Goal: Task Accomplishment & Management: Manage account settings

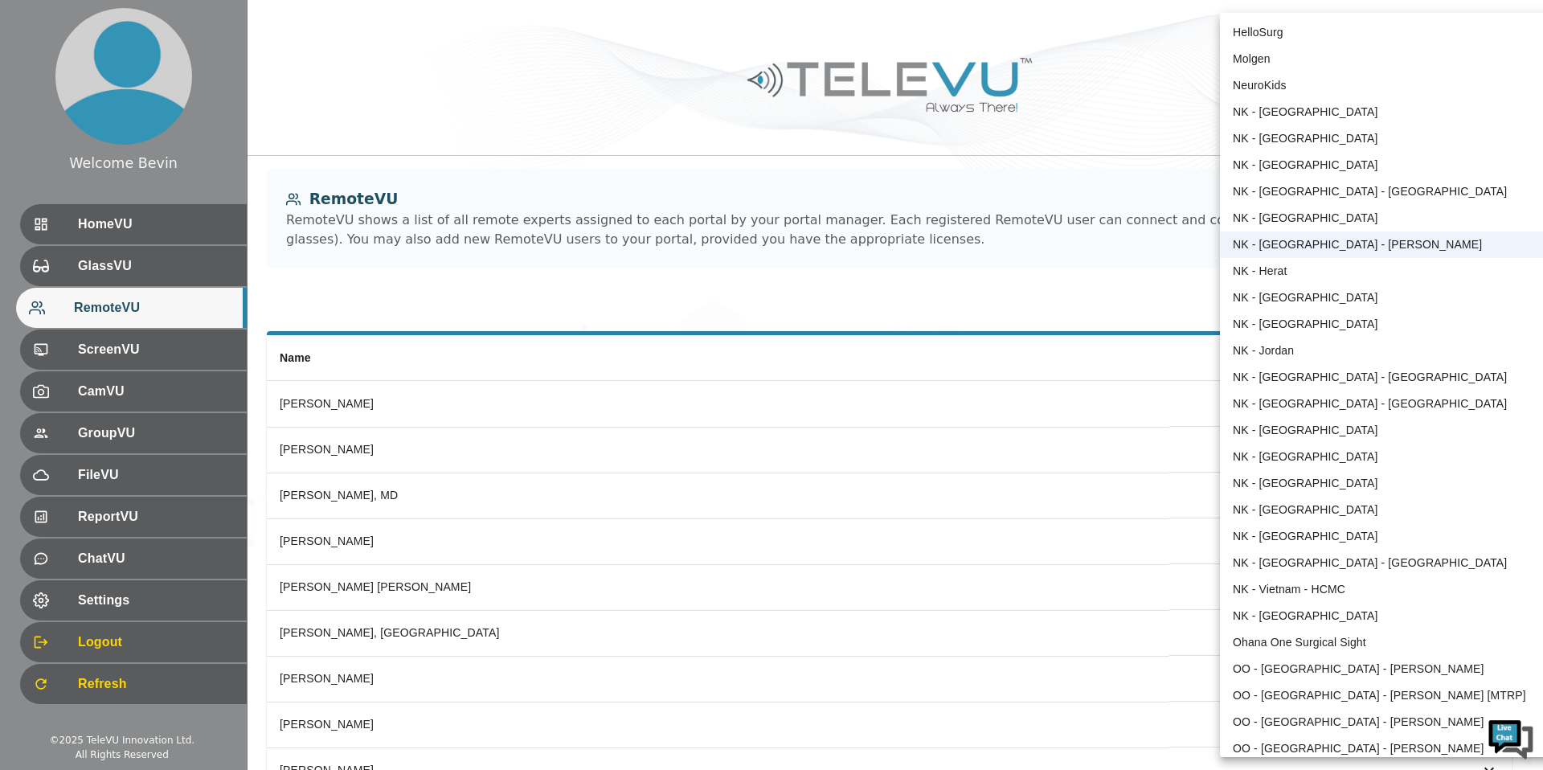
click at [1529, 187] on div "HelloSurg Molgen NeuroKids NK - [GEOGRAPHIC_DATA] NK - [GEOGRAPHIC_DATA] NK - […" at bounding box center [1386, 385] width 333 height 744
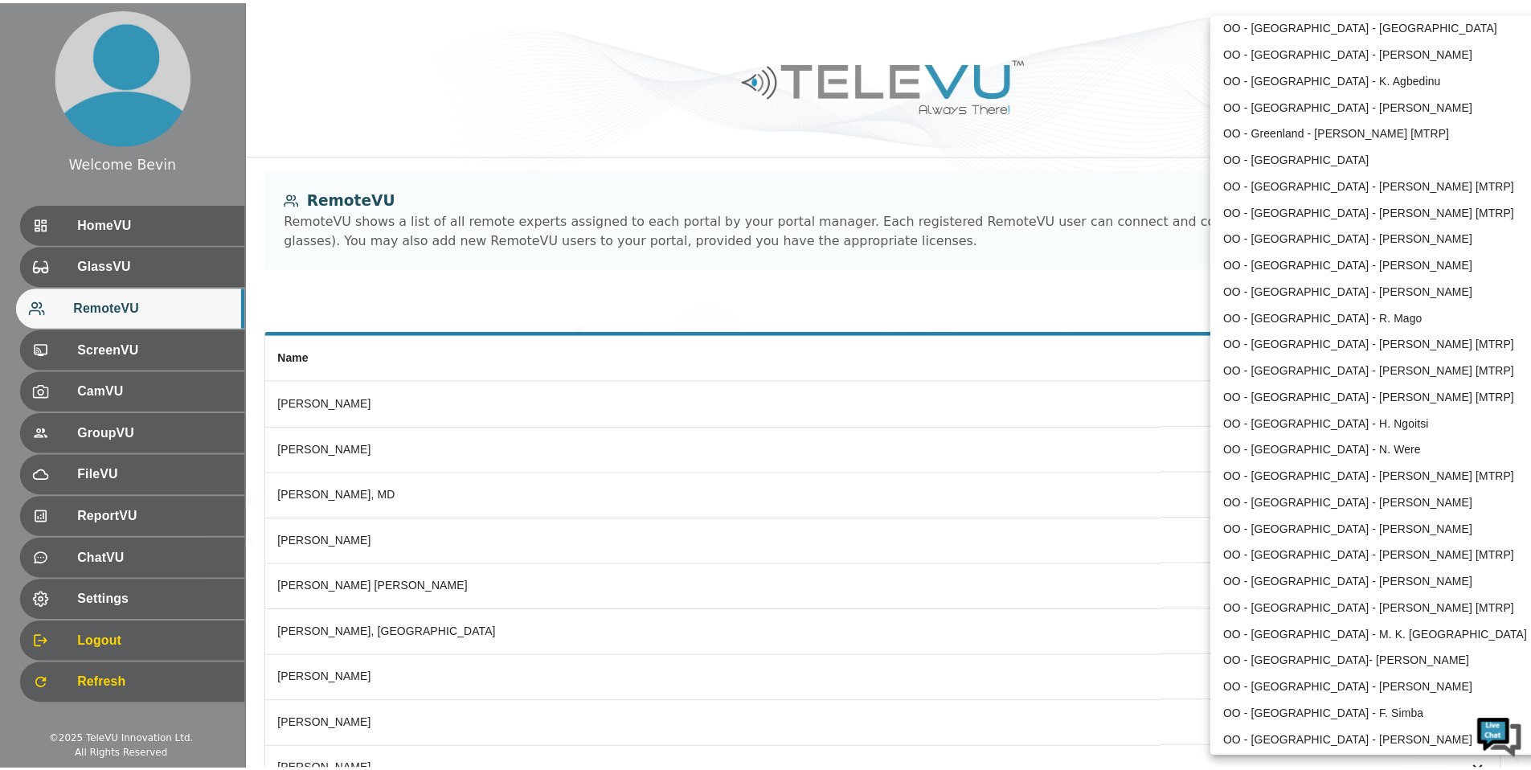
scroll to position [1523, 0]
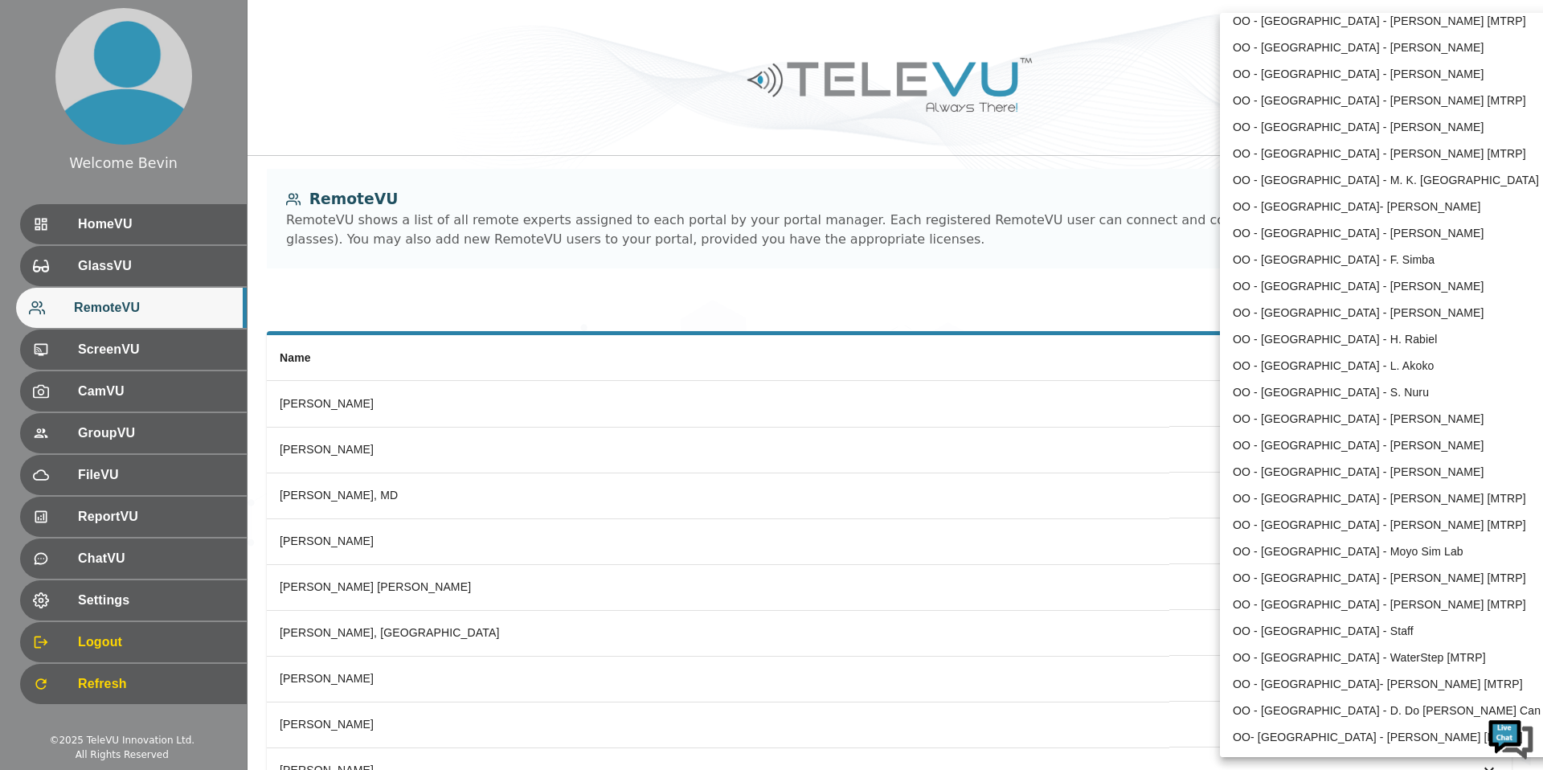
click at [1339, 681] on li "OO - [GEOGRAPHIC_DATA]- [PERSON_NAME] [MTRP]" at bounding box center [1386, 684] width 333 height 27
type input "174"
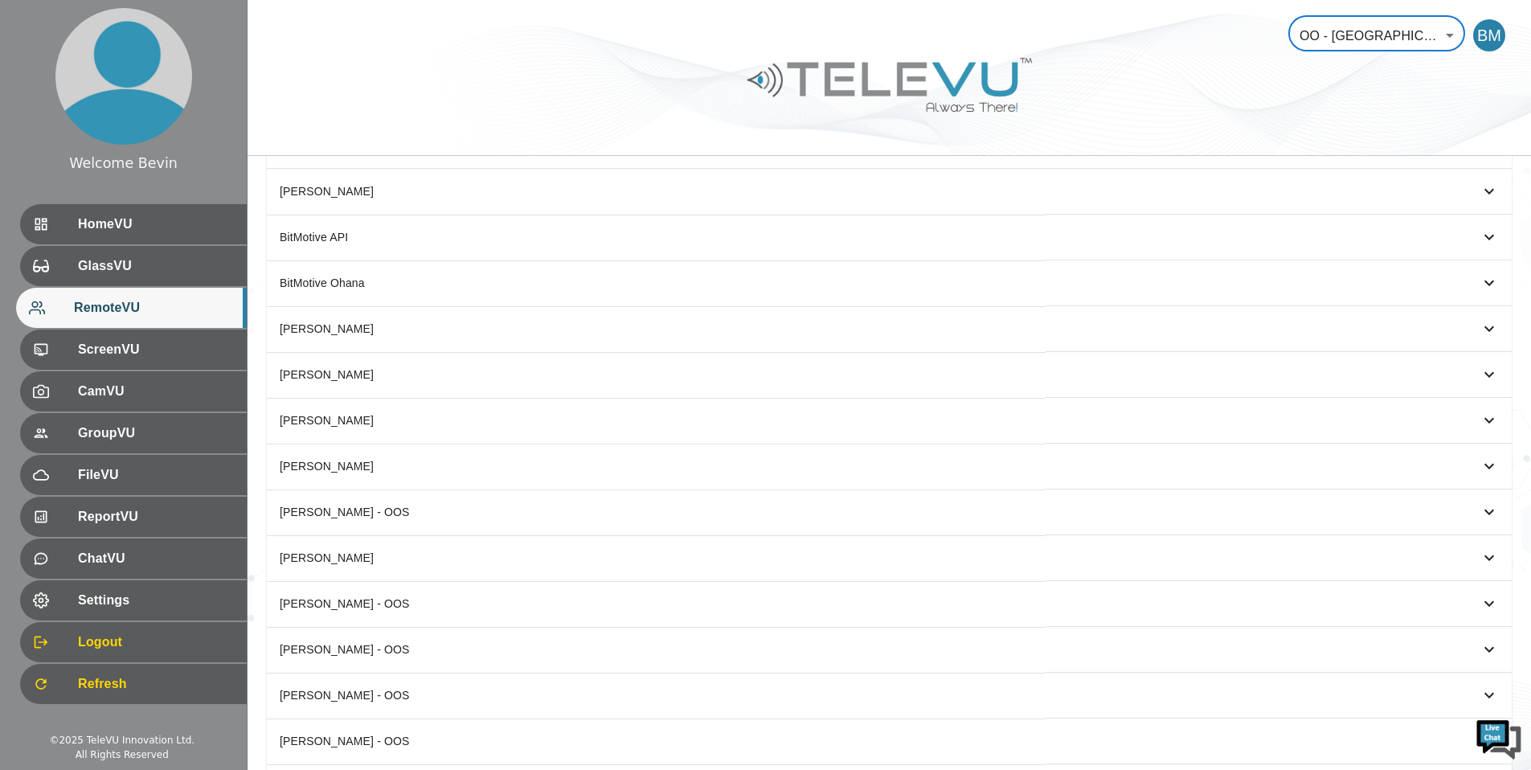
scroll to position [214, 0]
click at [111, 260] on span "GlassVU" at bounding box center [154, 265] width 160 height 19
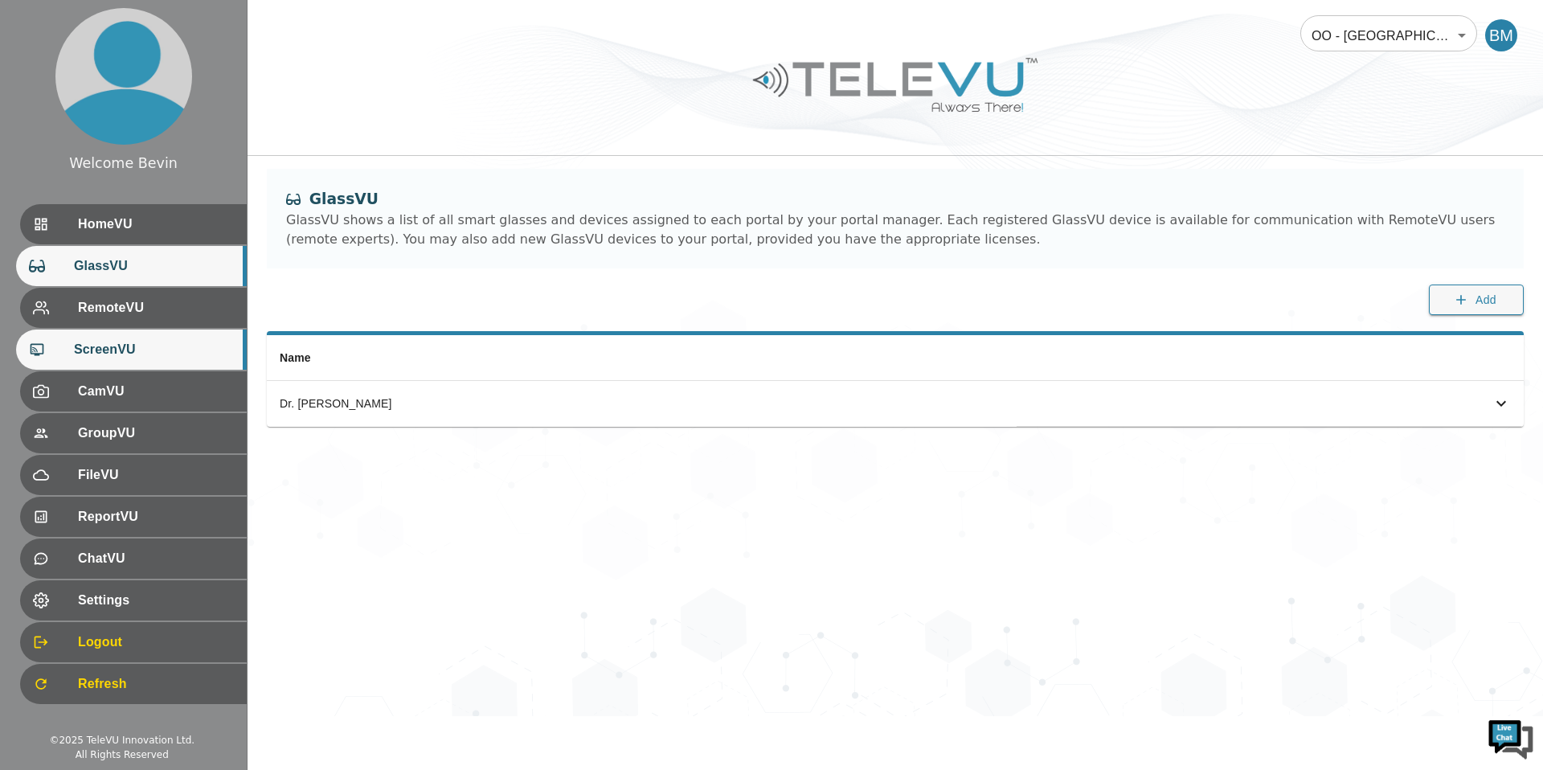
click at [138, 351] on span "ScreenVU" at bounding box center [154, 349] width 160 height 19
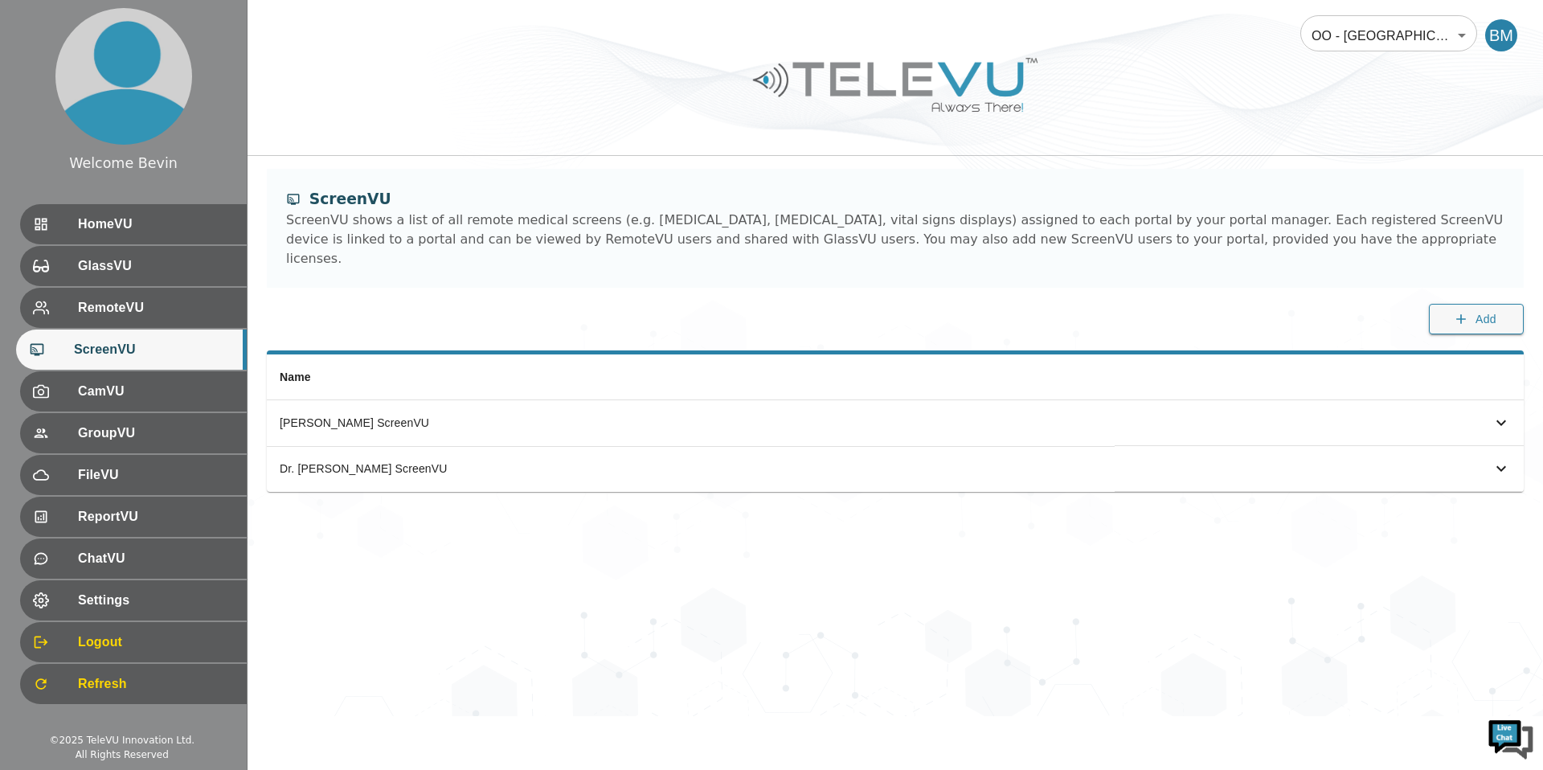
click at [1340, 27] on body "Welcome Bevin HomeVU GlassVU RemoteVU ScreenVU CamVU GroupVU FileVU ReportVU Ch…" at bounding box center [771, 358] width 1543 height 716
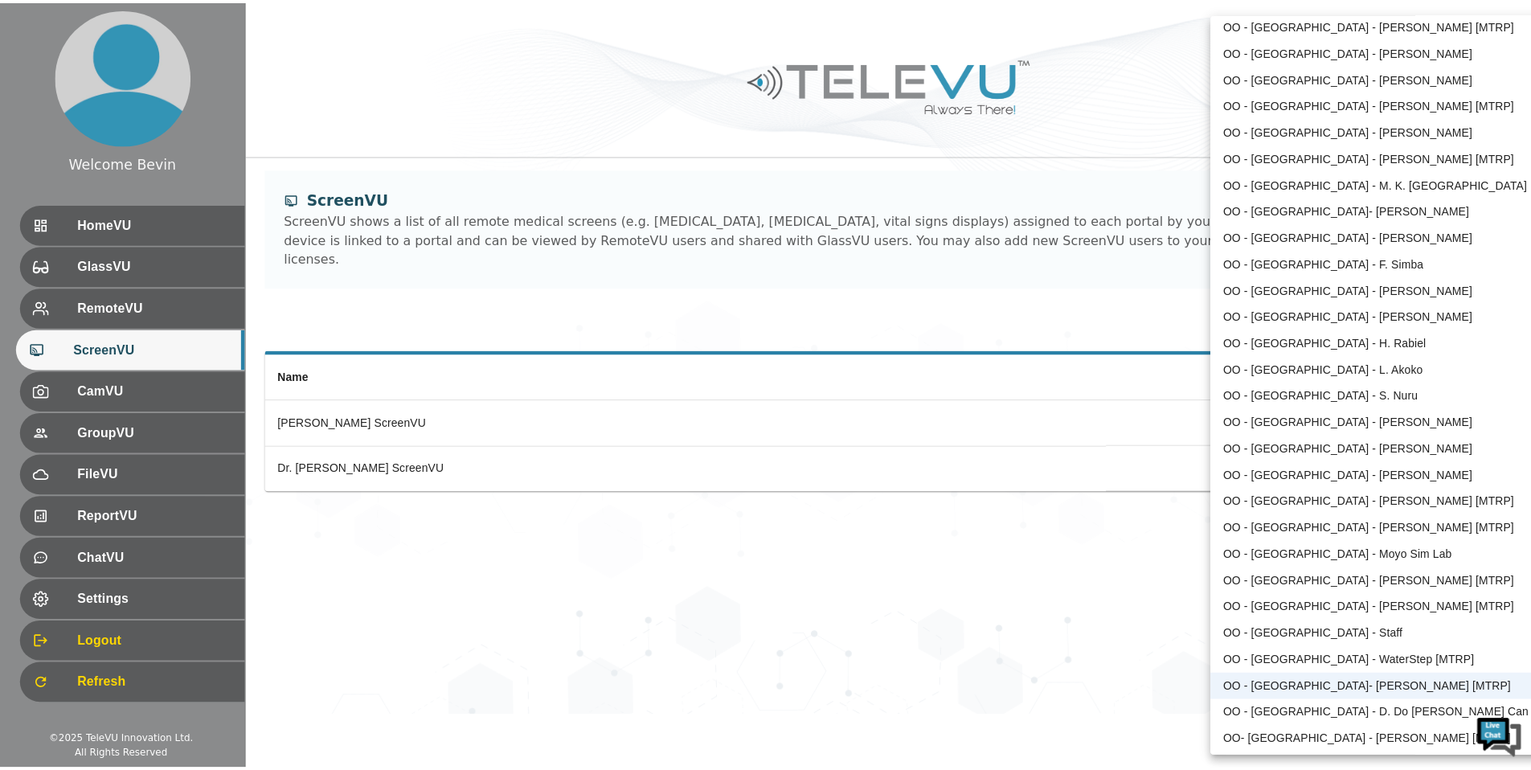
scroll to position [1516, 0]
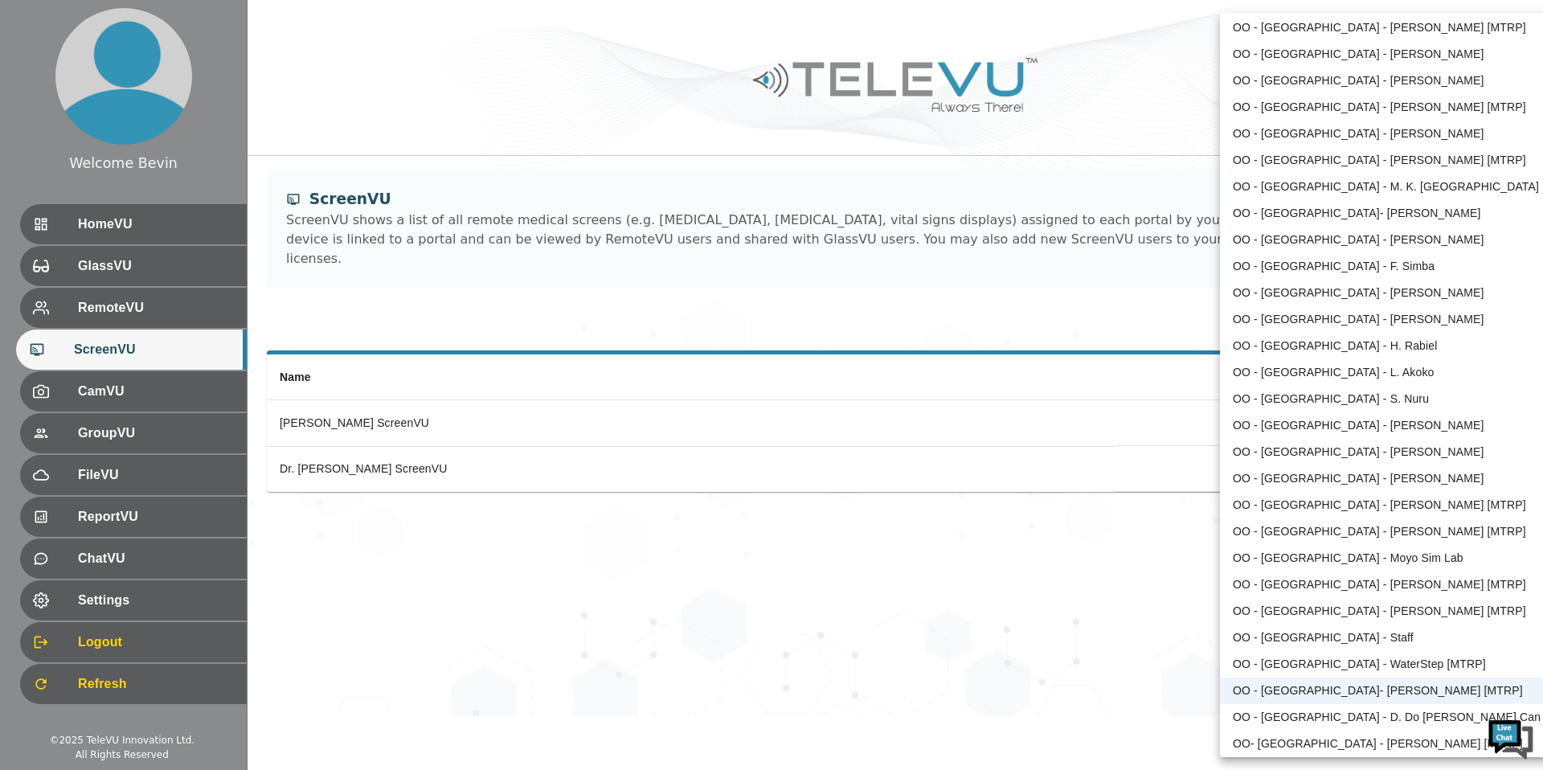
click at [1376, 580] on li "OO - [GEOGRAPHIC_DATA] - [PERSON_NAME] [MTRP]" at bounding box center [1386, 584] width 333 height 27
type input "132"
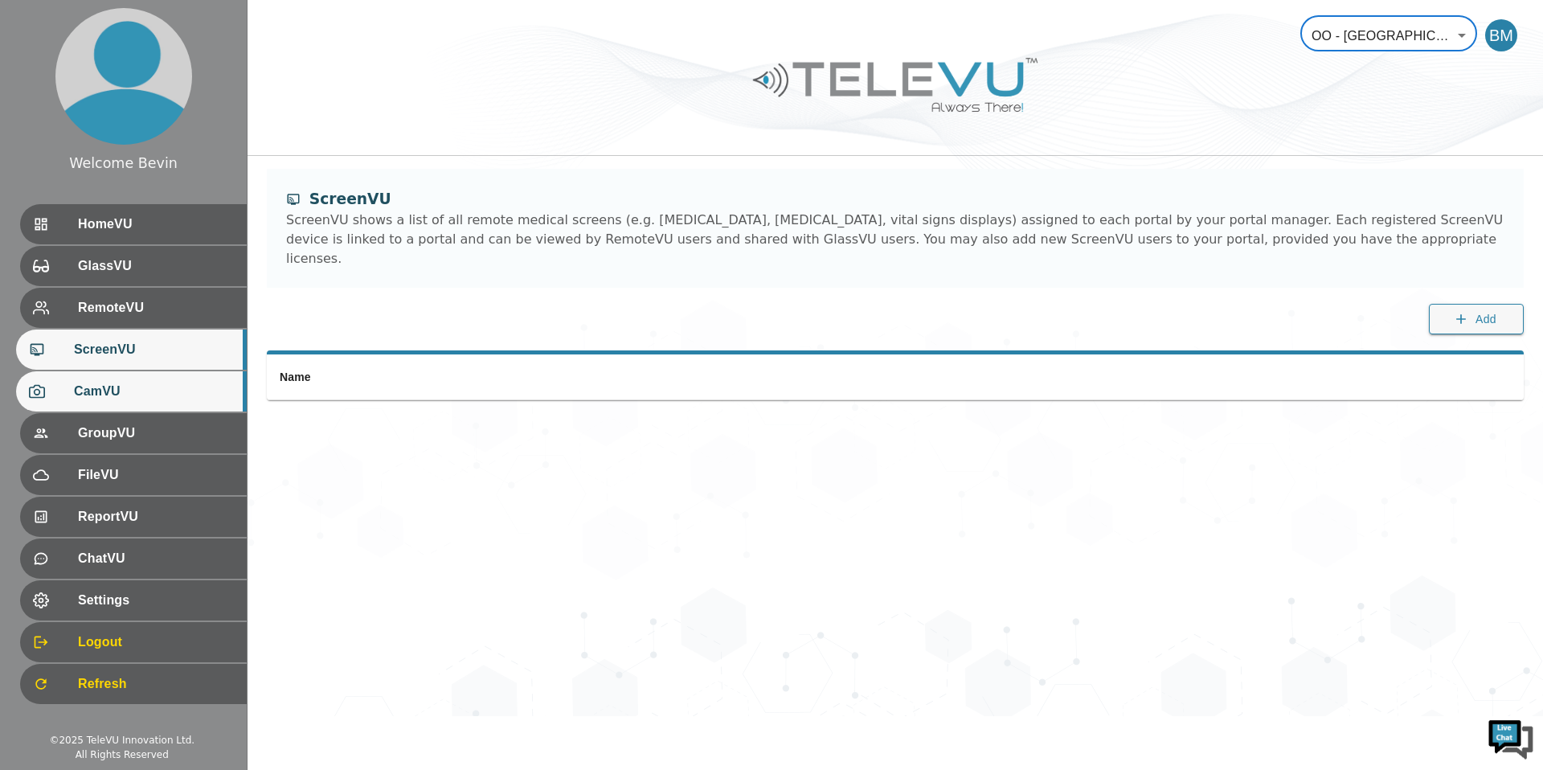
click at [133, 386] on span "CamVU" at bounding box center [154, 391] width 160 height 19
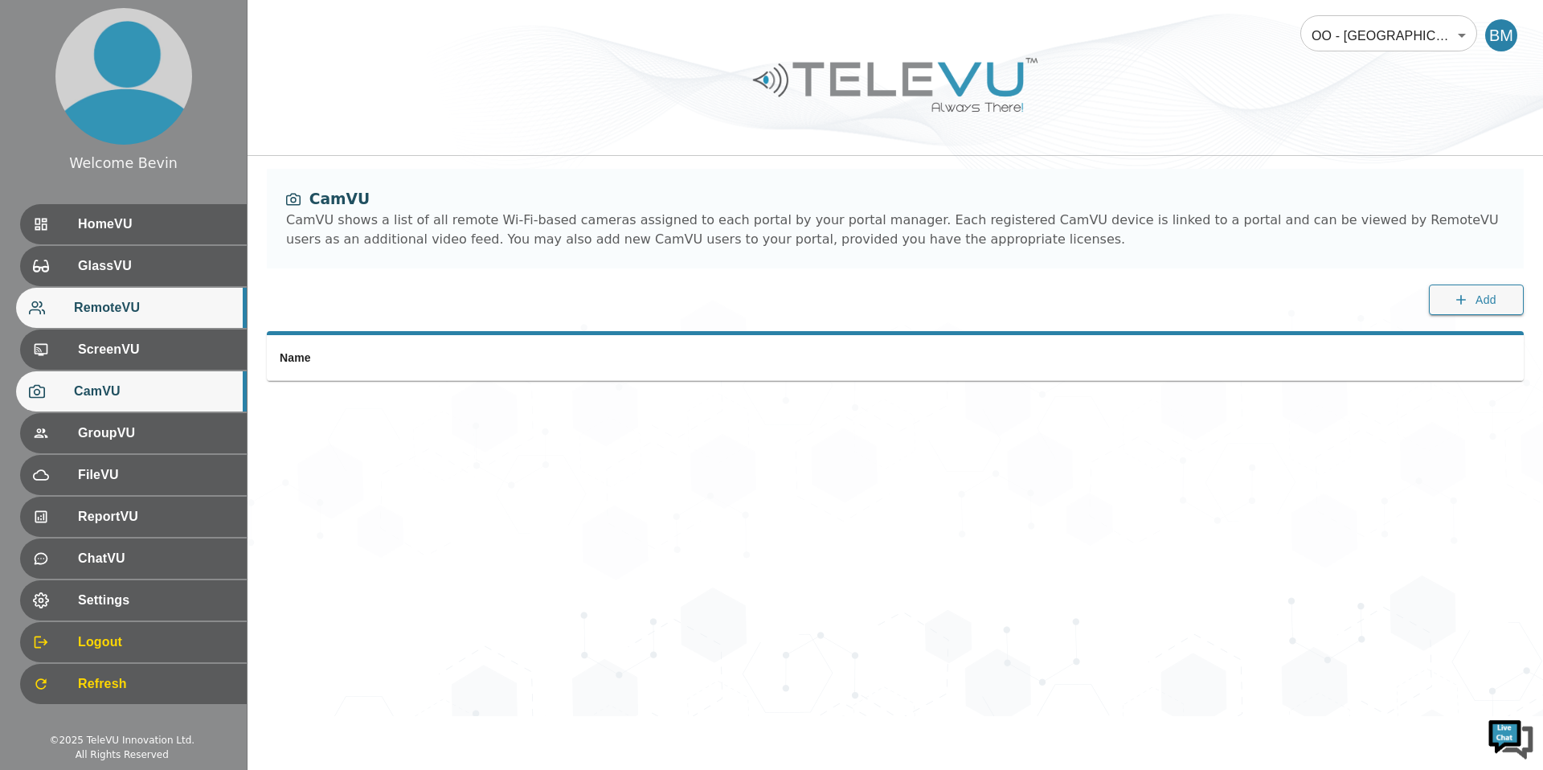
click at [146, 309] on span "RemoteVU" at bounding box center [154, 307] width 160 height 19
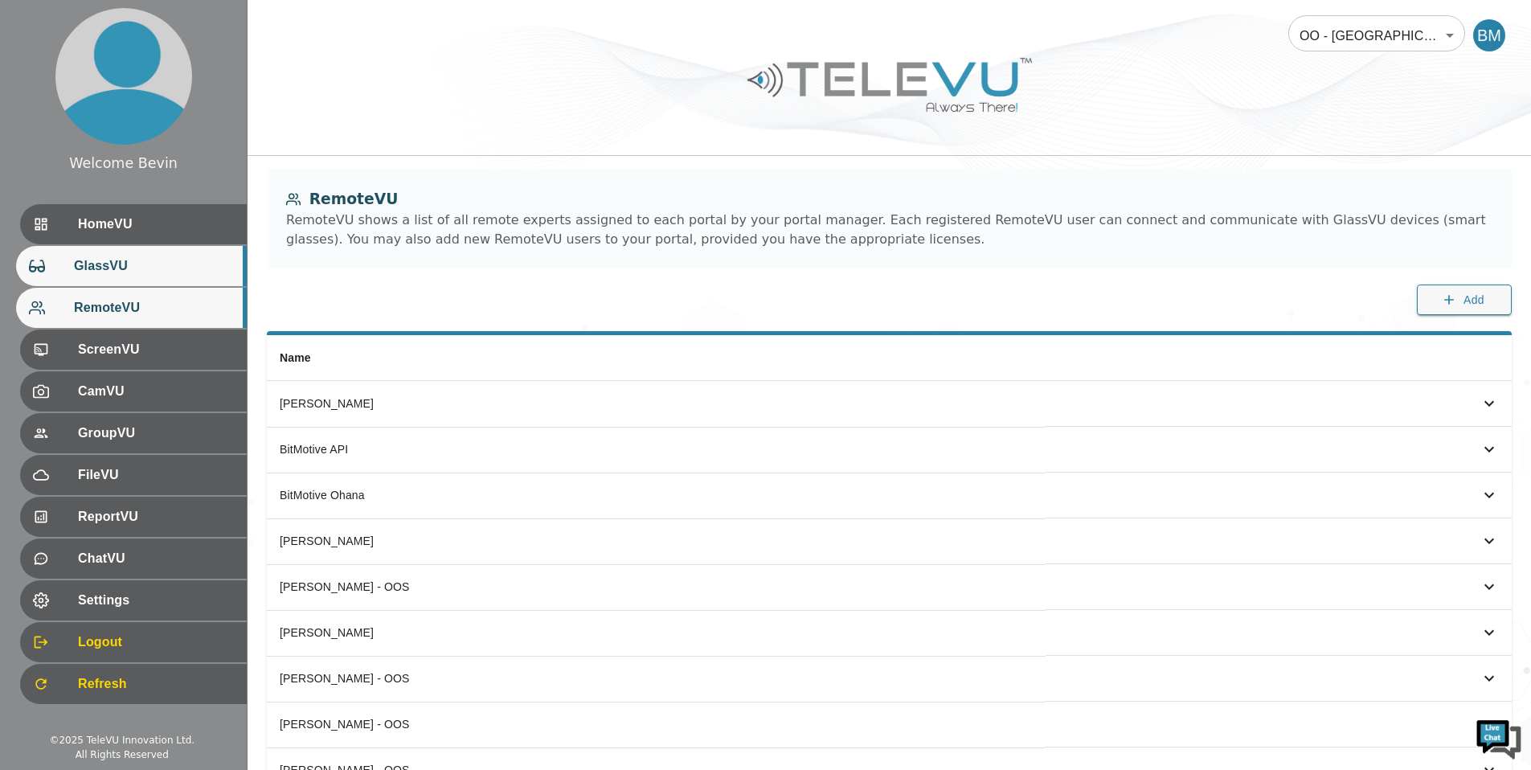
click at [98, 260] on span "GlassVU" at bounding box center [154, 265] width 160 height 19
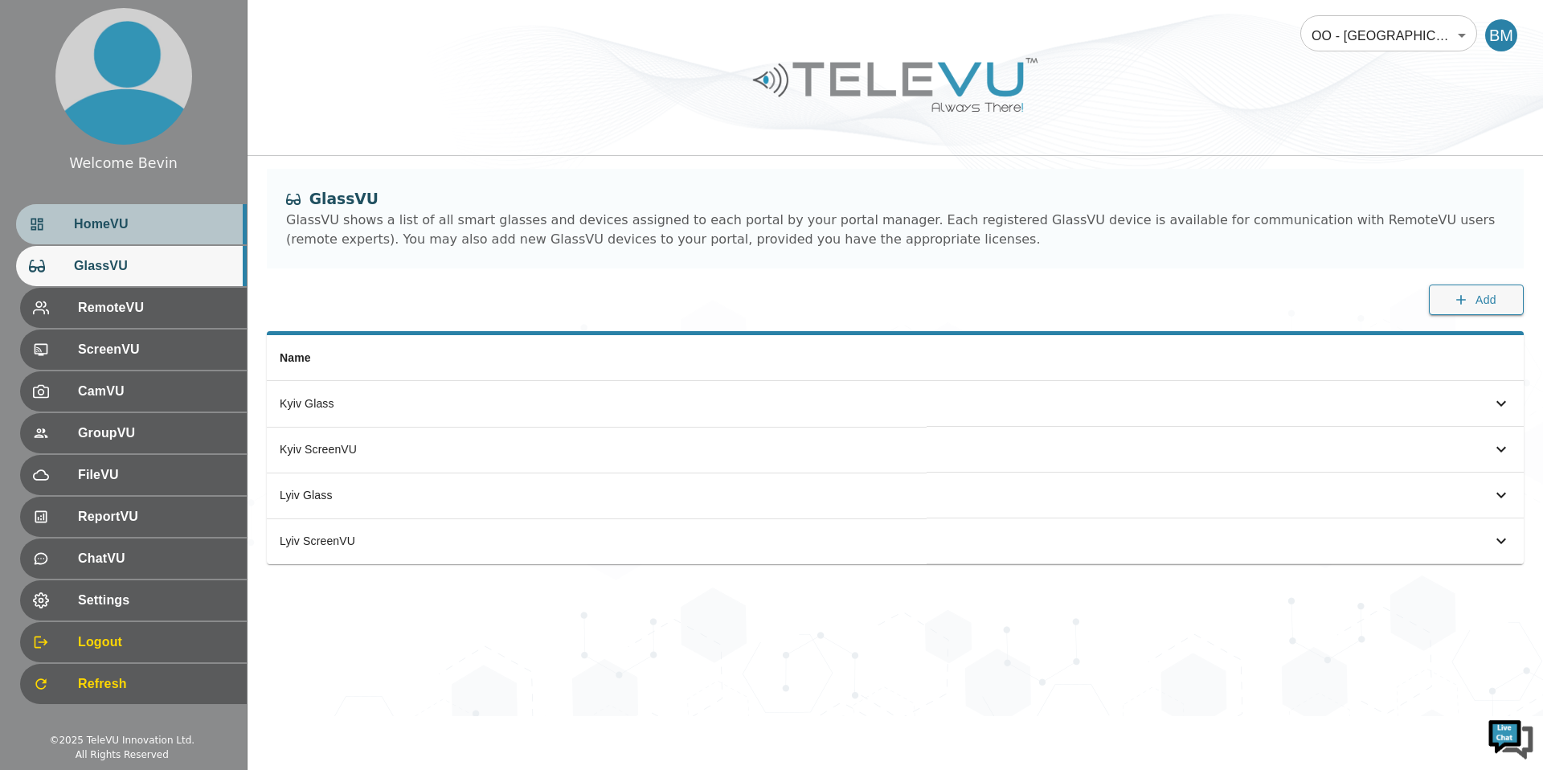
click at [116, 227] on span "HomeVU" at bounding box center [154, 224] width 160 height 19
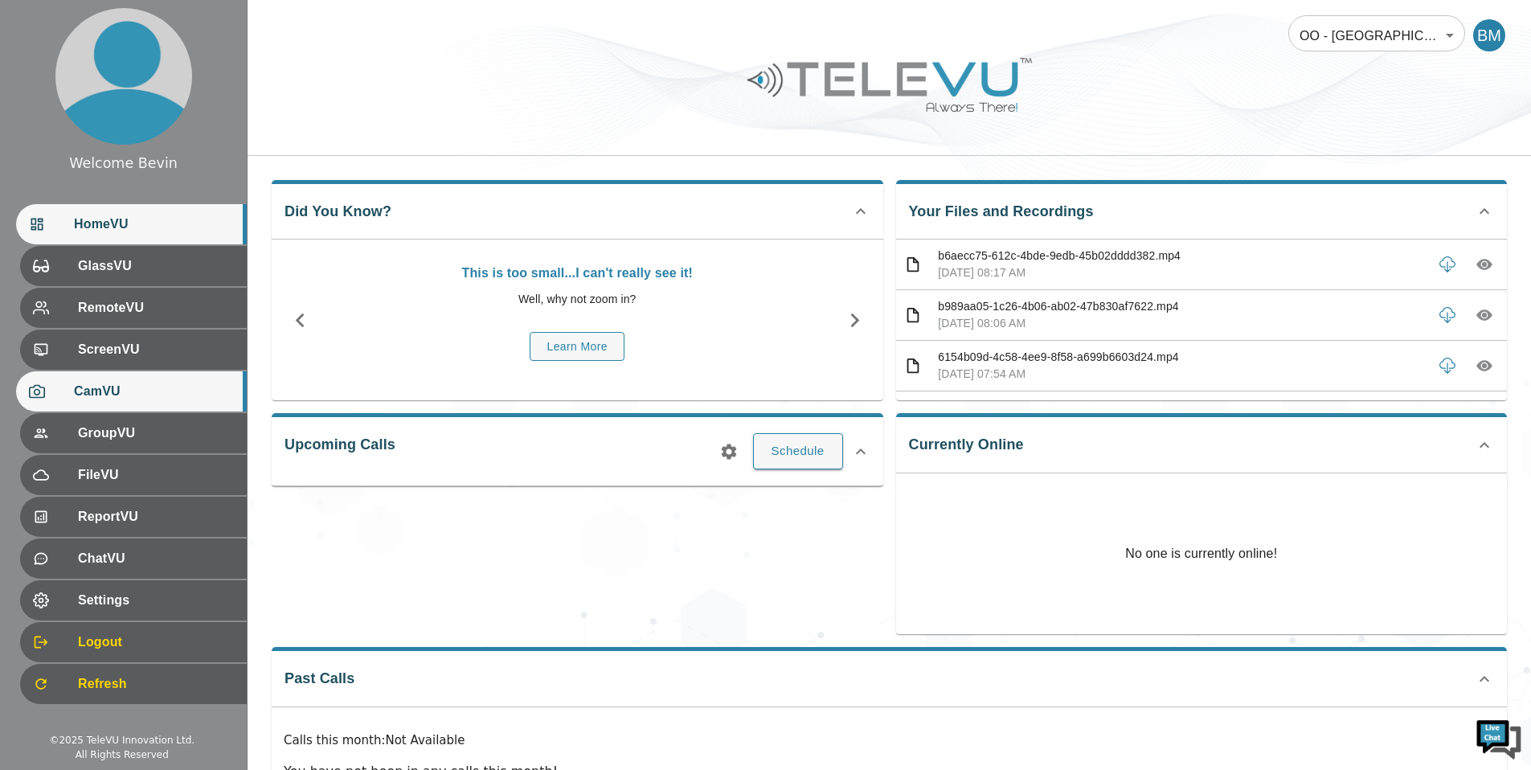
click at [118, 371] on div "CamVU" at bounding box center [131, 391] width 231 height 40
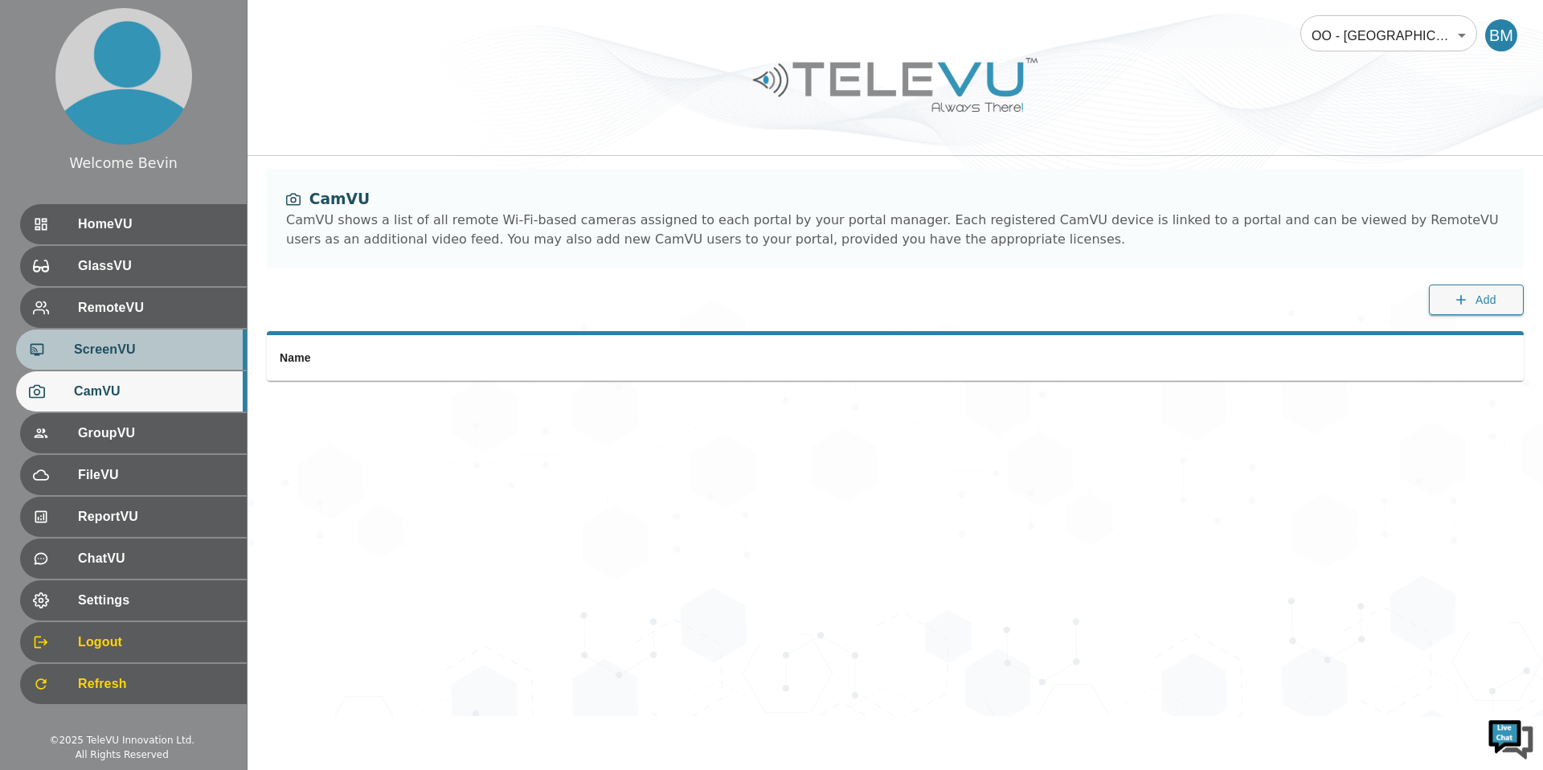
click at [127, 347] on span "ScreenVU" at bounding box center [154, 349] width 160 height 19
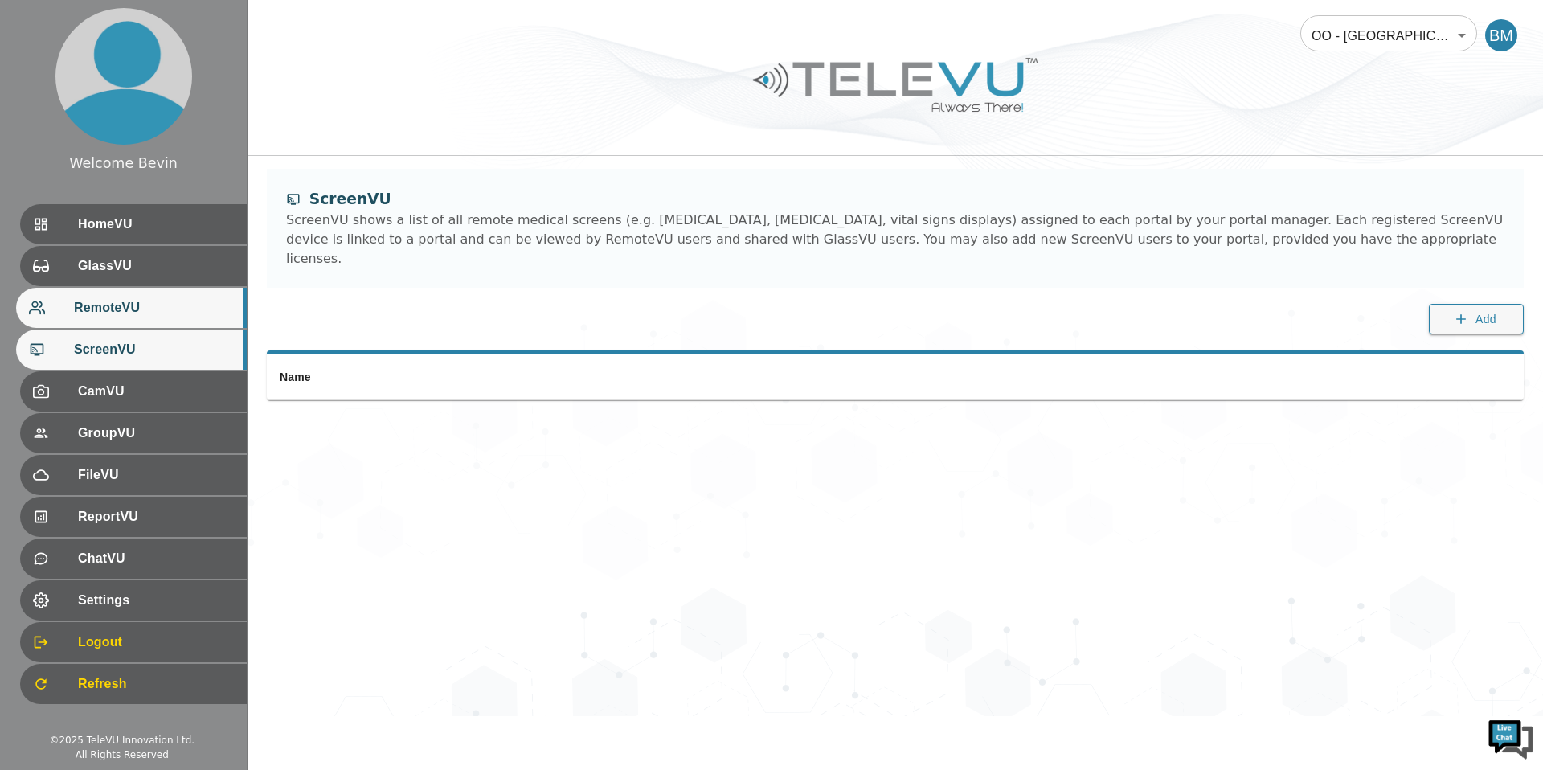
click at [153, 314] on span "RemoteVU" at bounding box center [154, 307] width 160 height 19
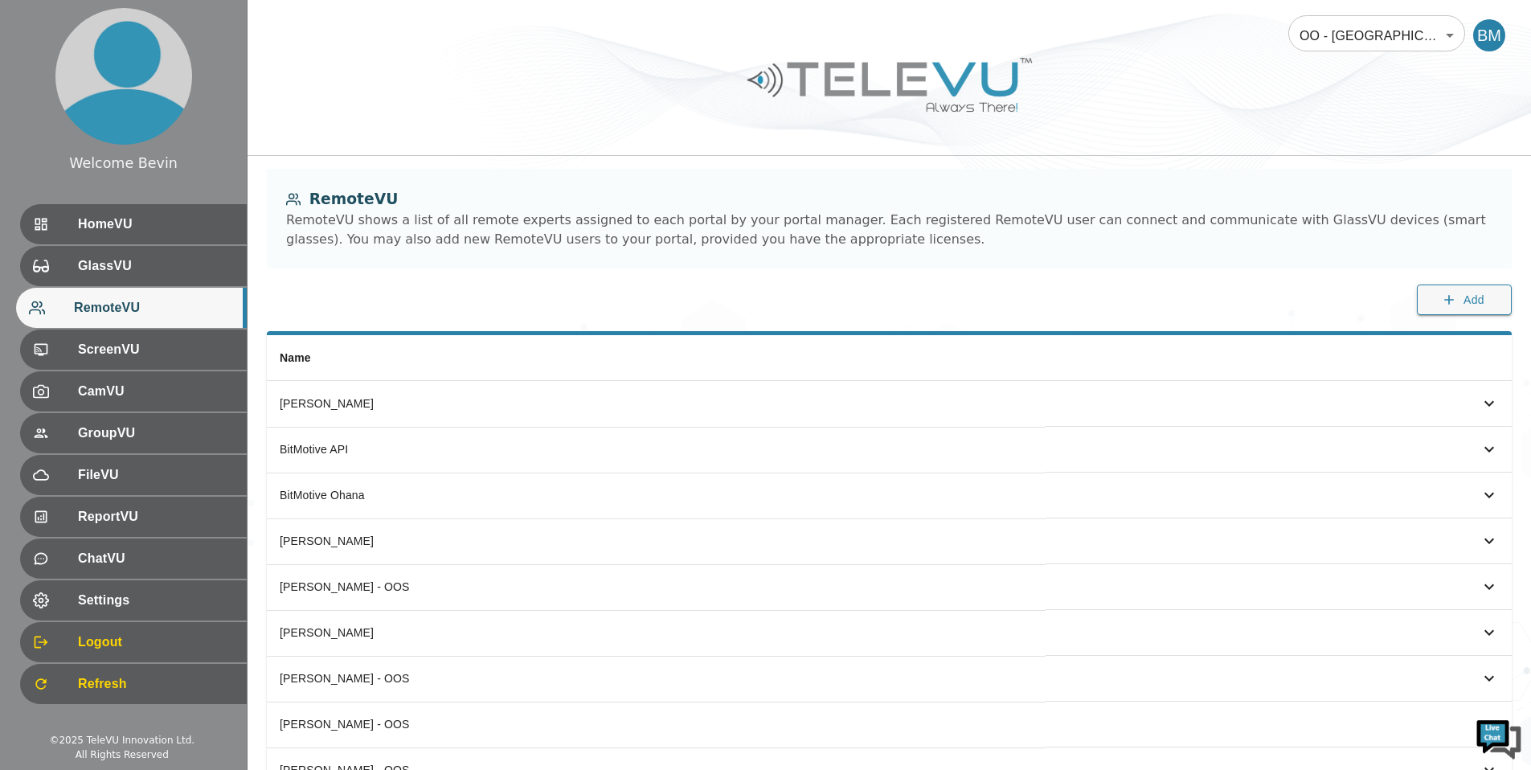
click at [1384, 33] on body "Welcome Bevin HomeVU GlassVU RemoteVU ScreenVU CamVU GroupVU FileVU ReportVU Ch…" at bounding box center [765, 681] width 1531 height 1362
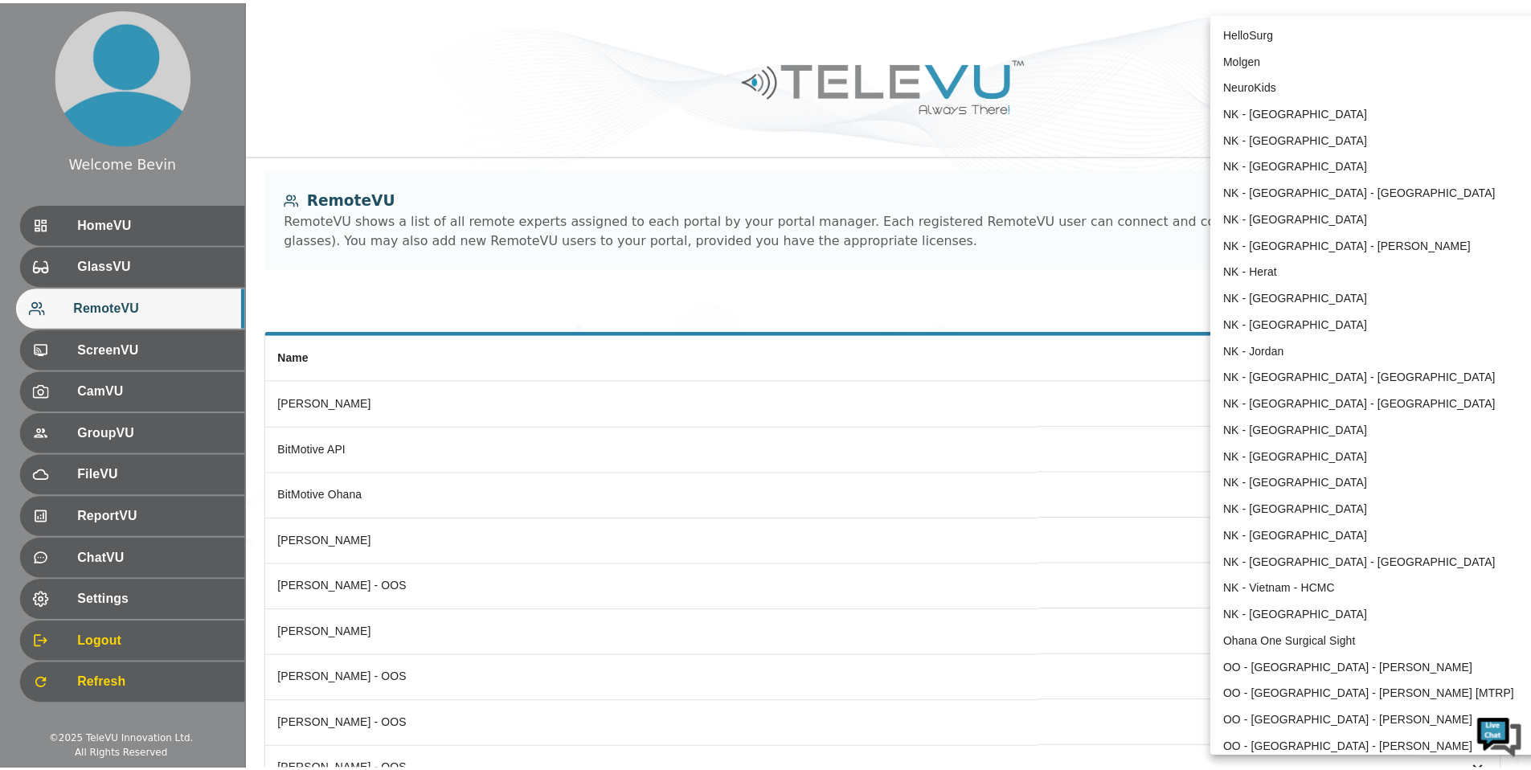
scroll to position [1523, 0]
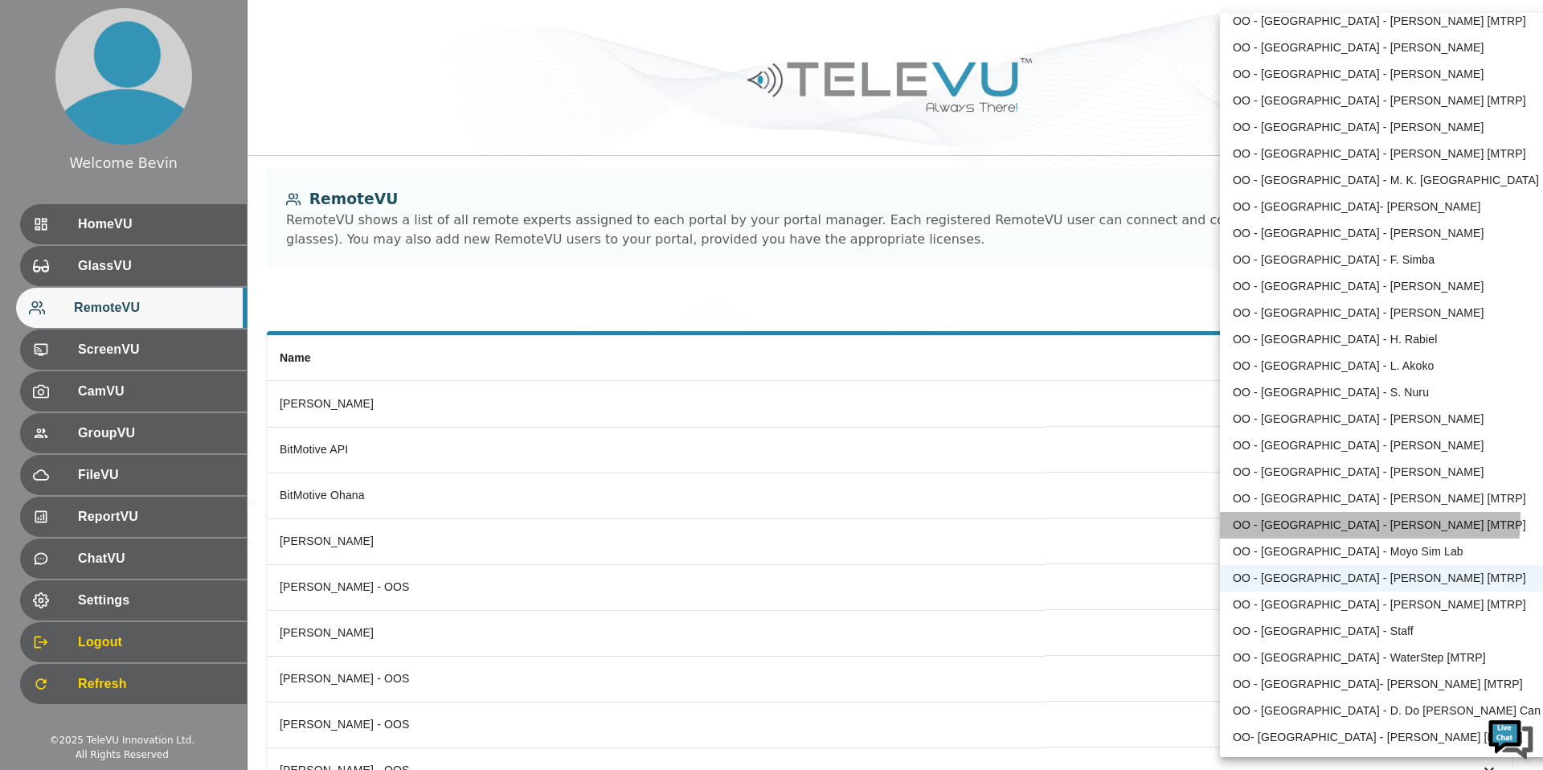
click at [1363, 518] on li "OO - [GEOGRAPHIC_DATA] - [PERSON_NAME] [MTRP]" at bounding box center [1386, 525] width 333 height 27
type input "184"
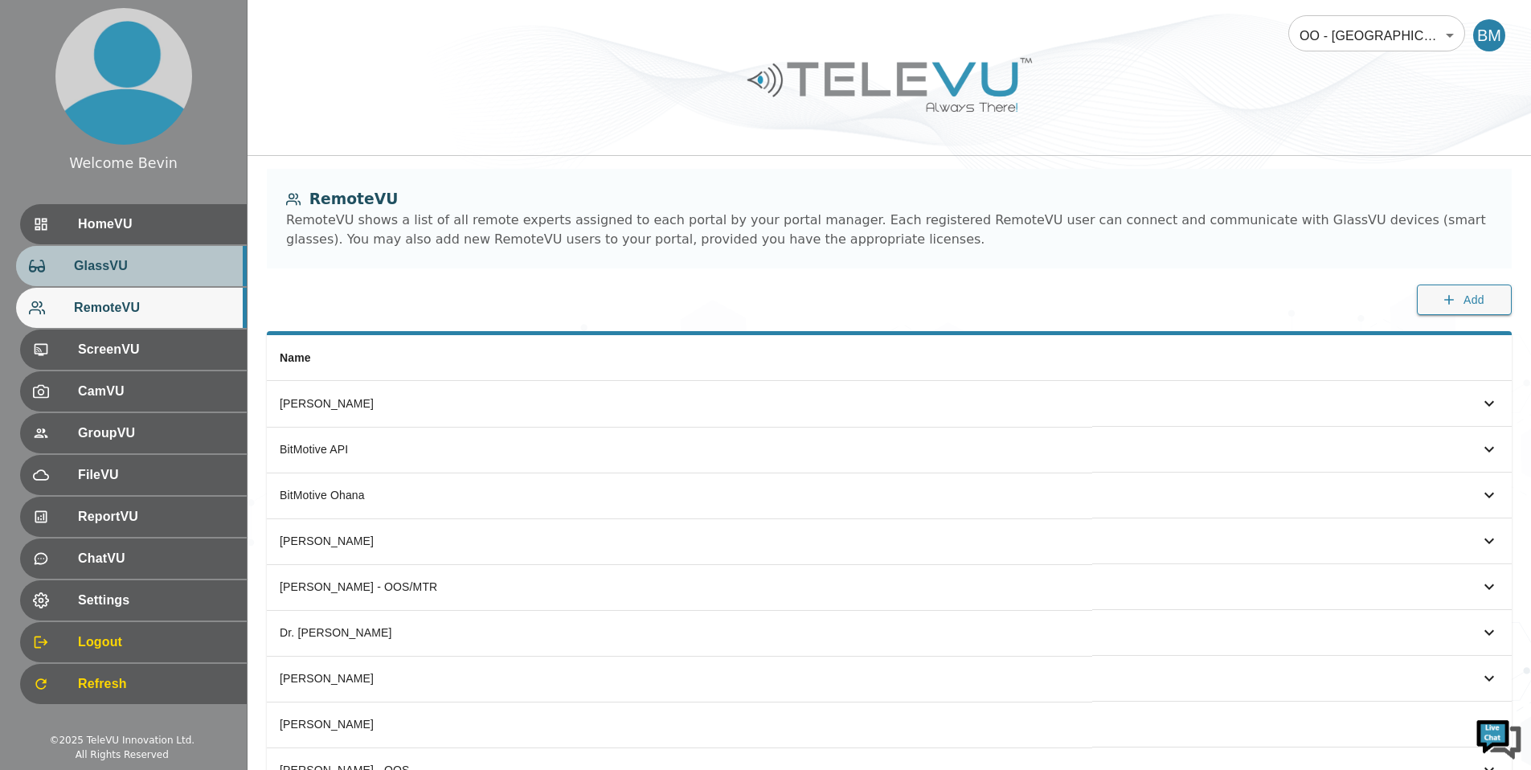
click at [145, 273] on span "GlassVU" at bounding box center [154, 265] width 160 height 19
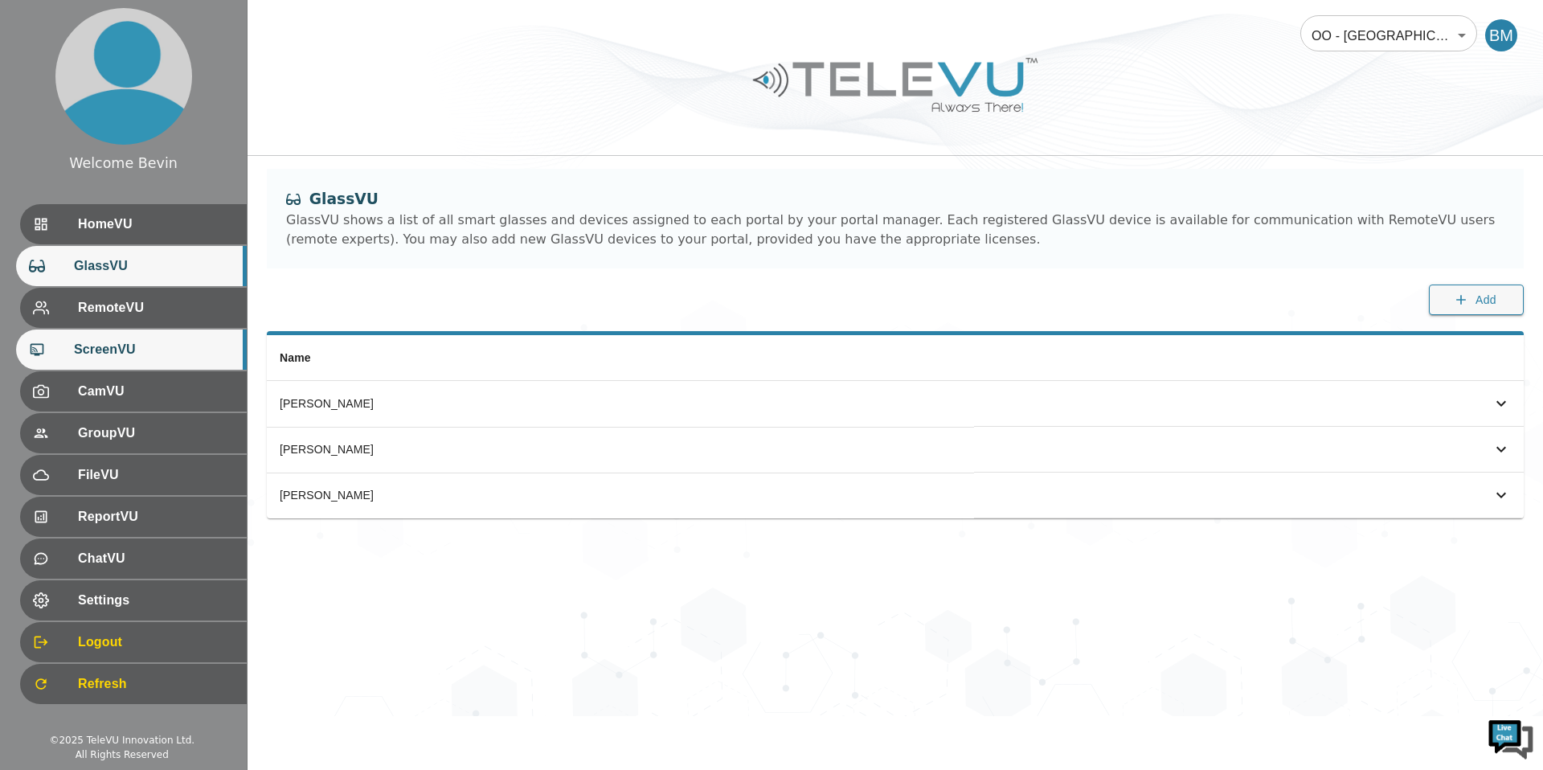
click at [128, 358] on span "ScreenVU" at bounding box center [154, 349] width 160 height 19
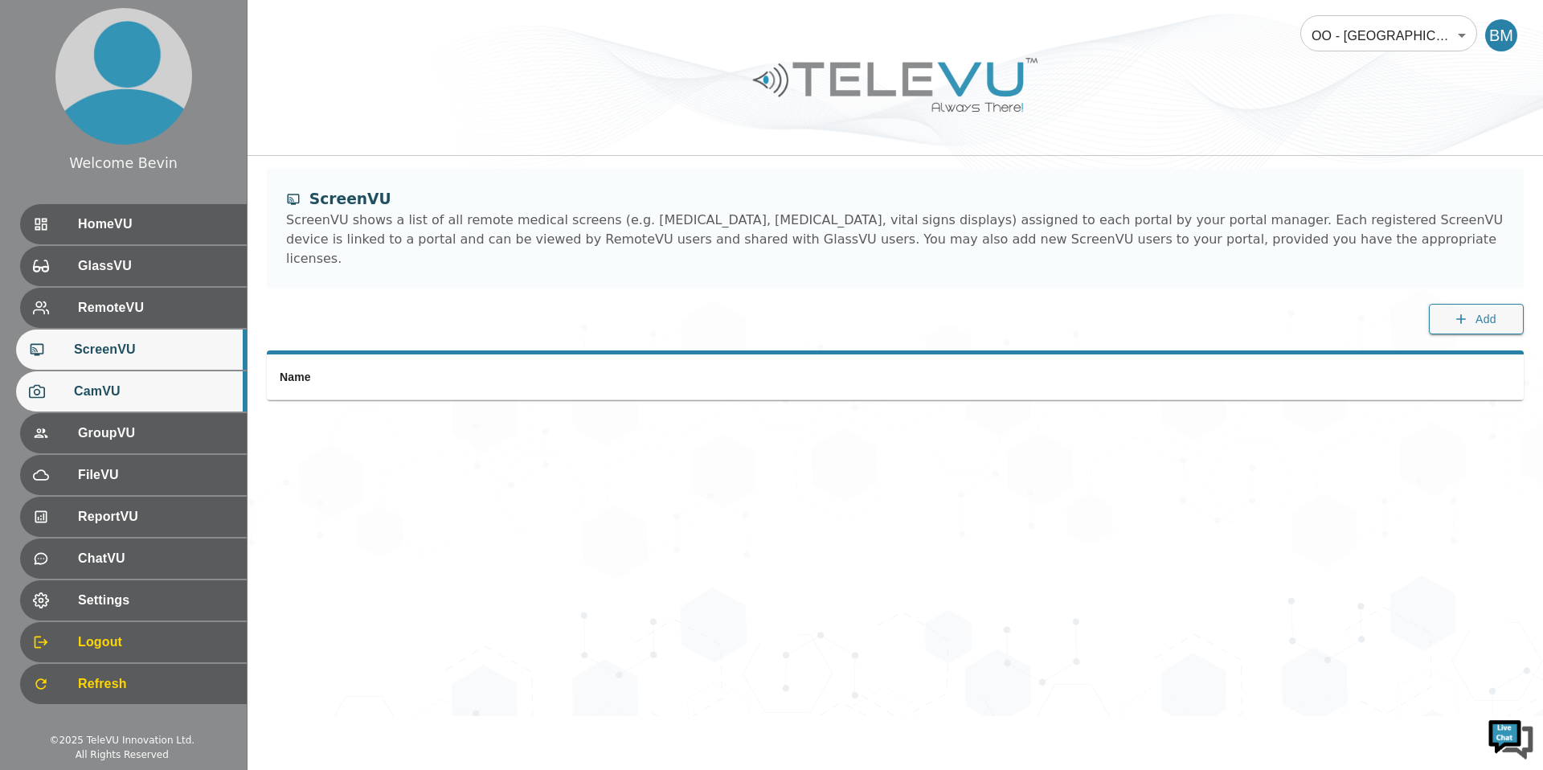
click at [128, 392] on span "CamVU" at bounding box center [154, 391] width 160 height 19
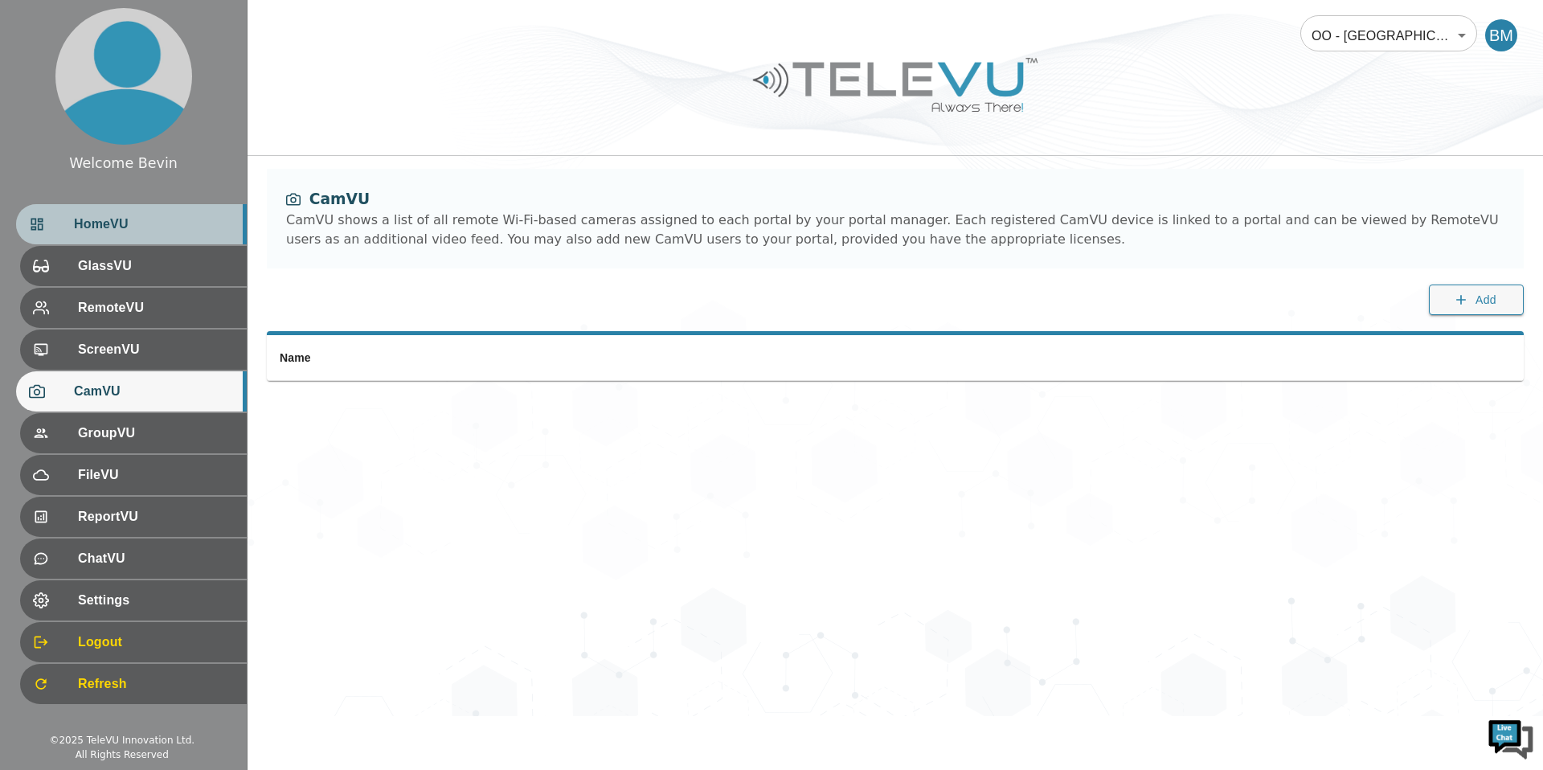
click at [159, 227] on span "HomeVU" at bounding box center [154, 224] width 160 height 19
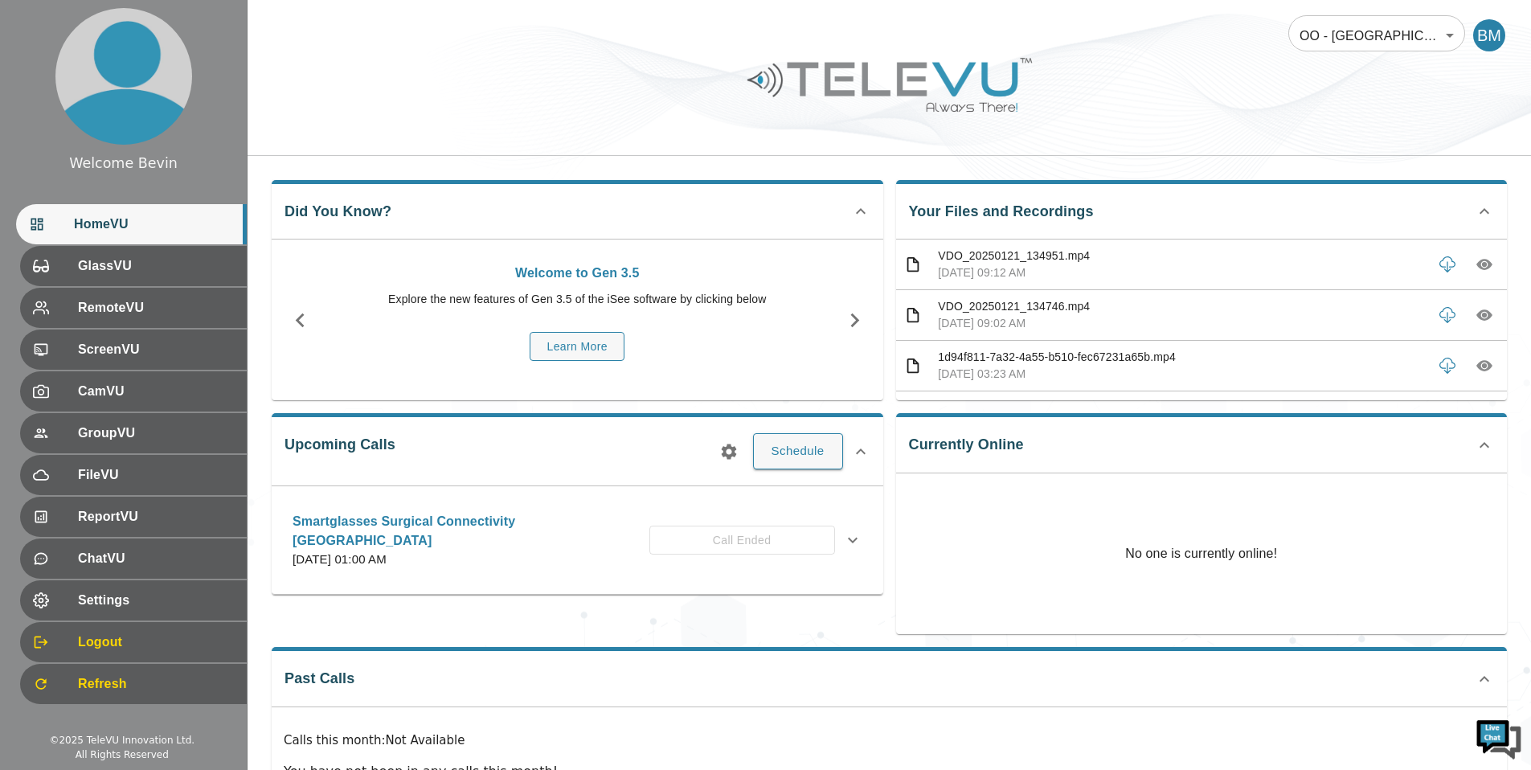
click at [1389, 30] on body "Welcome Bevin HomeVU GlassVU RemoteVU ScreenVU CamVU GroupVU FileVU ReportVU Ch…" at bounding box center [765, 429] width 1531 height 858
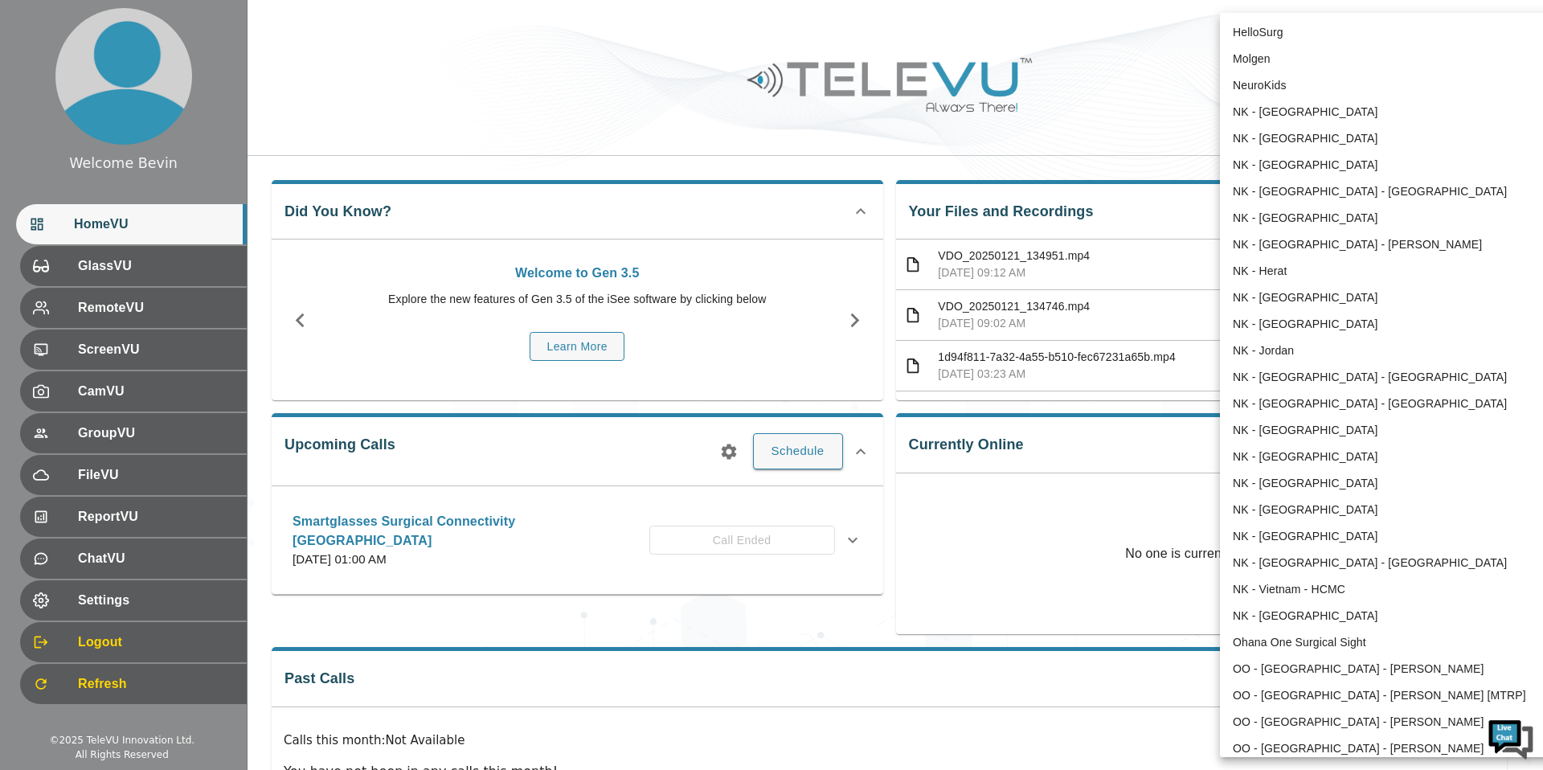
scroll to position [1523, 0]
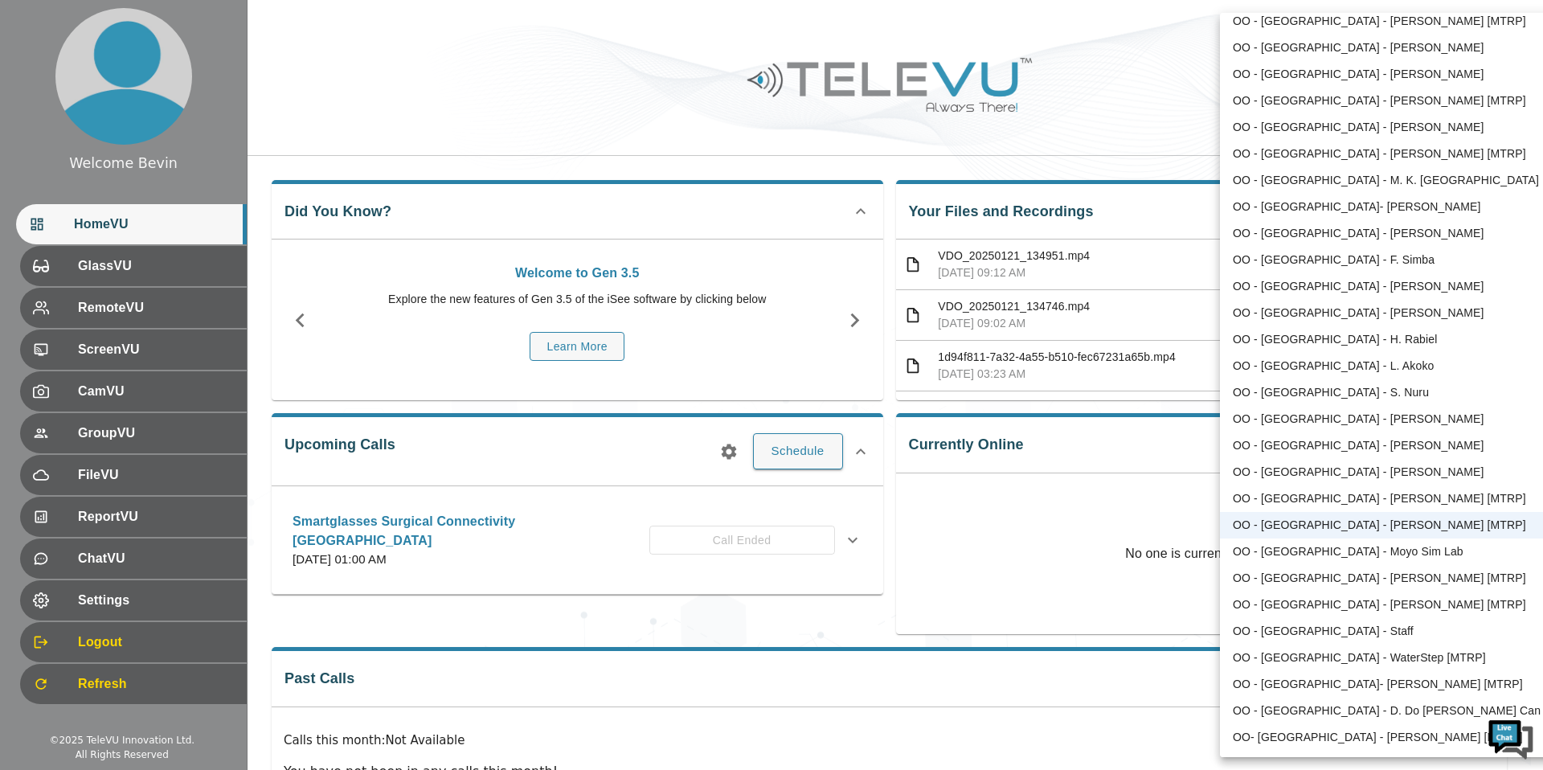
click at [1318, 476] on li "OO - [GEOGRAPHIC_DATA] - [PERSON_NAME]" at bounding box center [1386, 472] width 333 height 27
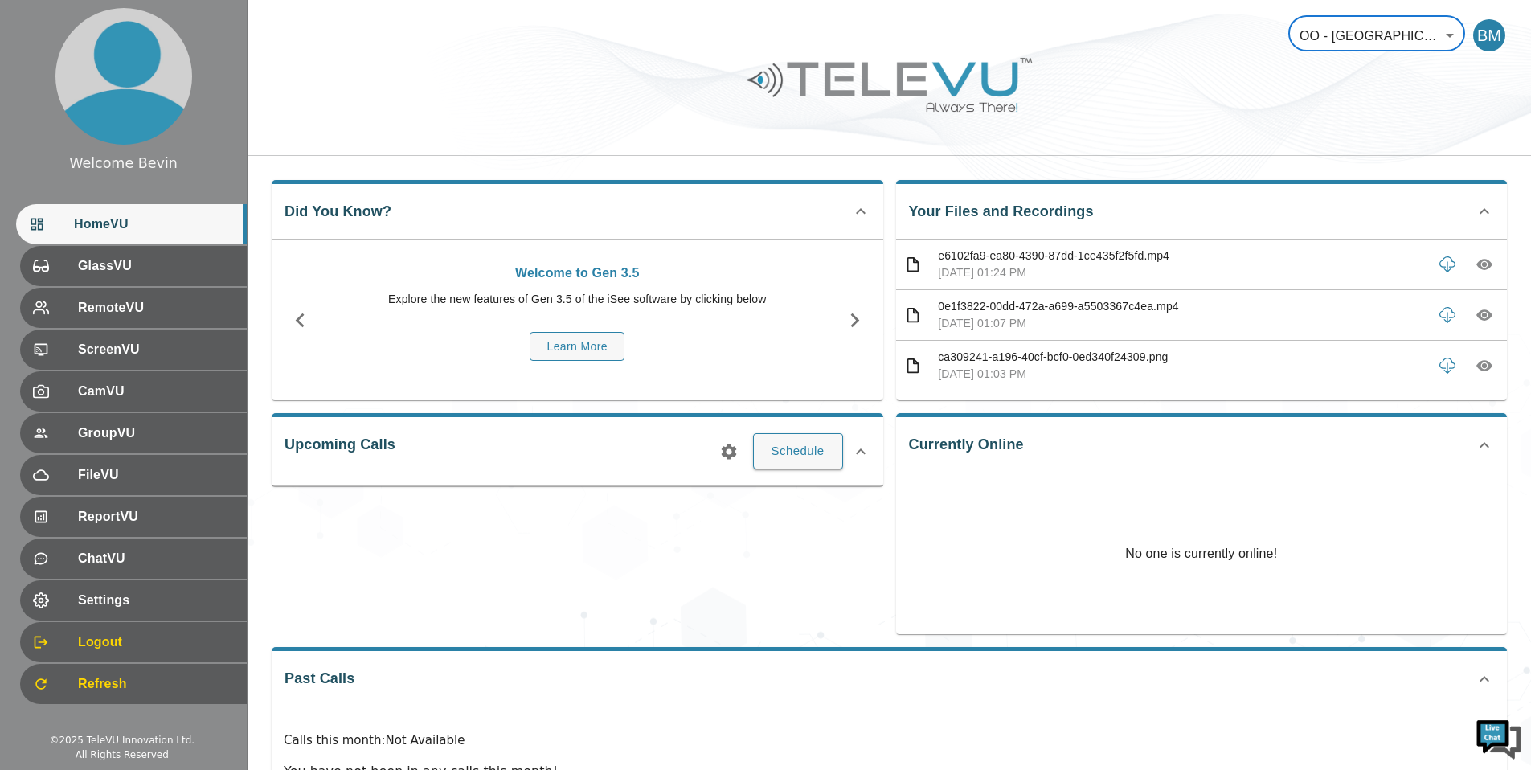
click at [1353, 25] on body "Welcome Bevin HomeVU GlassVU RemoteVU ScreenVU CamVU GroupVU FileVU ReportVU Ch…" at bounding box center [765, 429] width 1531 height 858
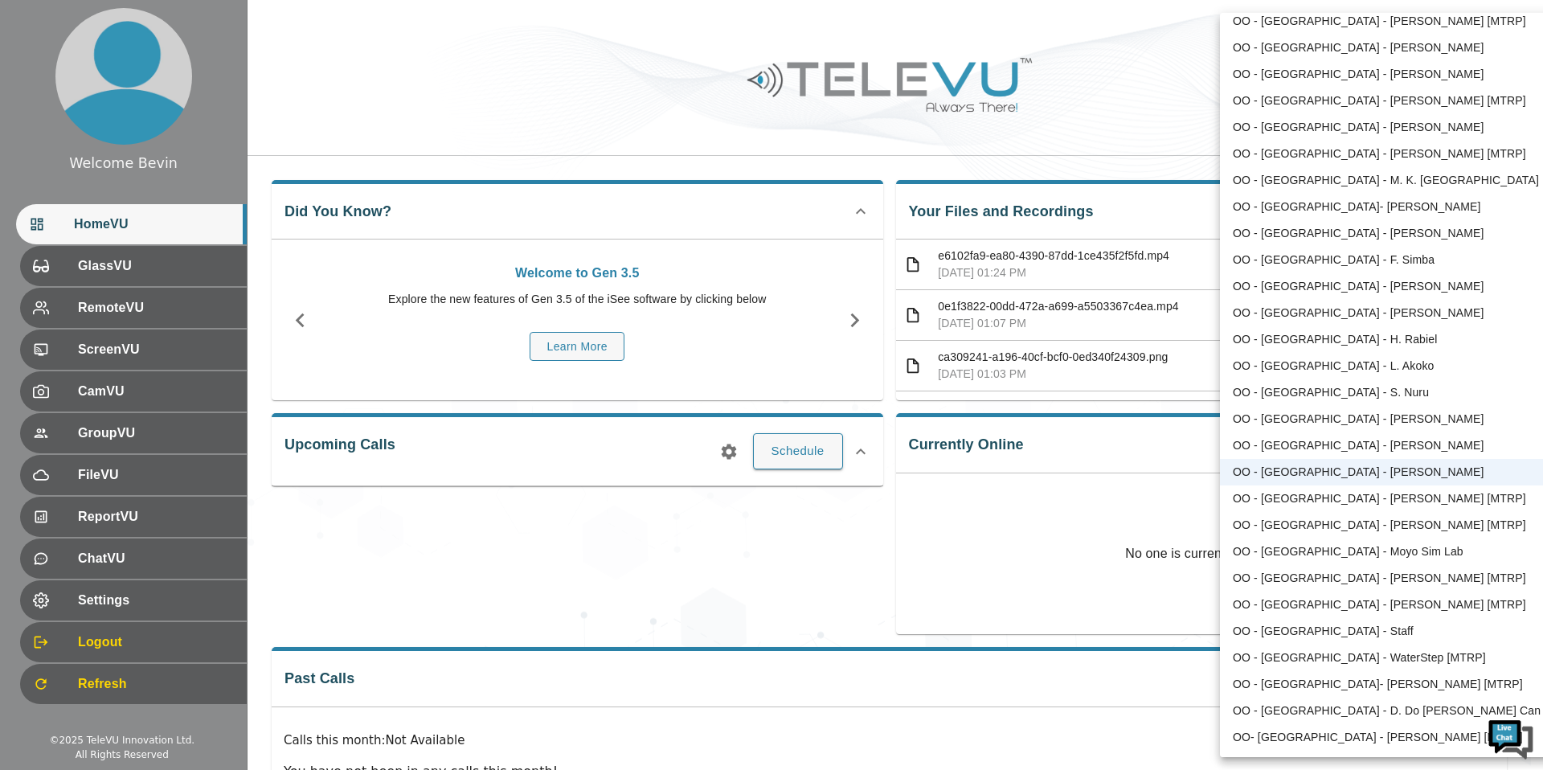
click at [1398, 366] on li "OO - [GEOGRAPHIC_DATA] - L. Akoko" at bounding box center [1386, 366] width 333 height 27
type input "183"
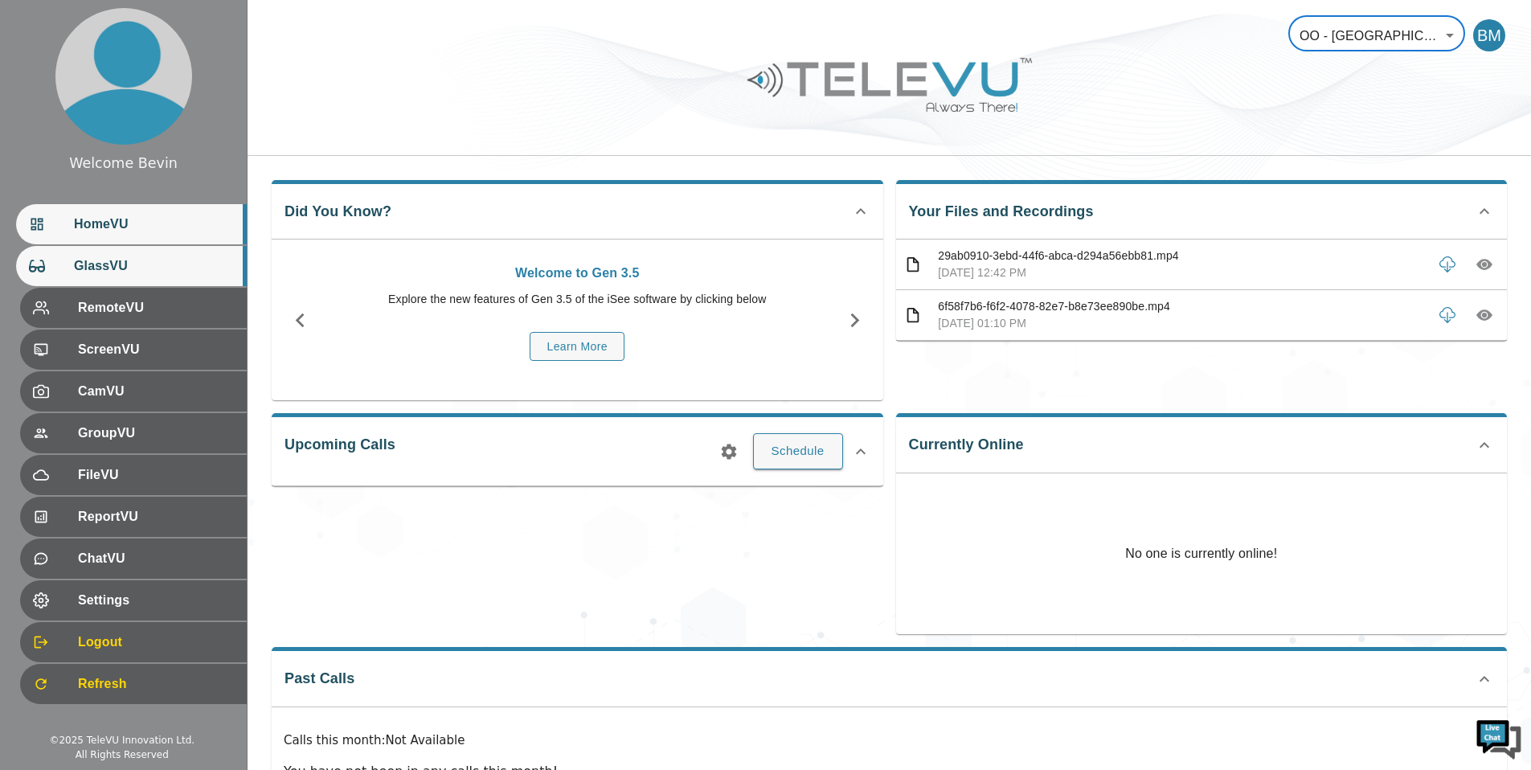
click at [109, 263] on span "GlassVU" at bounding box center [154, 265] width 160 height 19
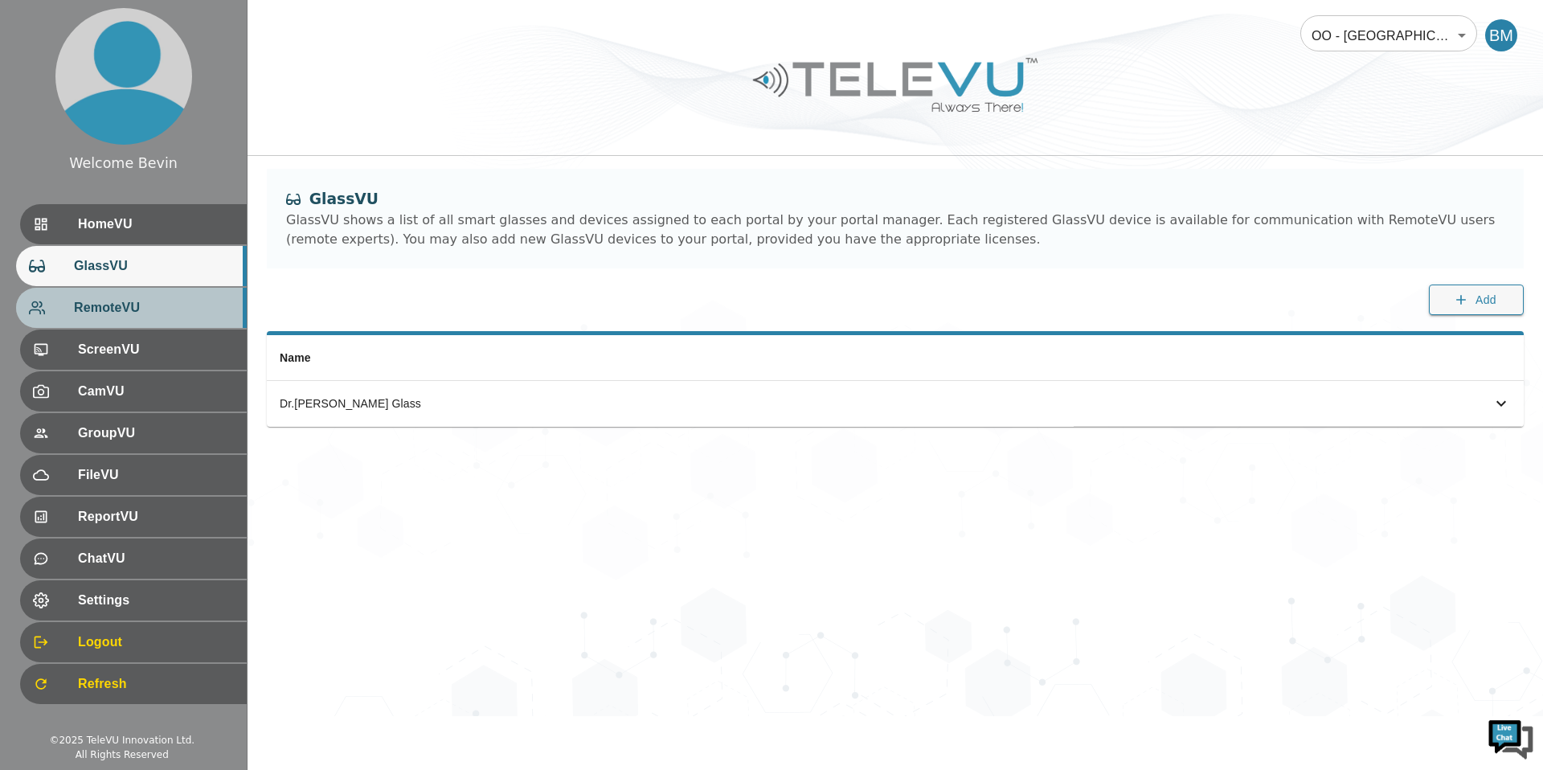
click at [120, 310] on span "RemoteVU" at bounding box center [154, 307] width 160 height 19
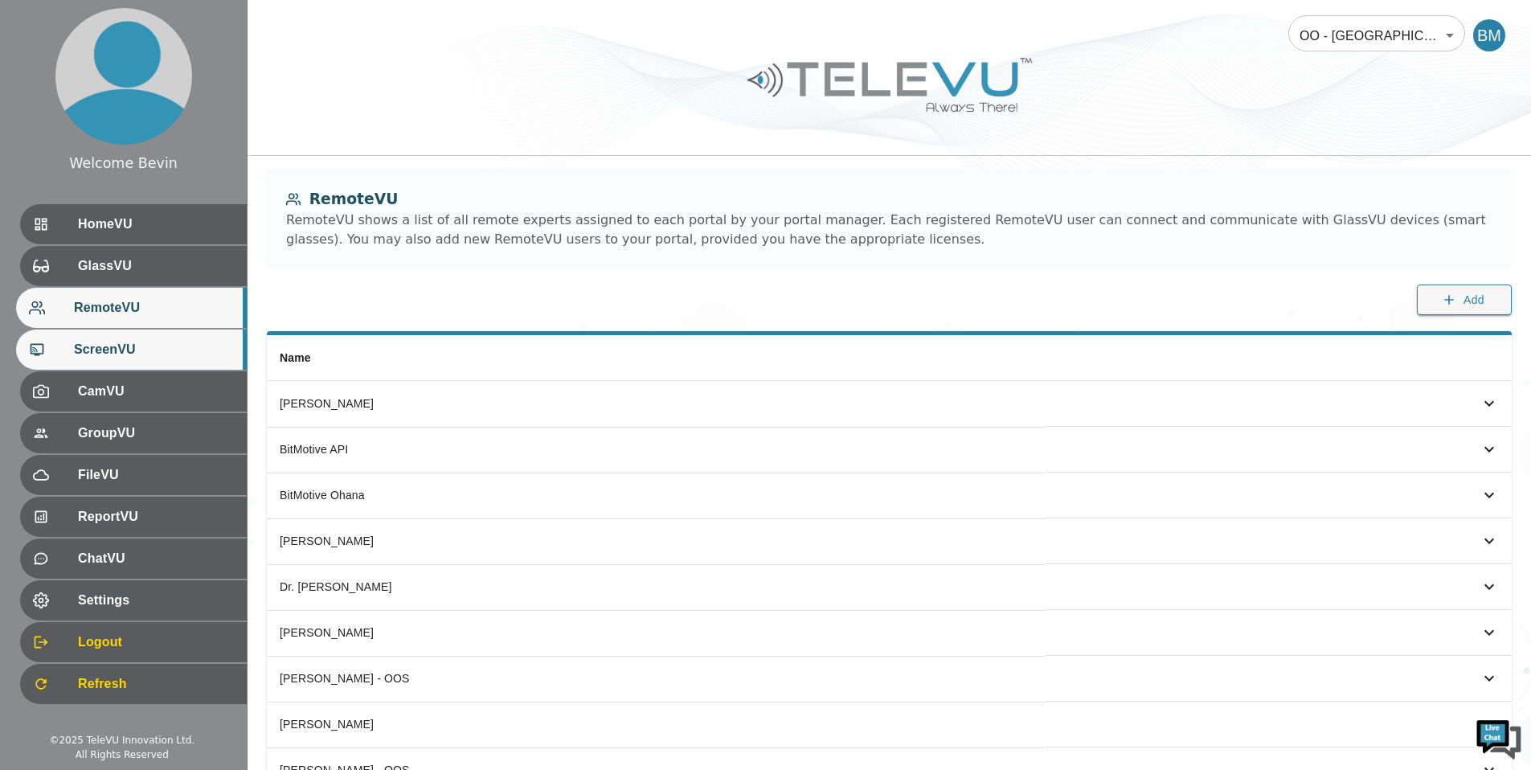
click at [118, 346] on span "ScreenVU" at bounding box center [154, 349] width 160 height 19
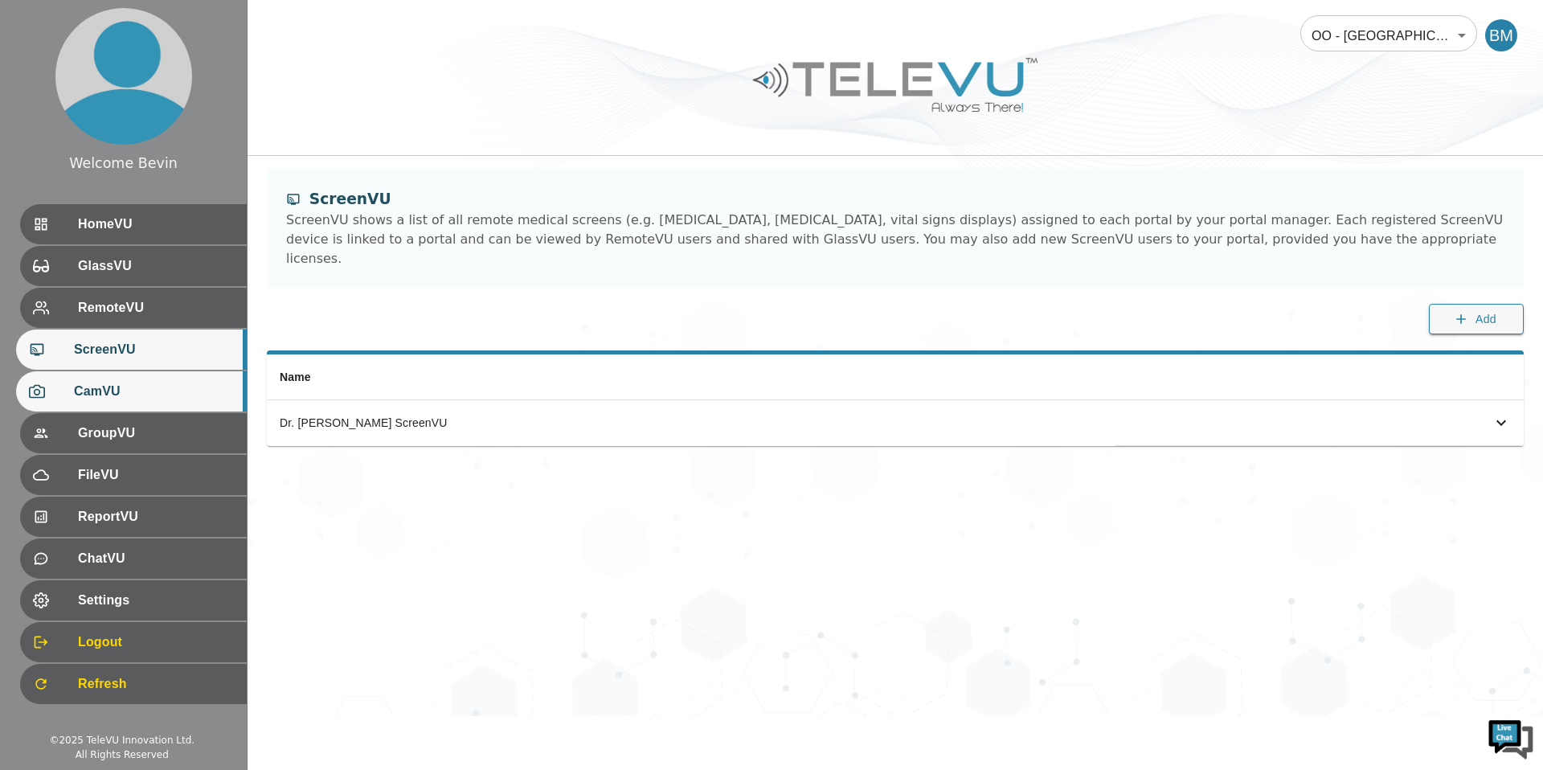
click at [117, 400] on span "CamVU" at bounding box center [154, 391] width 160 height 19
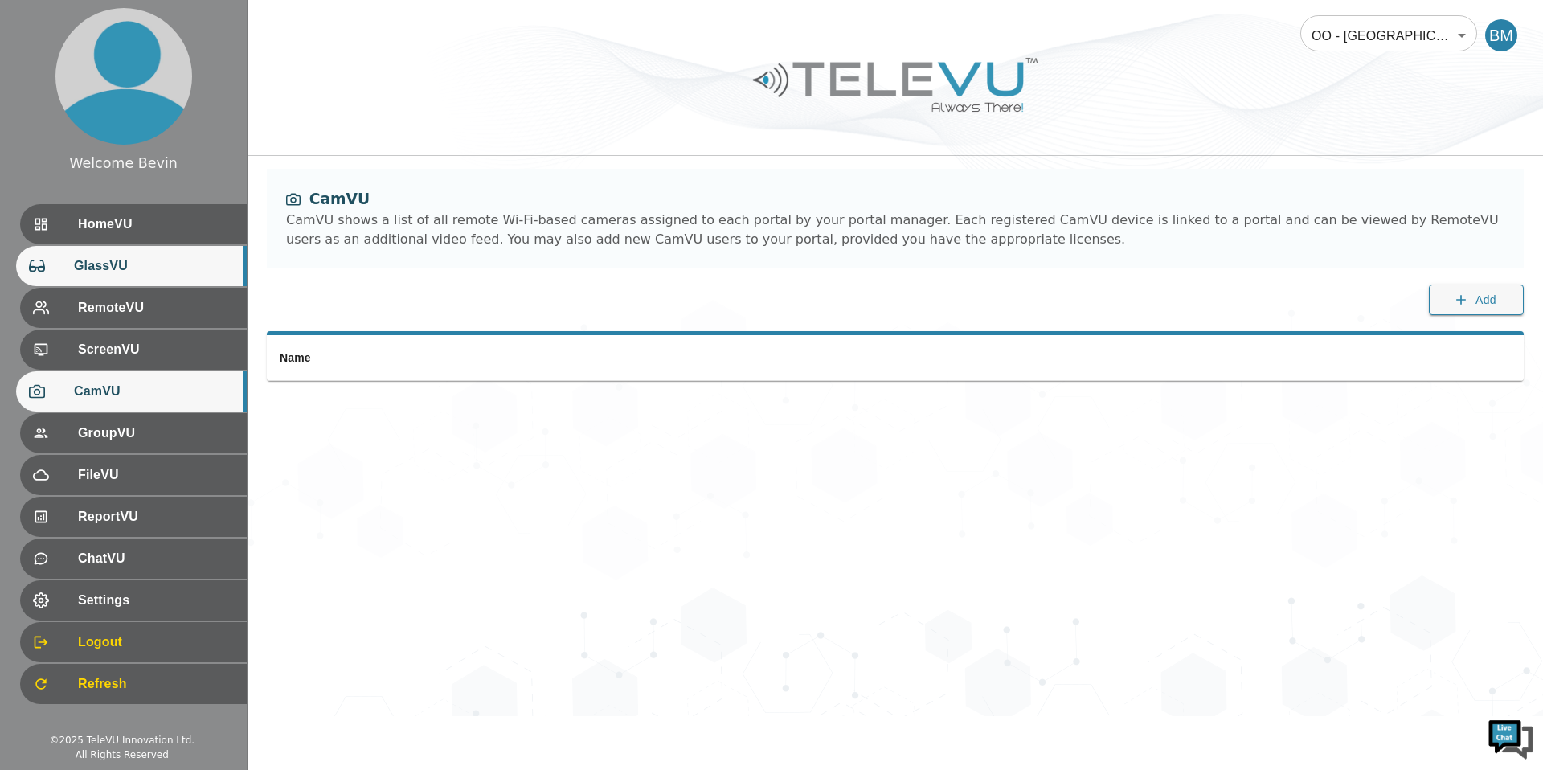
click at [162, 261] on span "GlassVU" at bounding box center [154, 265] width 160 height 19
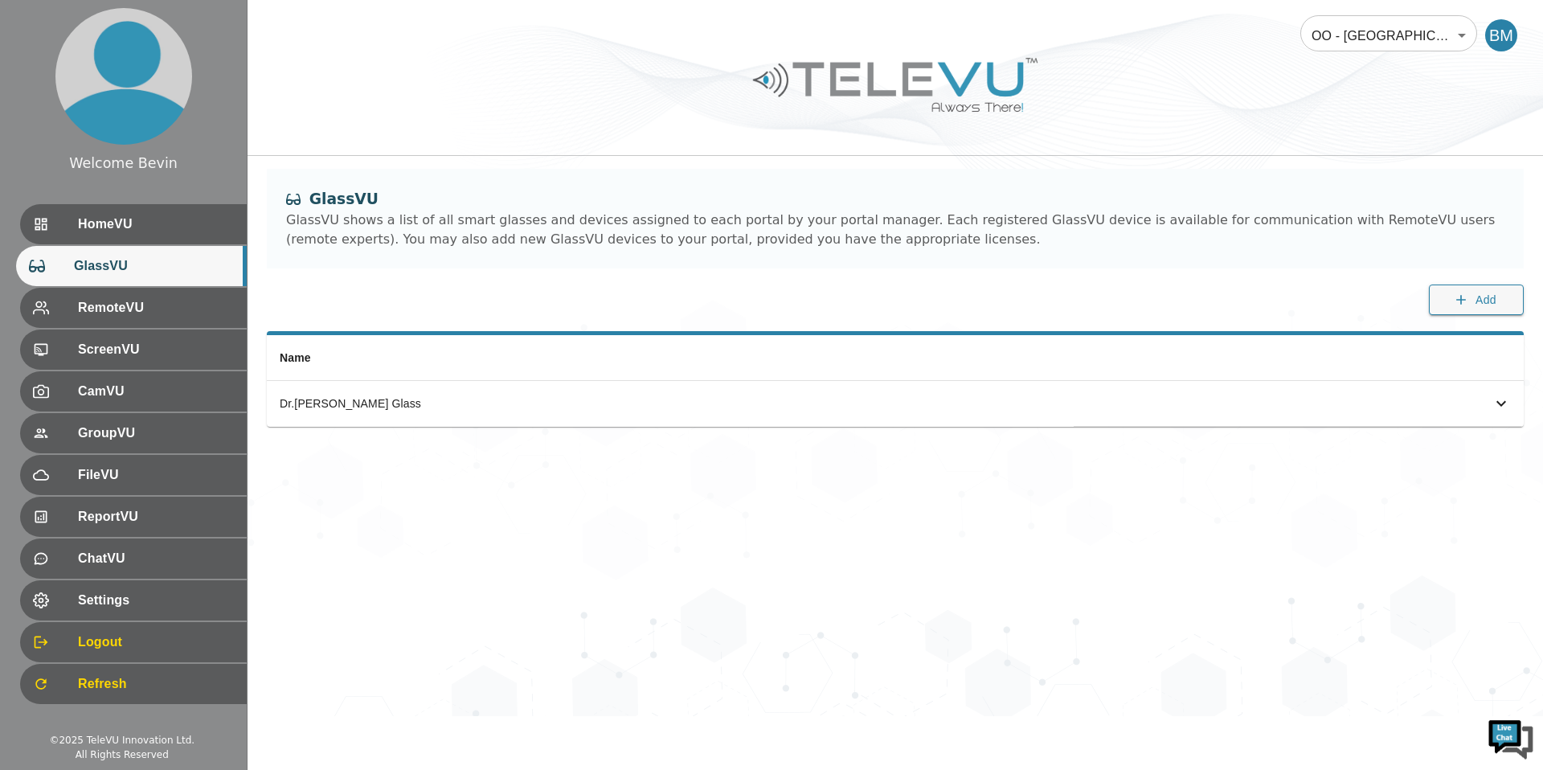
click at [1351, 38] on body "Welcome Bevin HomeVU GlassVU RemoteVU ScreenVU CamVU GroupVU FileVU ReportVU Ch…" at bounding box center [771, 358] width 1543 height 716
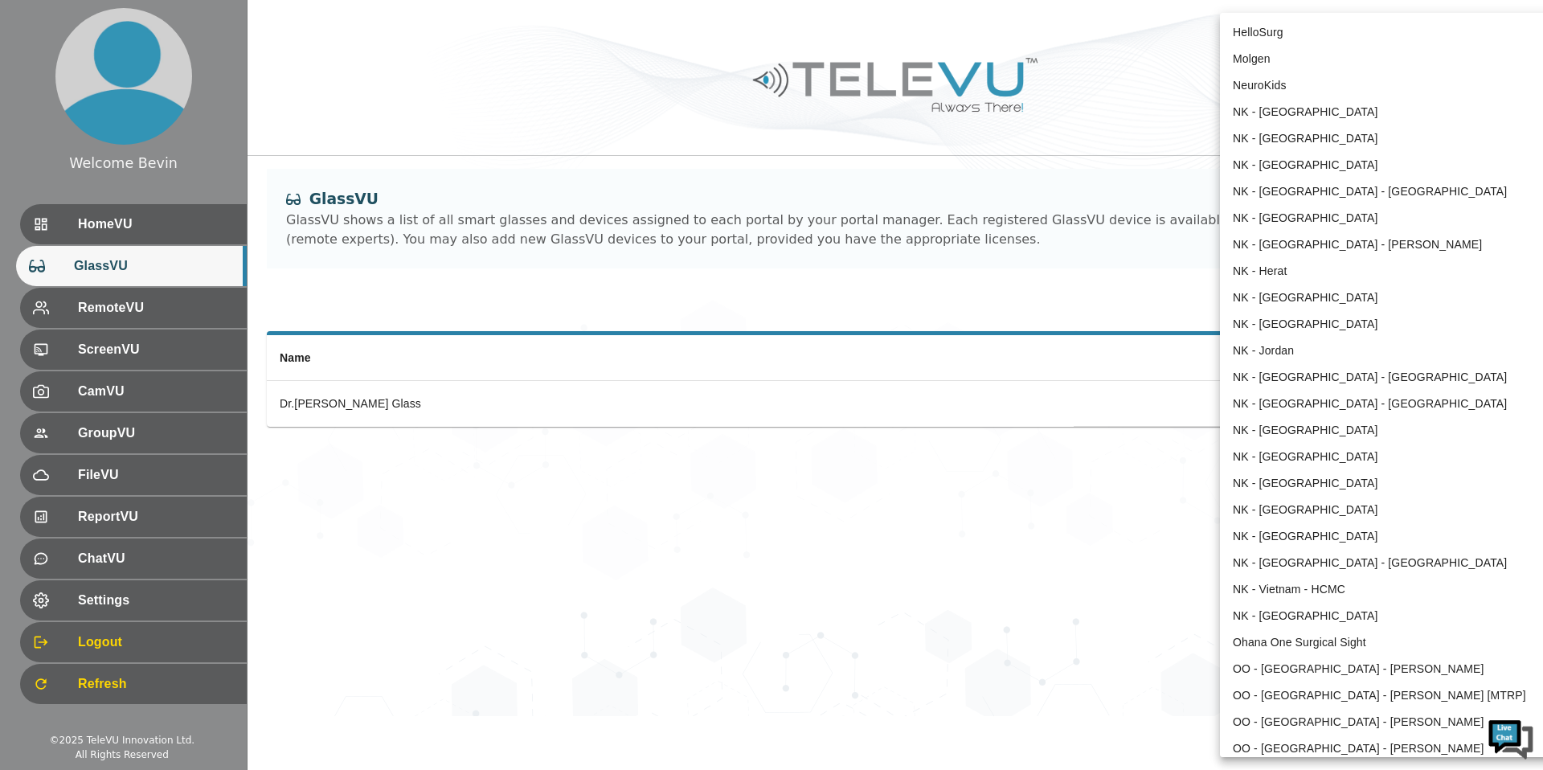
scroll to position [1504, 0]
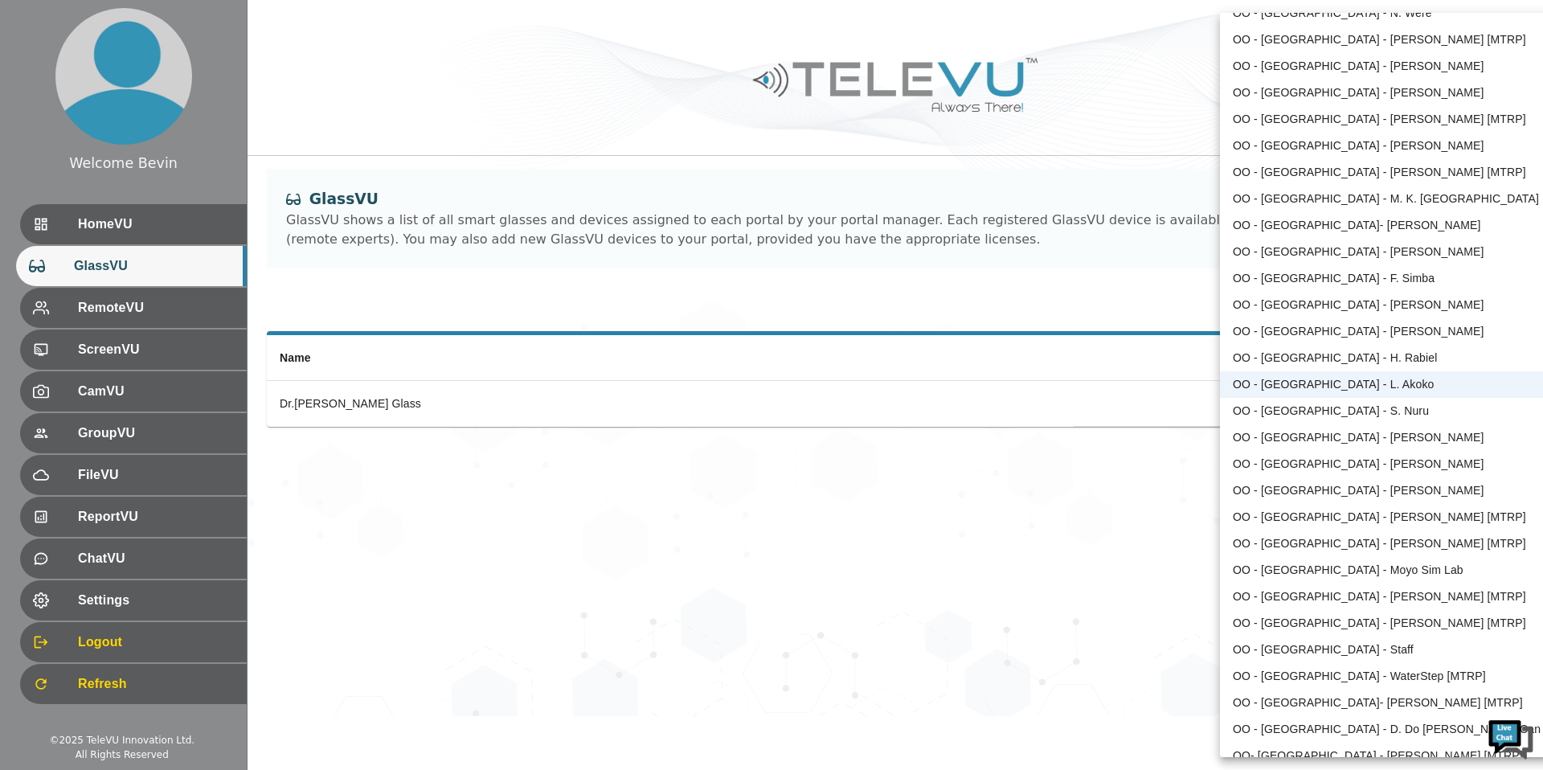
click at [1355, 276] on li "OO - [GEOGRAPHIC_DATA] - F. Simba" at bounding box center [1386, 278] width 333 height 27
type input "148"
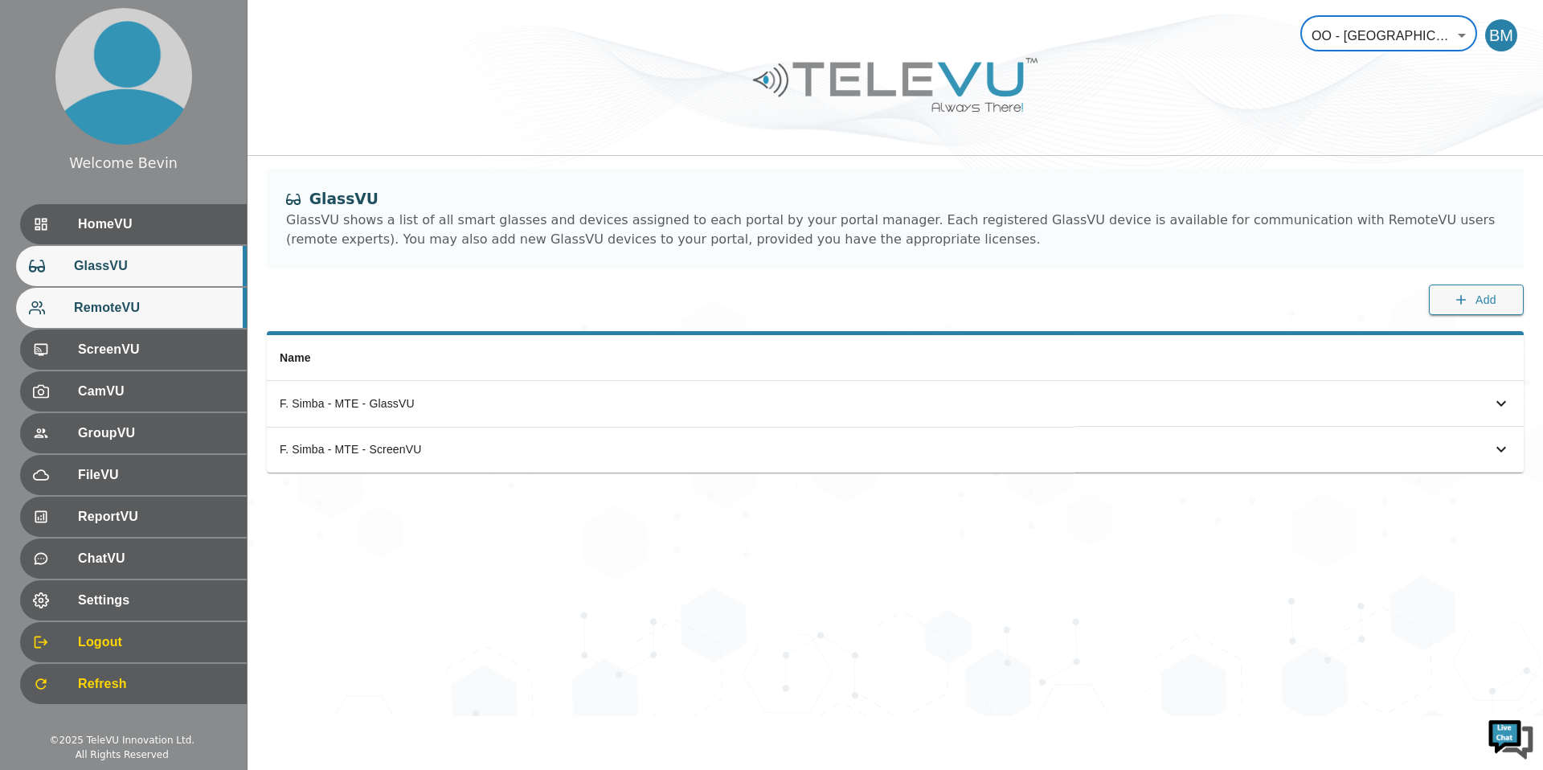
click at [162, 312] on span "RemoteVU" at bounding box center [154, 307] width 160 height 19
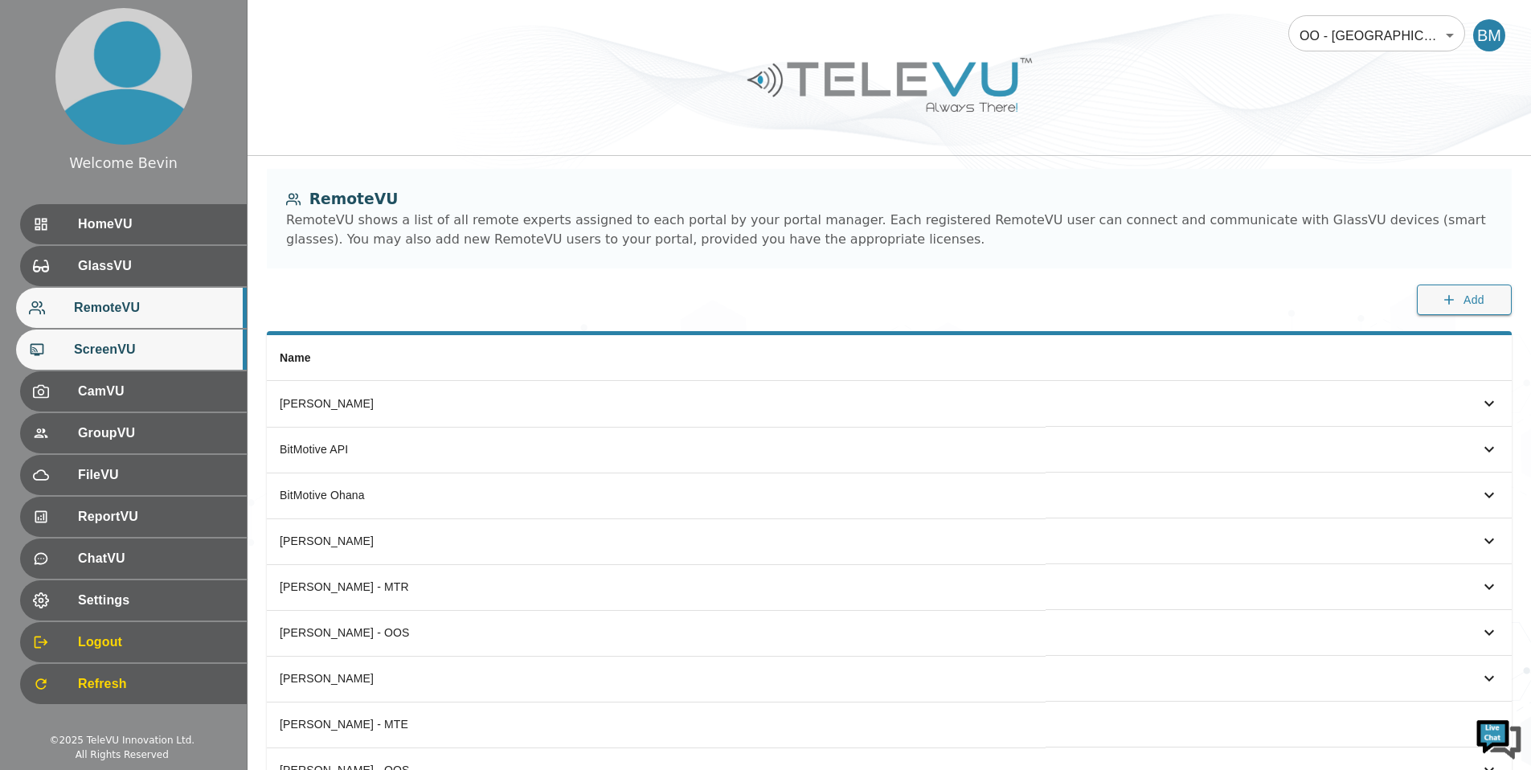
click at [153, 338] on div "ScreenVU" at bounding box center [131, 349] width 231 height 40
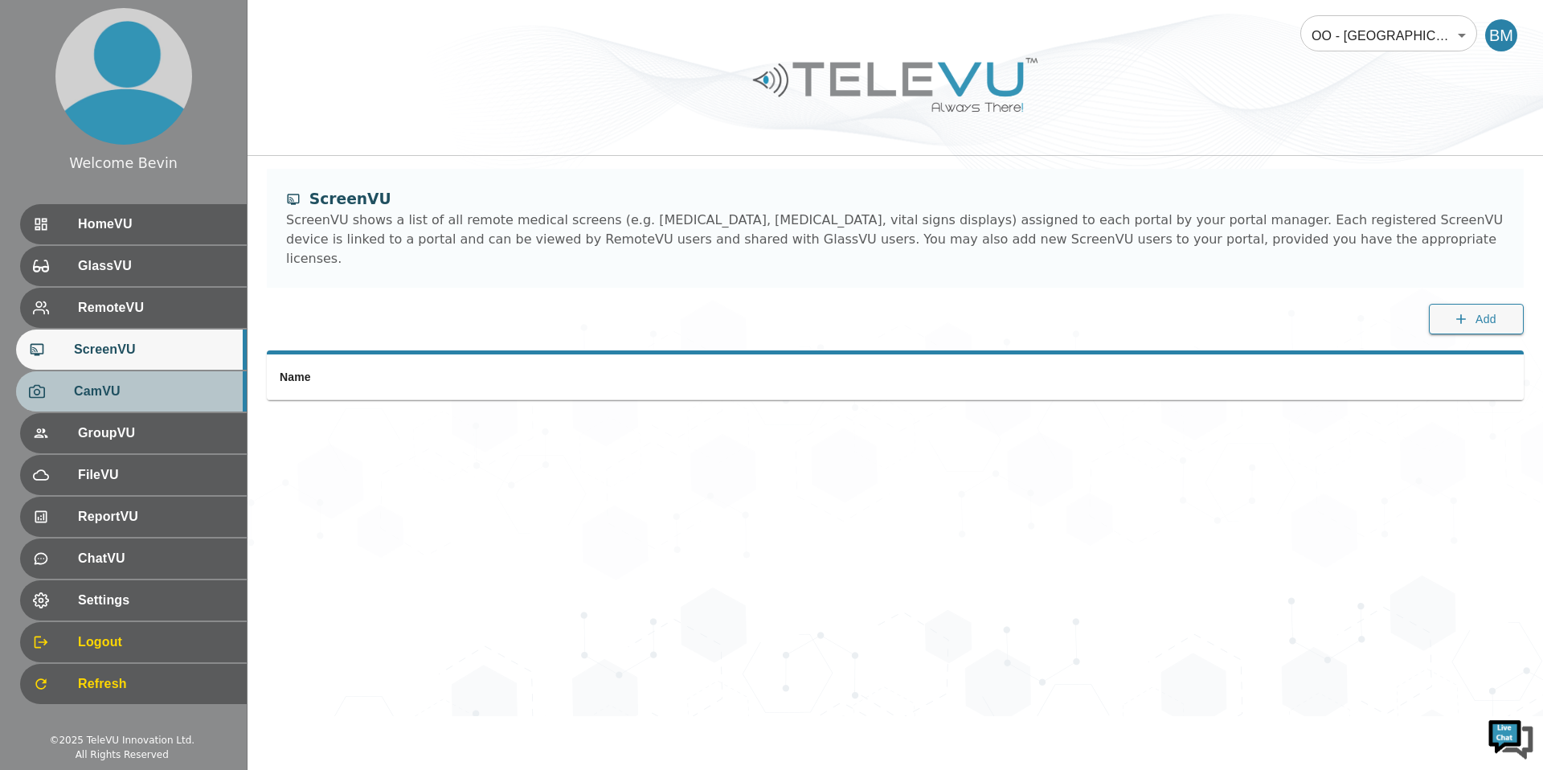
click at [142, 399] on span "CamVU" at bounding box center [154, 391] width 160 height 19
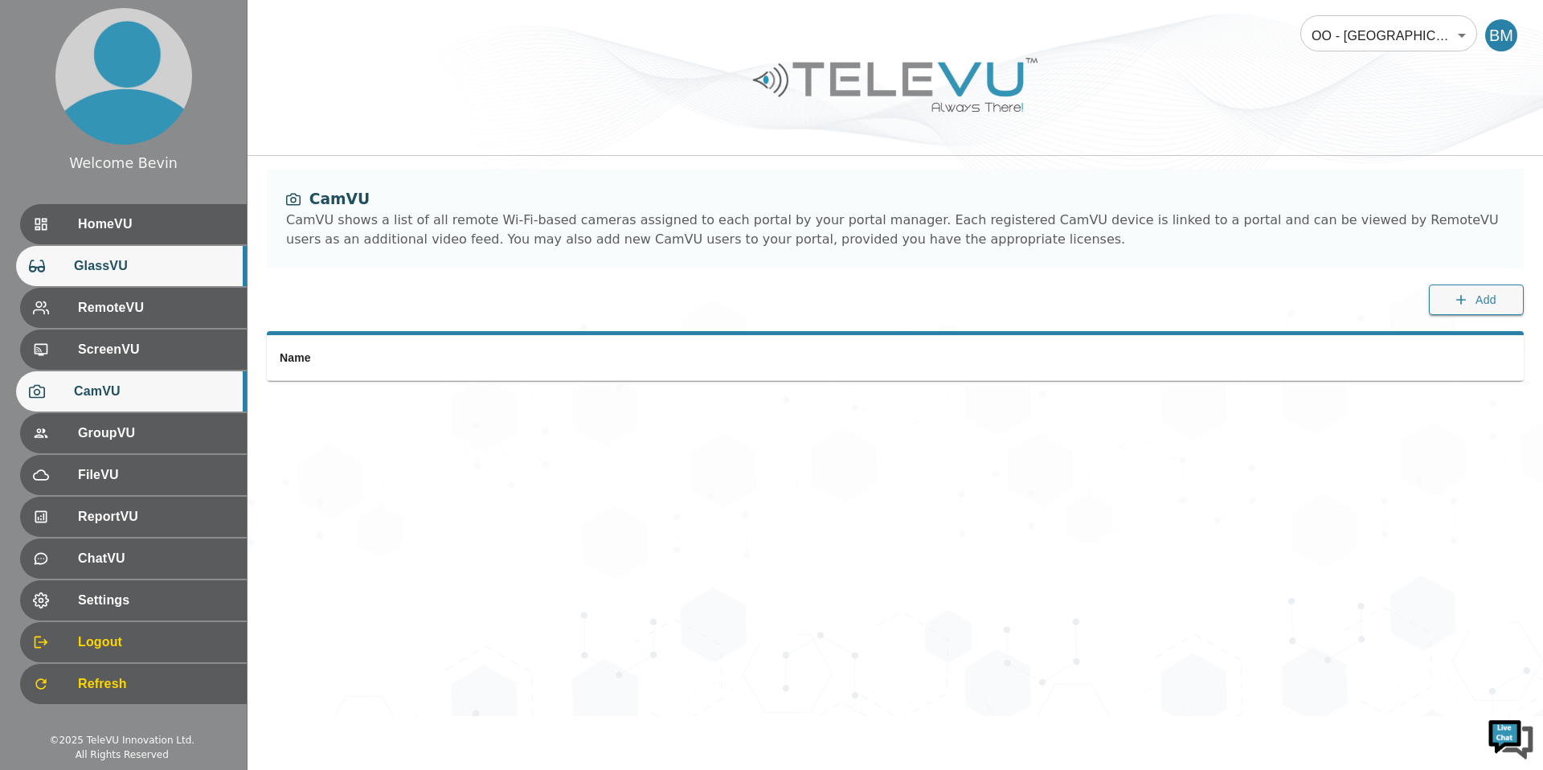
click at [162, 260] on span "GlassVU" at bounding box center [154, 265] width 160 height 19
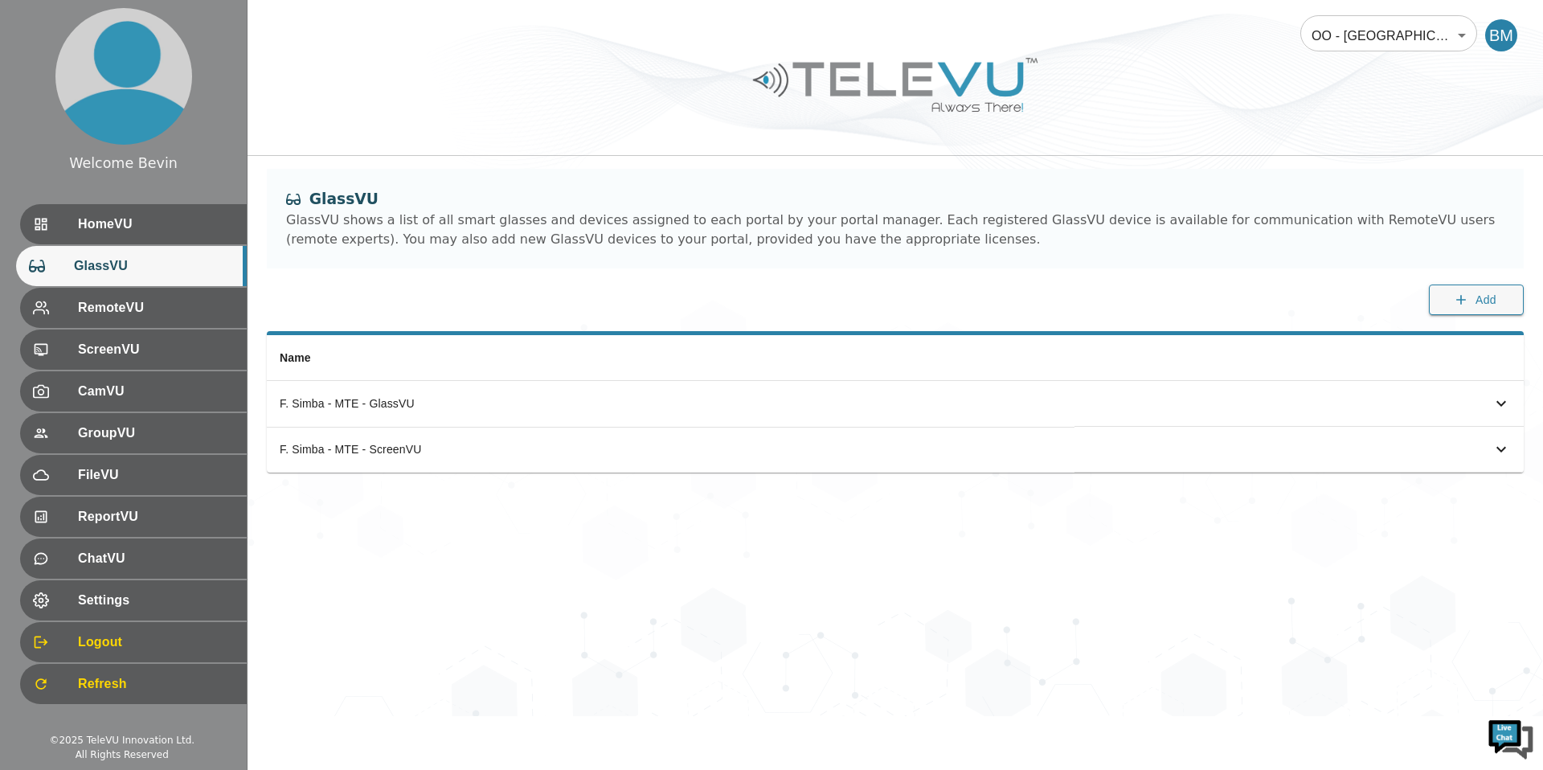
click at [1399, 35] on body "Welcome Bevin HomeVU GlassVU RemoteVU ScreenVU CamVU GroupVU FileVU ReportVU Ch…" at bounding box center [771, 358] width 1543 height 716
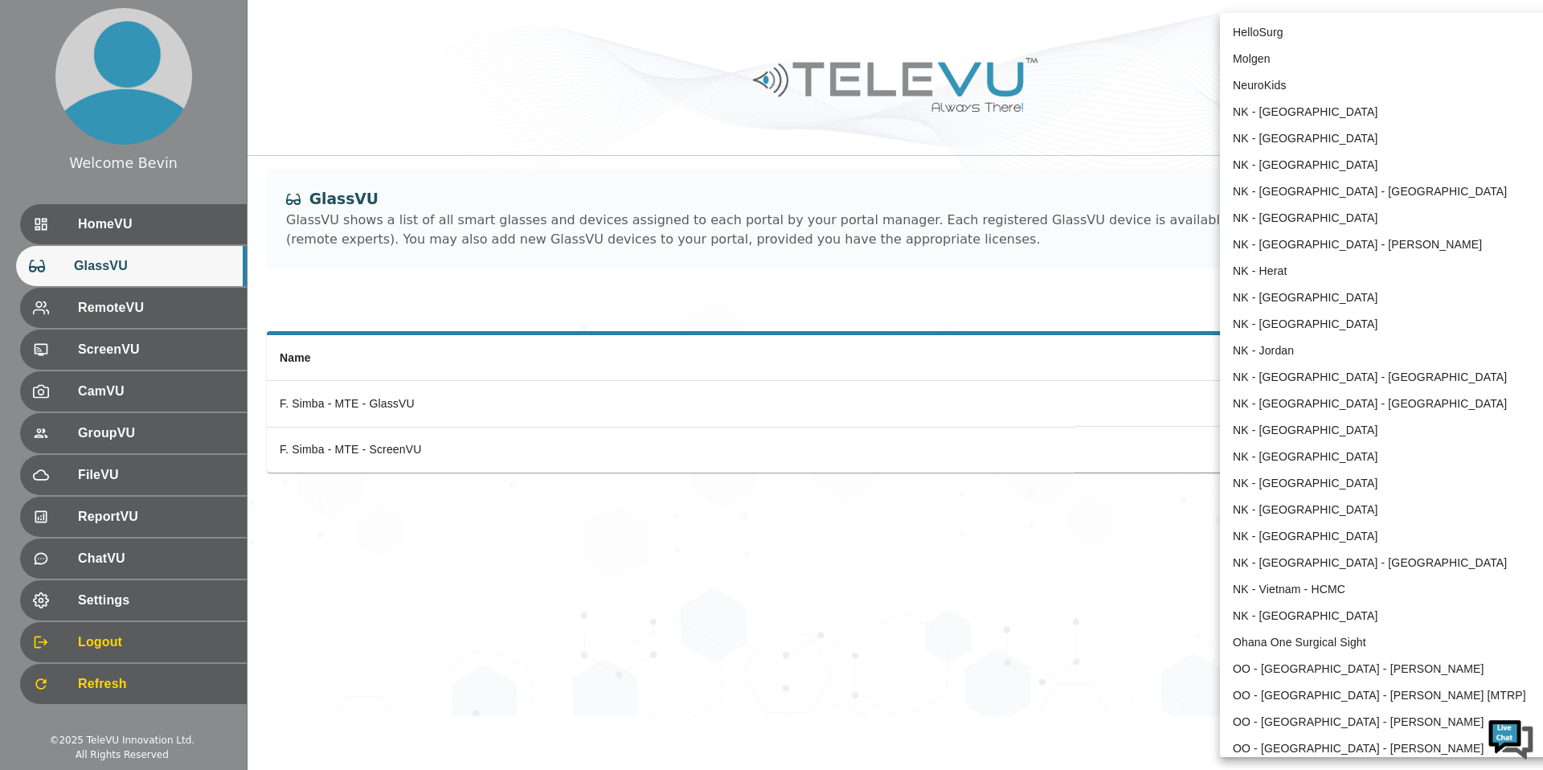
scroll to position [1398, 0]
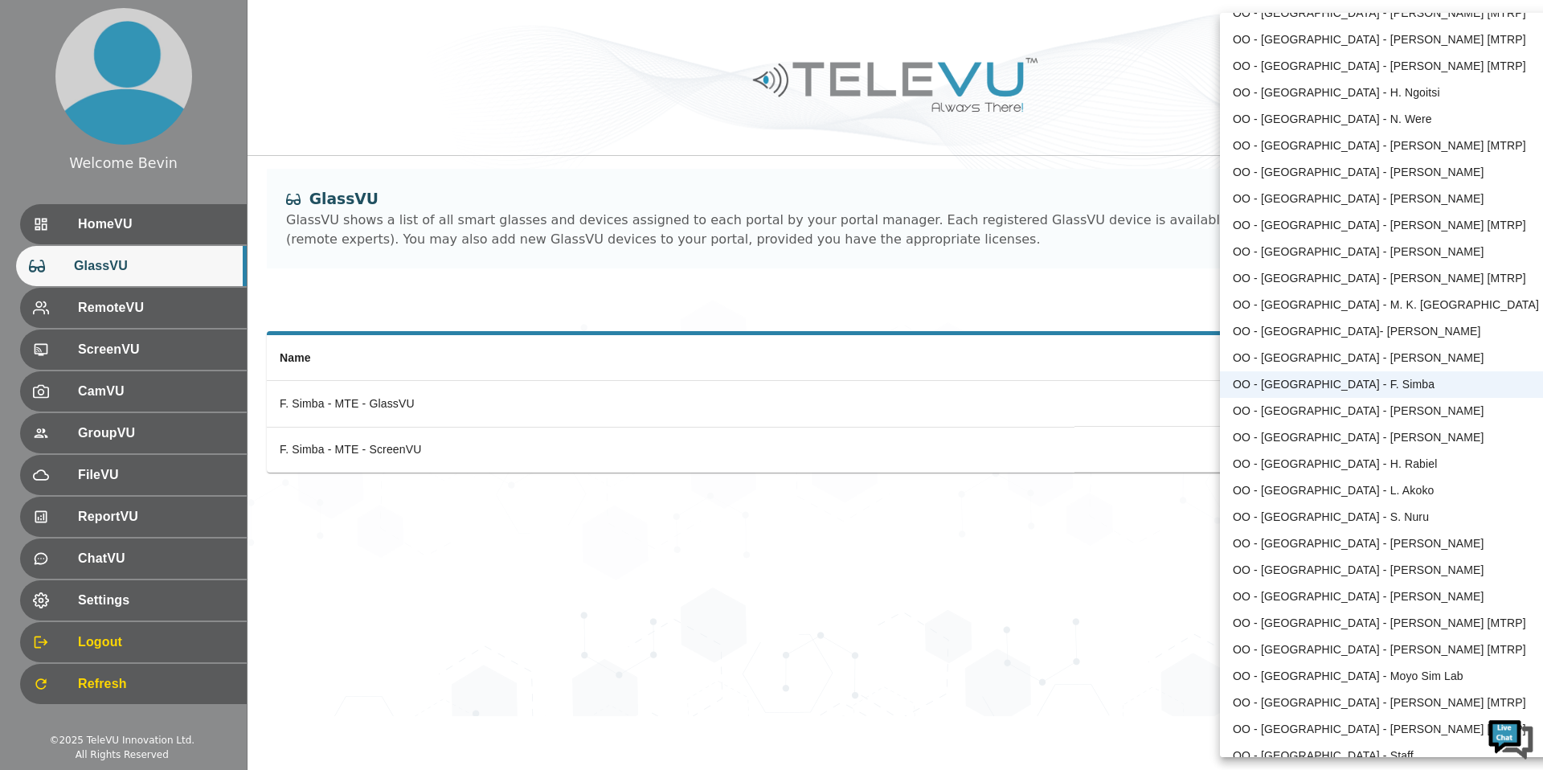
click at [1394, 354] on li "OO - [GEOGRAPHIC_DATA] - [PERSON_NAME]" at bounding box center [1386, 358] width 333 height 27
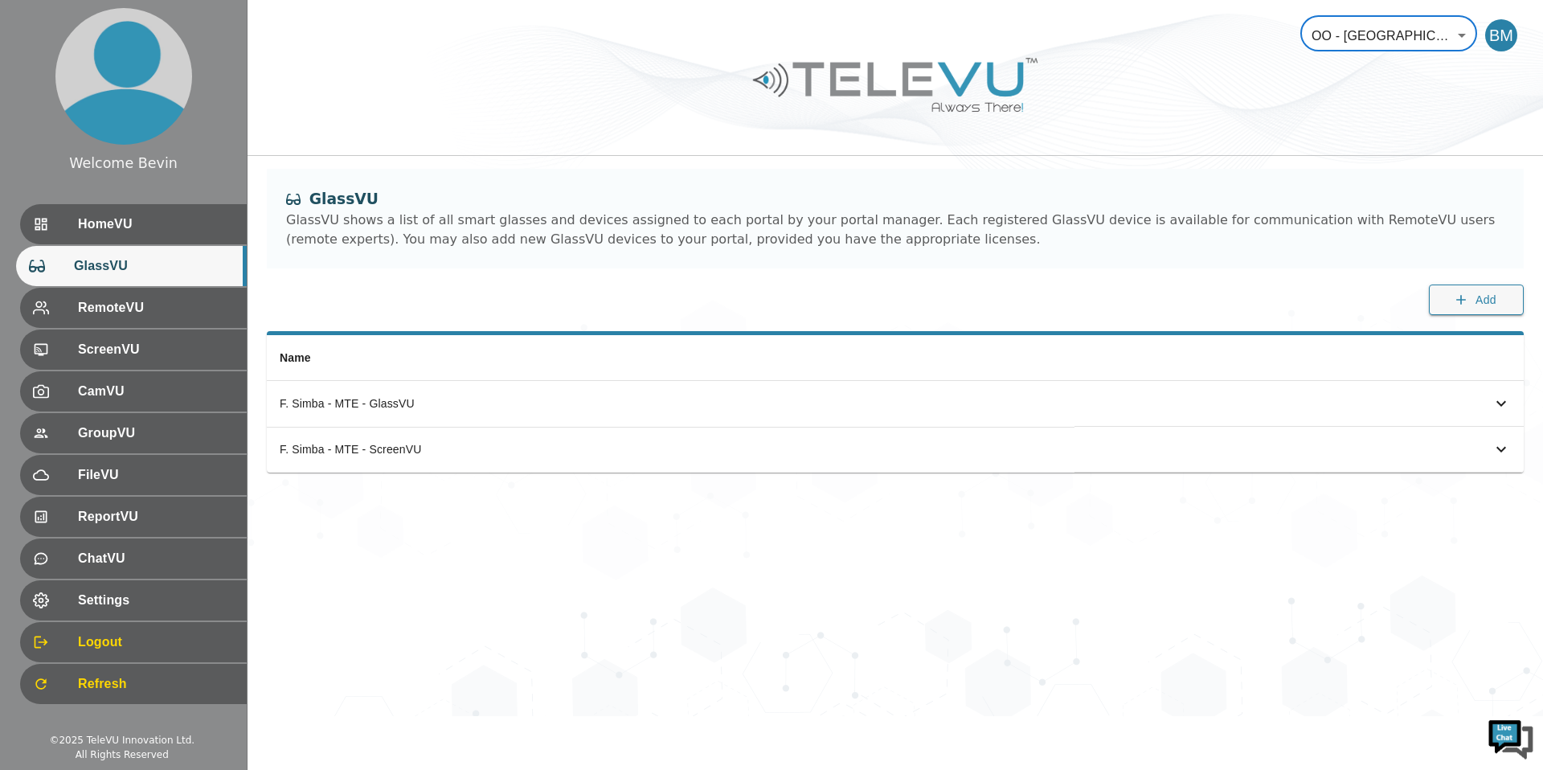
type input "70"
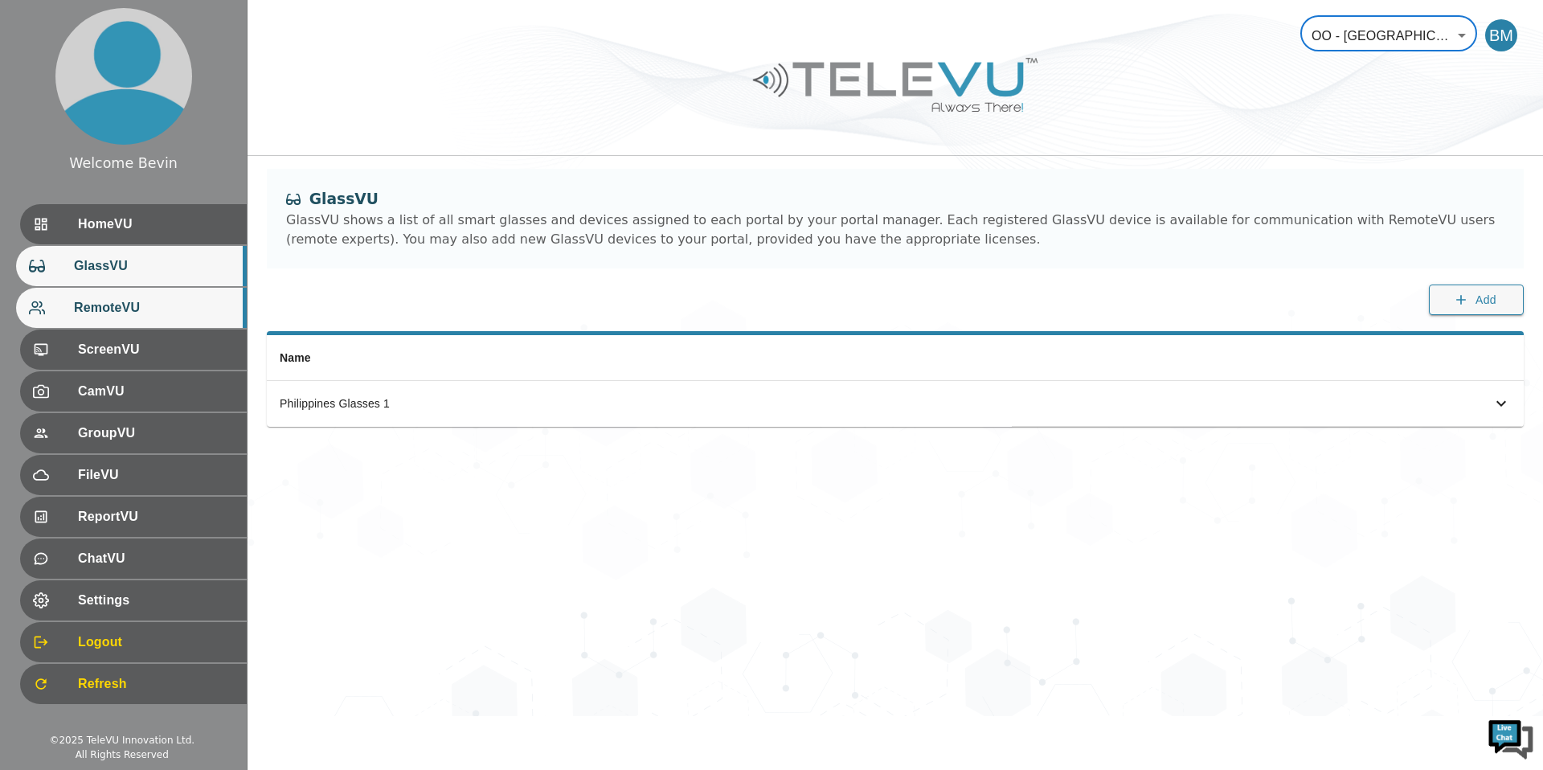
click at [133, 302] on span "RemoteVU" at bounding box center [154, 307] width 160 height 19
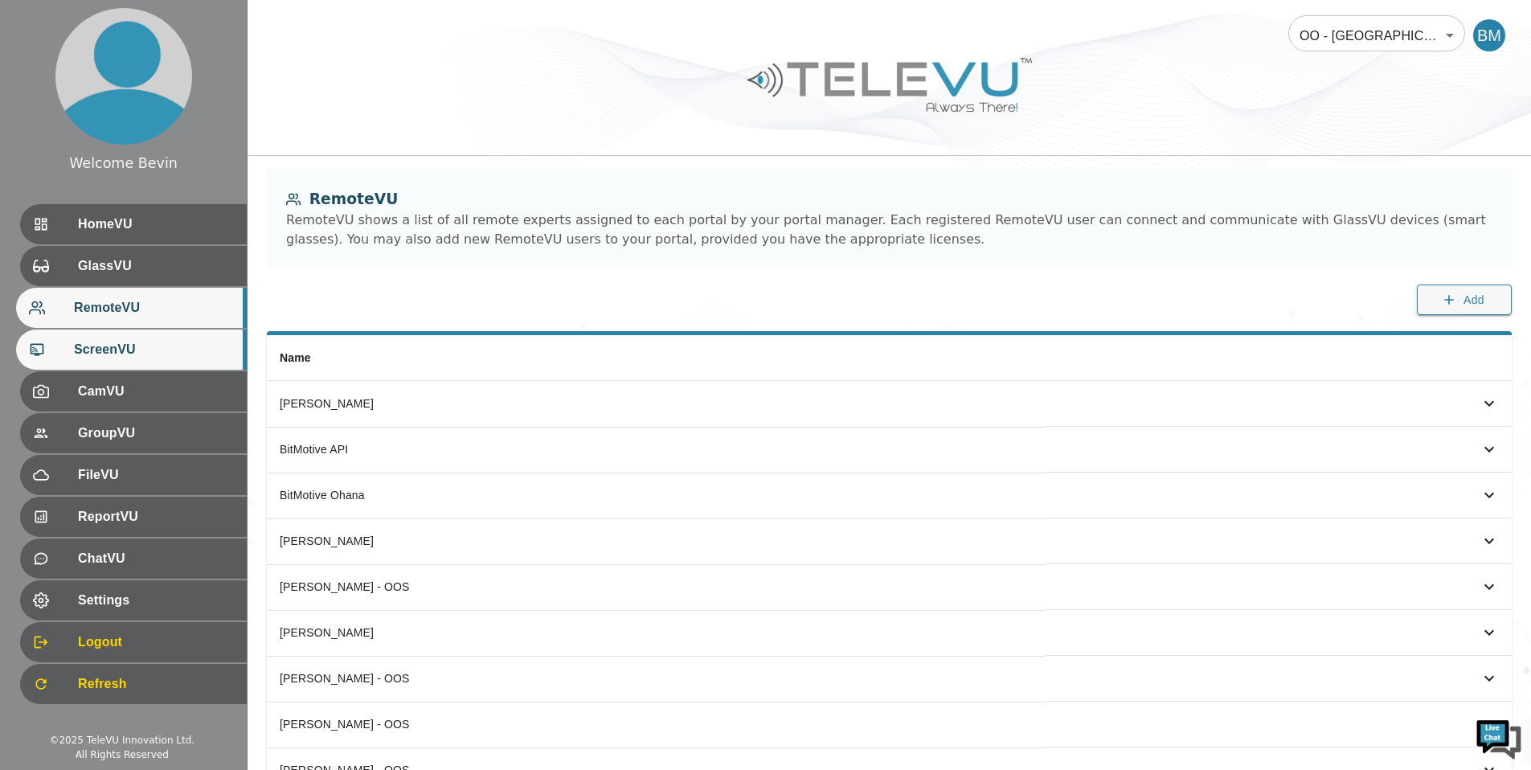
click at [129, 359] on span "ScreenVU" at bounding box center [154, 349] width 160 height 19
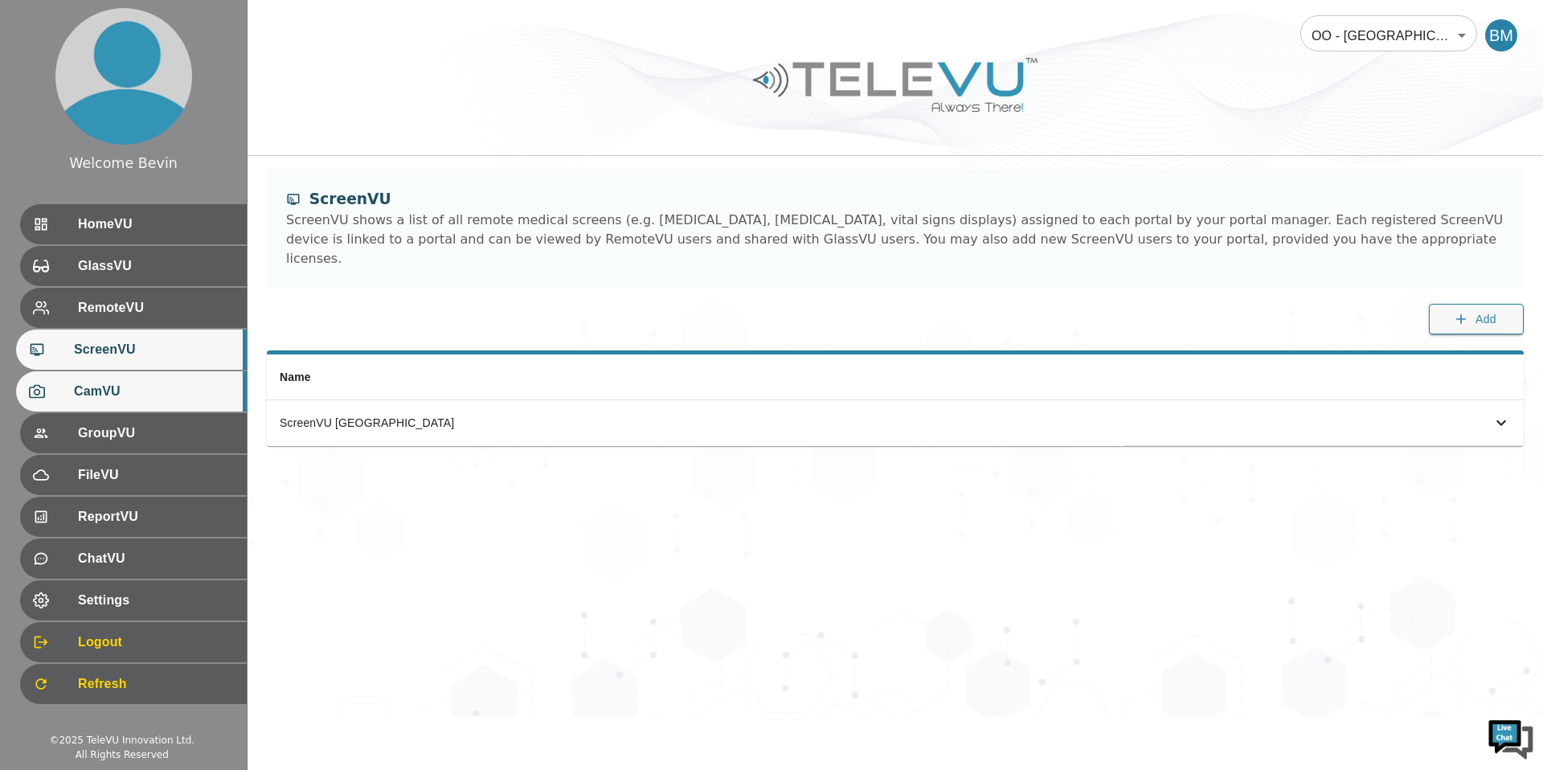
click at [127, 389] on span "CamVU" at bounding box center [154, 391] width 160 height 19
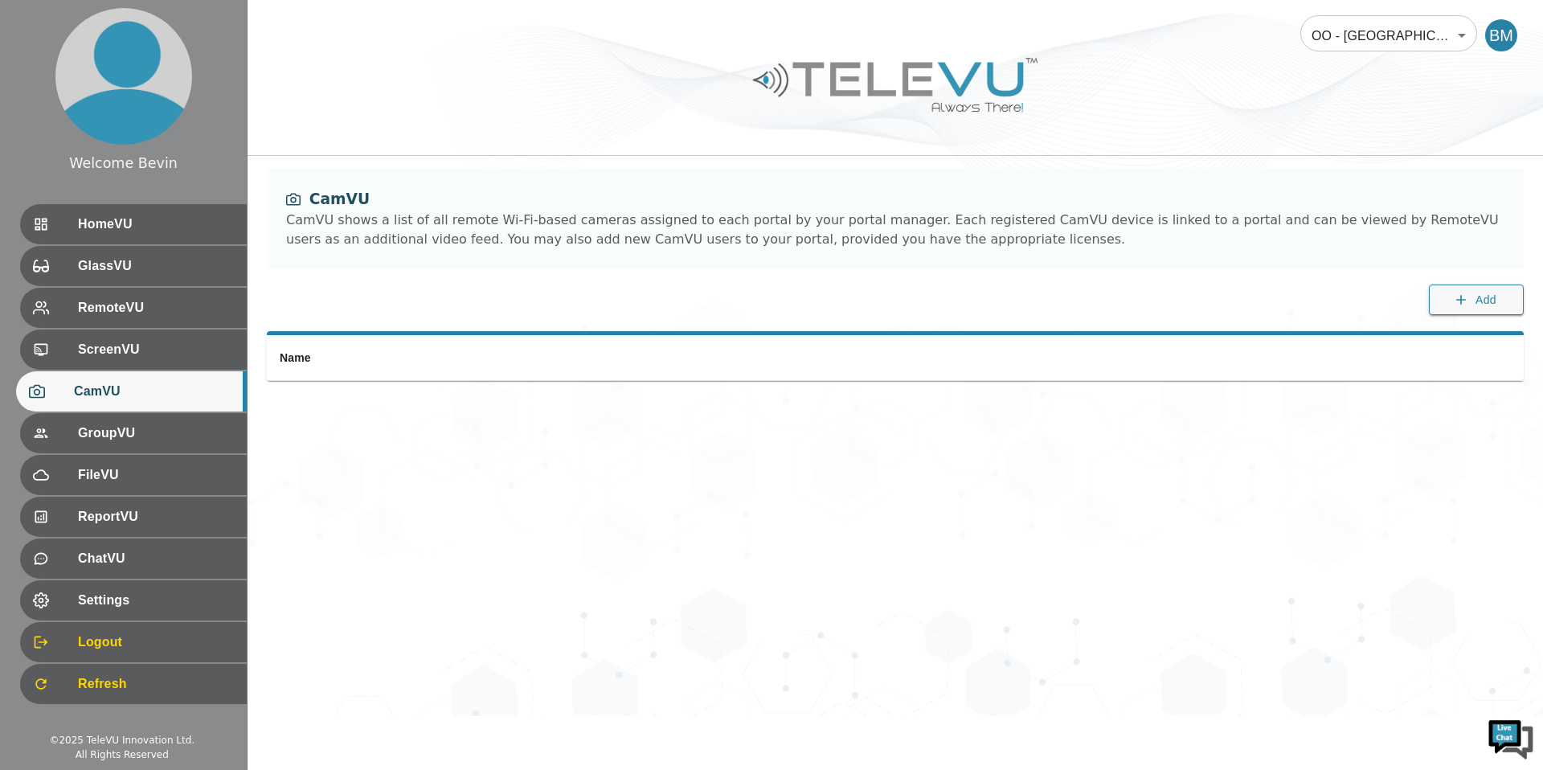
click at [1385, 35] on body "Welcome Bevin HomeVU GlassVU RemoteVU ScreenVU CamVU GroupVU FileVU ReportVU Ch…" at bounding box center [771, 358] width 1543 height 716
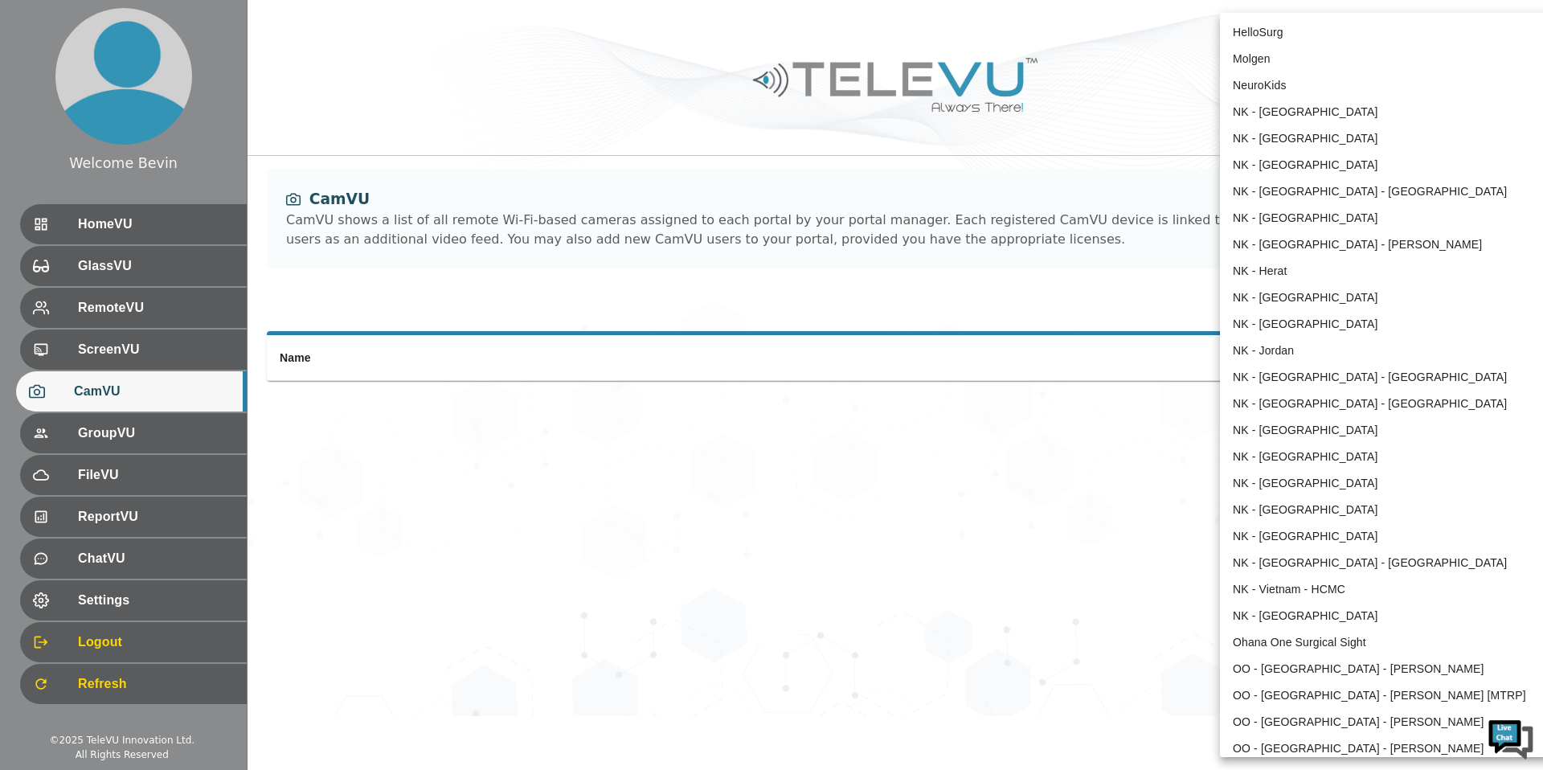
scroll to position [1372, 0]
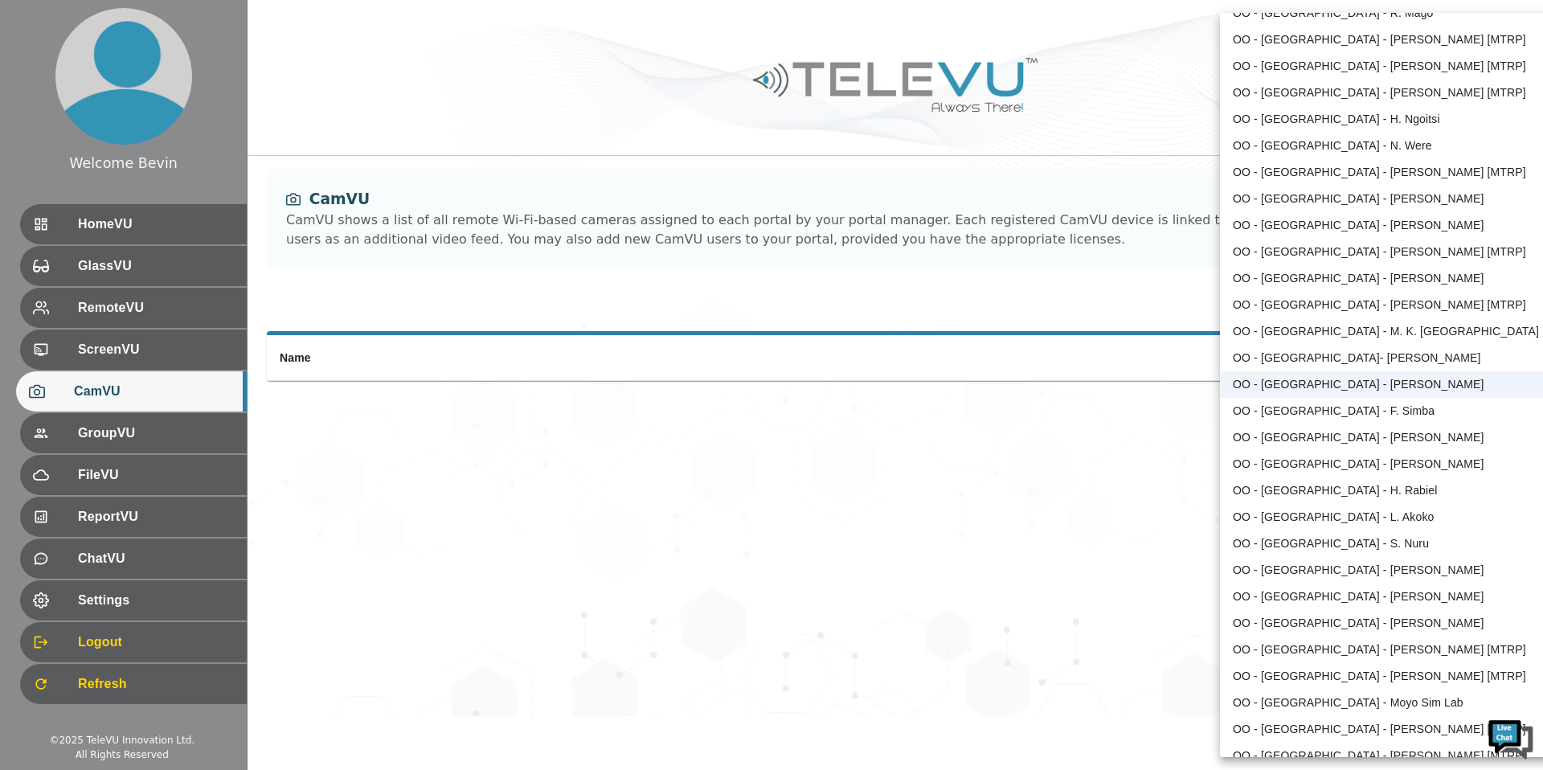
click at [1309, 357] on li "OO - [GEOGRAPHIC_DATA]- [PERSON_NAME]" at bounding box center [1386, 358] width 333 height 27
type input "197"
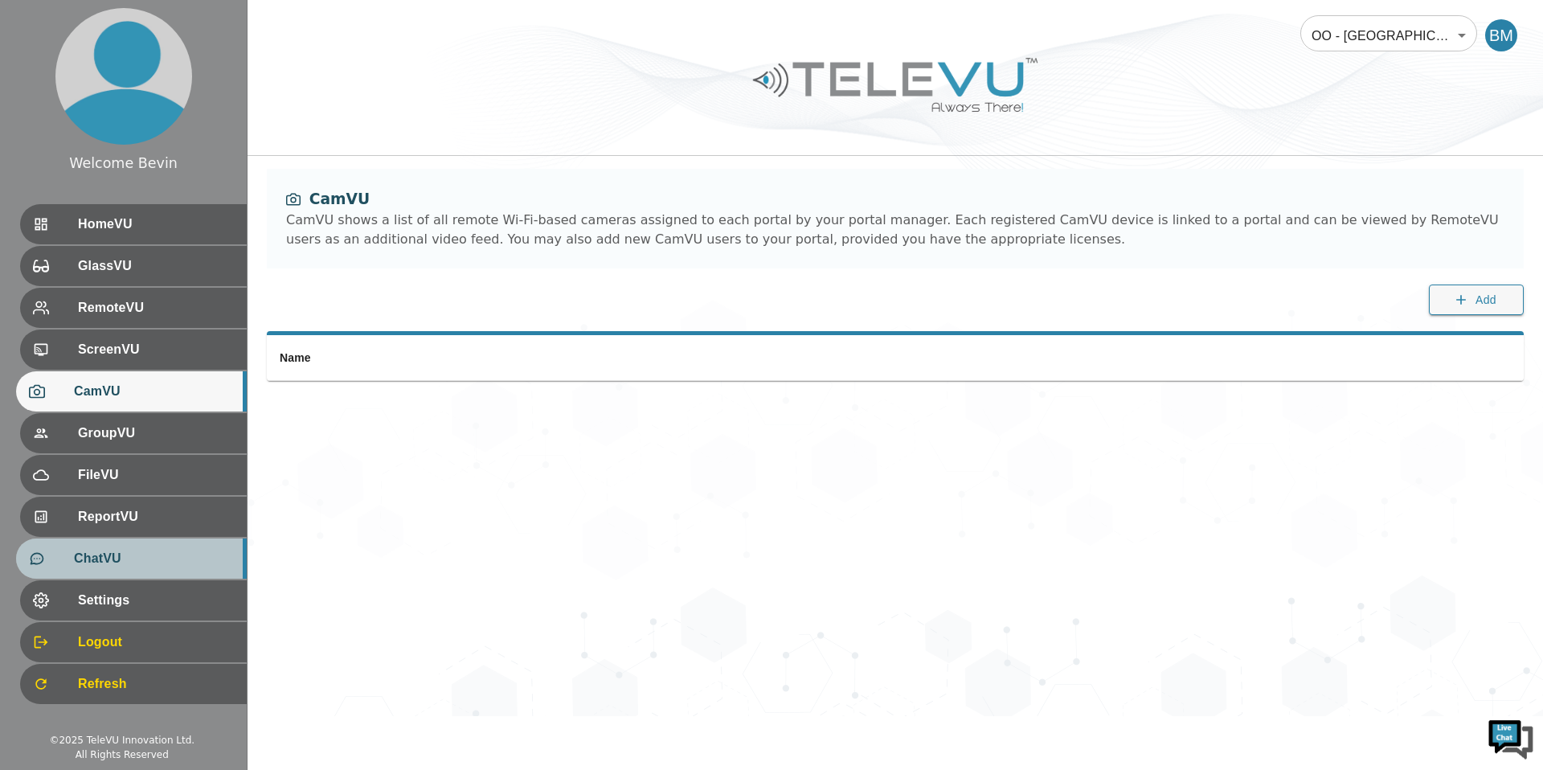
click at [137, 565] on span "ChatVU" at bounding box center [154, 558] width 160 height 19
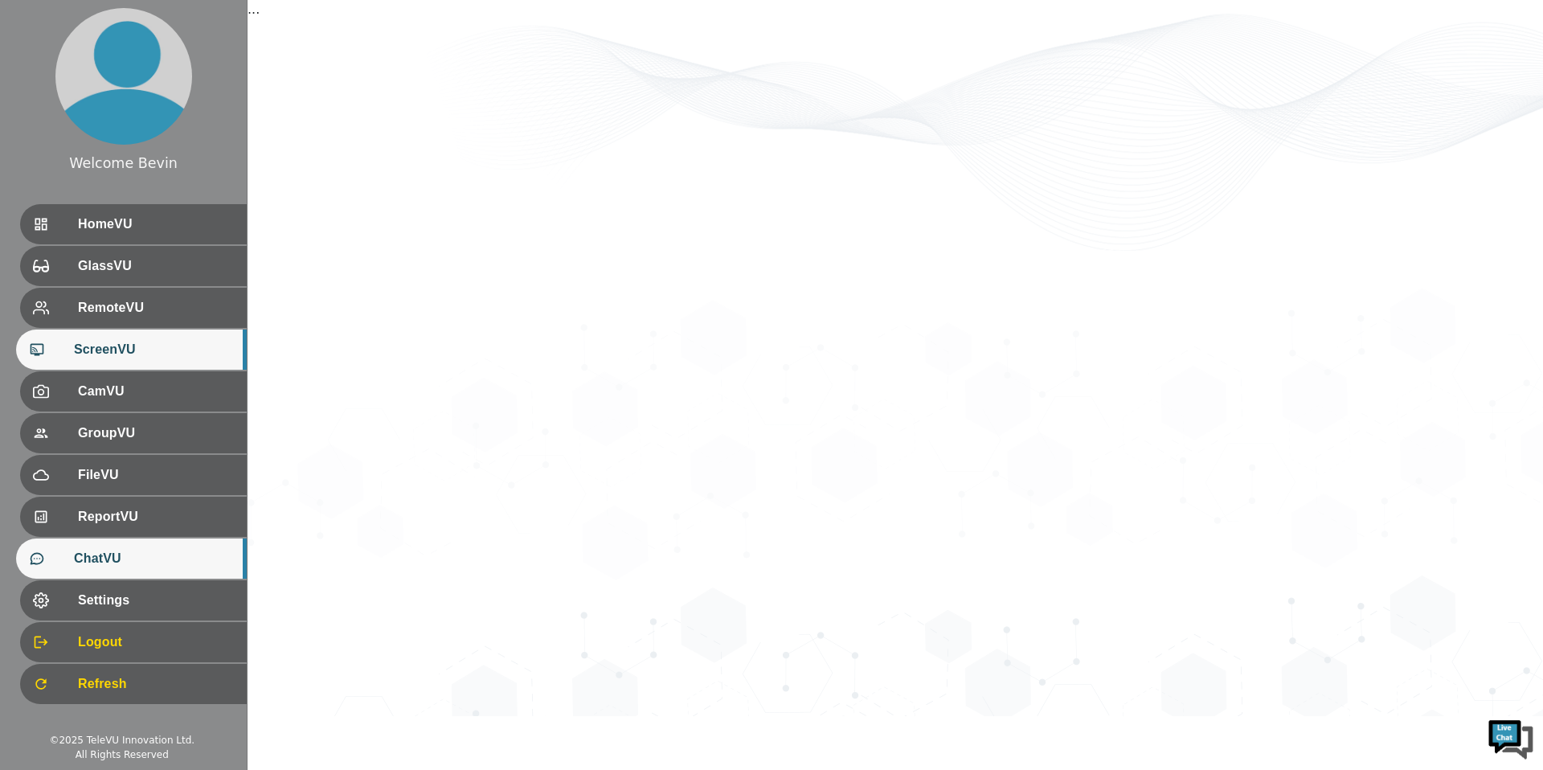
click at [109, 341] on span "ScreenVU" at bounding box center [154, 349] width 160 height 19
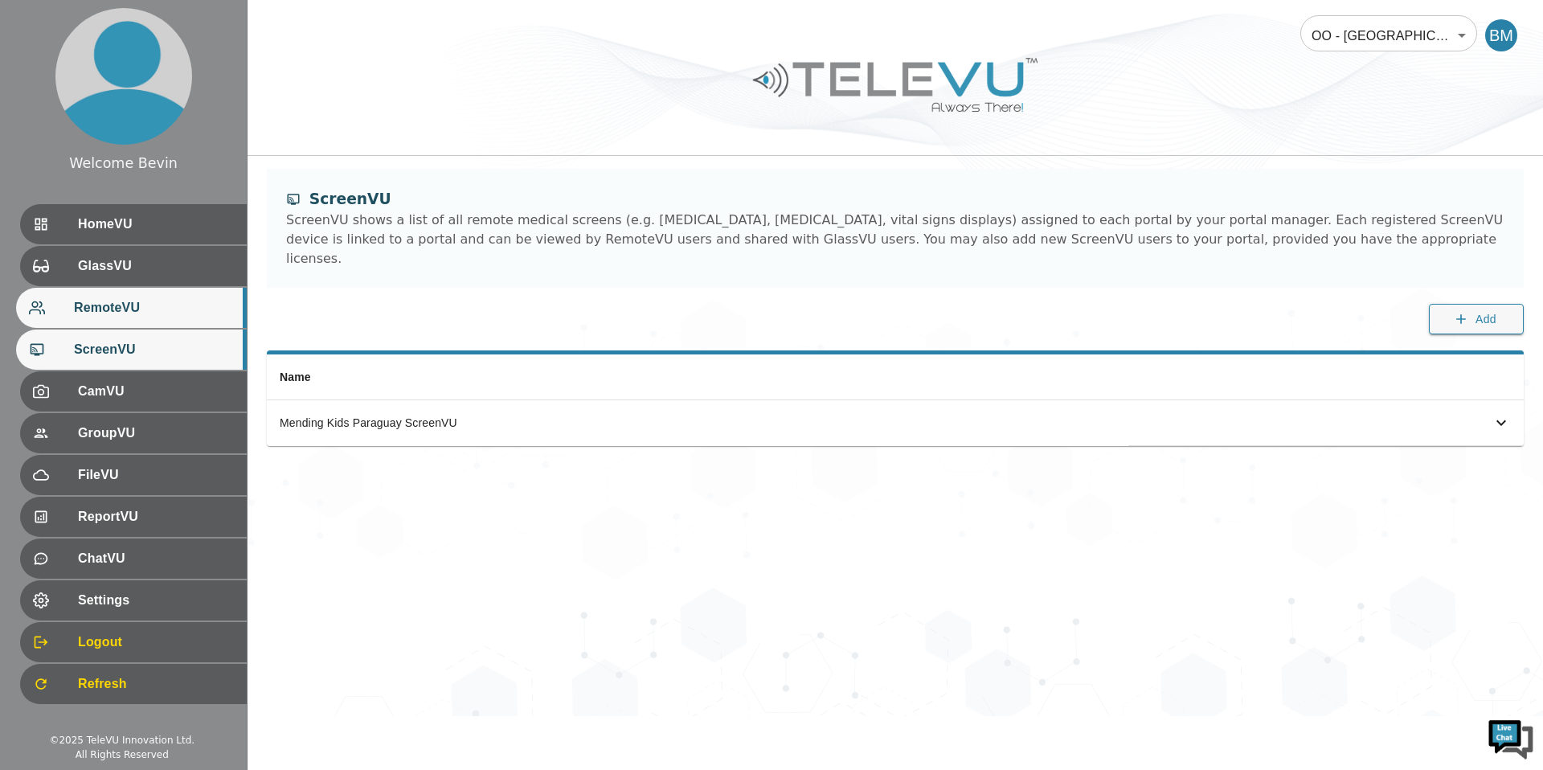
click at [121, 313] on span "RemoteVU" at bounding box center [154, 307] width 160 height 19
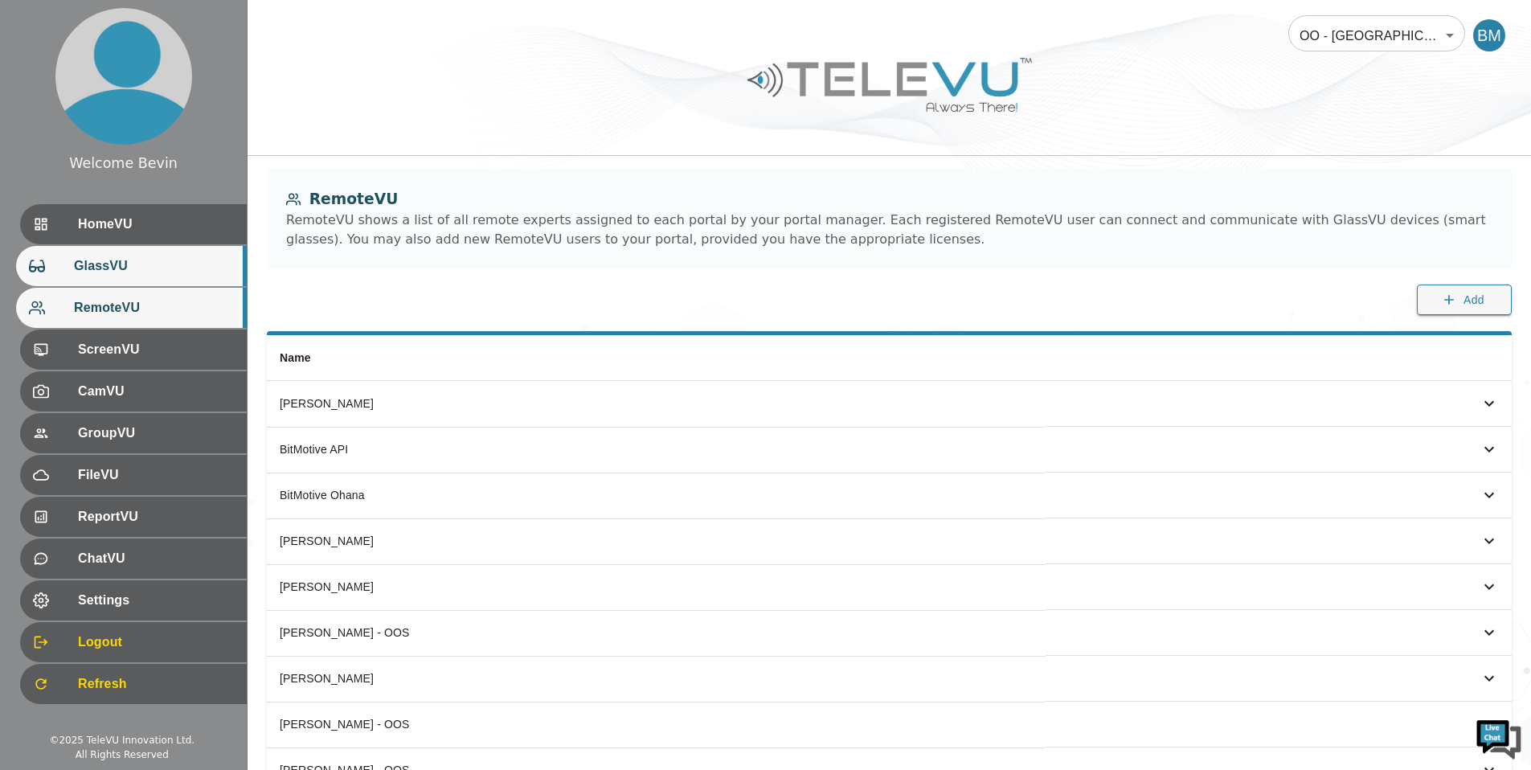
click at [127, 280] on div "GlassVU" at bounding box center [131, 266] width 231 height 40
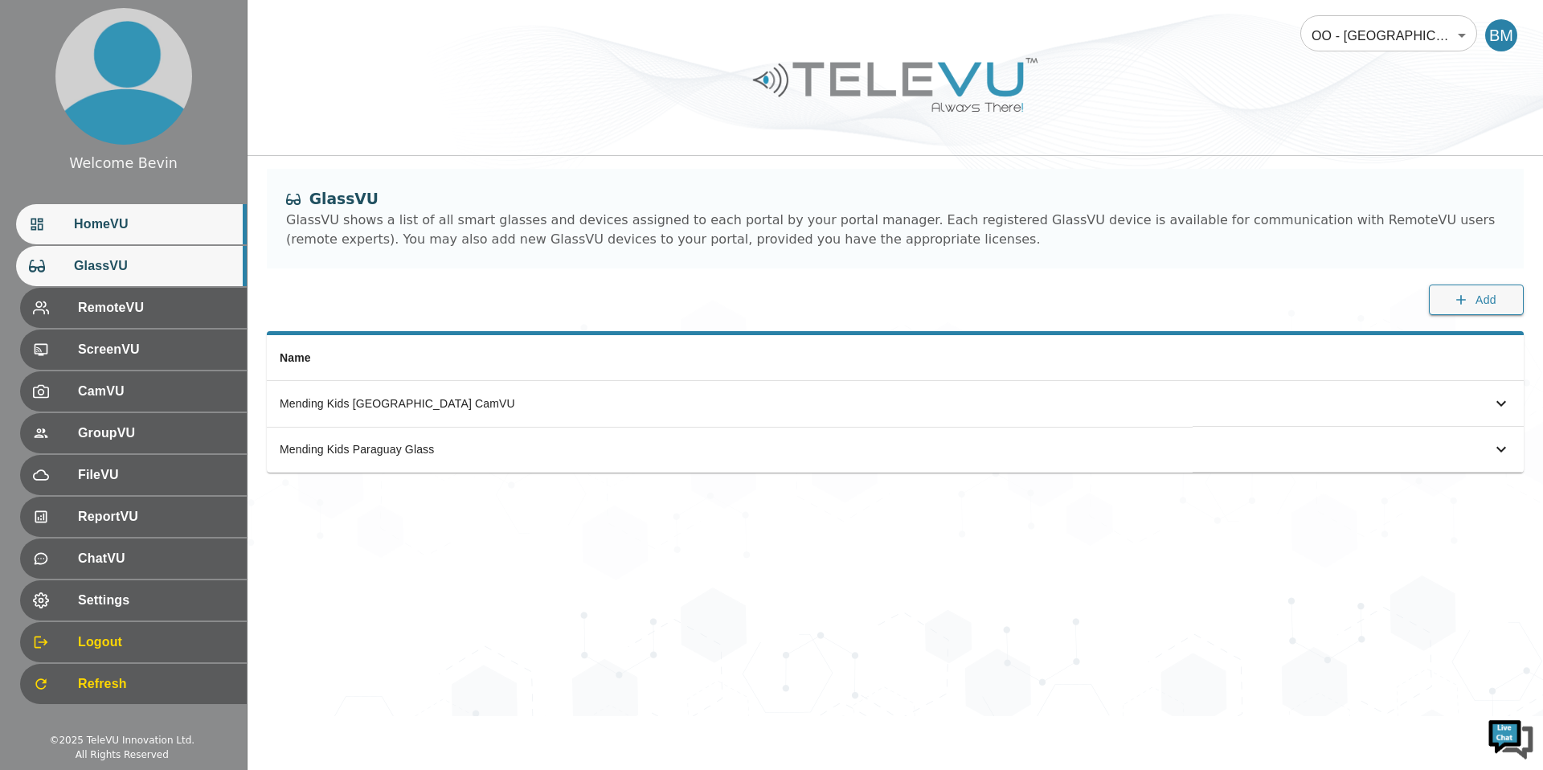
click at [141, 217] on span "HomeVU" at bounding box center [154, 224] width 160 height 19
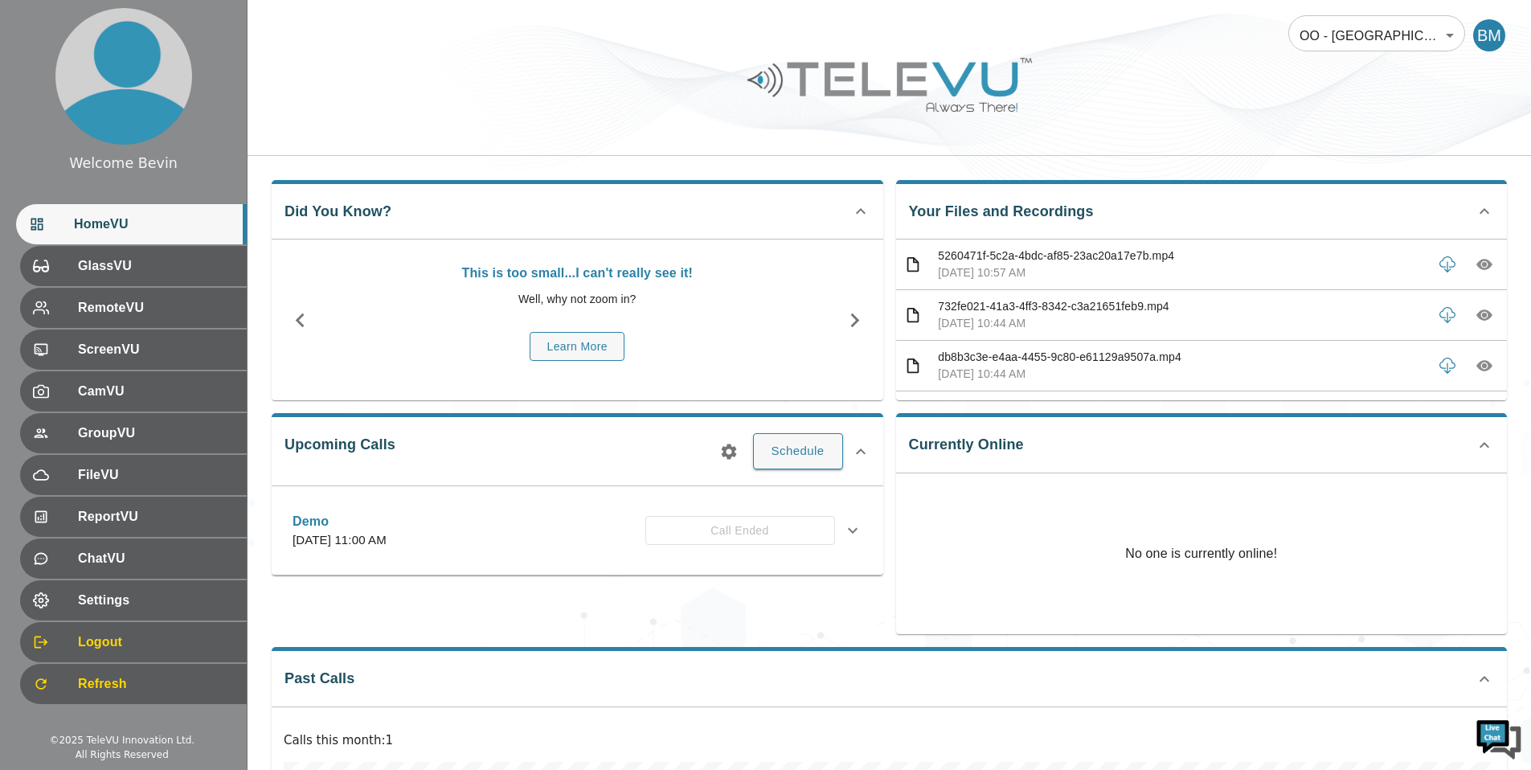
click at [1395, 35] on body "Welcome Bevin HomeVU GlassVU RemoteVU ScreenVU CamVU GroupVU FileVU ReportVU Ch…" at bounding box center [765, 534] width 1531 height 1069
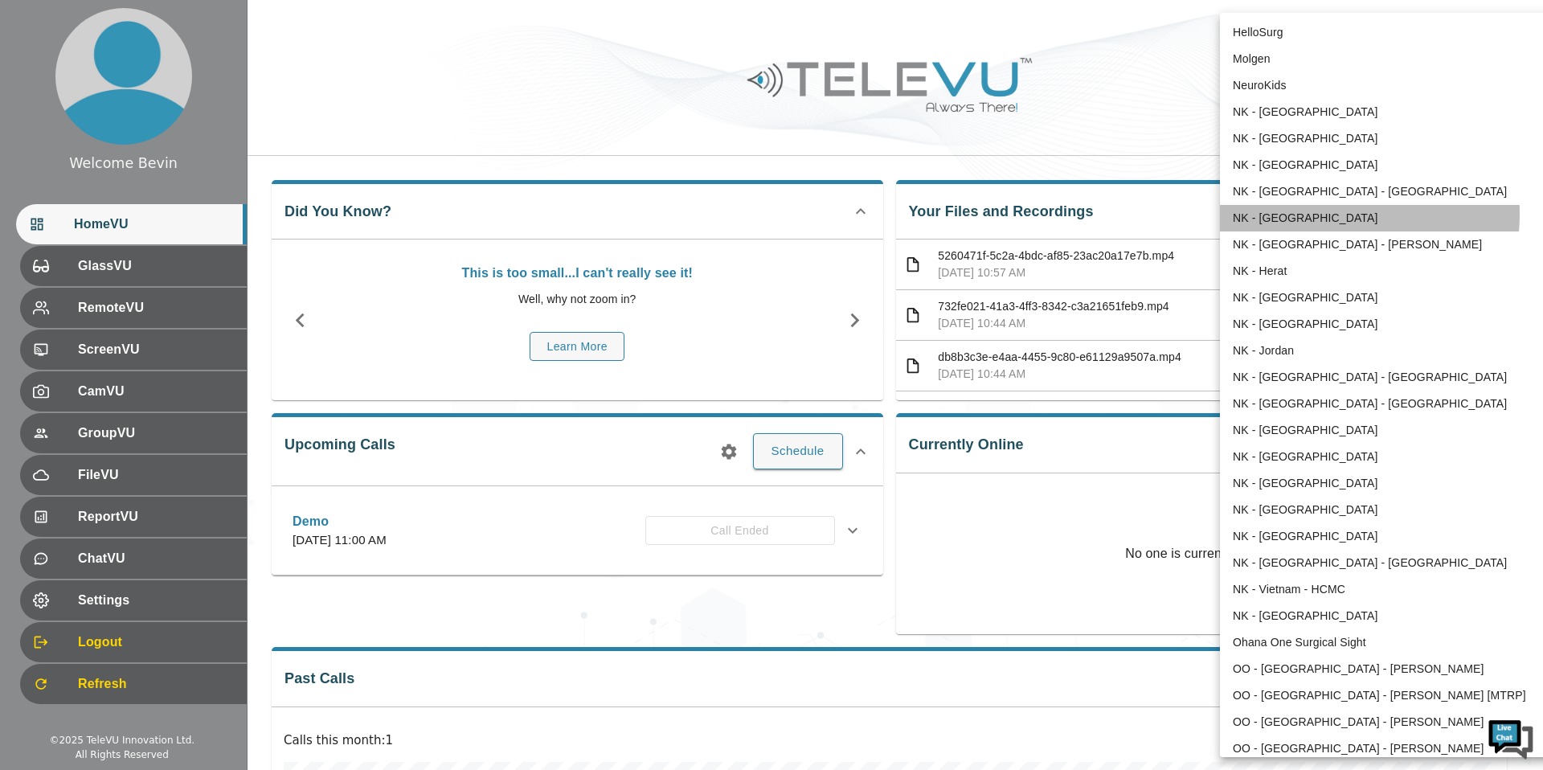
click at [1316, 214] on li "NK - [GEOGRAPHIC_DATA]" at bounding box center [1386, 218] width 333 height 27
type input "39"
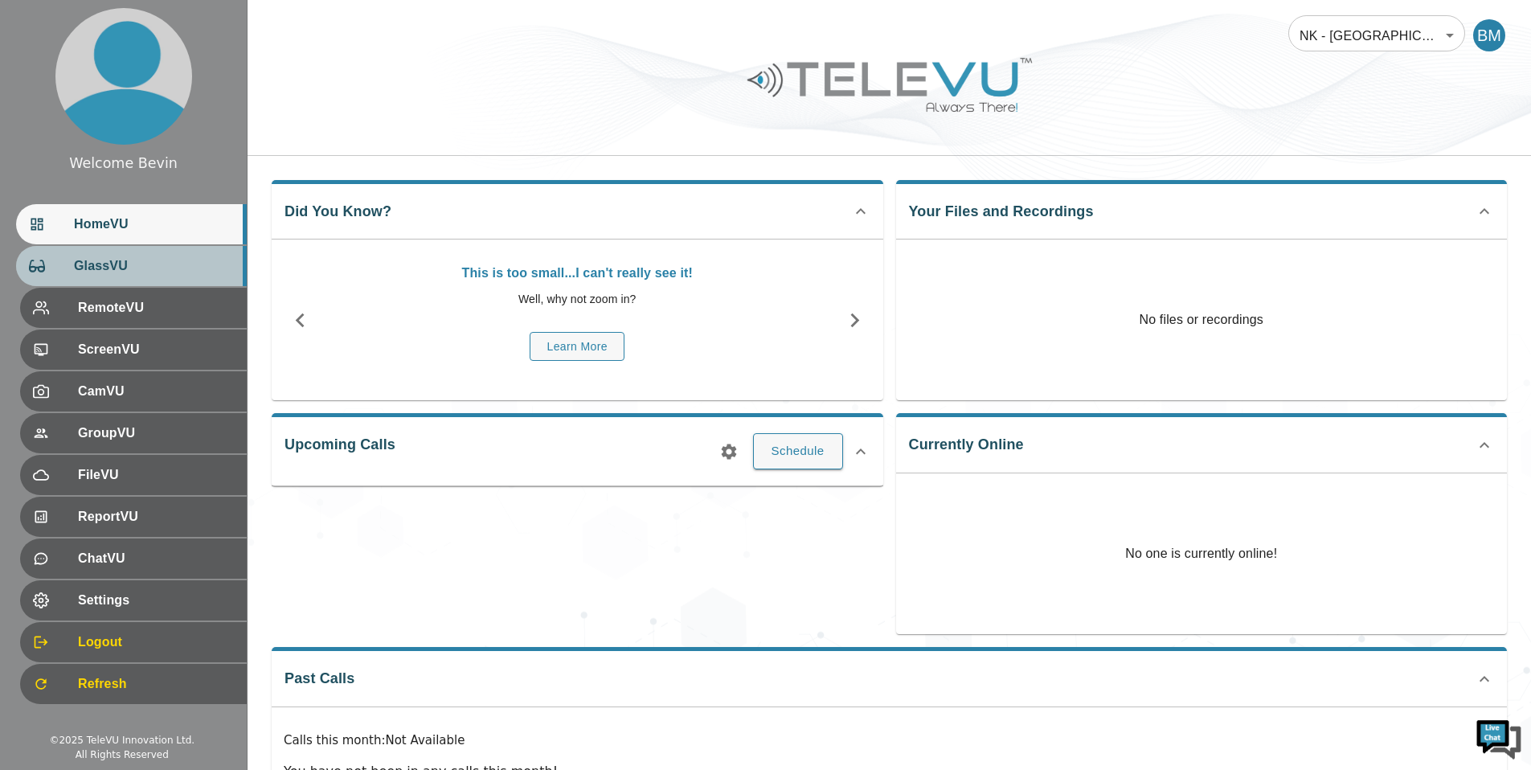
click at [154, 272] on span "GlassVU" at bounding box center [154, 265] width 160 height 19
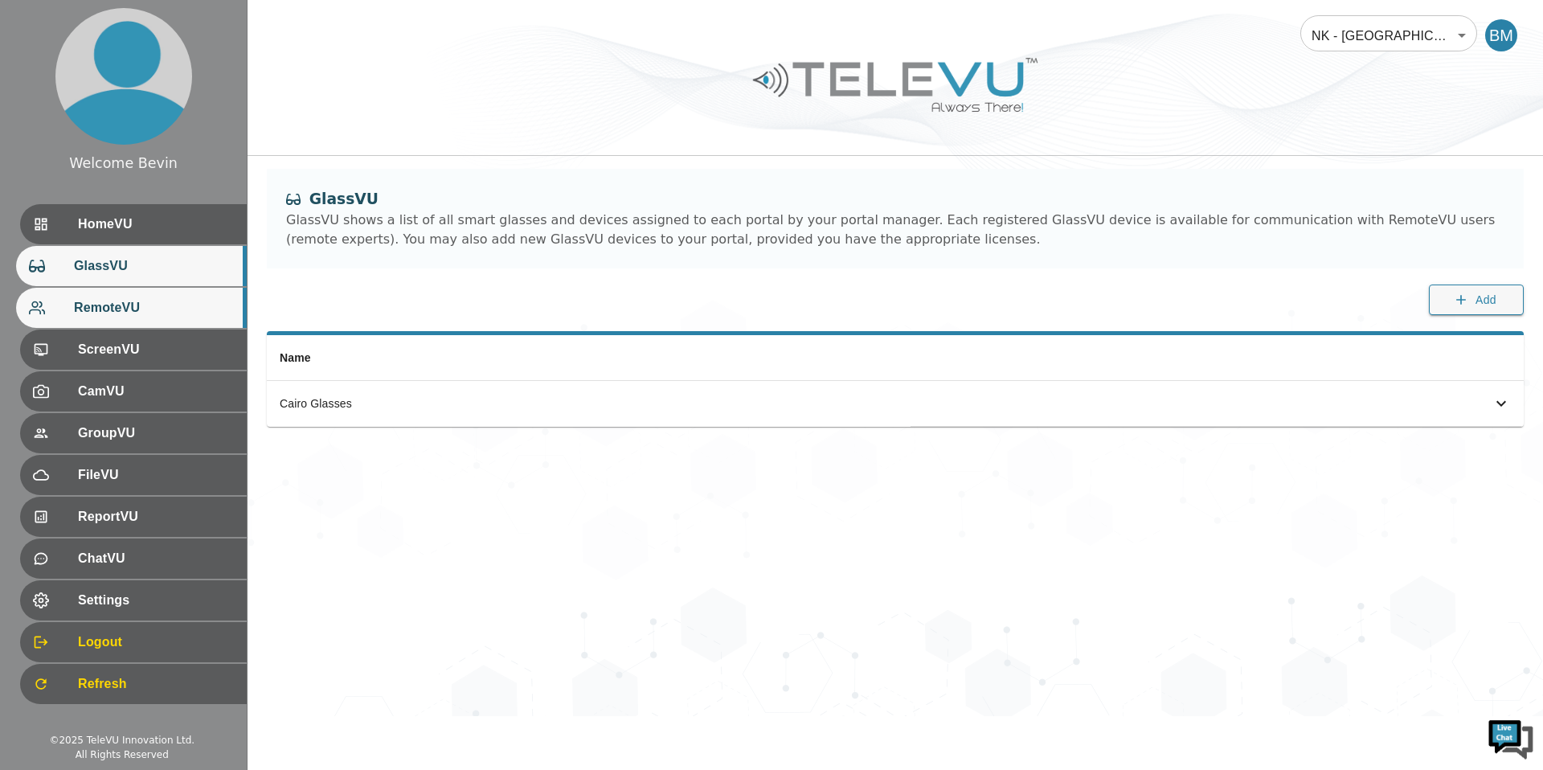
click at [145, 300] on span "RemoteVU" at bounding box center [154, 307] width 160 height 19
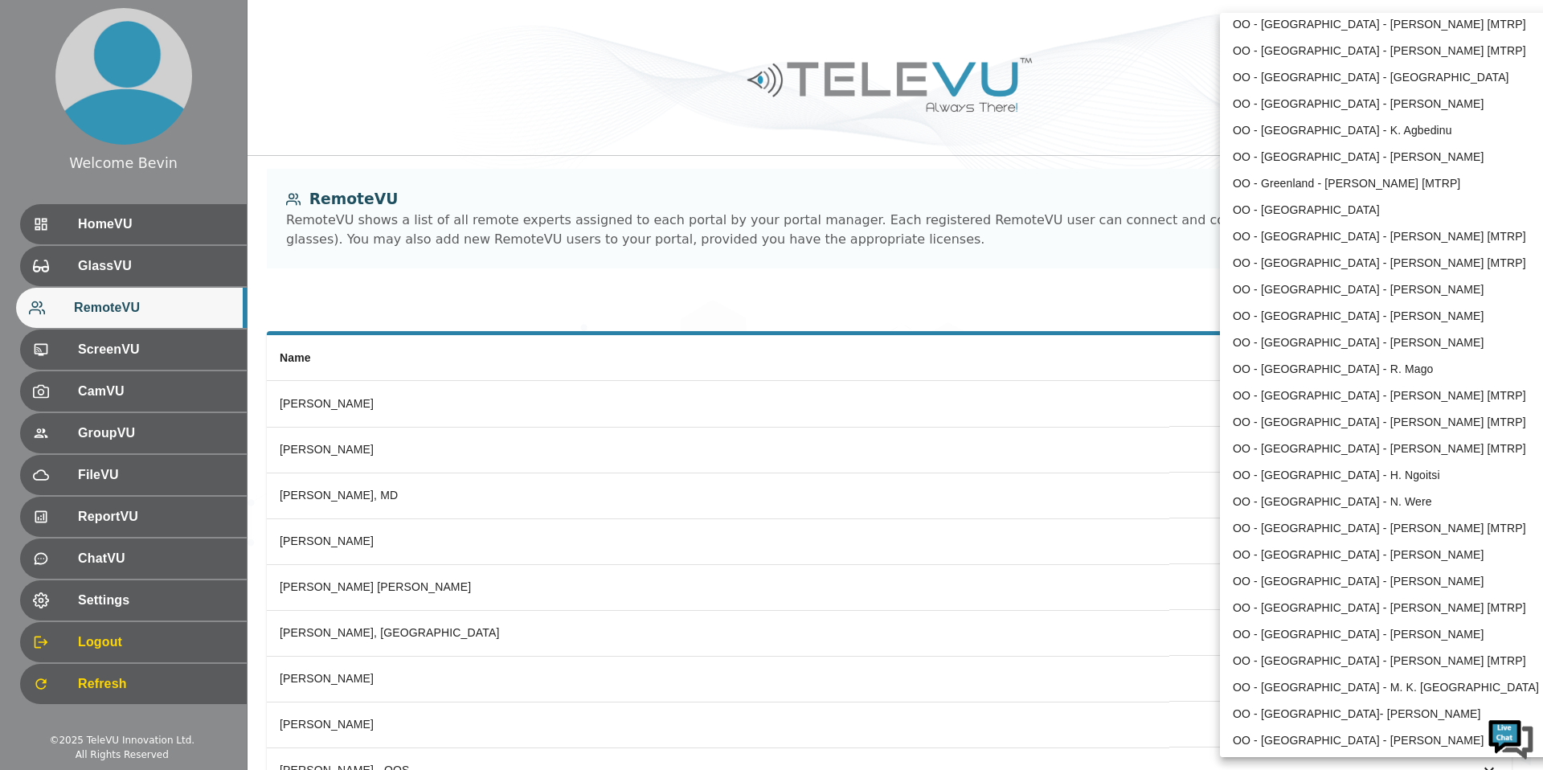
scroll to position [1019, 0]
click at [1304, 574] on li "OO - [GEOGRAPHIC_DATA] - [PERSON_NAME]" at bounding box center [1386, 578] width 333 height 27
type input "177"
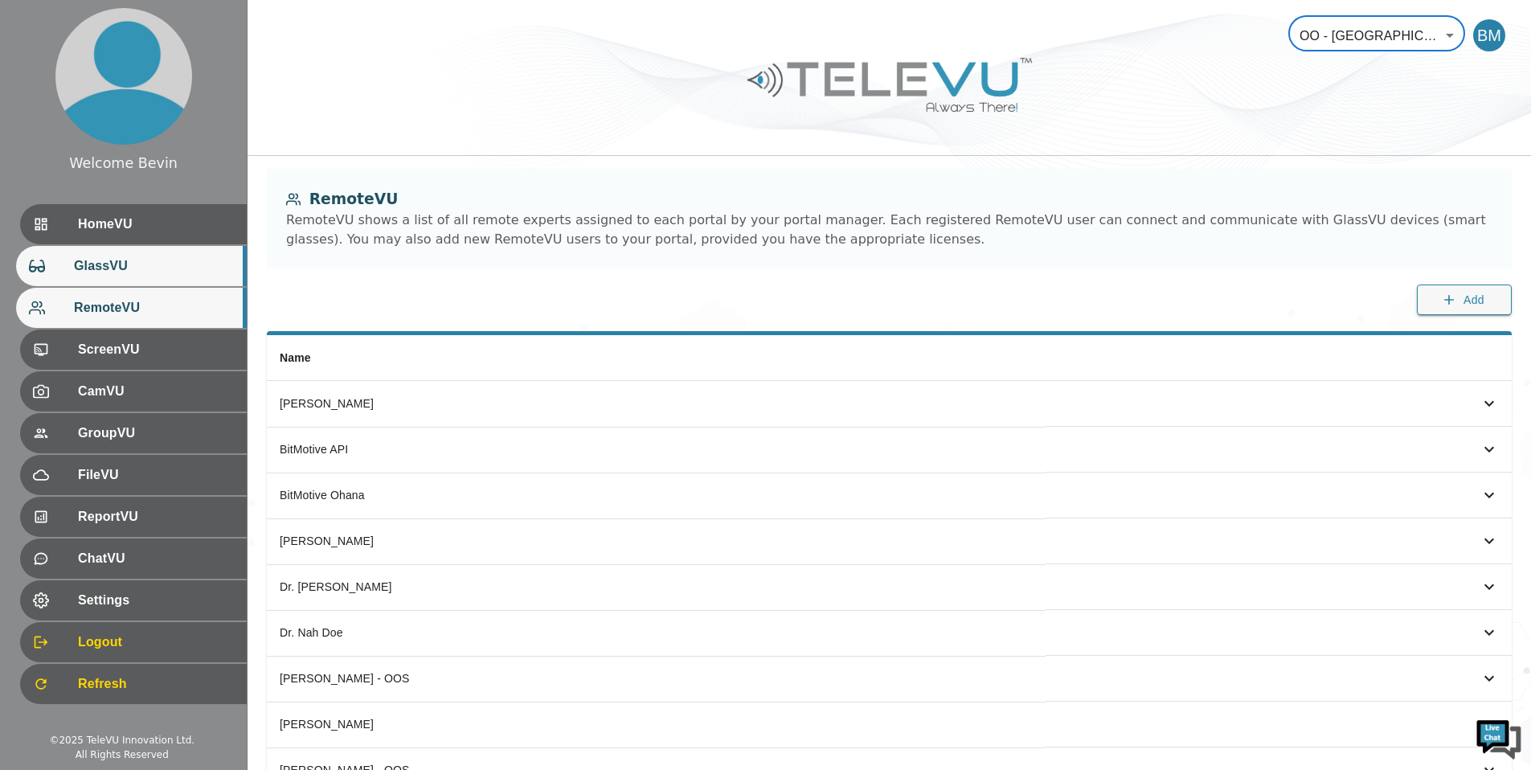
click at [123, 280] on div "GlassVU" at bounding box center [131, 266] width 231 height 40
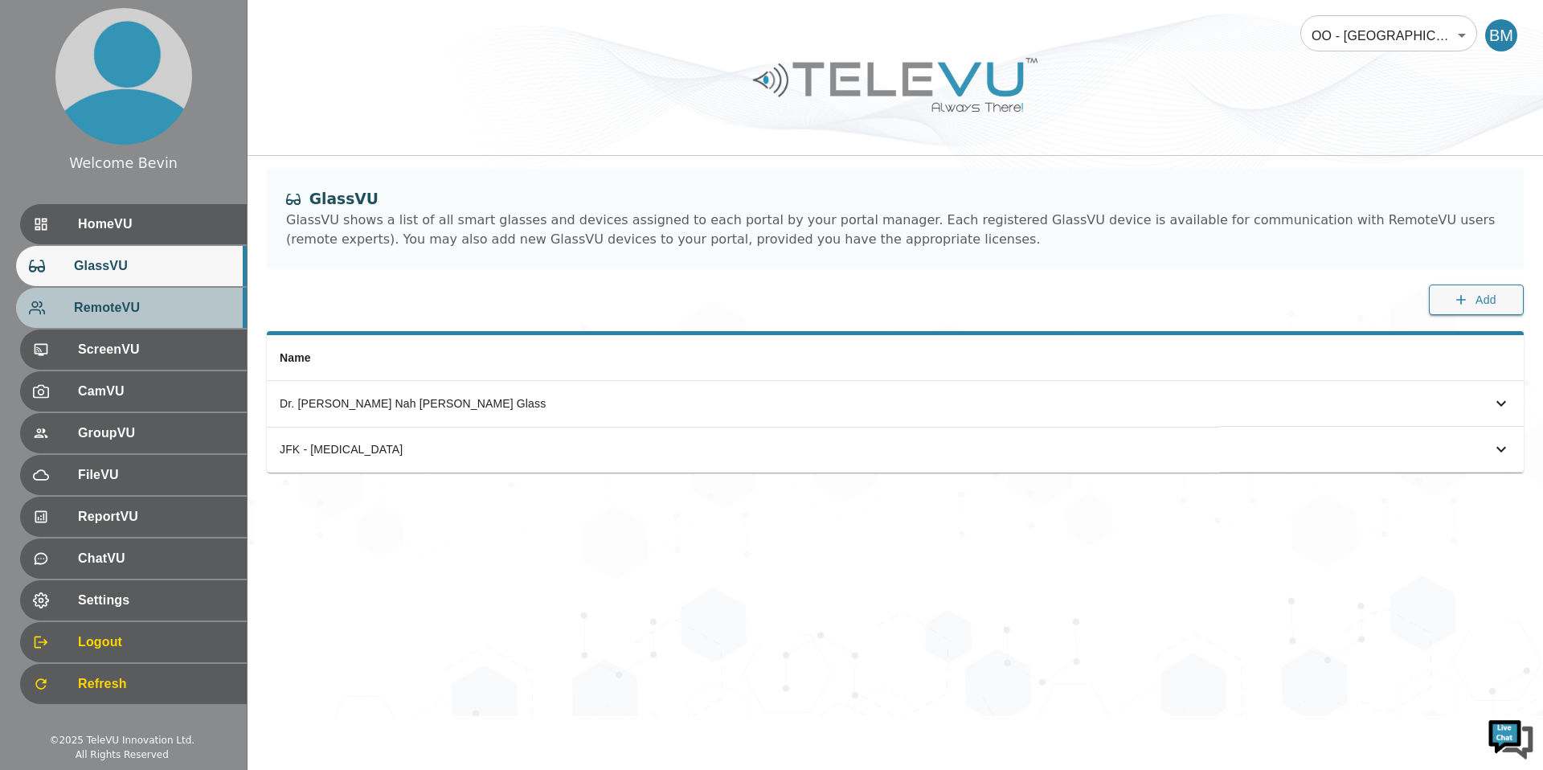
click at [133, 309] on span "RemoteVU" at bounding box center [154, 307] width 160 height 19
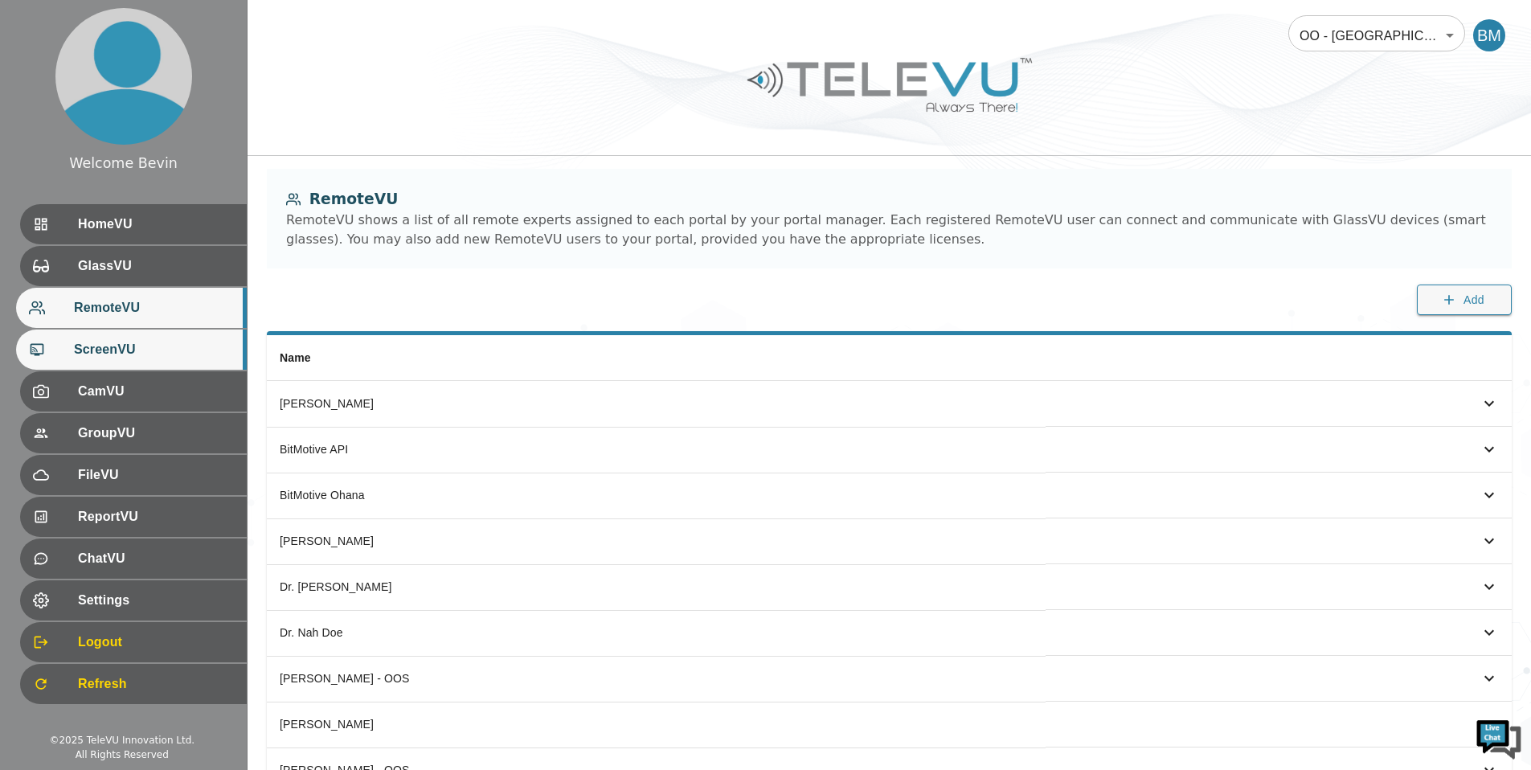
click at [129, 341] on span "ScreenVU" at bounding box center [154, 349] width 160 height 19
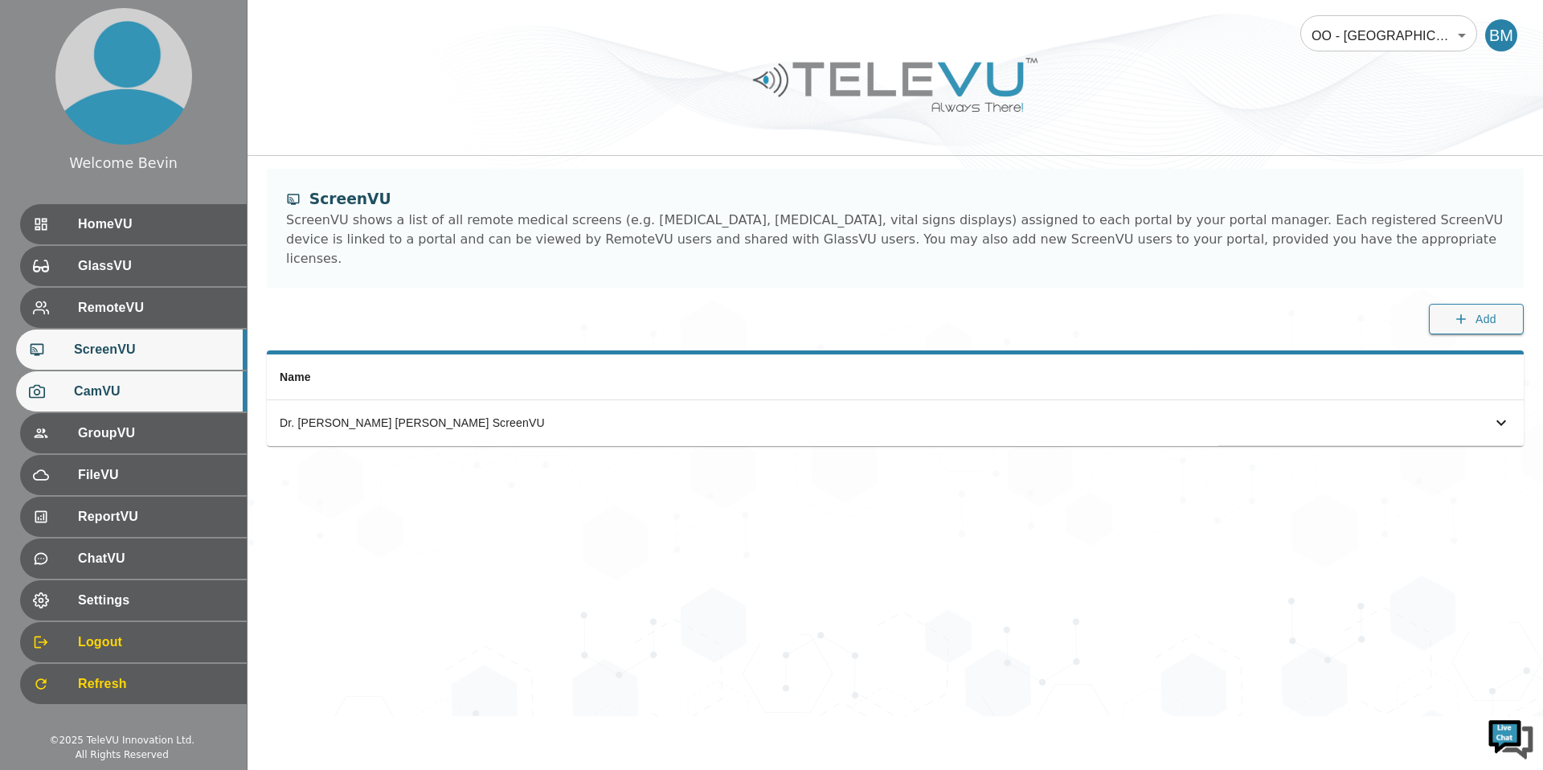
click at [121, 396] on span "CamVU" at bounding box center [154, 391] width 160 height 19
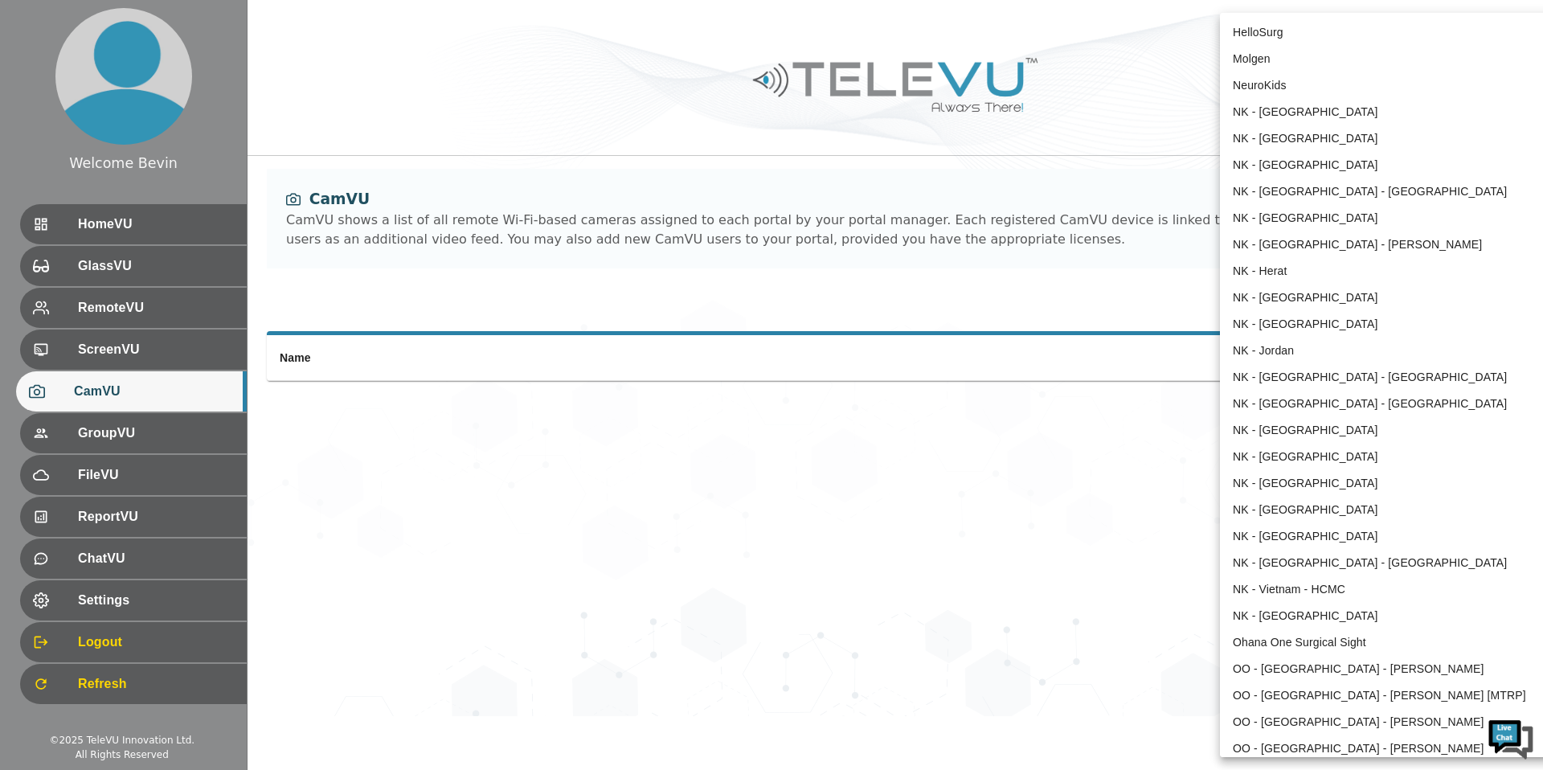
click at [1354, 36] on body "Welcome Bevin HomeVU GlassVU RemoteVU ScreenVU CamVU GroupVU FileVU ReportVU Ch…" at bounding box center [771, 358] width 1543 height 716
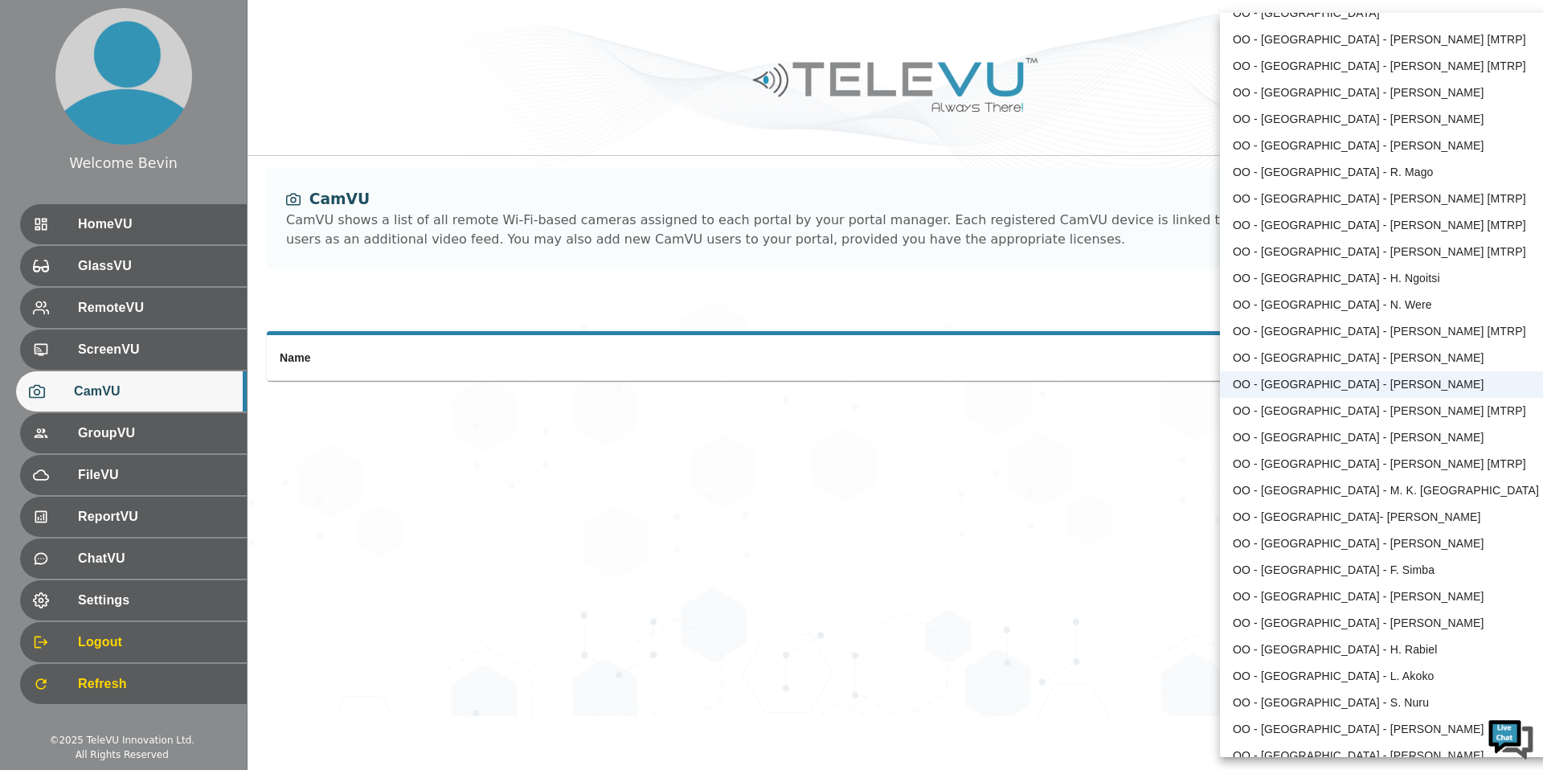
click at [1366, 272] on li "OO - [GEOGRAPHIC_DATA] - H. Ngoitsi" at bounding box center [1386, 278] width 333 height 27
type input "35"
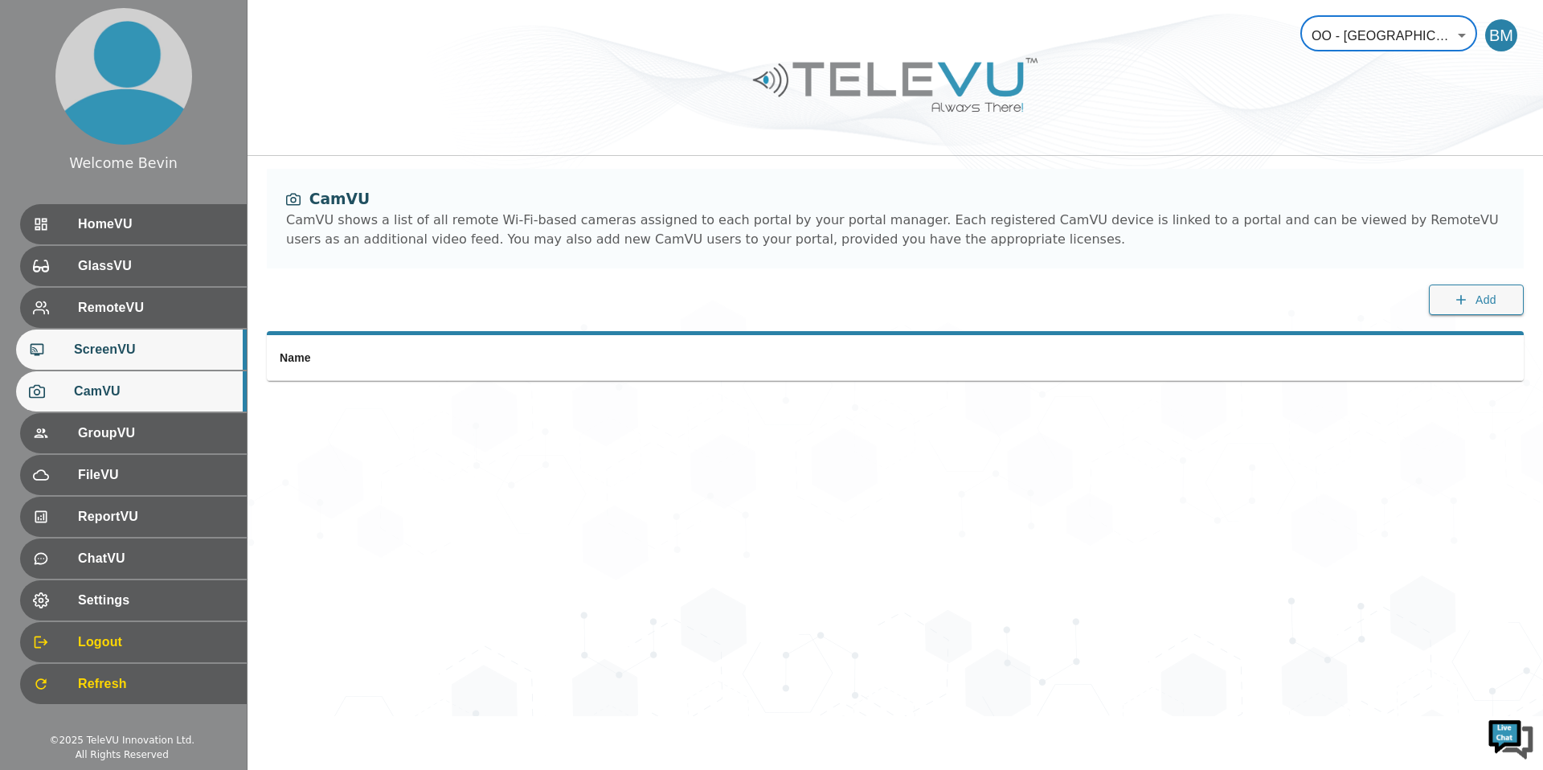
click at [164, 350] on span "ScreenVU" at bounding box center [154, 349] width 160 height 19
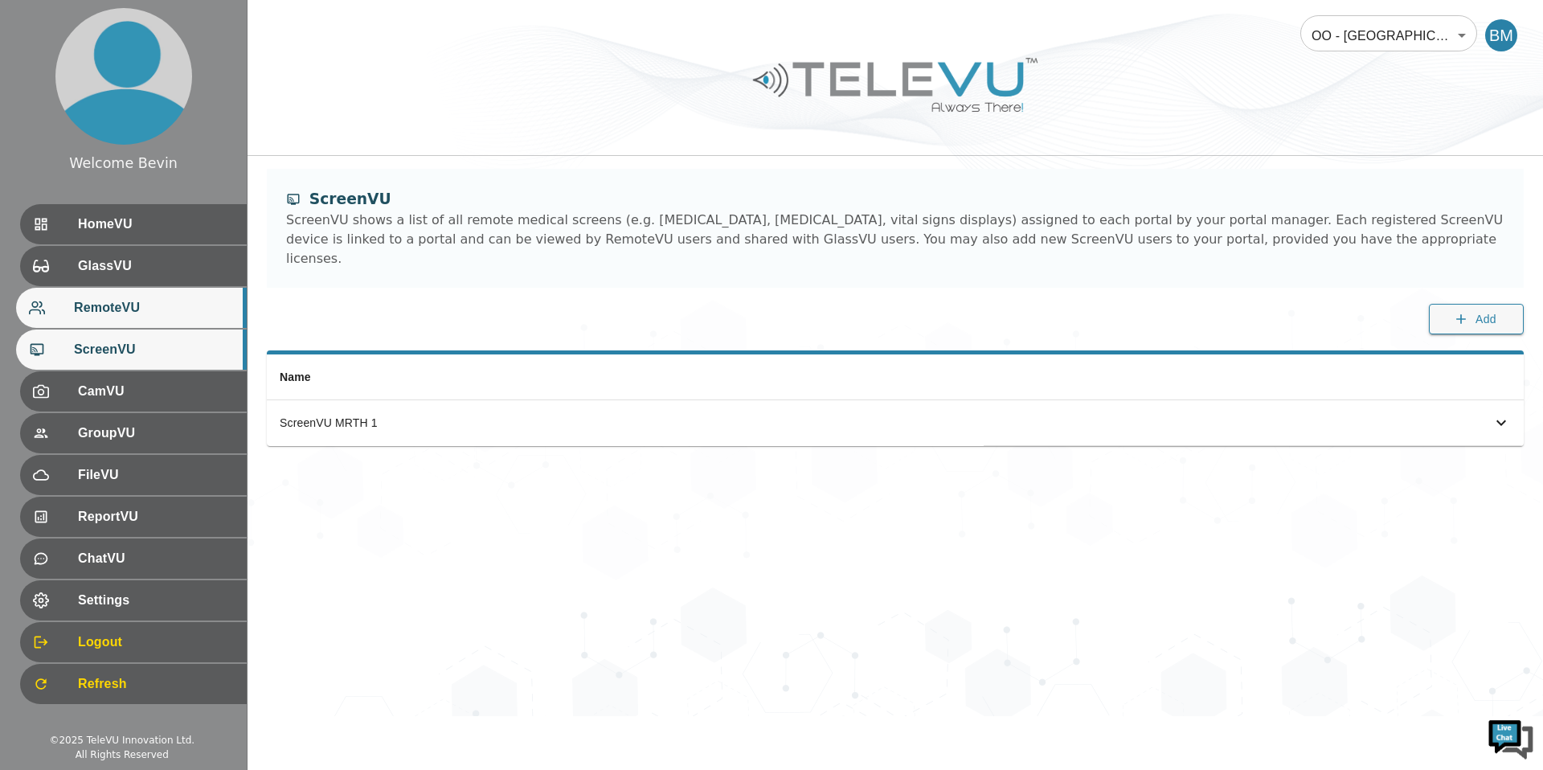
click at [165, 312] on span "RemoteVU" at bounding box center [154, 307] width 160 height 19
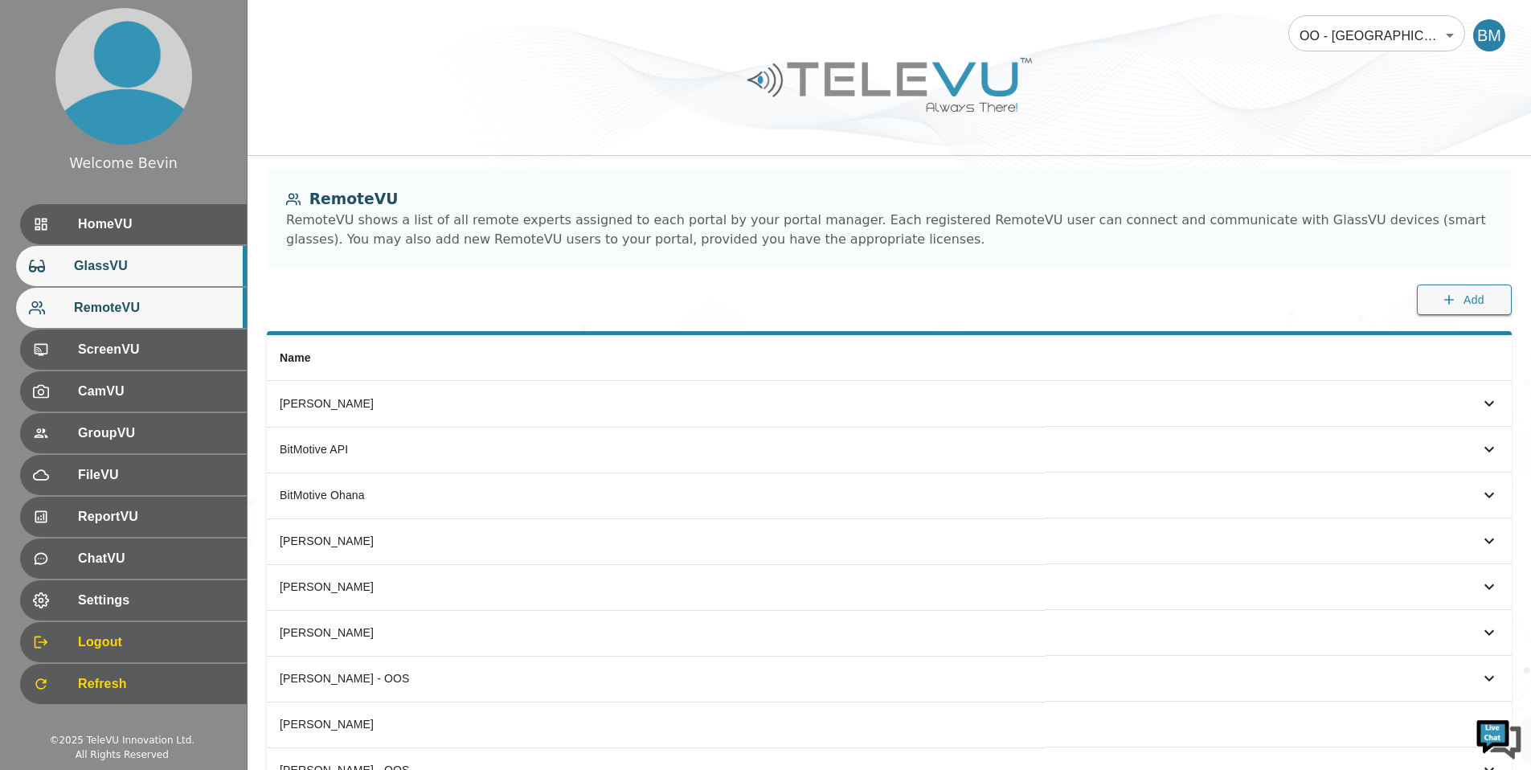
click at [165, 277] on div "GlassVU" at bounding box center [131, 266] width 231 height 40
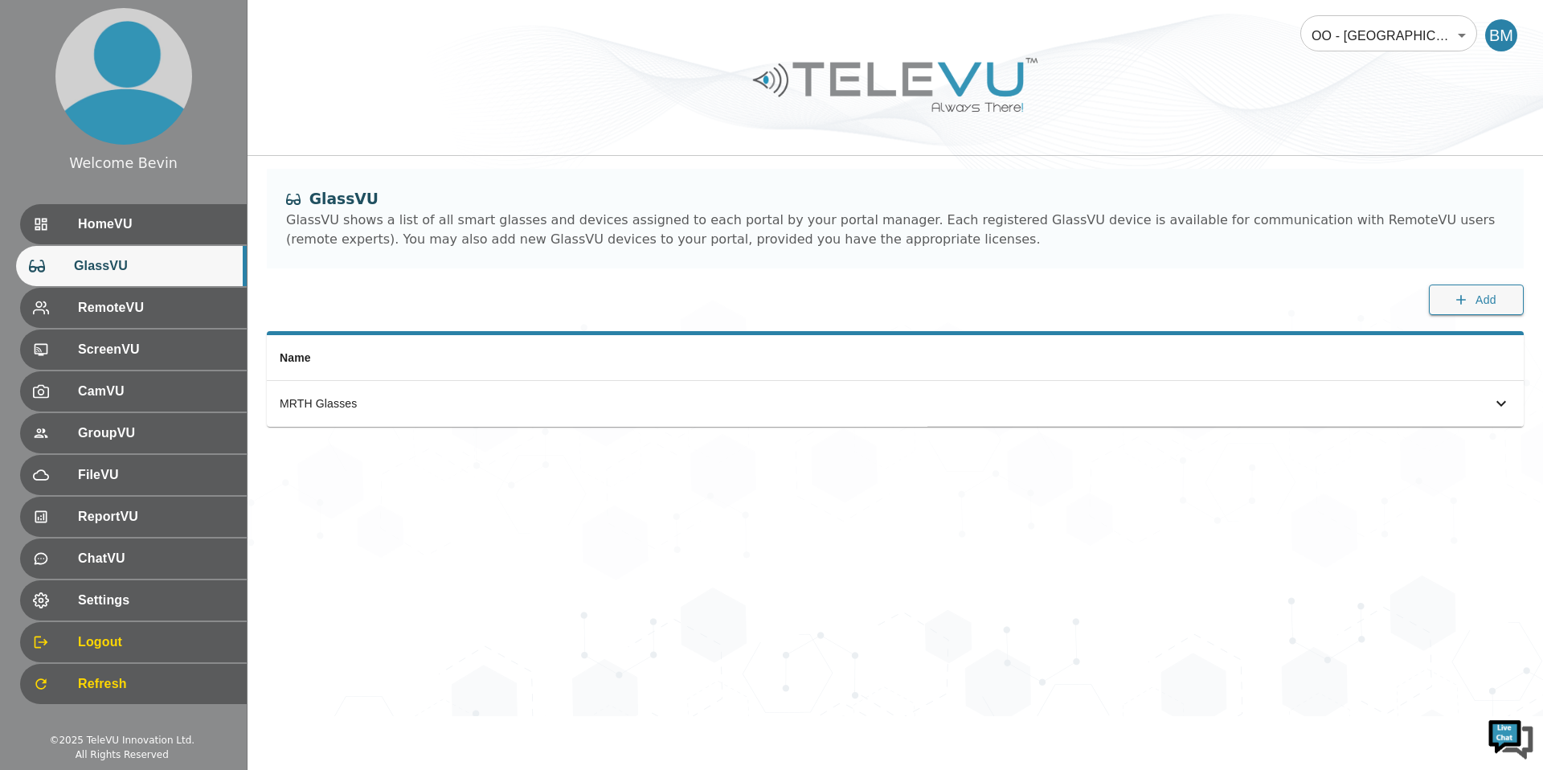
click at [1396, 25] on body "Welcome Bevin HomeVU GlassVU RemoteVU ScreenVU CamVU GroupVU FileVU ReportVU Ch…" at bounding box center [771, 358] width 1543 height 716
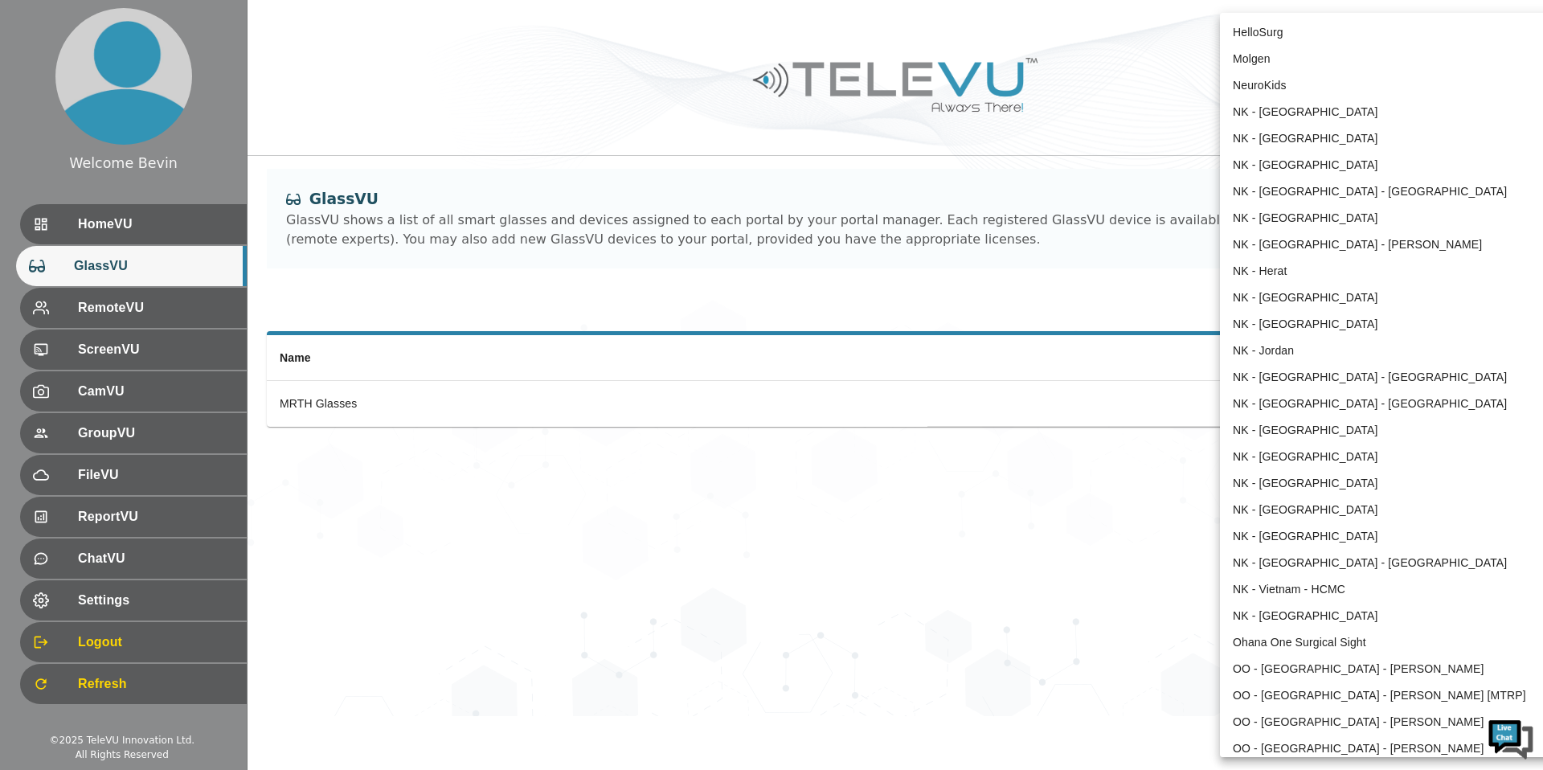
scroll to position [1106, 0]
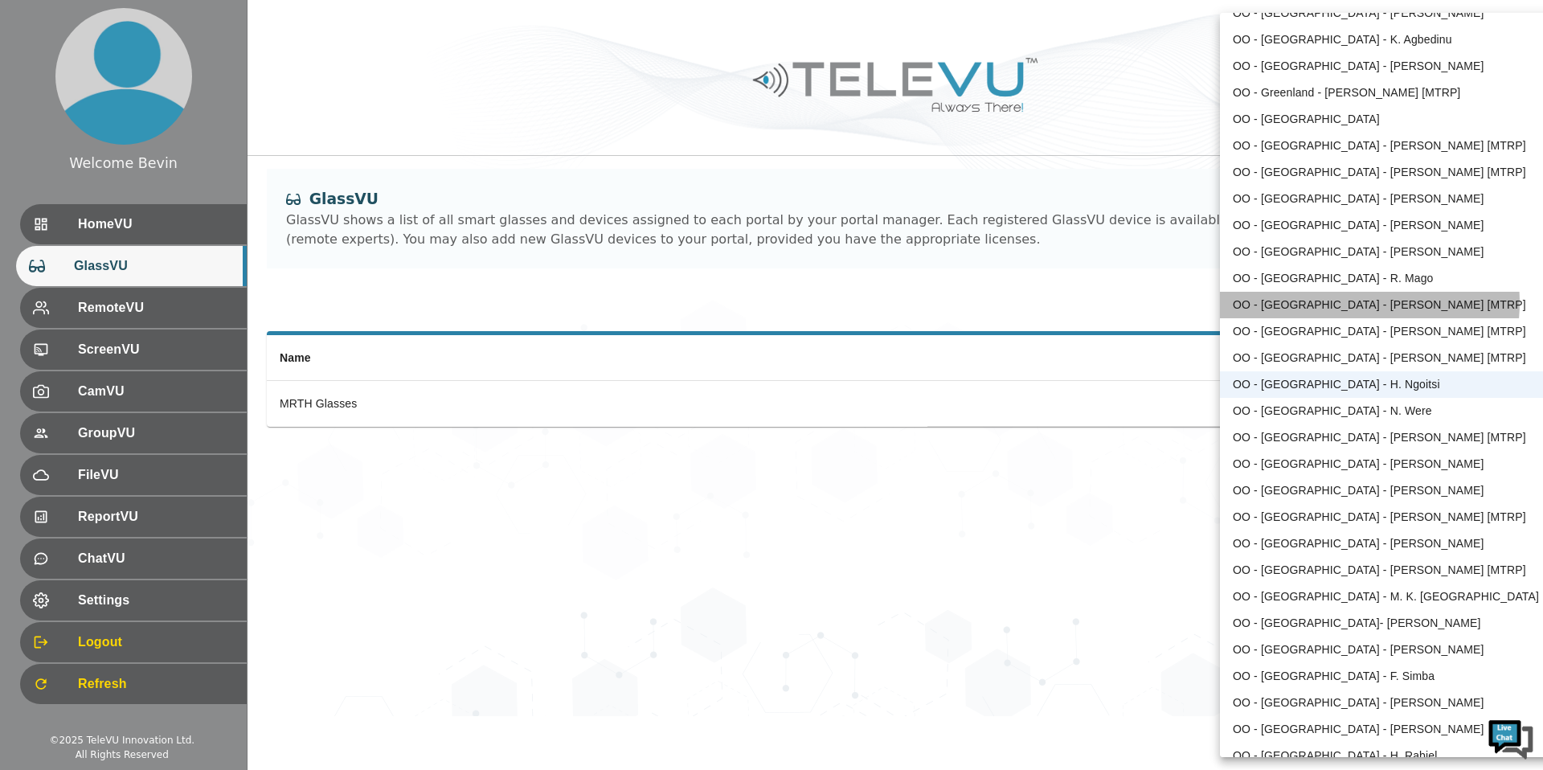
click at [1337, 302] on li "OO - [GEOGRAPHIC_DATA] - [PERSON_NAME] [MTRP]" at bounding box center [1386, 305] width 333 height 27
type input "129"
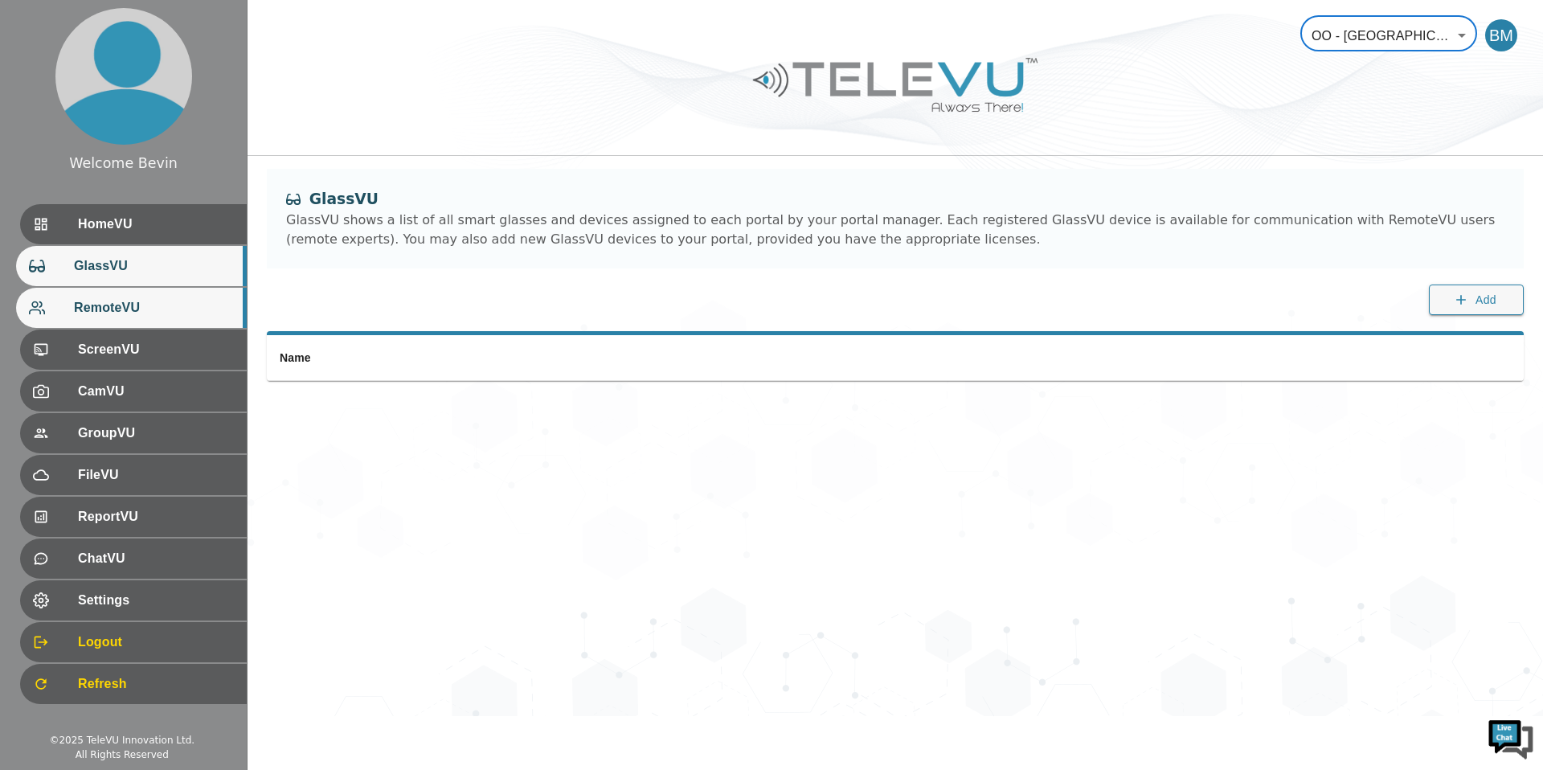
click at [148, 306] on span "RemoteVU" at bounding box center [154, 307] width 160 height 19
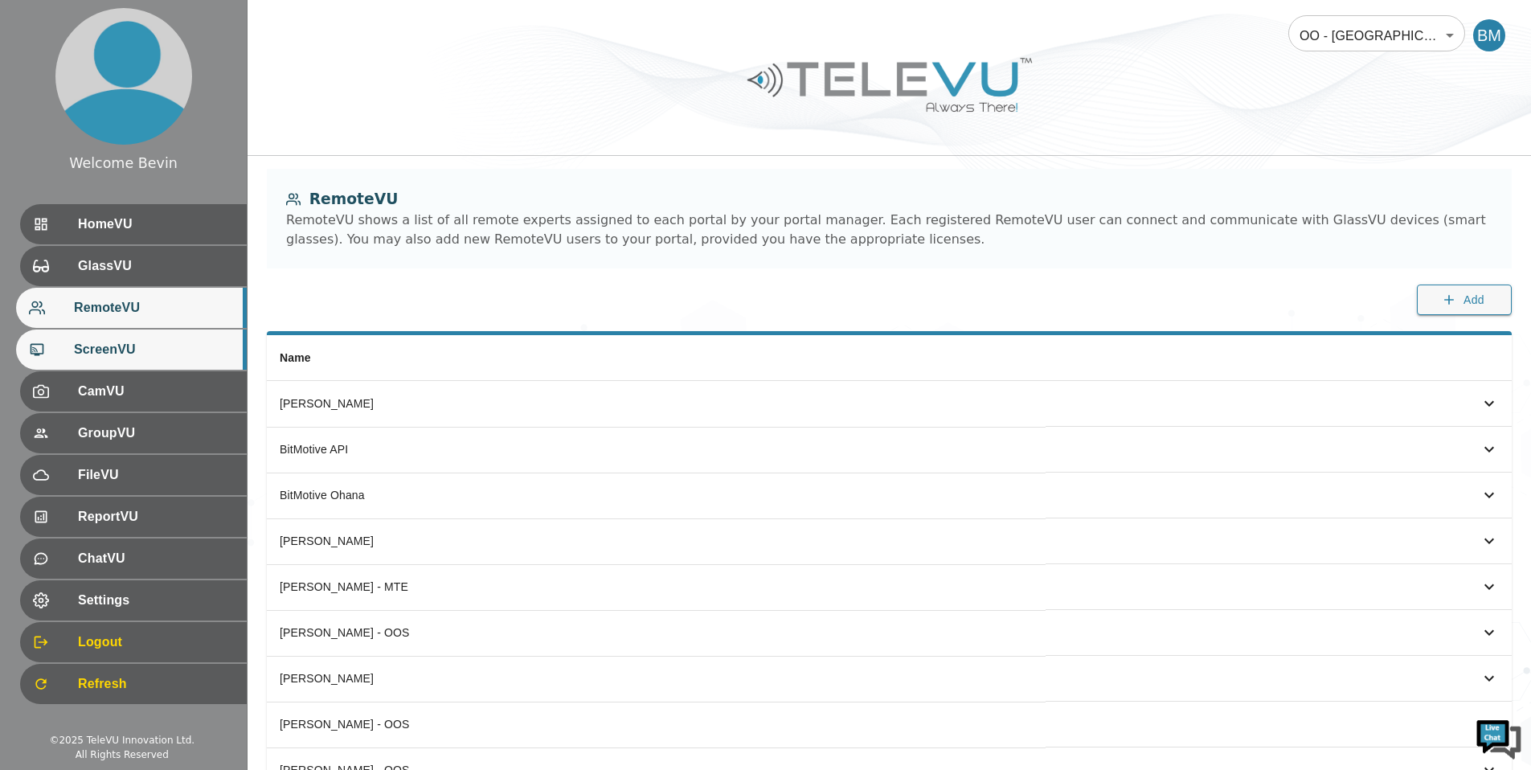
click at [131, 358] on span "ScreenVU" at bounding box center [154, 349] width 160 height 19
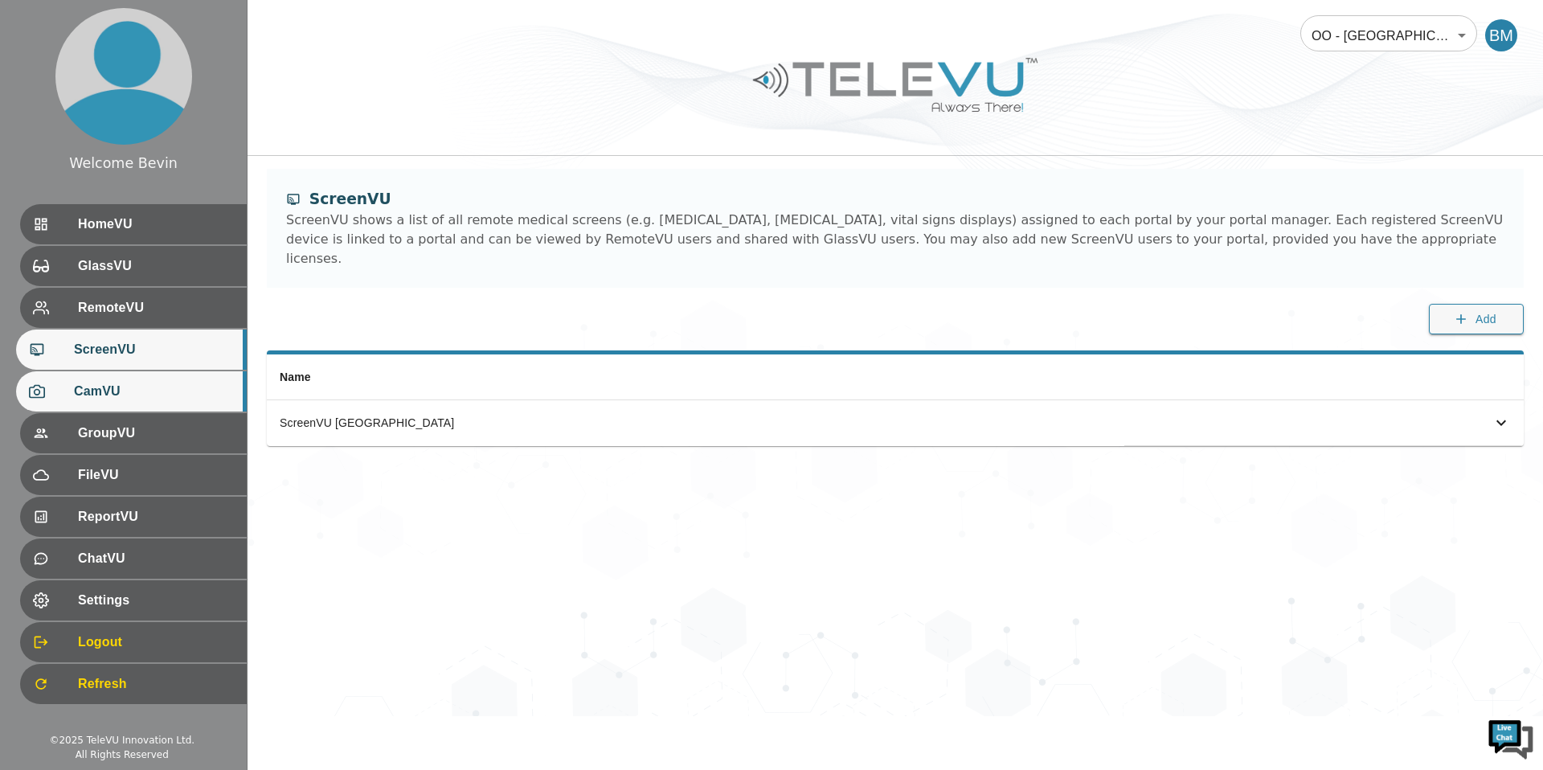
click at [125, 395] on span "CamVU" at bounding box center [154, 391] width 160 height 19
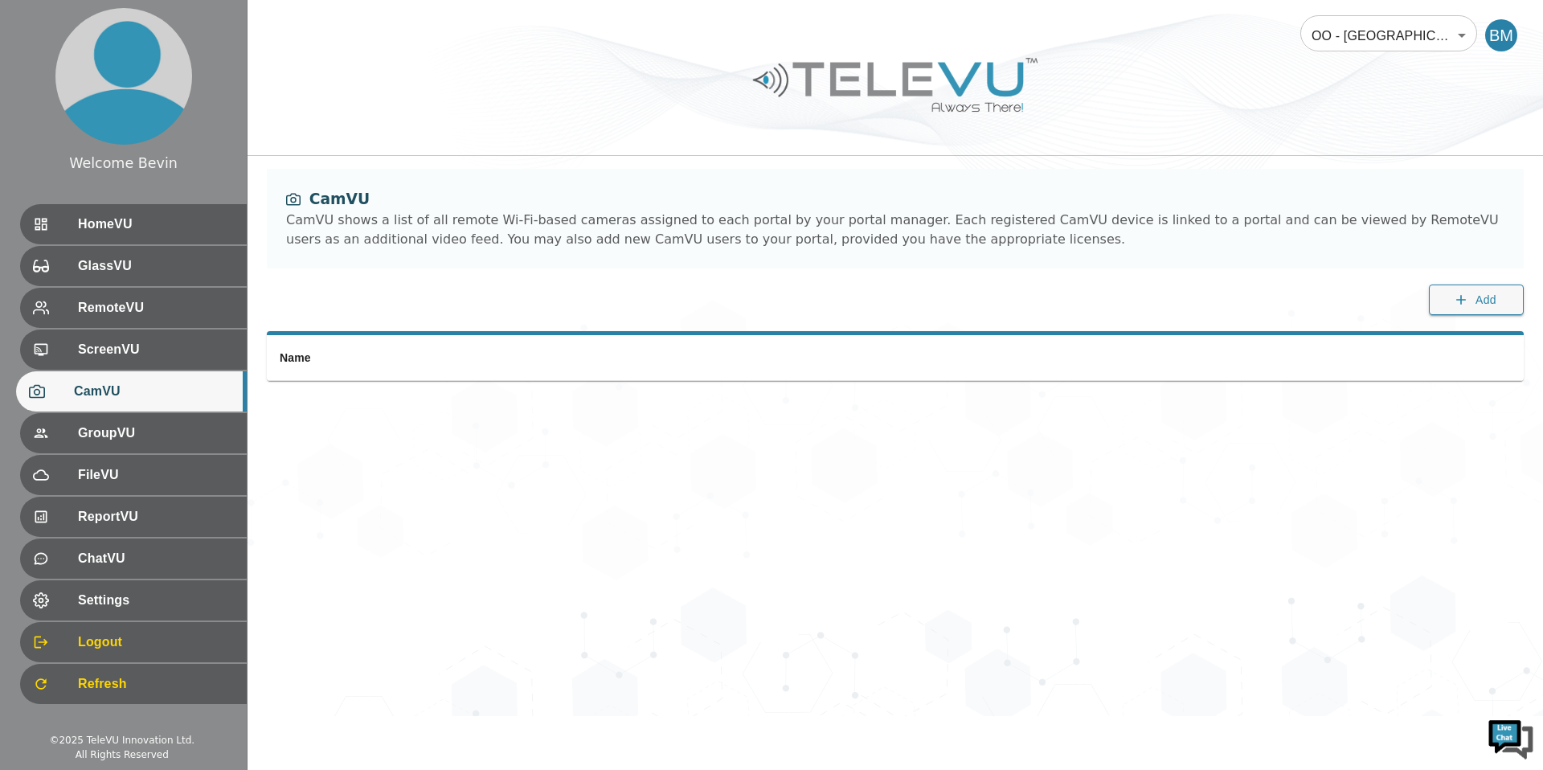
click at [1339, 32] on body "Welcome Bevin HomeVU GlassVU RemoteVU ScreenVU CamVU GroupVU FileVU ReportVU Ch…" at bounding box center [771, 358] width 1543 height 716
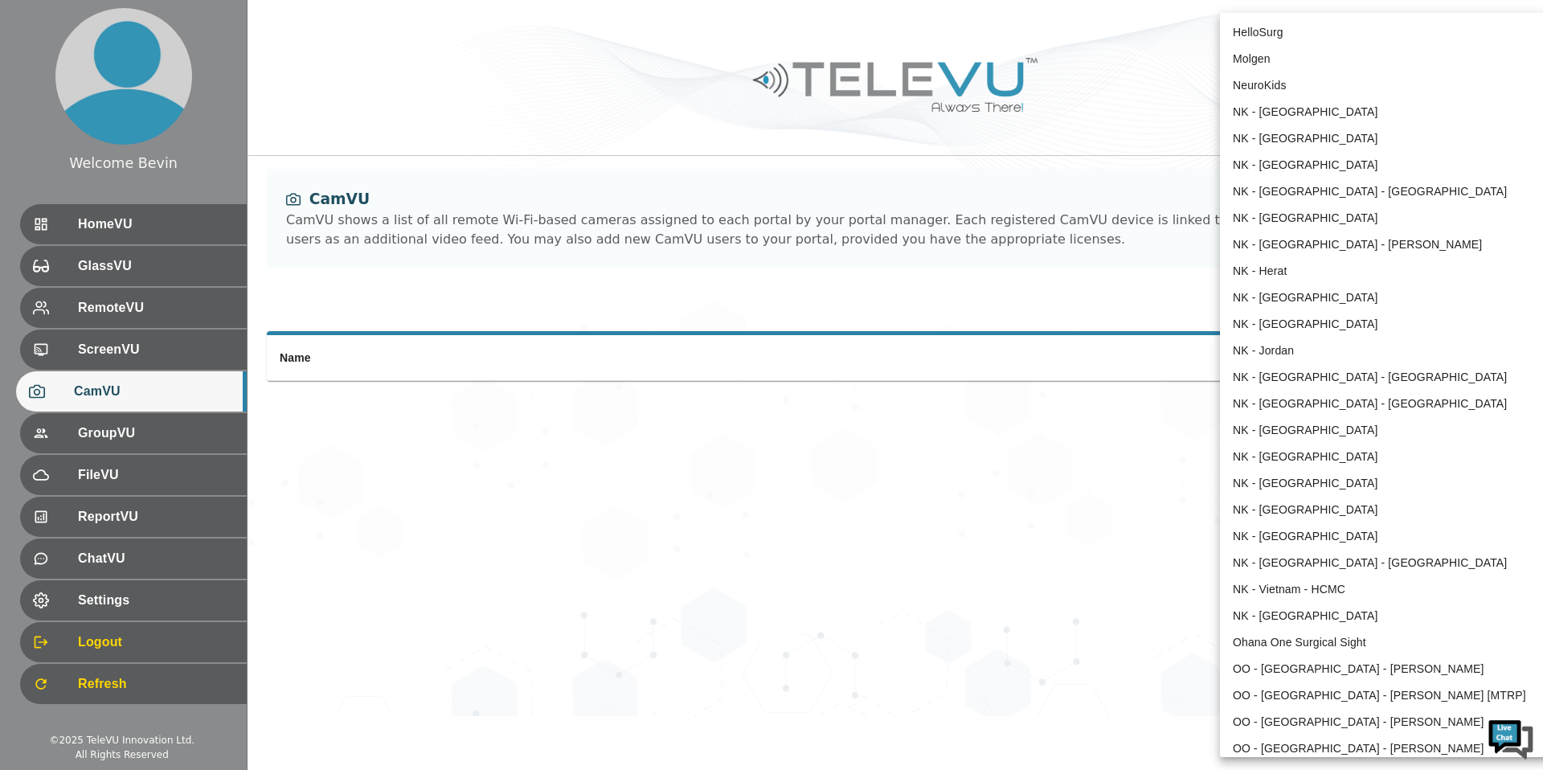
scroll to position [1027, 0]
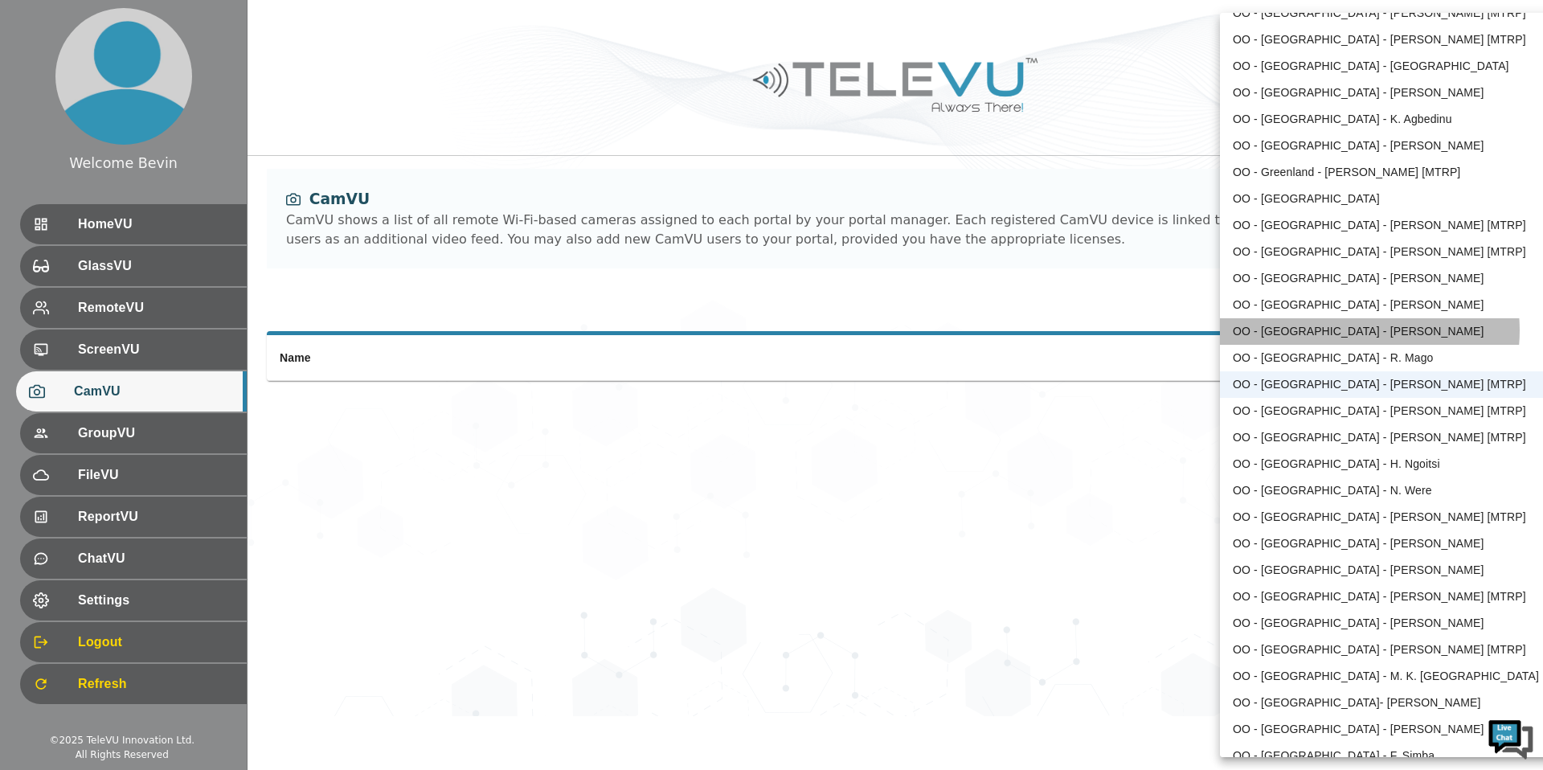
click at [1354, 330] on li "OO - [GEOGRAPHIC_DATA] - [PERSON_NAME]" at bounding box center [1386, 331] width 333 height 27
type input "140"
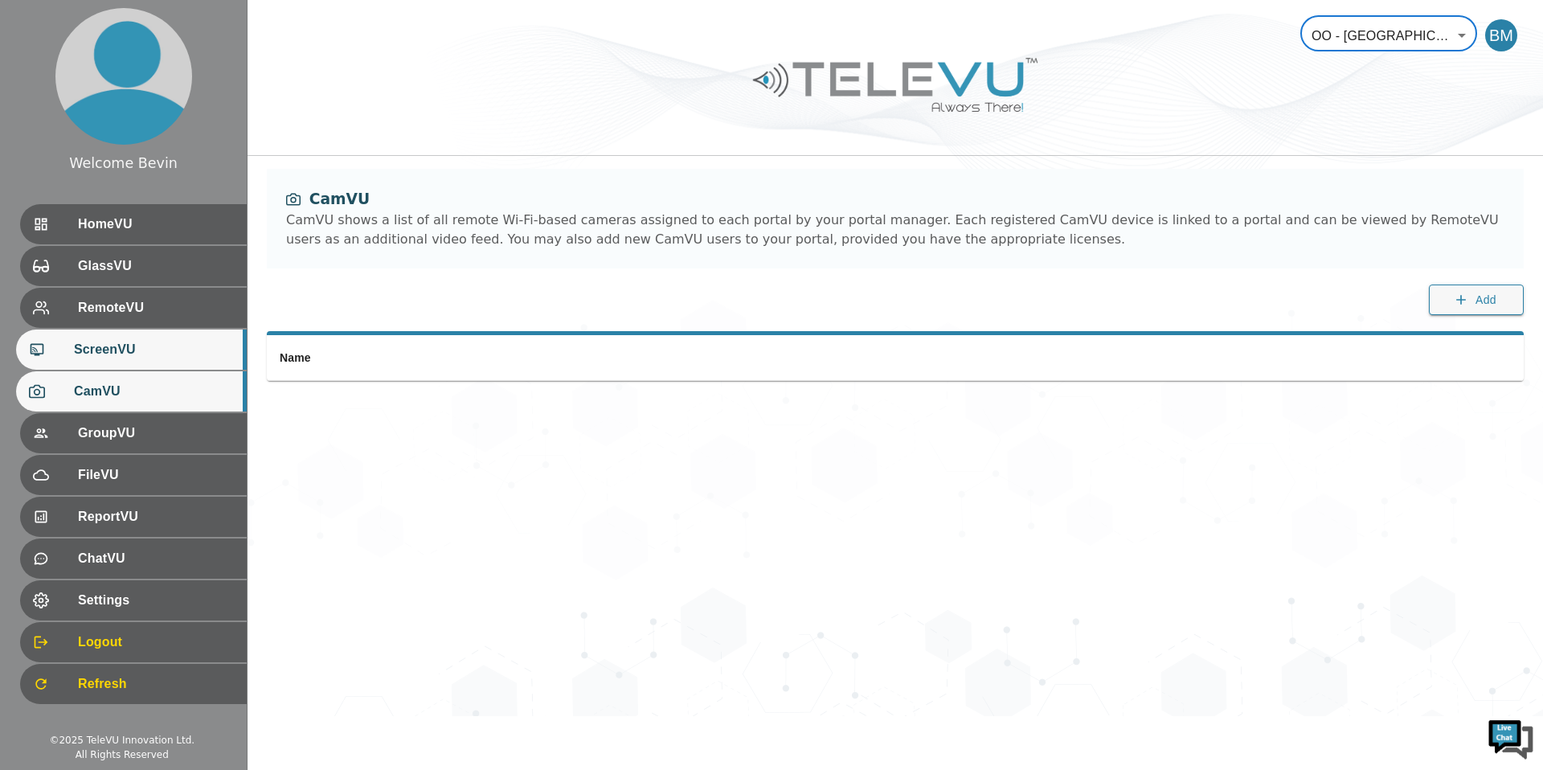
click at [120, 362] on div "ScreenVU" at bounding box center [131, 349] width 231 height 40
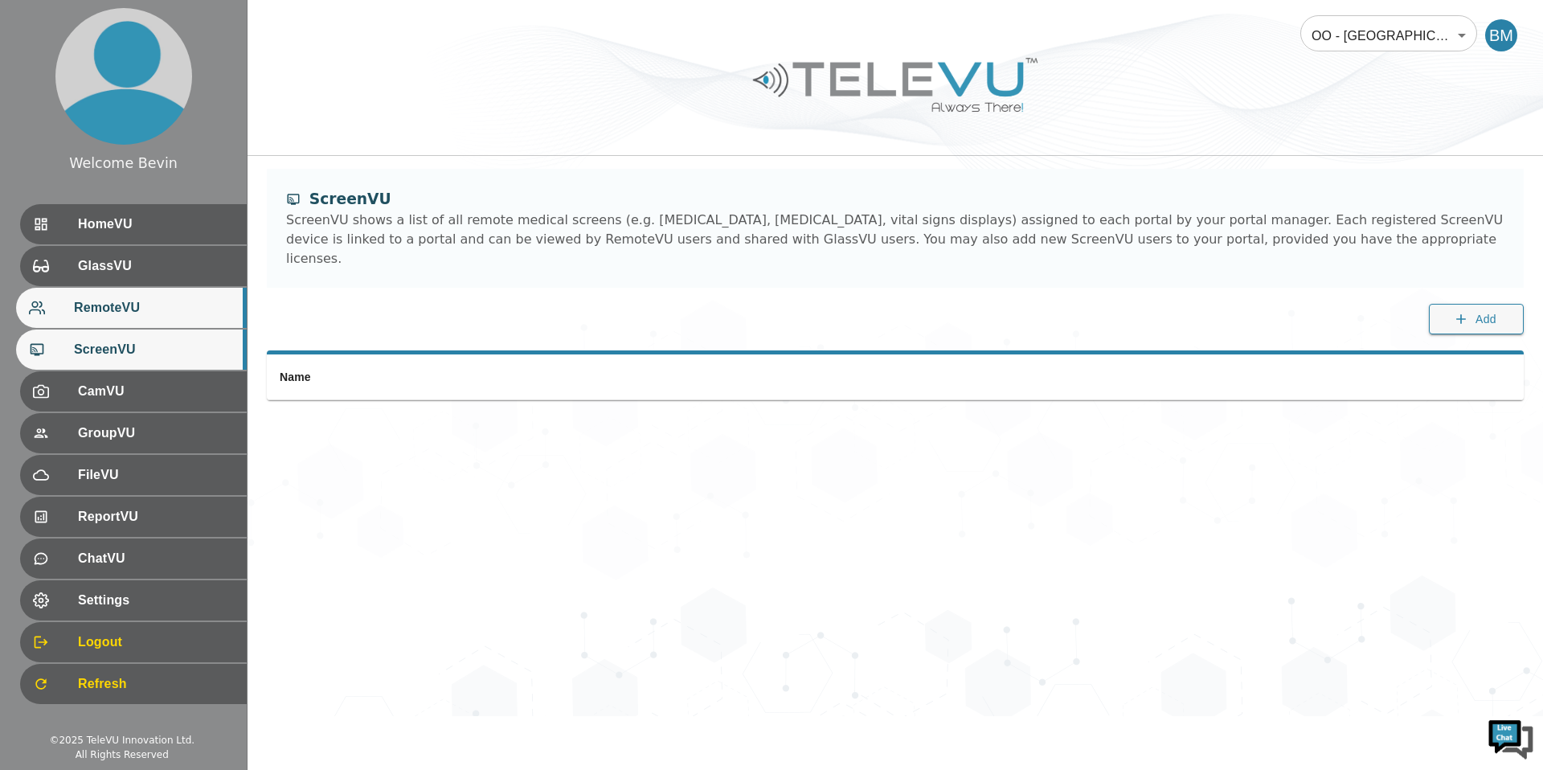
click at [136, 308] on span "RemoteVU" at bounding box center [154, 307] width 160 height 19
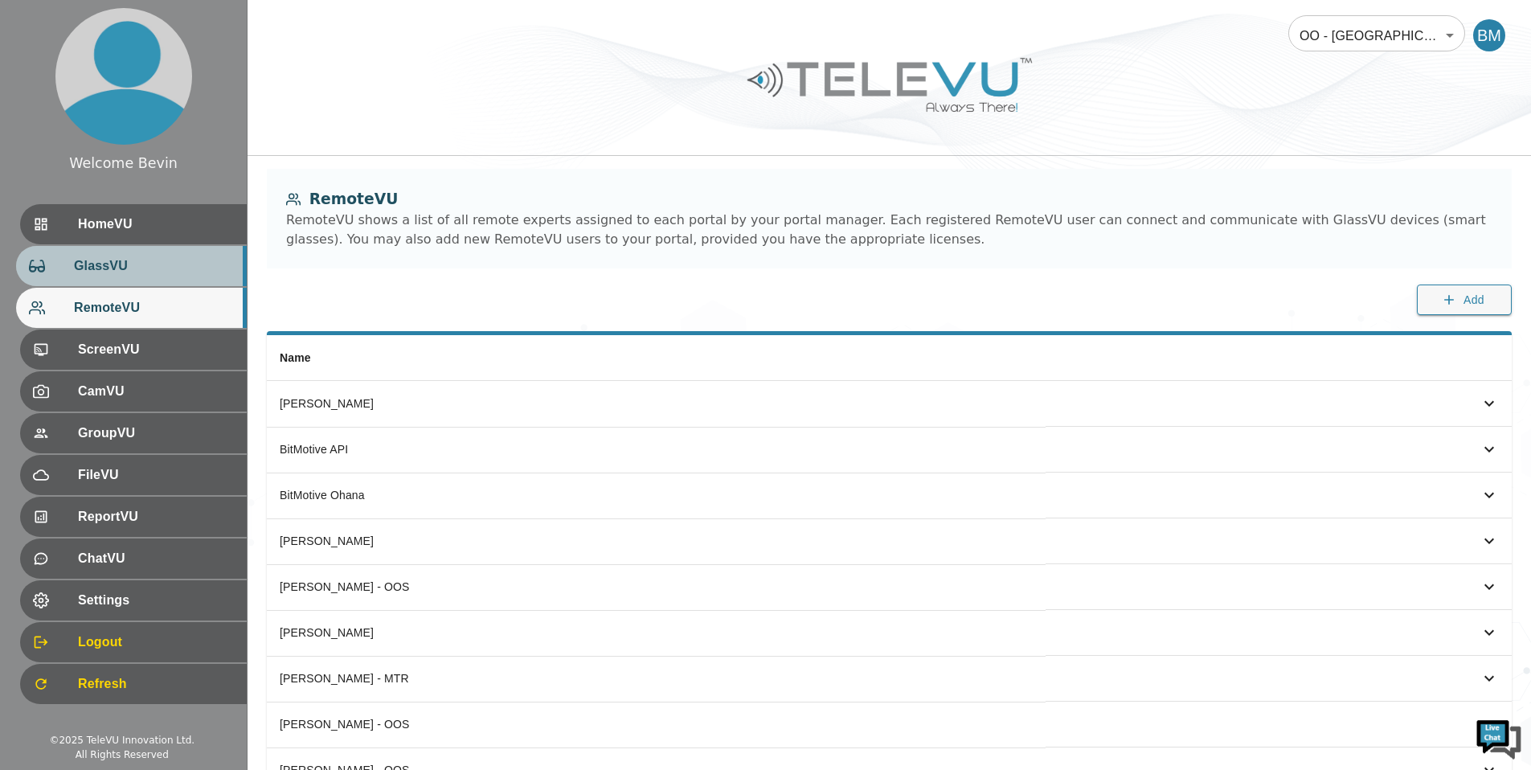
click at [129, 276] on span "GlassVU" at bounding box center [154, 265] width 160 height 19
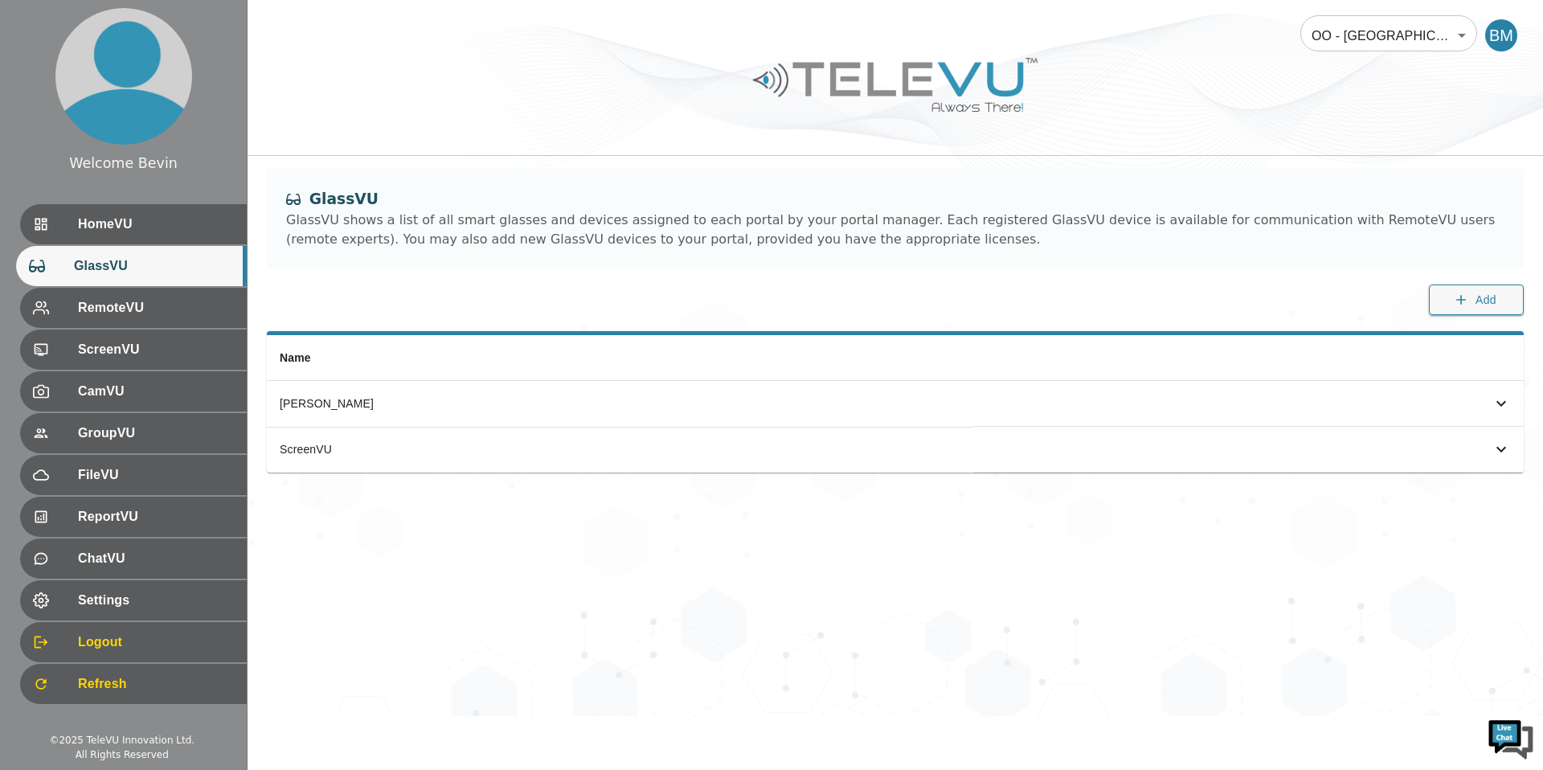
click at [1348, 28] on body "Welcome Bevin HomeVU GlassVU RemoteVU ScreenVU CamVU GroupVU FileVU ReportVU Ch…" at bounding box center [771, 358] width 1543 height 716
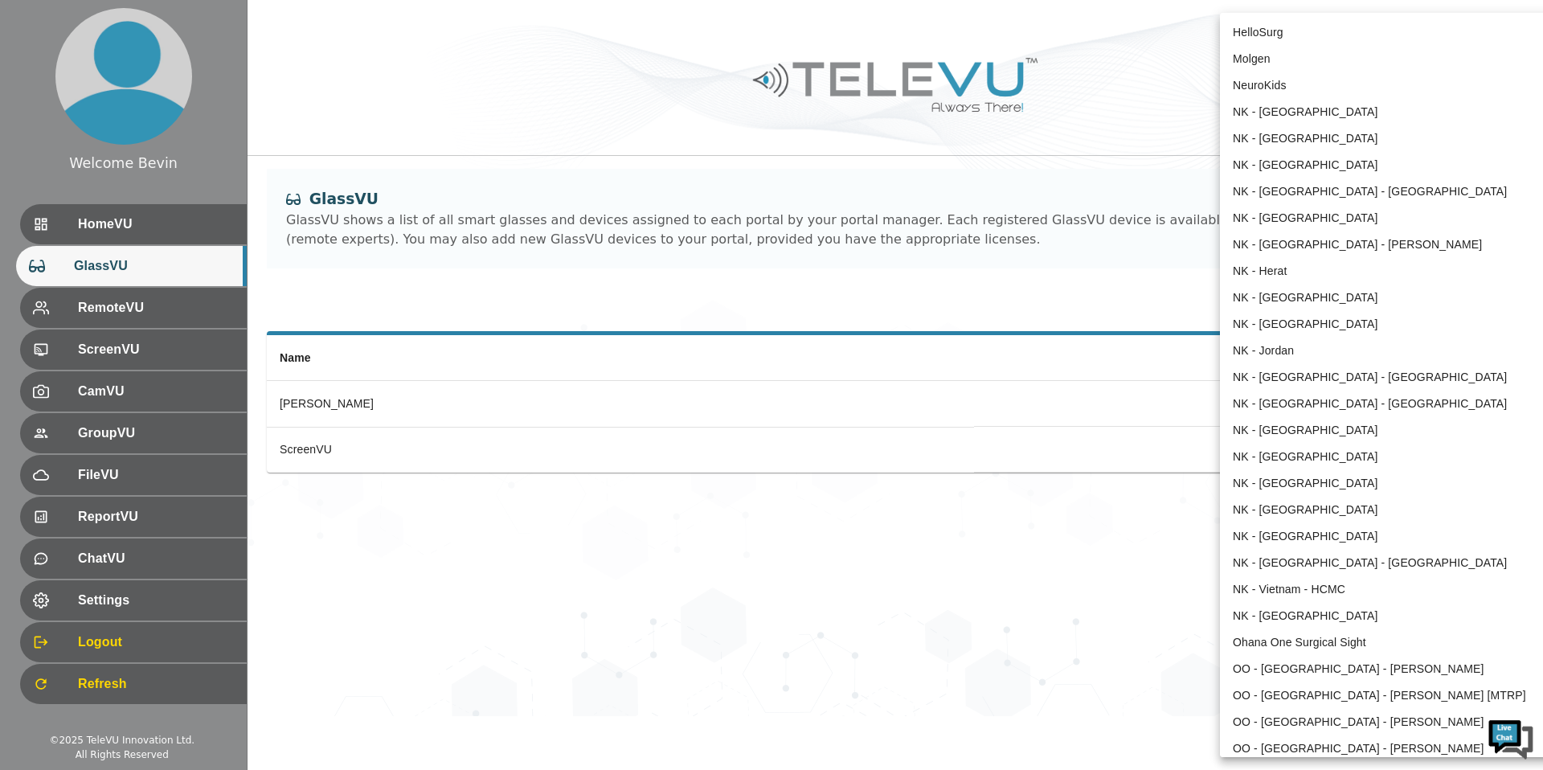
scroll to position [974, 0]
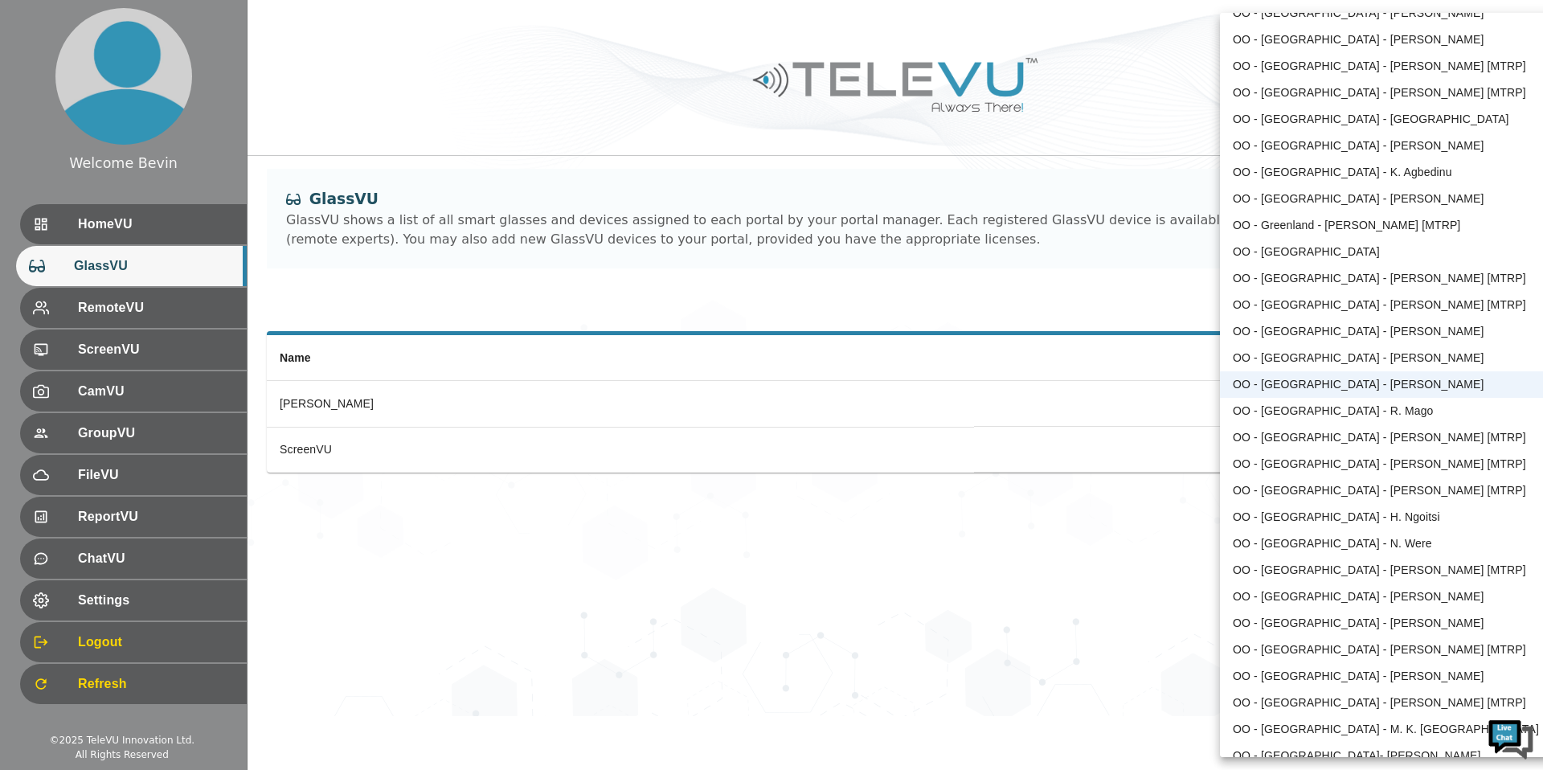
click at [1331, 359] on li "OO - [GEOGRAPHIC_DATA] - [PERSON_NAME]" at bounding box center [1386, 358] width 333 height 27
type input "210"
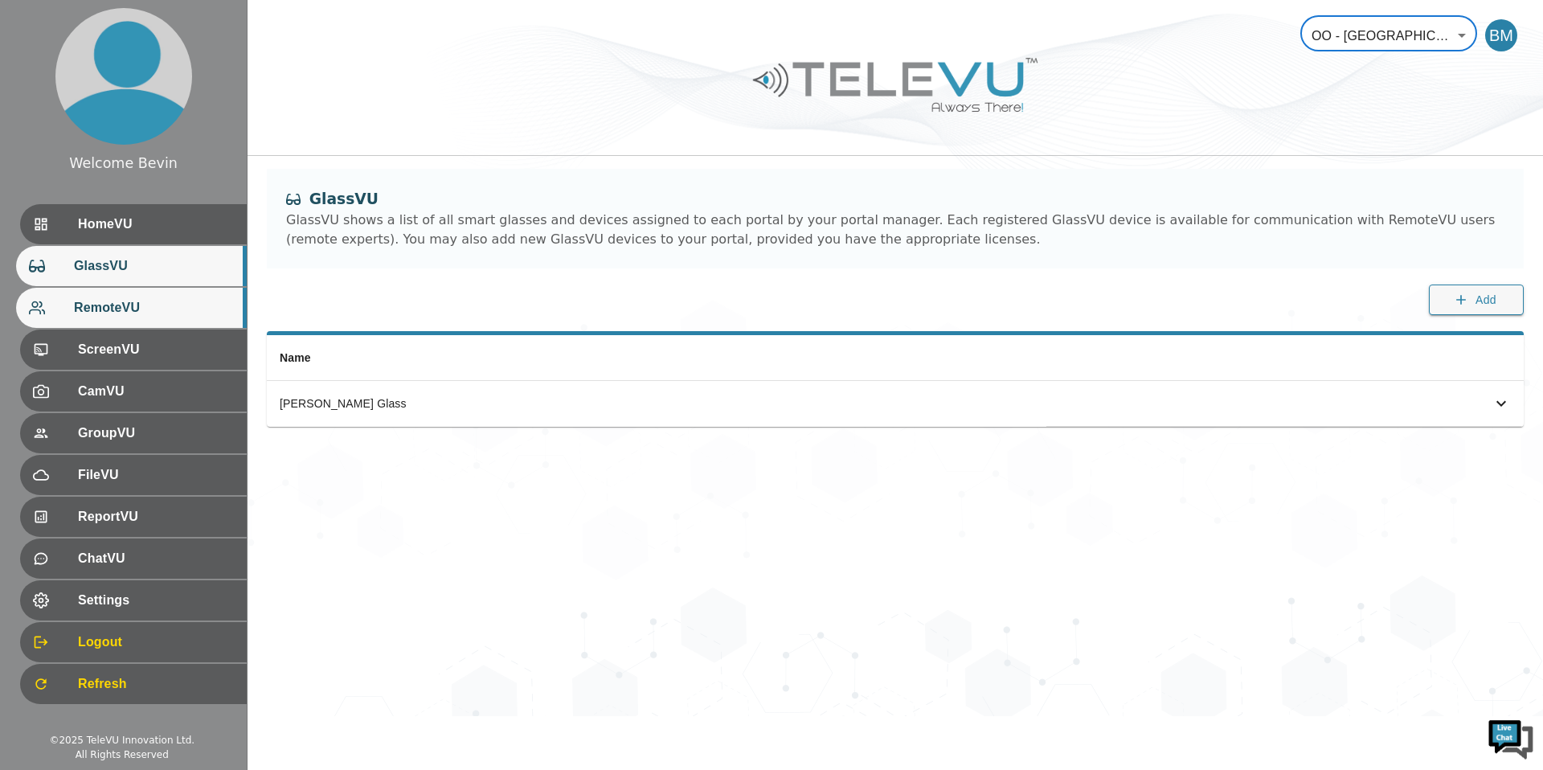
click at [104, 310] on span "RemoteVU" at bounding box center [154, 307] width 160 height 19
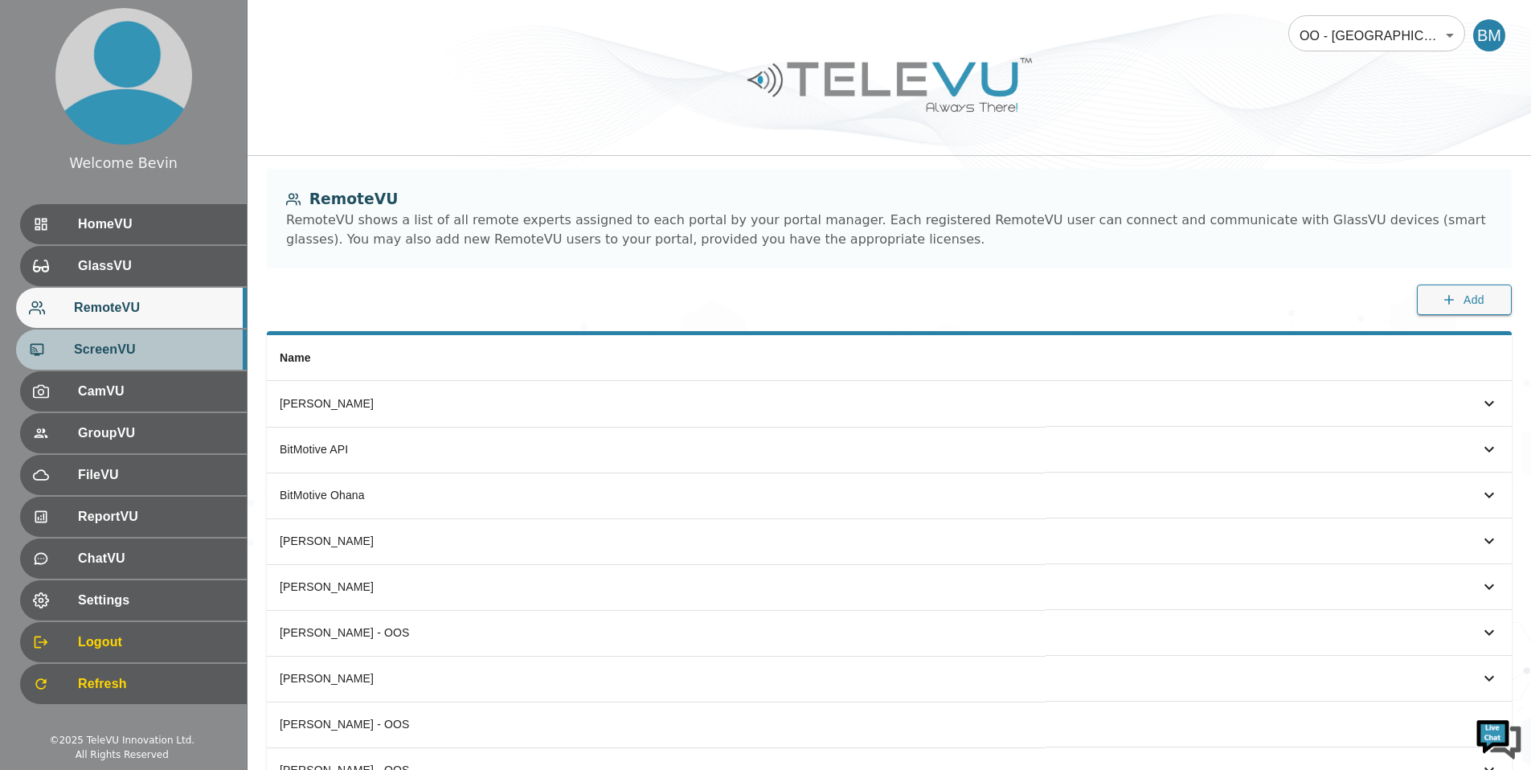
click at [103, 346] on span "ScreenVU" at bounding box center [154, 349] width 160 height 19
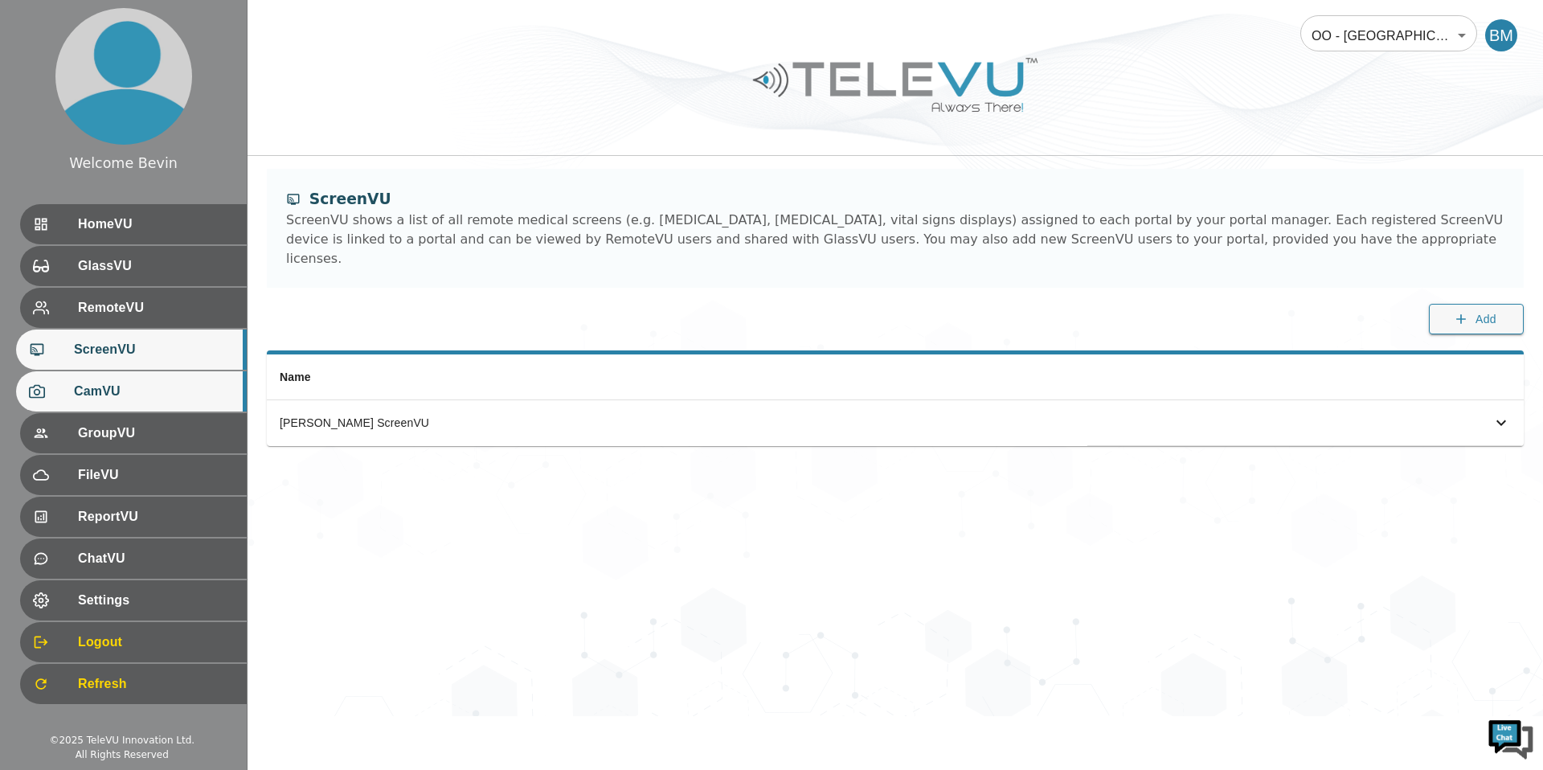
click at [103, 388] on span "CamVU" at bounding box center [154, 391] width 160 height 19
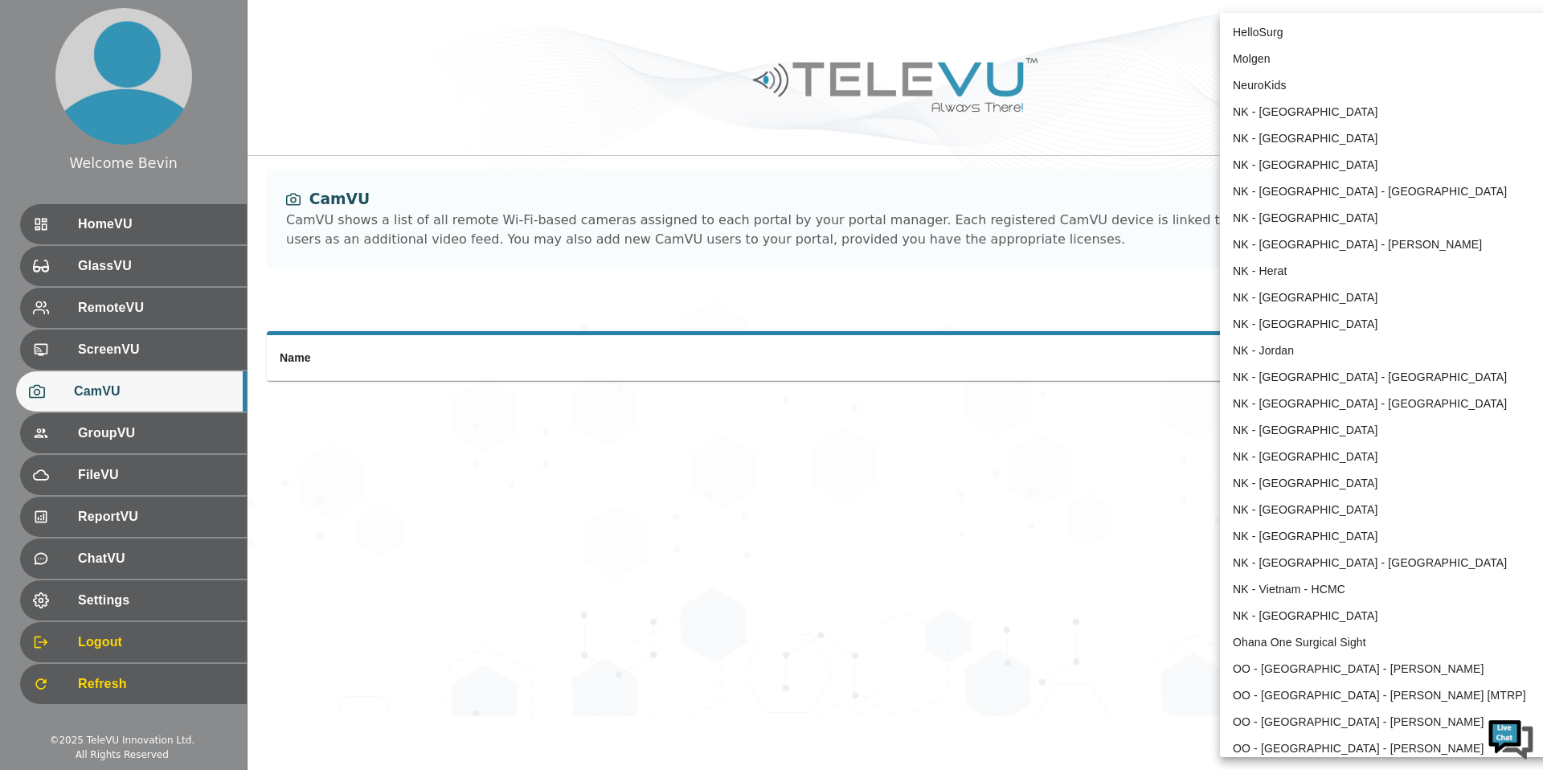
click at [1455, 27] on body "Welcome Bevin HomeVU GlassVU RemoteVU ScreenVU CamVU GroupVU FileVU ReportVU Ch…" at bounding box center [771, 358] width 1543 height 716
click at [1317, 28] on li "HelloSurg" at bounding box center [1386, 32] width 333 height 27
type input "81"
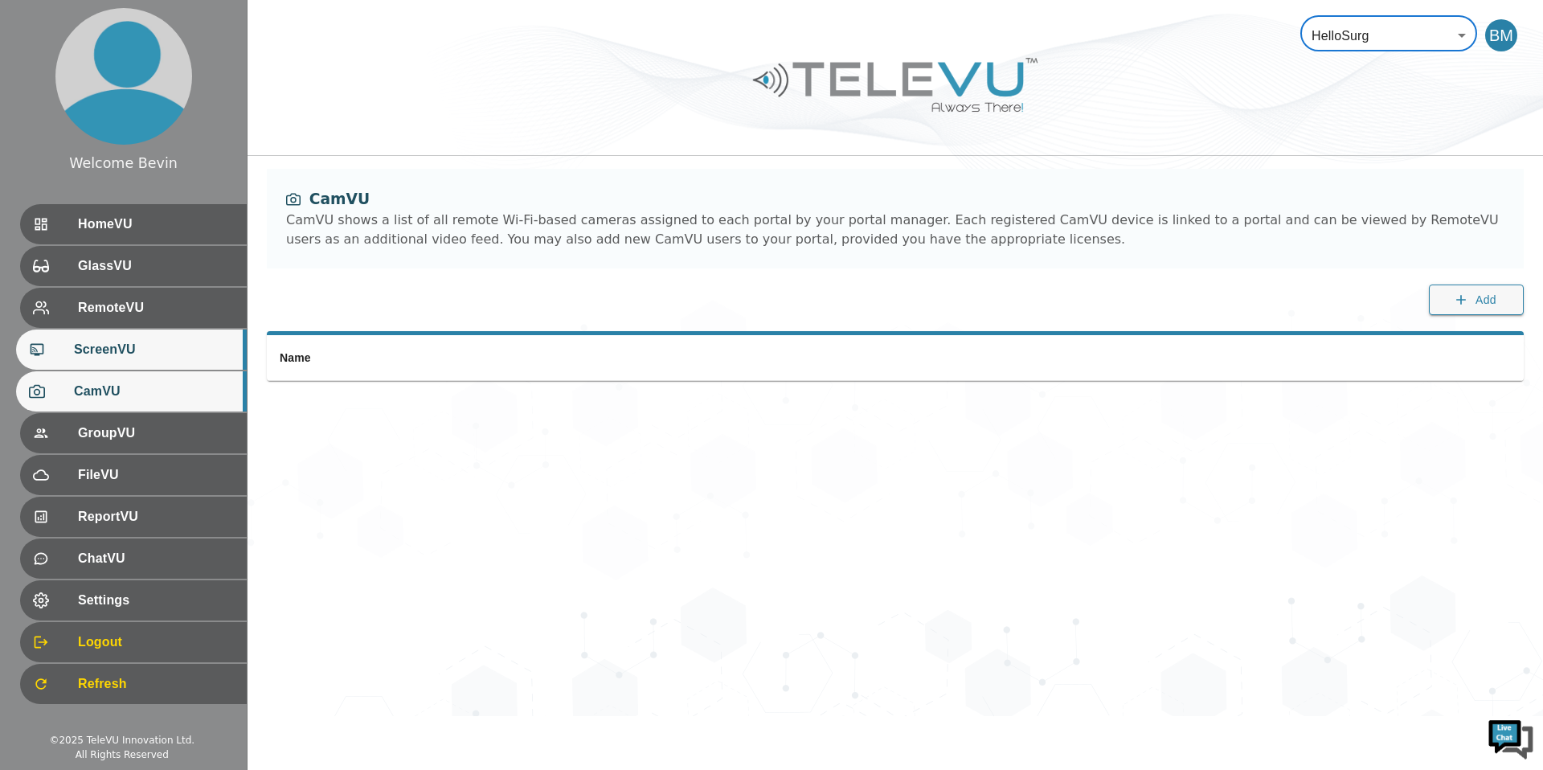
click at [84, 348] on span "ScreenVU" at bounding box center [154, 349] width 160 height 19
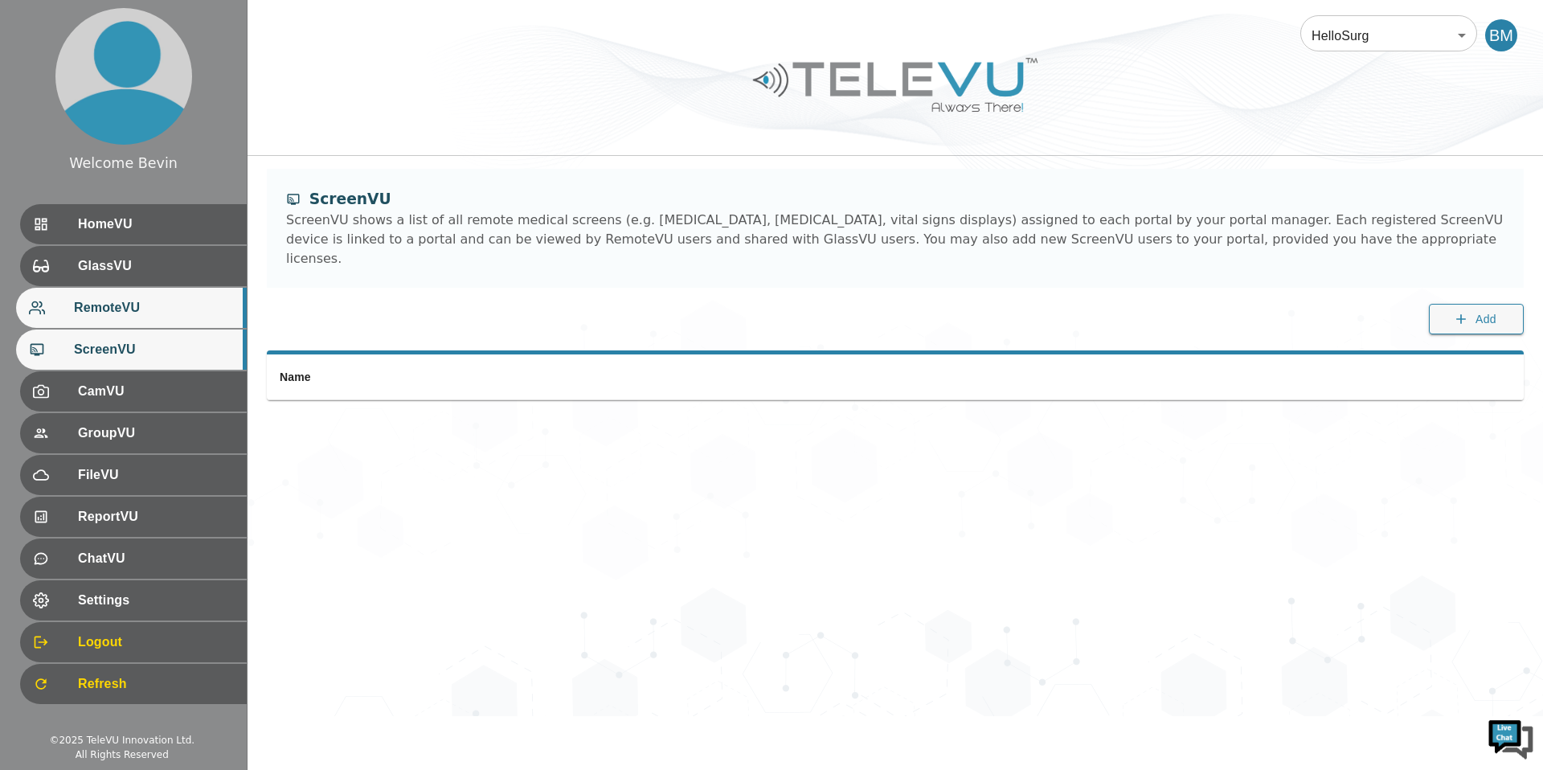
click at [93, 313] on span "RemoteVU" at bounding box center [154, 307] width 160 height 19
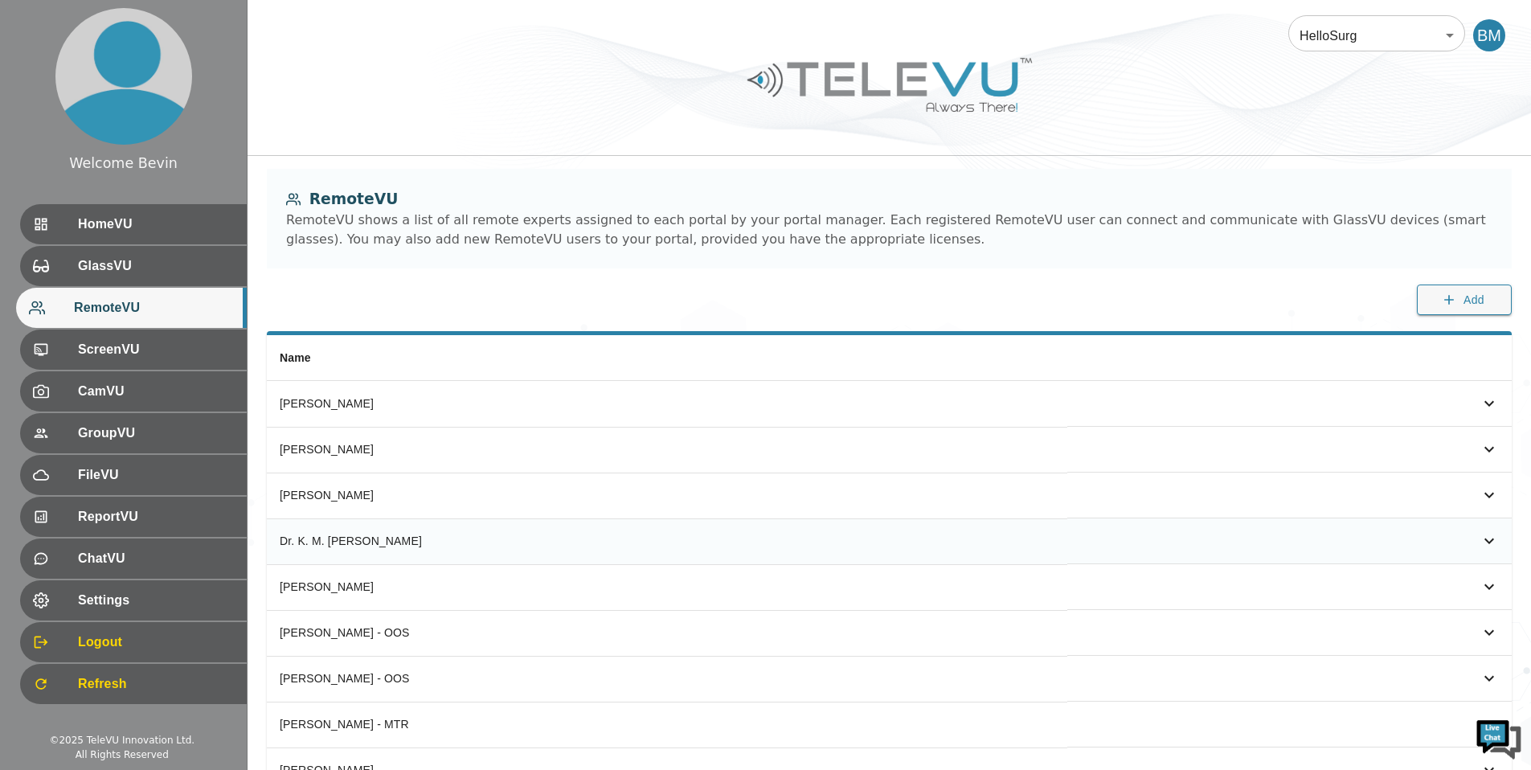
scroll to position [196, 0]
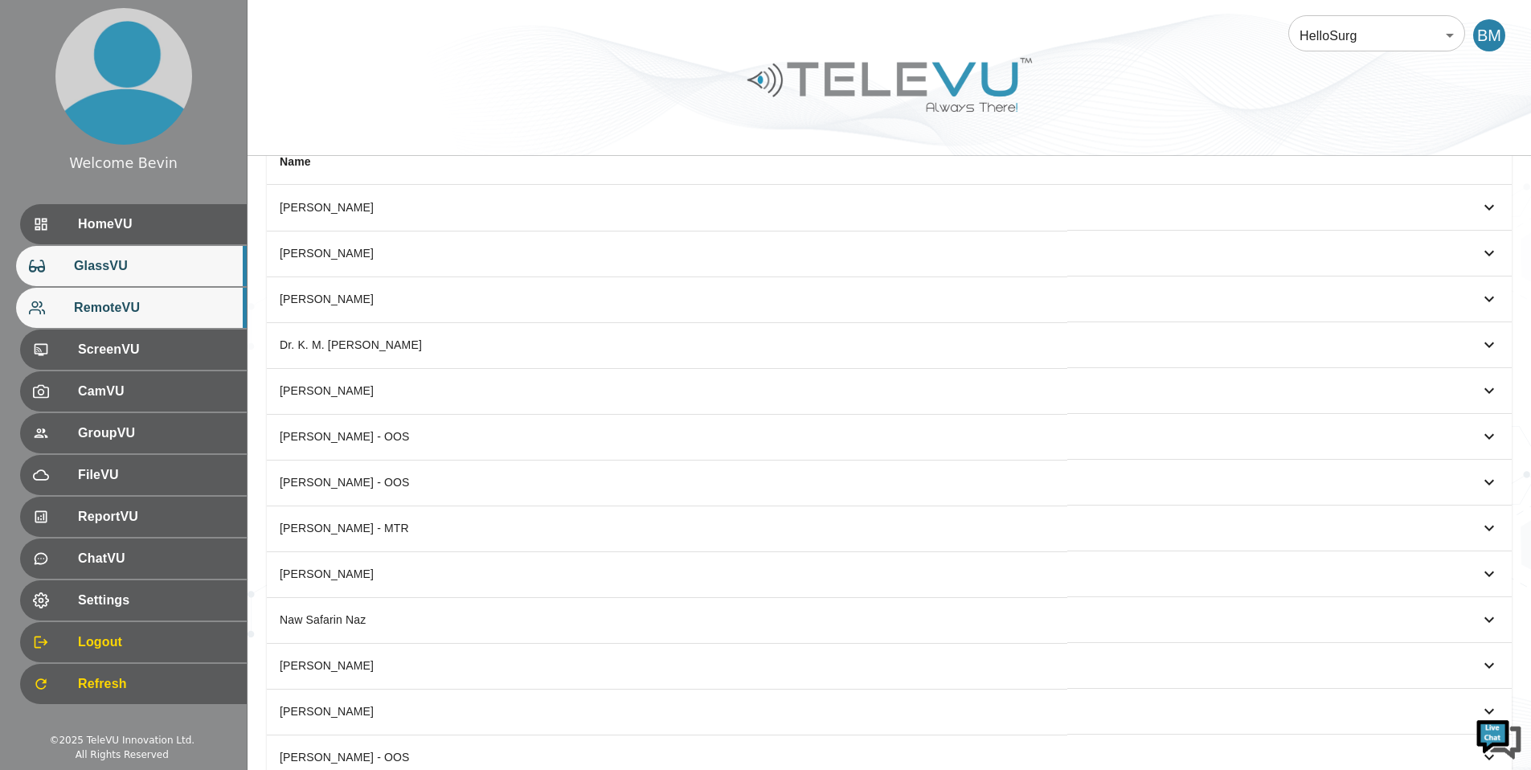
click at [102, 268] on span "GlassVU" at bounding box center [154, 265] width 160 height 19
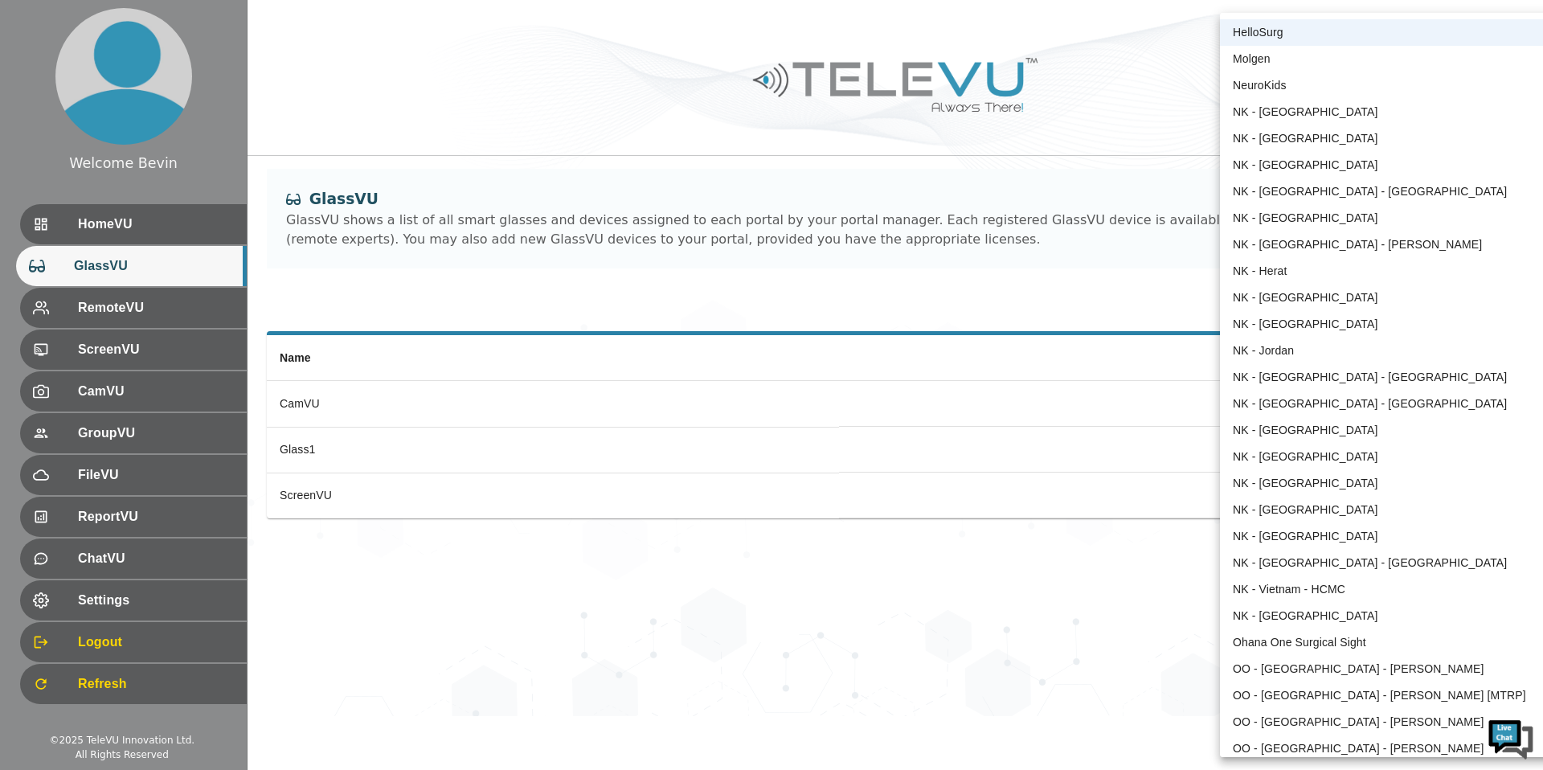
click at [1385, 27] on body "Welcome Bevin HomeVU GlassVU RemoteVU ScreenVU CamVU GroupVU FileVU ReportVU Ch…" at bounding box center [771, 358] width 1543 height 716
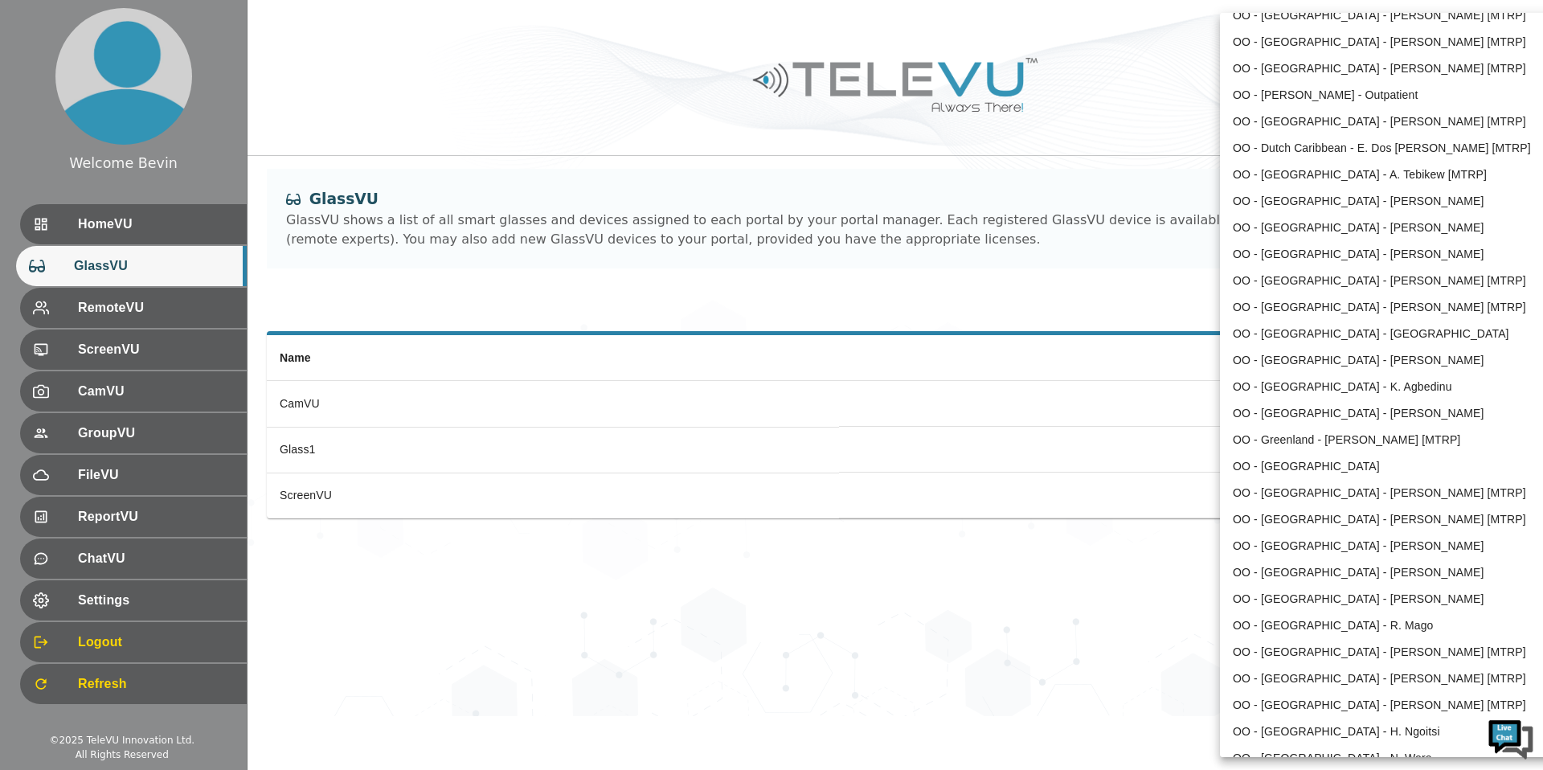
scroll to position [763, 0]
click at [1311, 518] on li "OO - [GEOGRAPHIC_DATA] - [PERSON_NAME] [MTRP]" at bounding box center [1386, 516] width 333 height 27
type input "193"
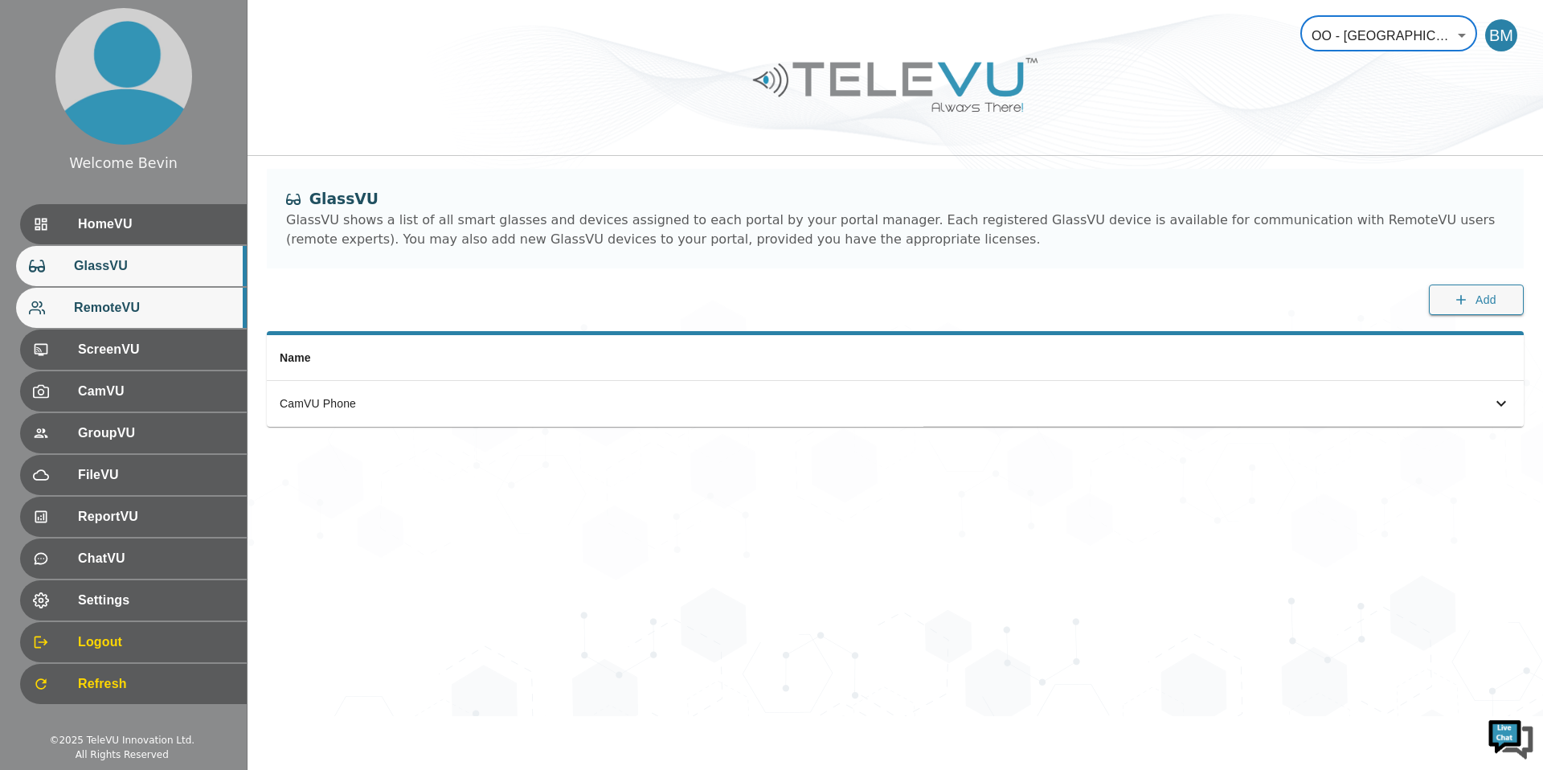
click at [116, 309] on span "RemoteVU" at bounding box center [154, 307] width 160 height 19
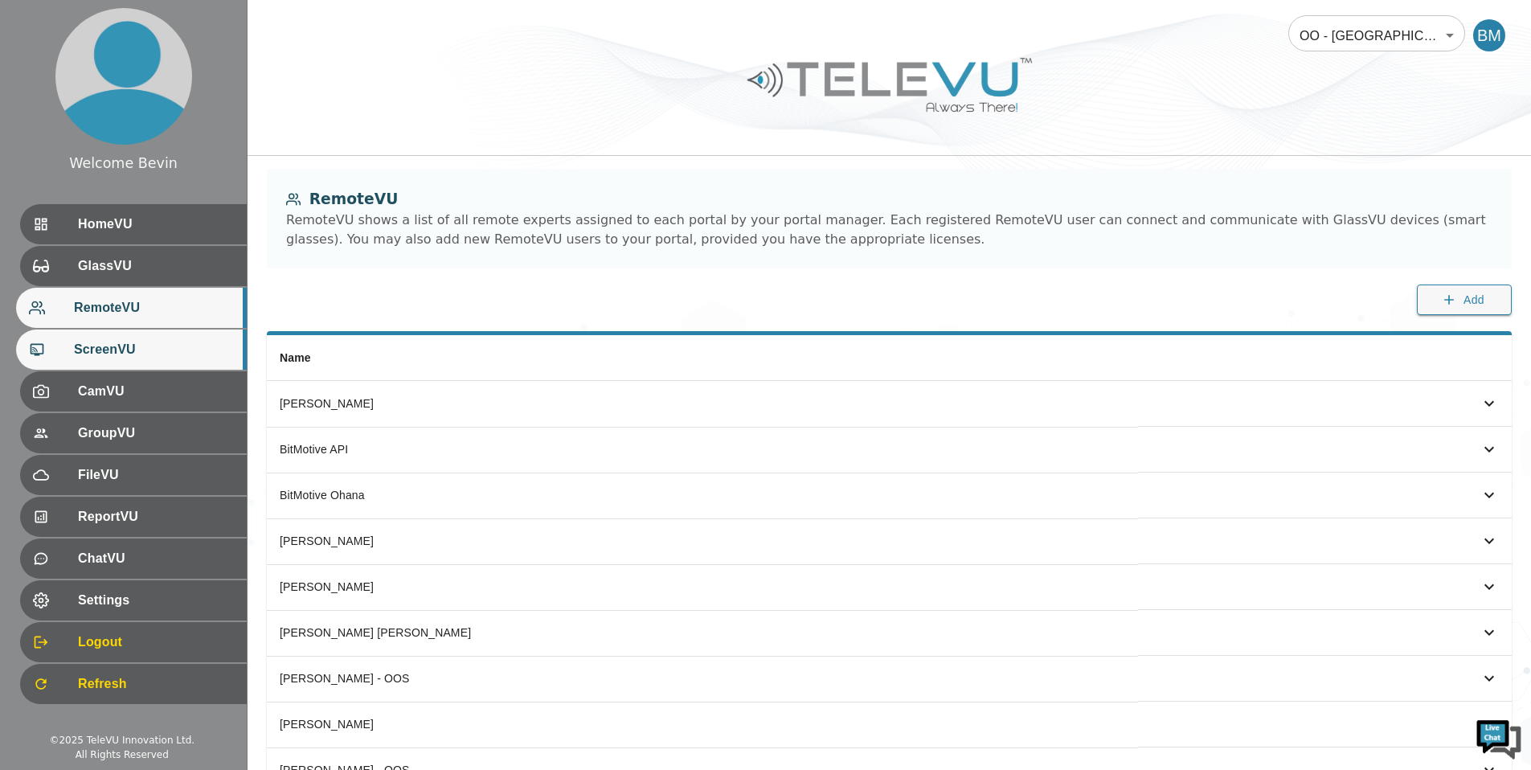
click at [112, 363] on div "ScreenVU" at bounding box center [131, 349] width 231 height 40
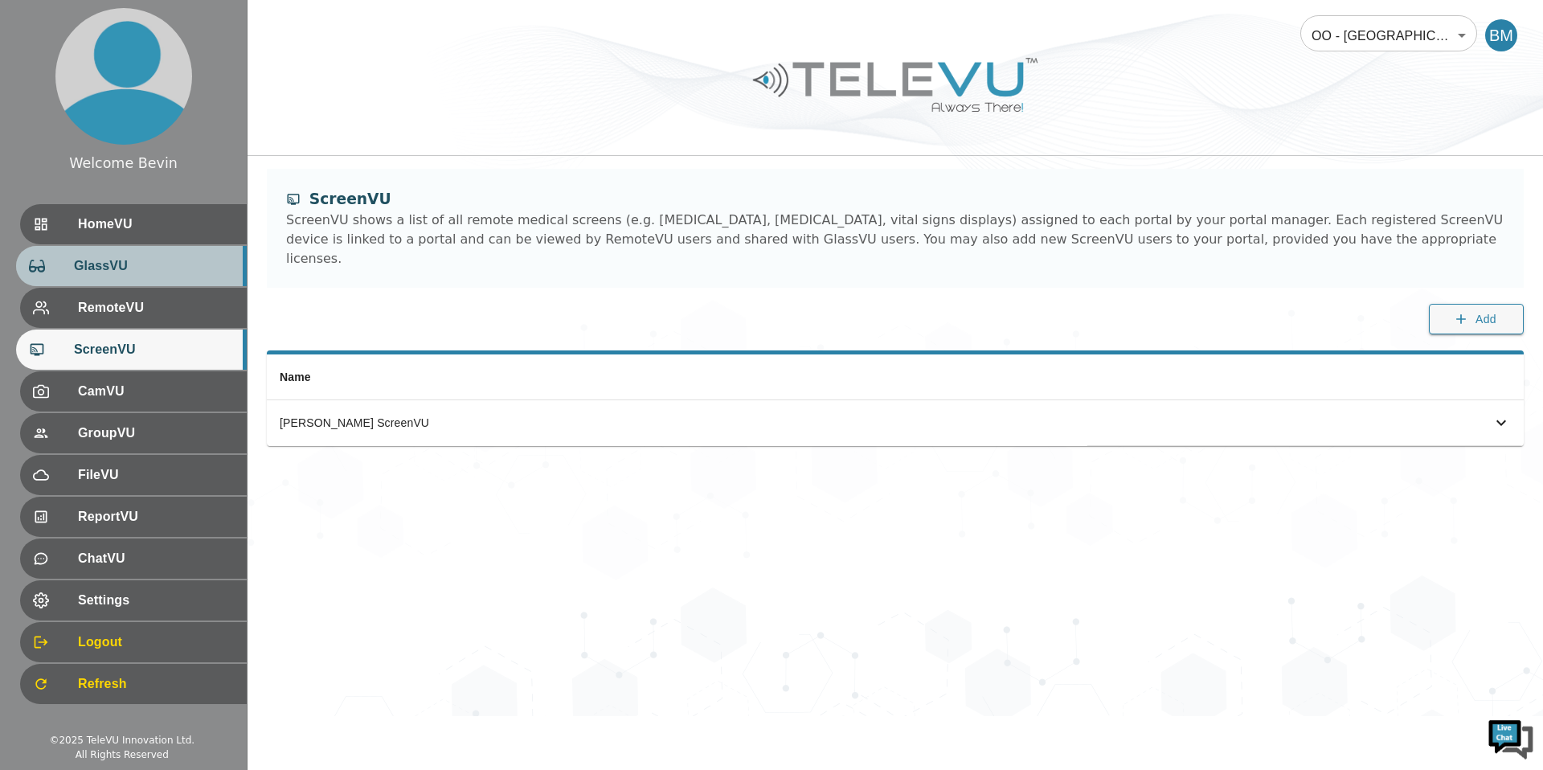
click at [170, 272] on span "GlassVU" at bounding box center [154, 265] width 160 height 19
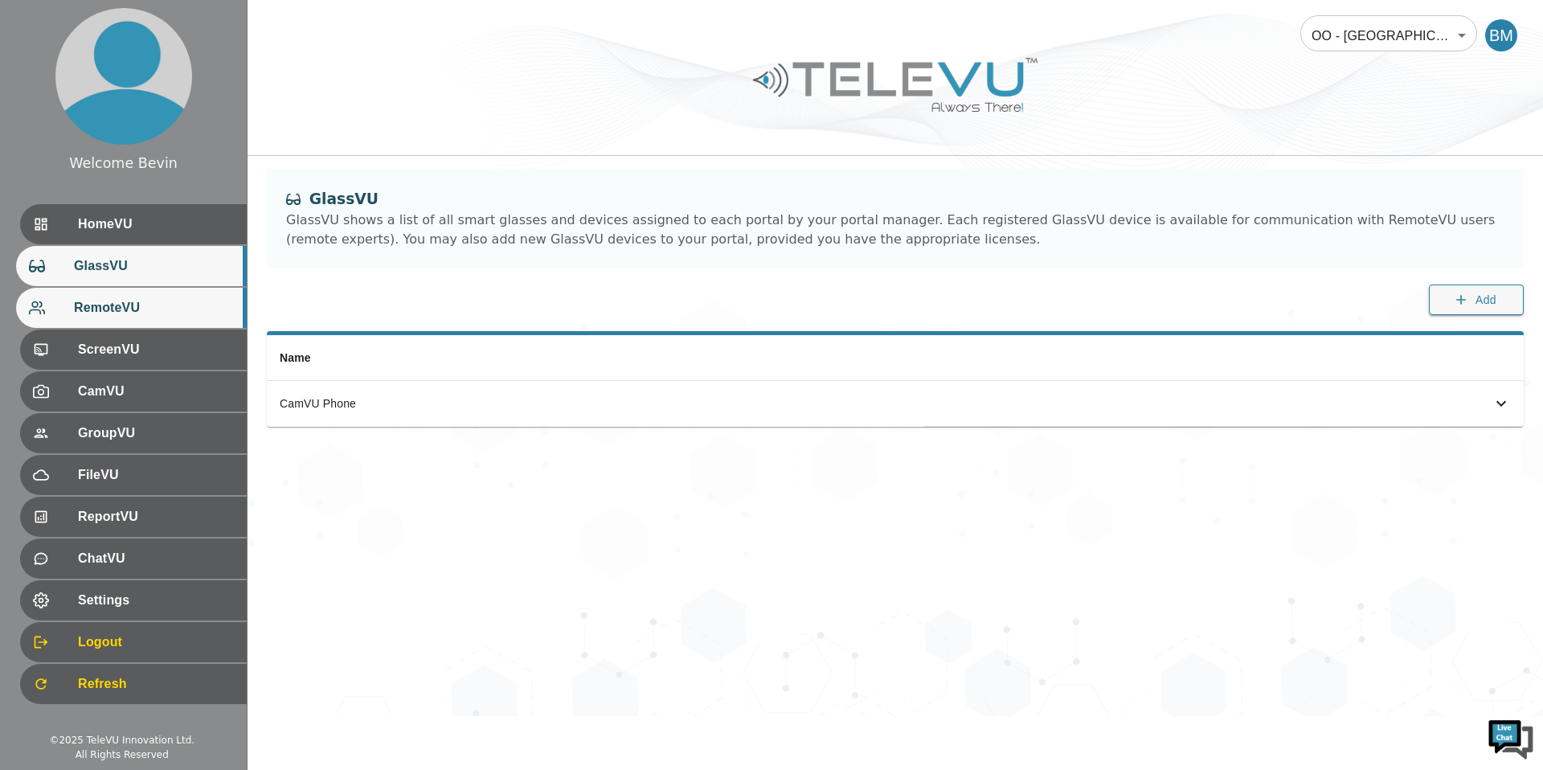
click at [115, 303] on span "RemoteVU" at bounding box center [154, 307] width 160 height 19
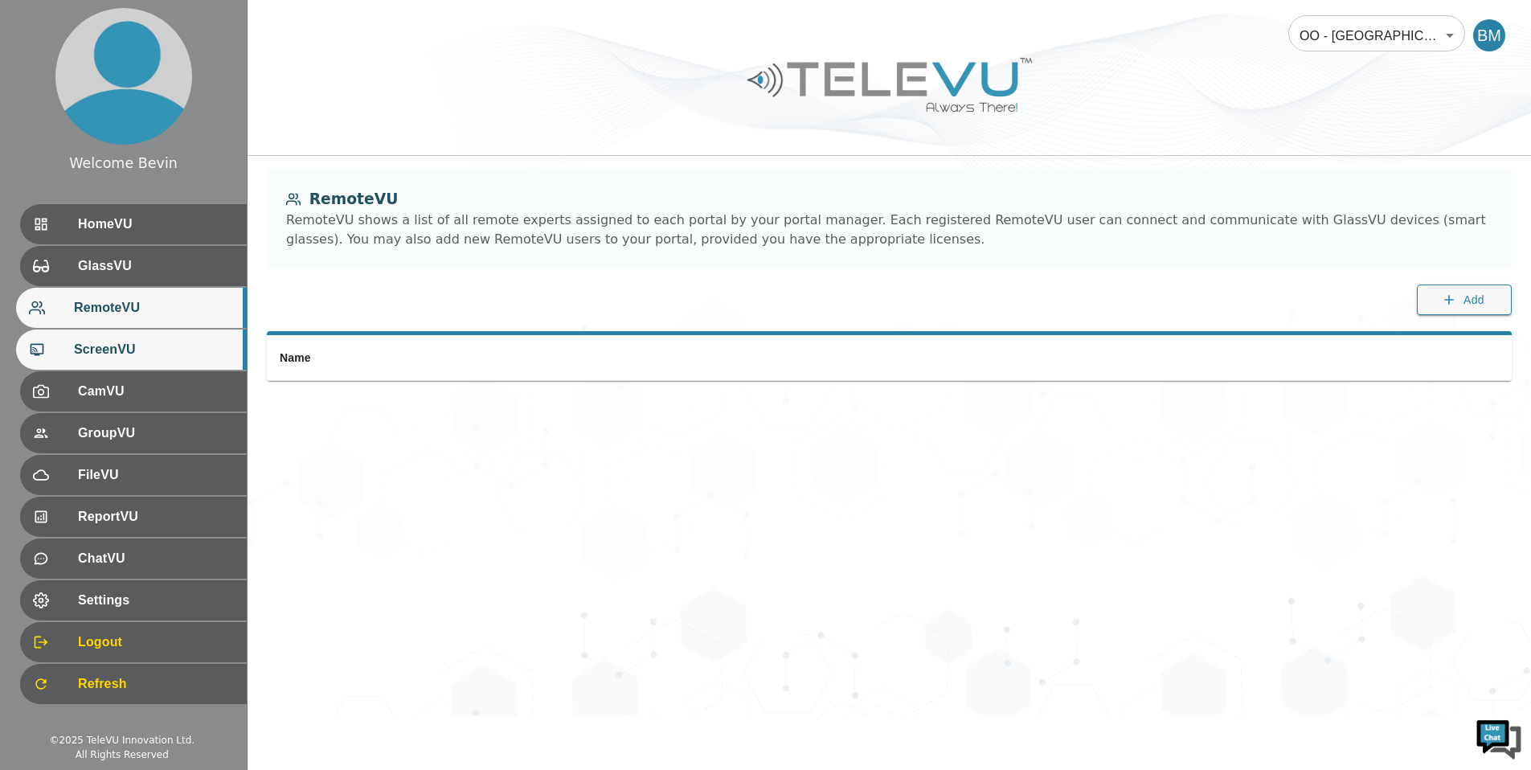
click at [115, 355] on span "ScreenVU" at bounding box center [154, 349] width 160 height 19
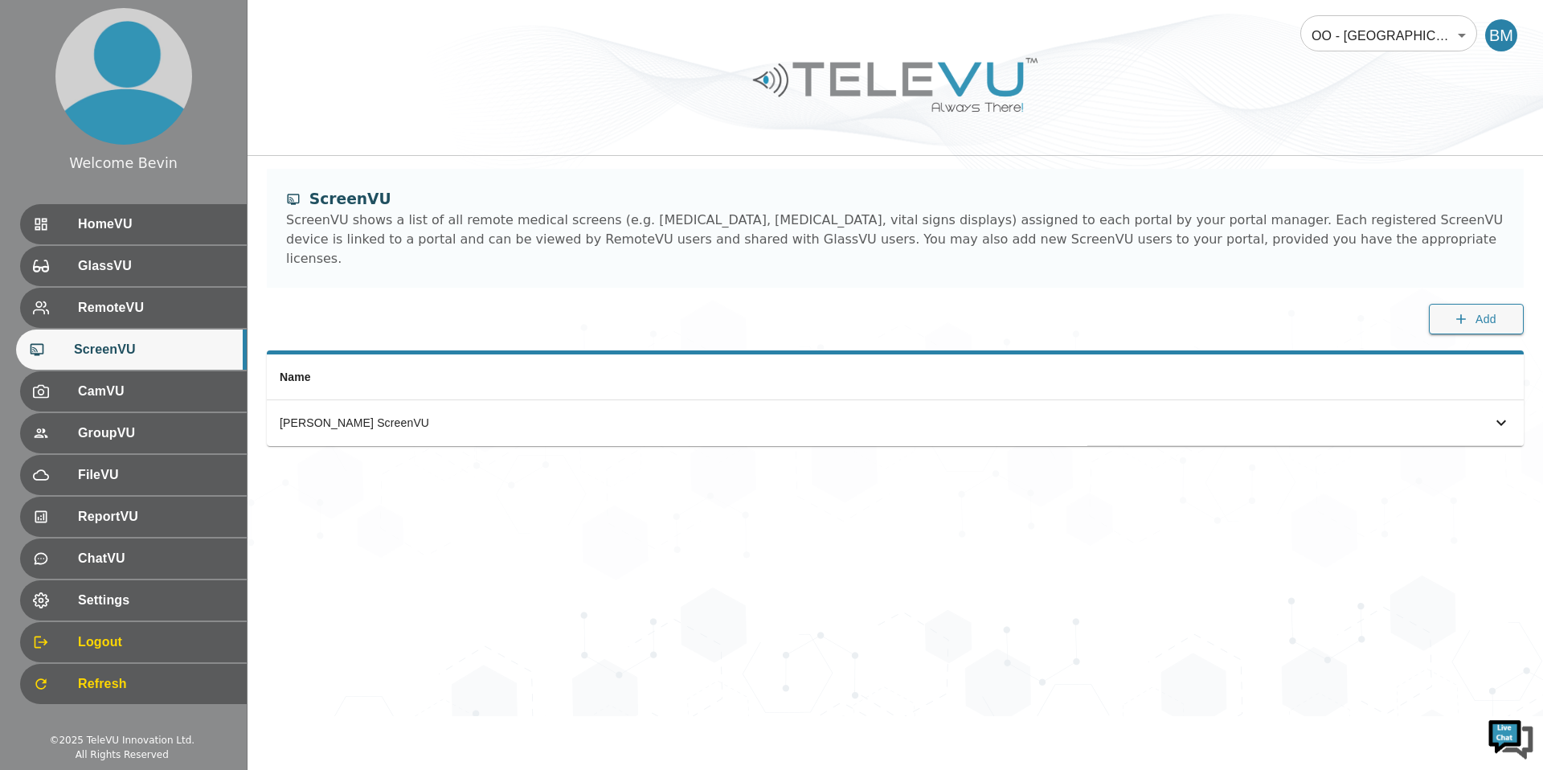
click at [1338, 17] on body "Welcome Bevin HomeVU GlassVU RemoteVU ScreenVU CamVU GroupVU FileVU ReportVU Ch…" at bounding box center [771, 358] width 1543 height 716
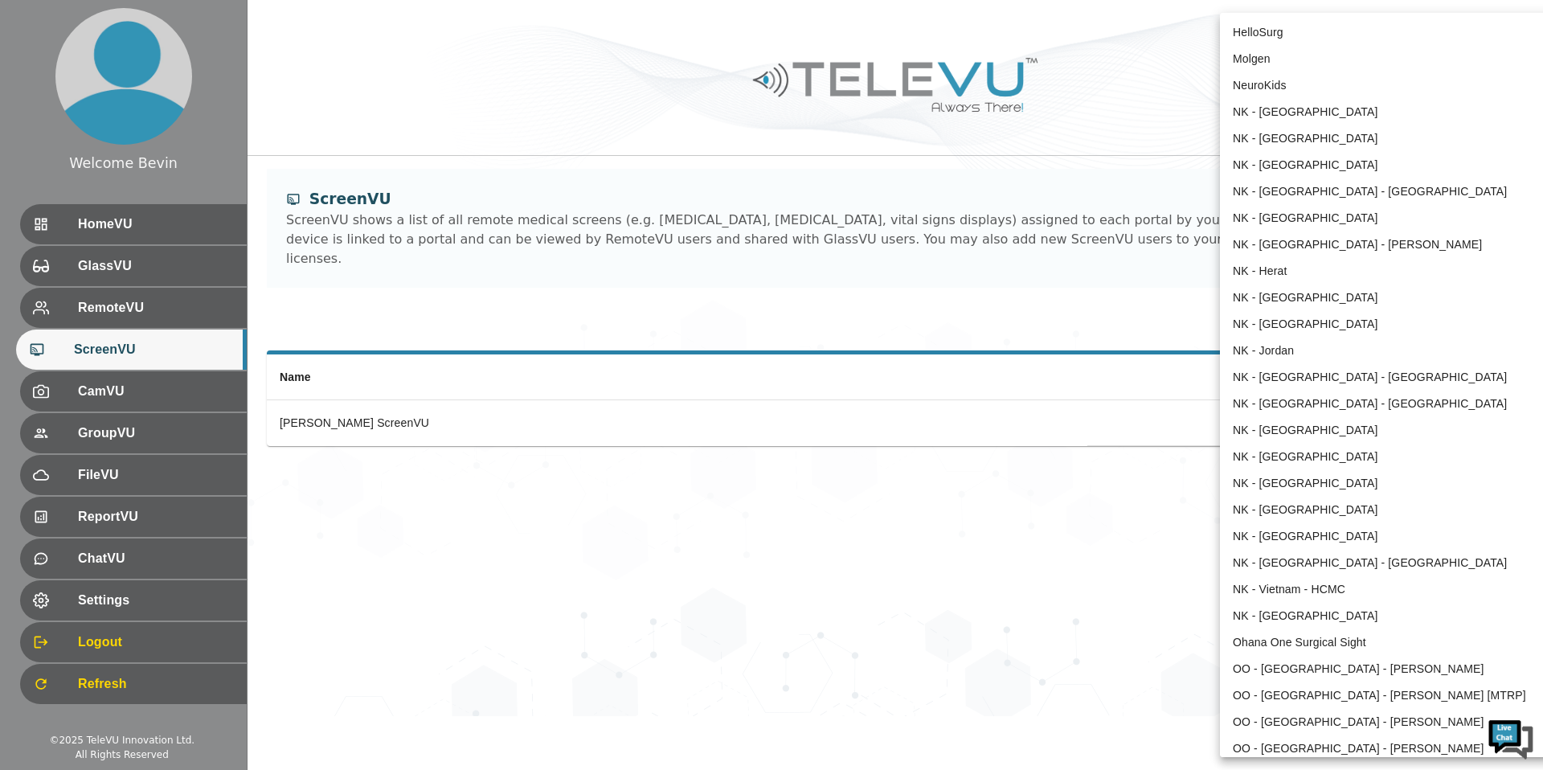
scroll to position [894, 0]
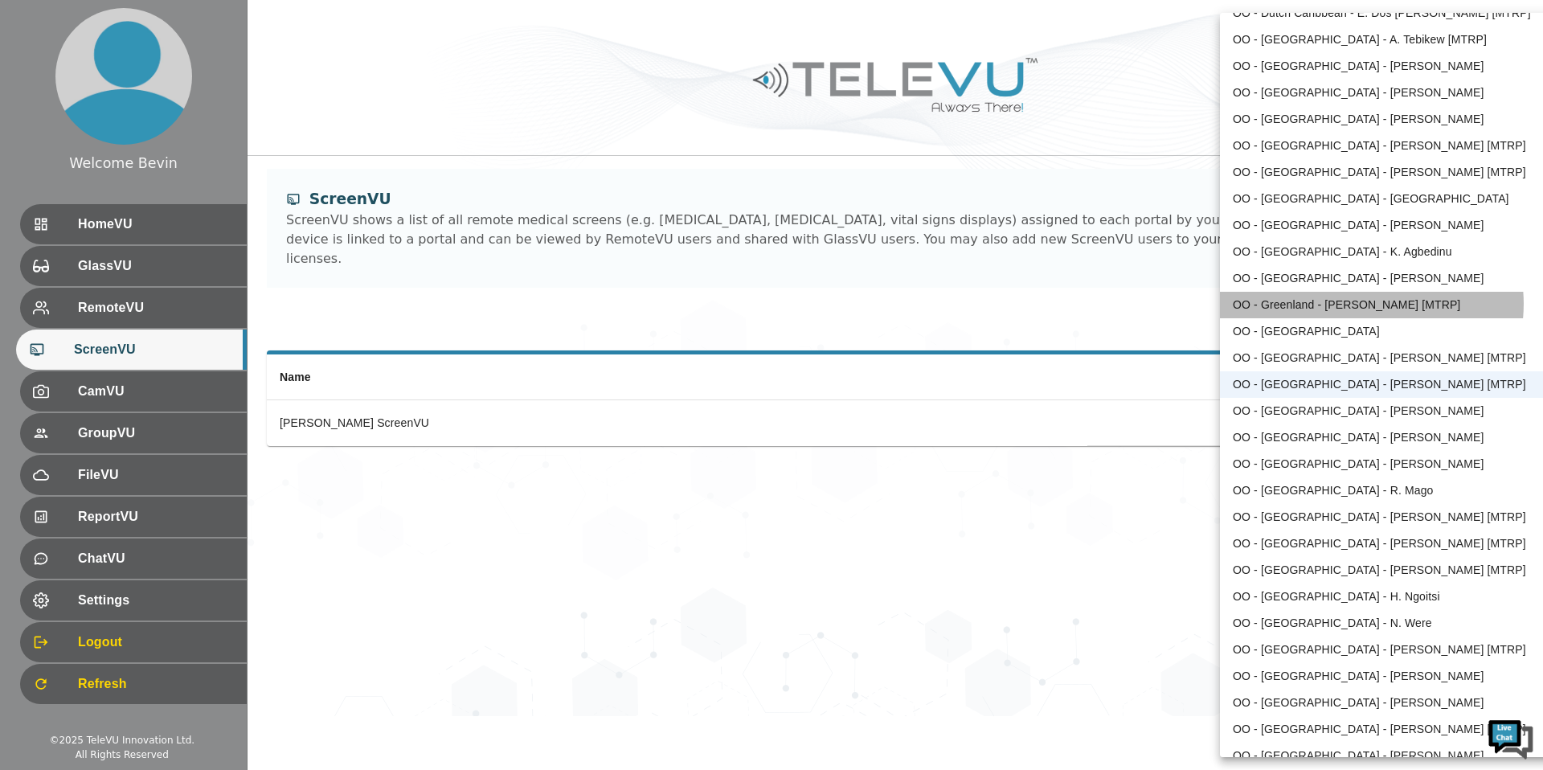
click at [1371, 304] on li "OO - Greenland - [PERSON_NAME] [MTRP]" at bounding box center [1386, 305] width 333 height 27
type input "146"
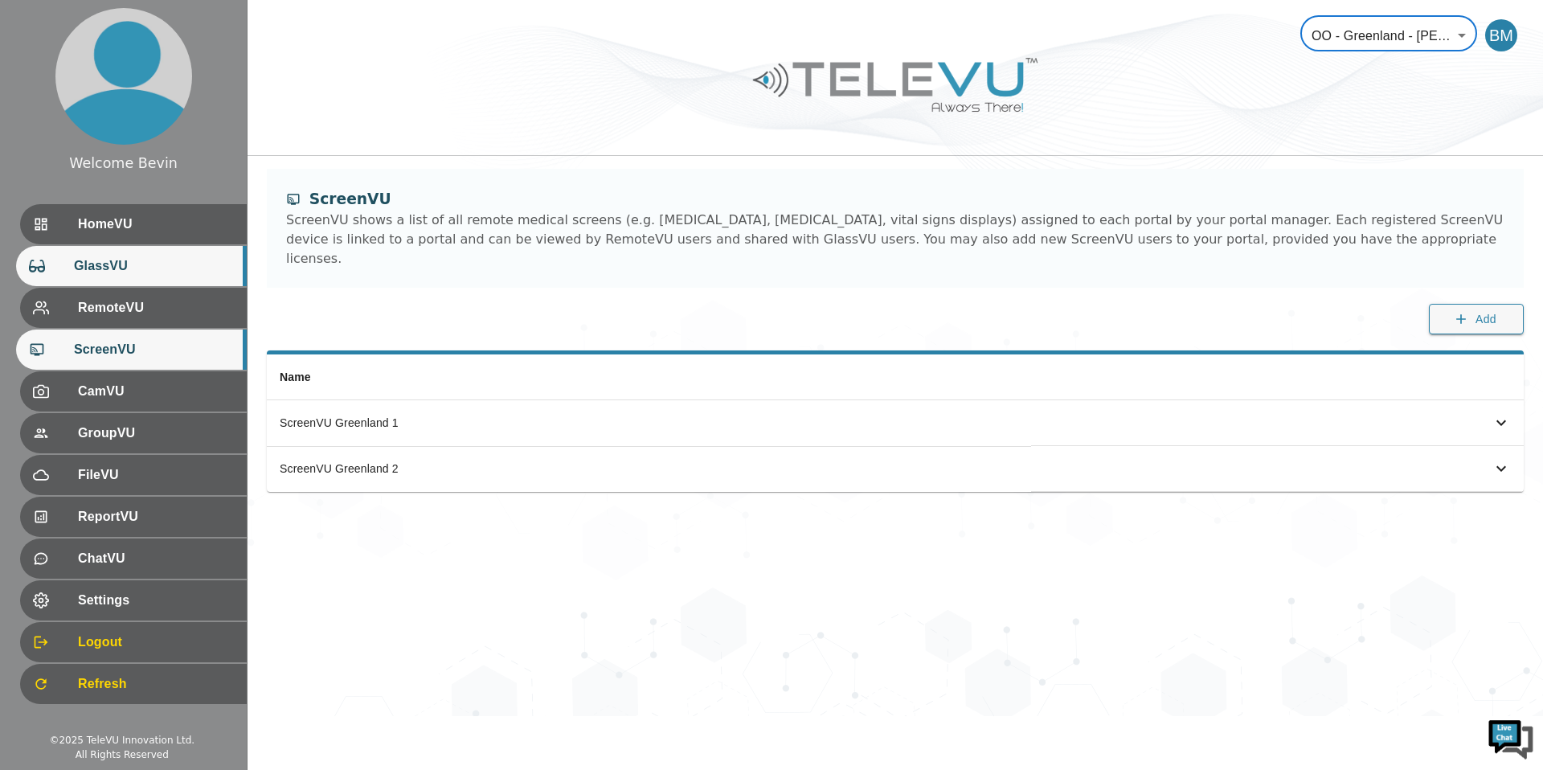
click at [138, 270] on span "GlassVU" at bounding box center [154, 265] width 160 height 19
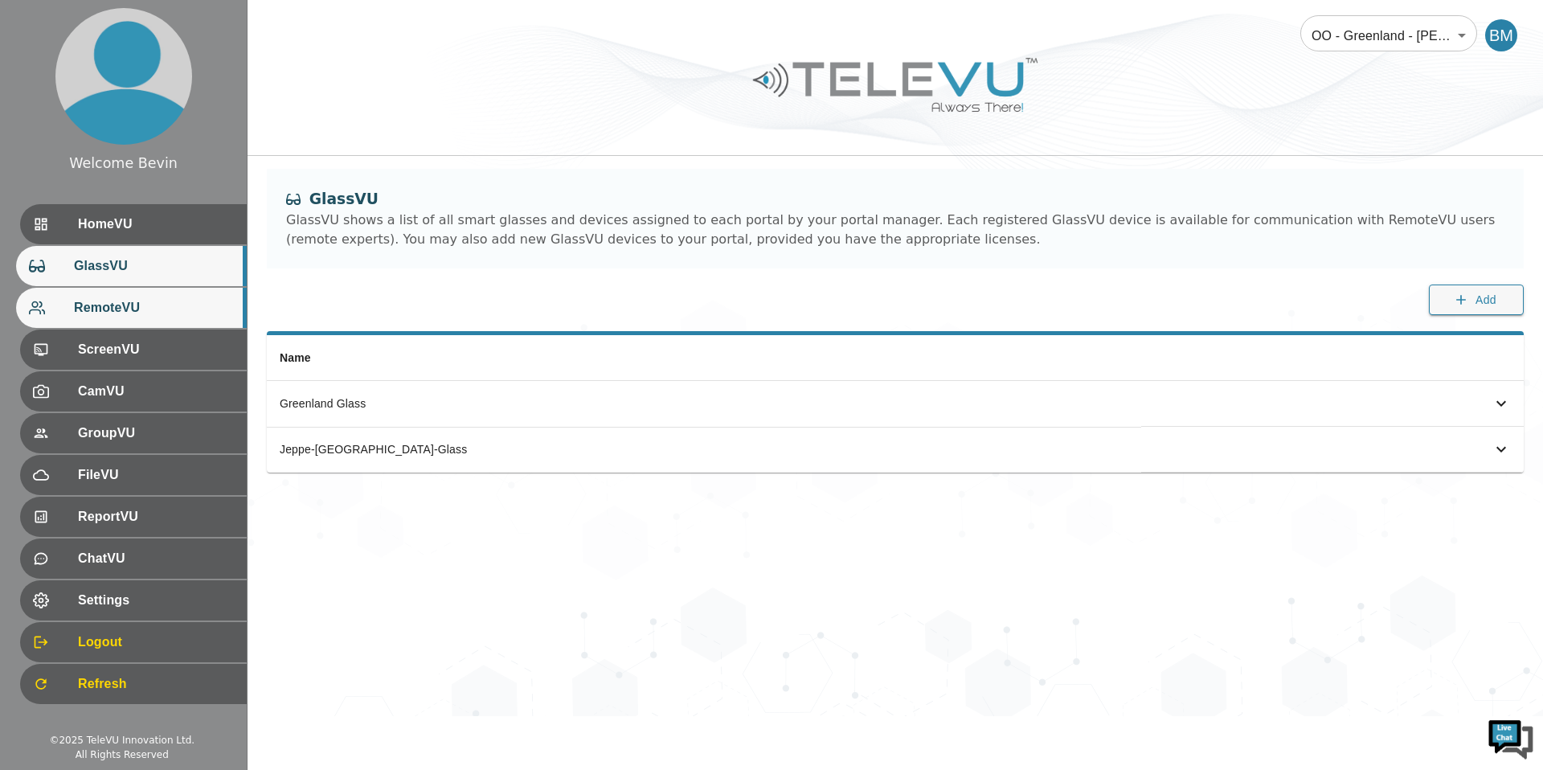
click at [137, 310] on span "RemoteVU" at bounding box center [154, 307] width 160 height 19
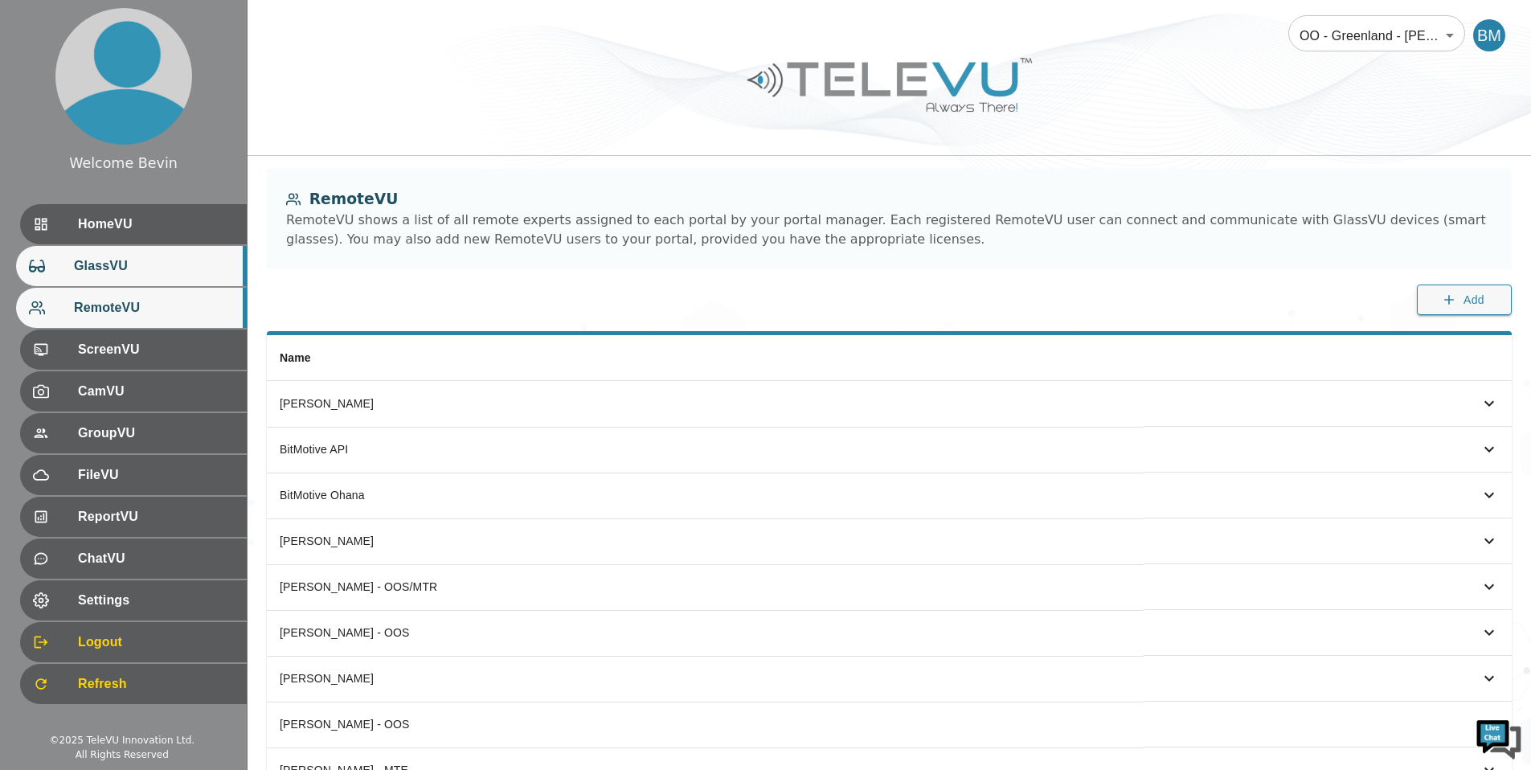
click at [144, 272] on span "GlassVU" at bounding box center [154, 265] width 160 height 19
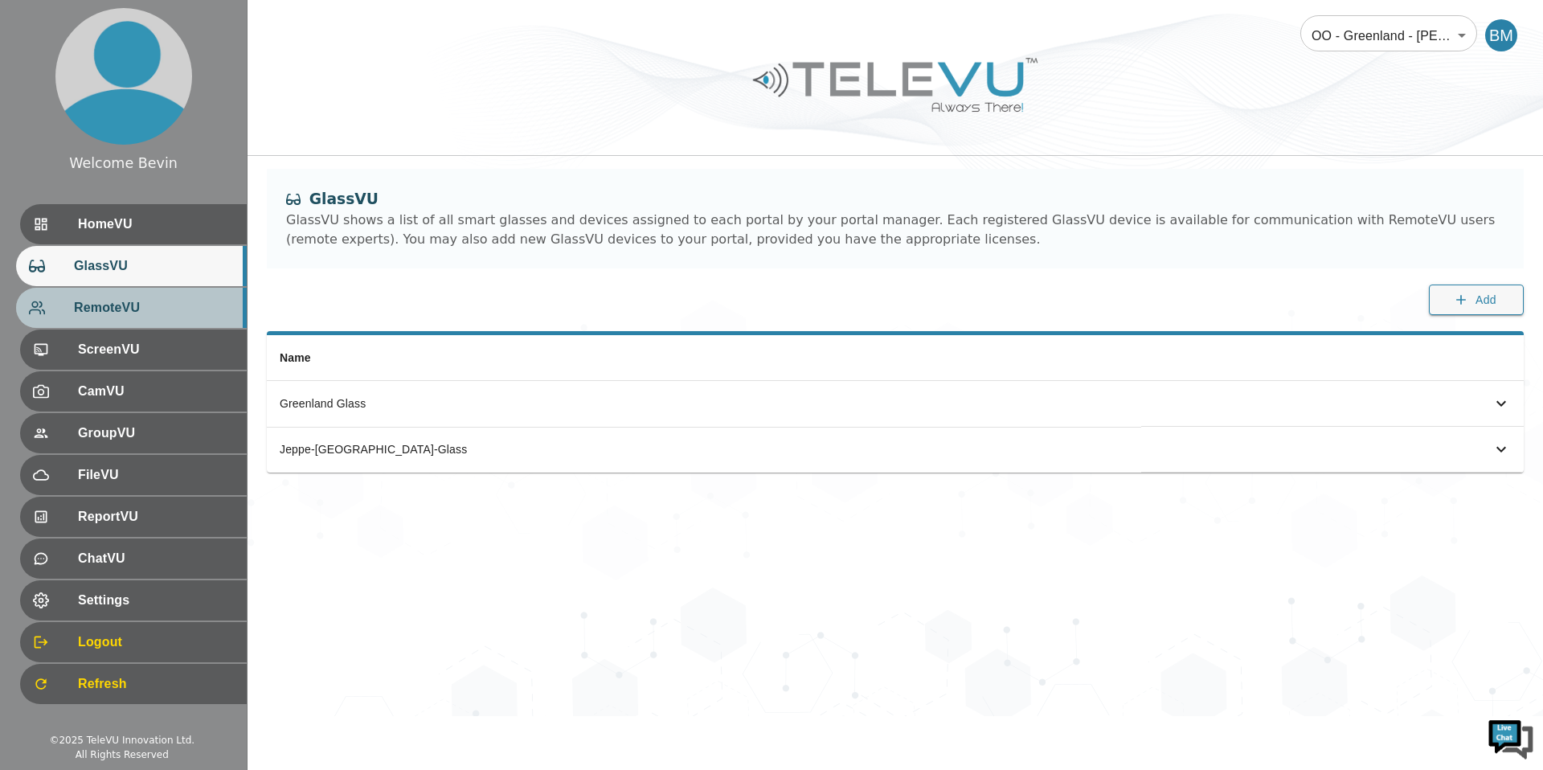
click at [139, 314] on span "RemoteVU" at bounding box center [154, 307] width 160 height 19
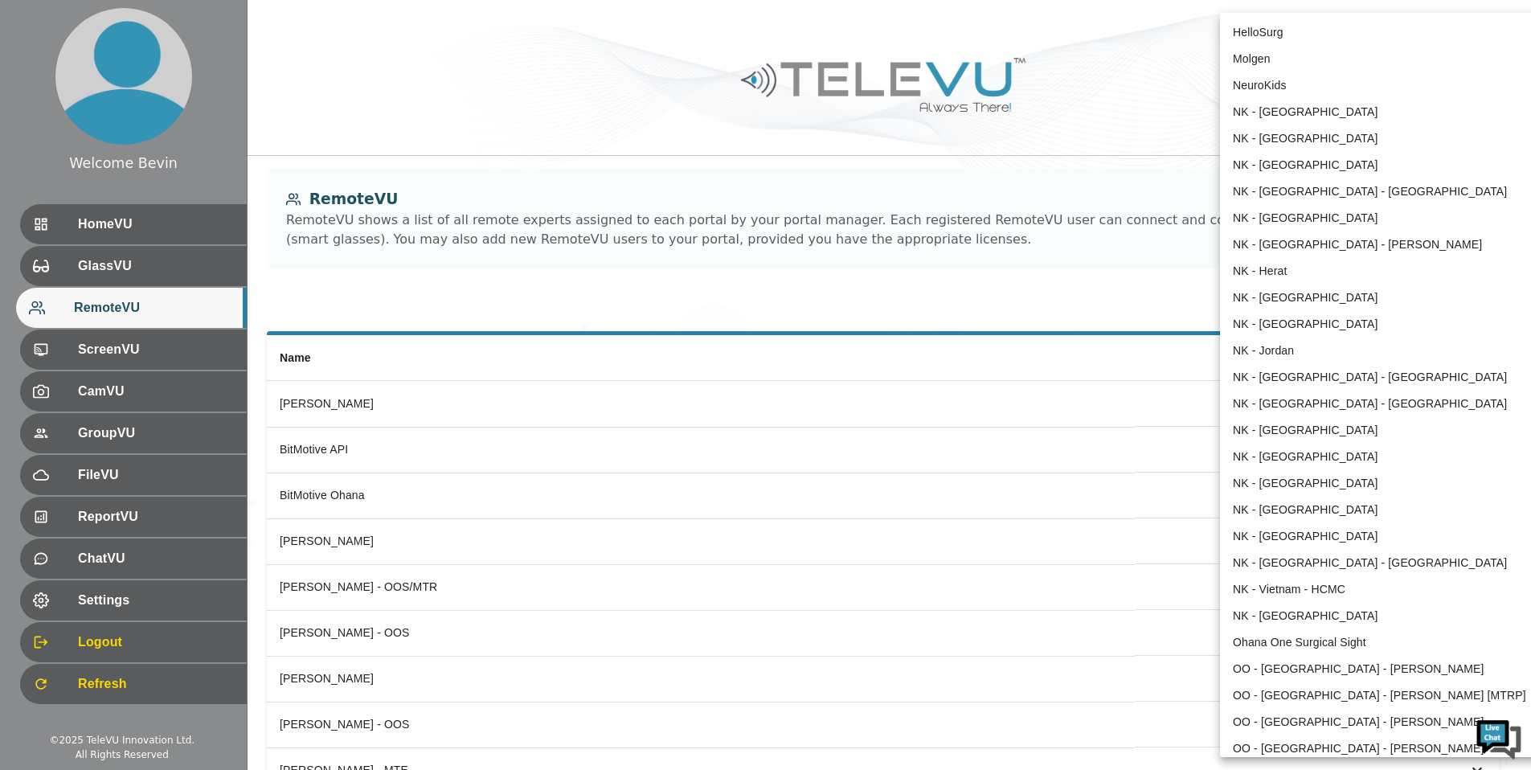
click at [1396, 28] on body "Welcome Bevin HomeVU GlassVU RemoteVU ScreenVU CamVU GroupVU FileVU ReportVU Ch…" at bounding box center [765, 727] width 1531 height 1454
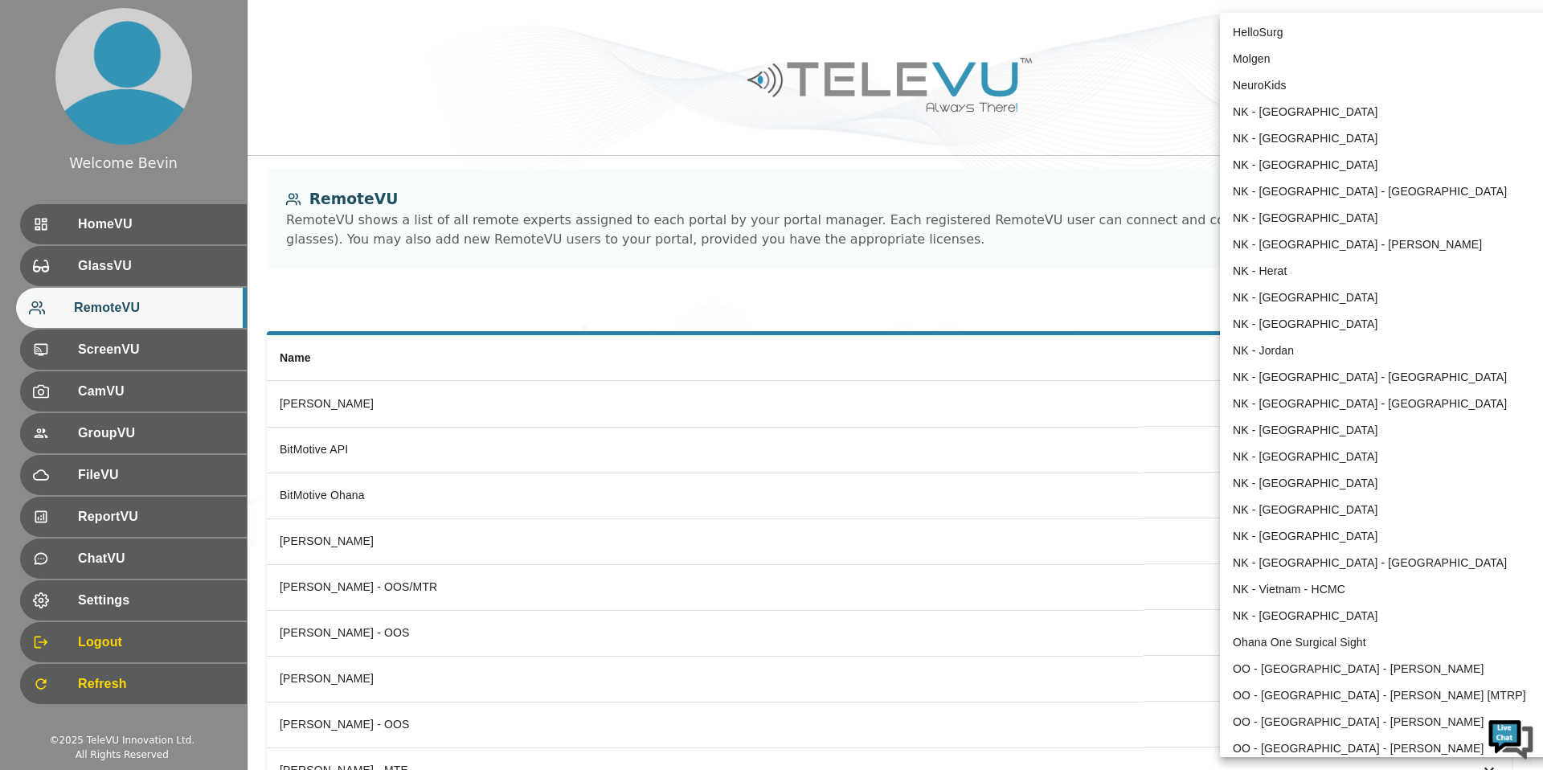
scroll to position [815, 0]
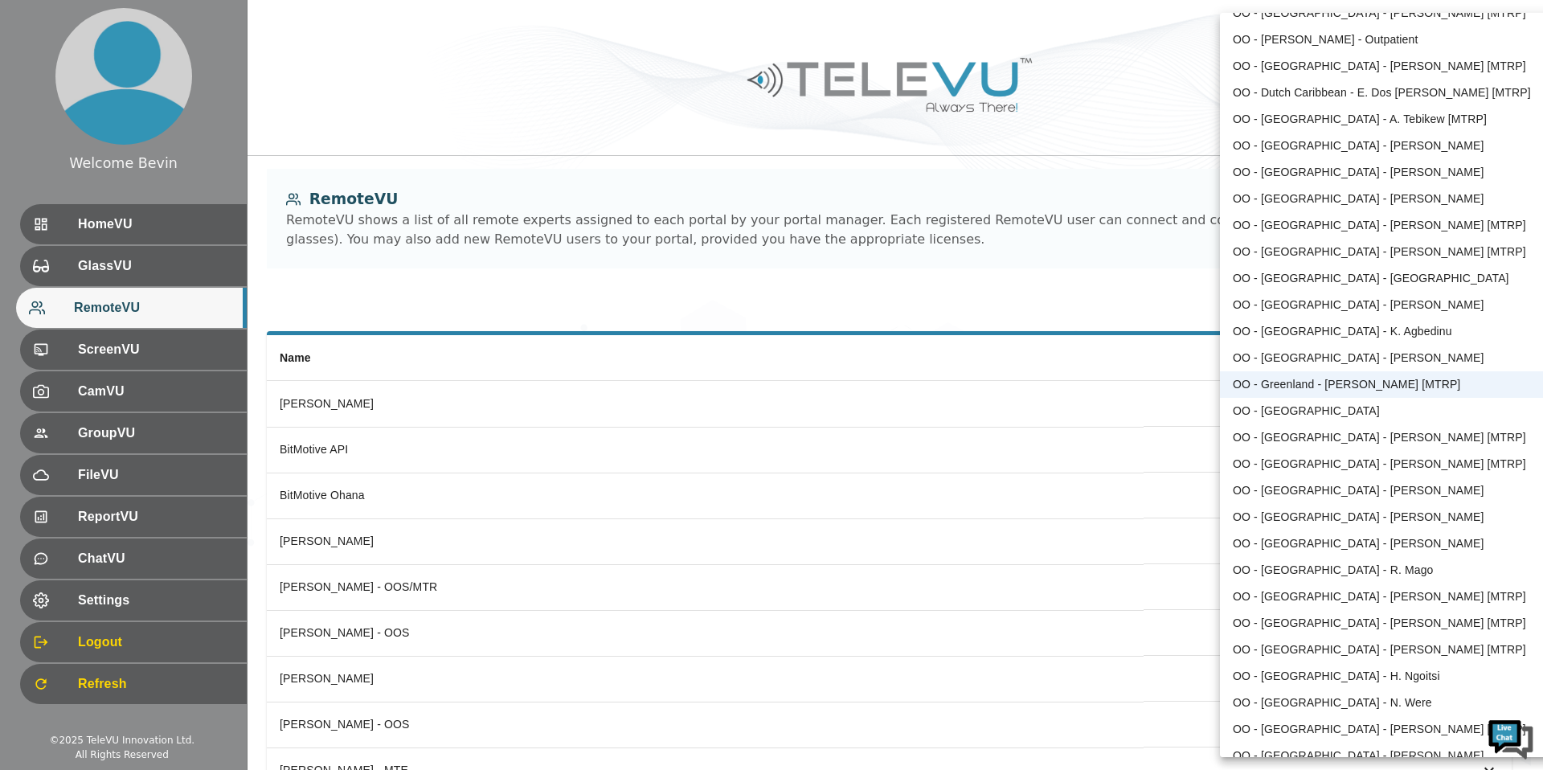
click at [1304, 354] on li "OO - [GEOGRAPHIC_DATA] - [PERSON_NAME]" at bounding box center [1386, 358] width 333 height 27
type input "127"
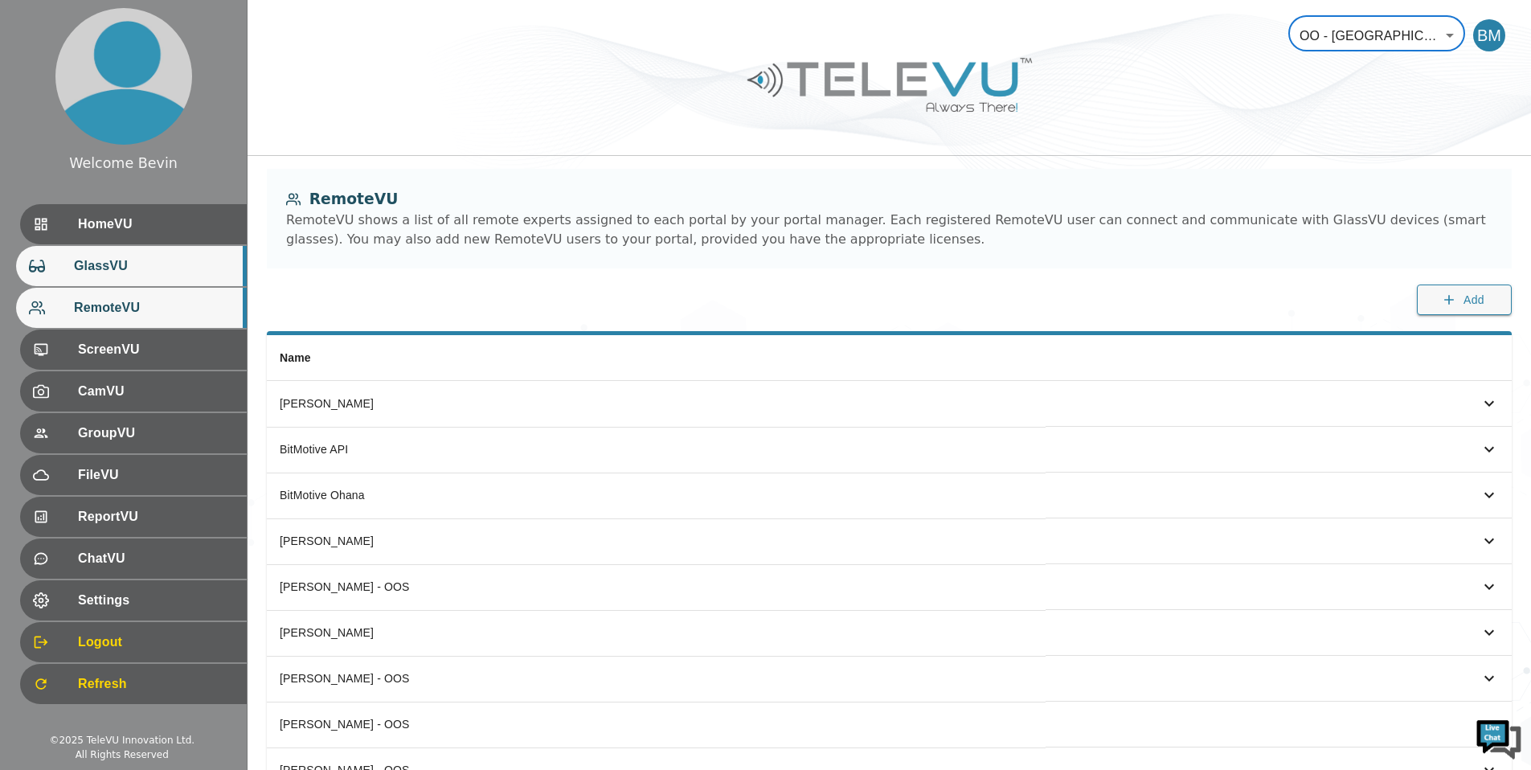
click at [131, 260] on span "GlassVU" at bounding box center [154, 265] width 160 height 19
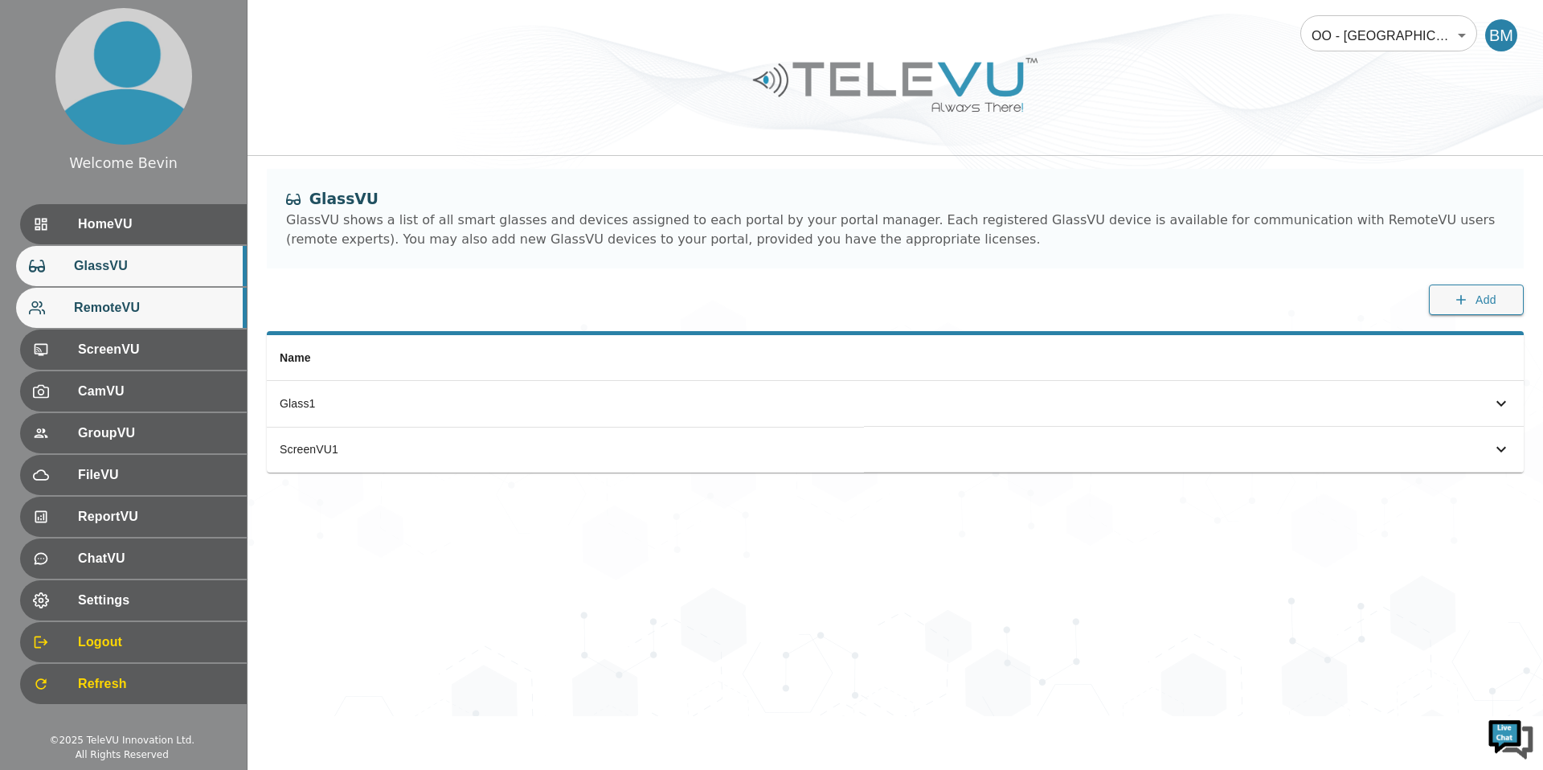
click at [126, 306] on span "RemoteVU" at bounding box center [154, 307] width 160 height 19
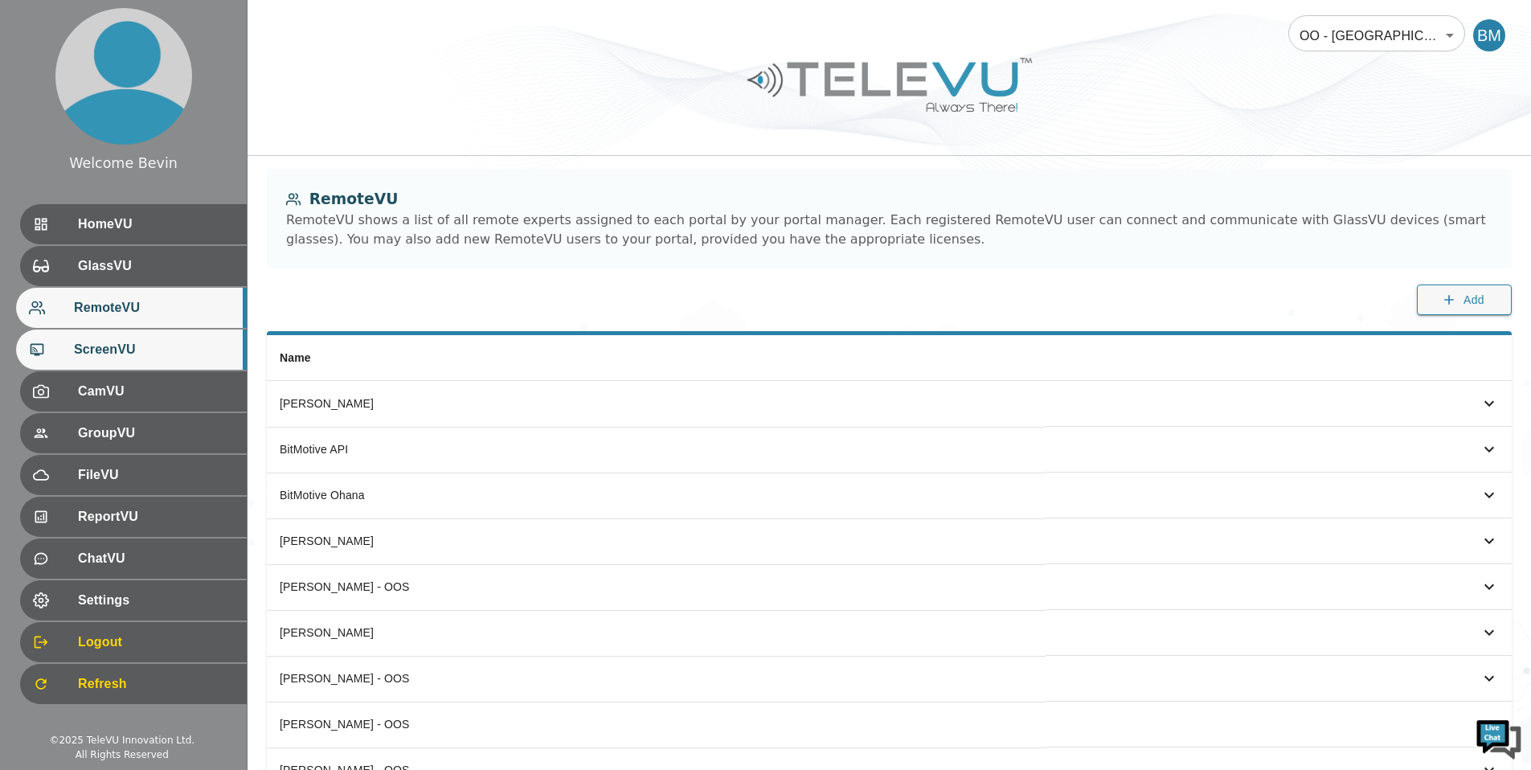
click at [112, 346] on span "ScreenVU" at bounding box center [154, 349] width 160 height 19
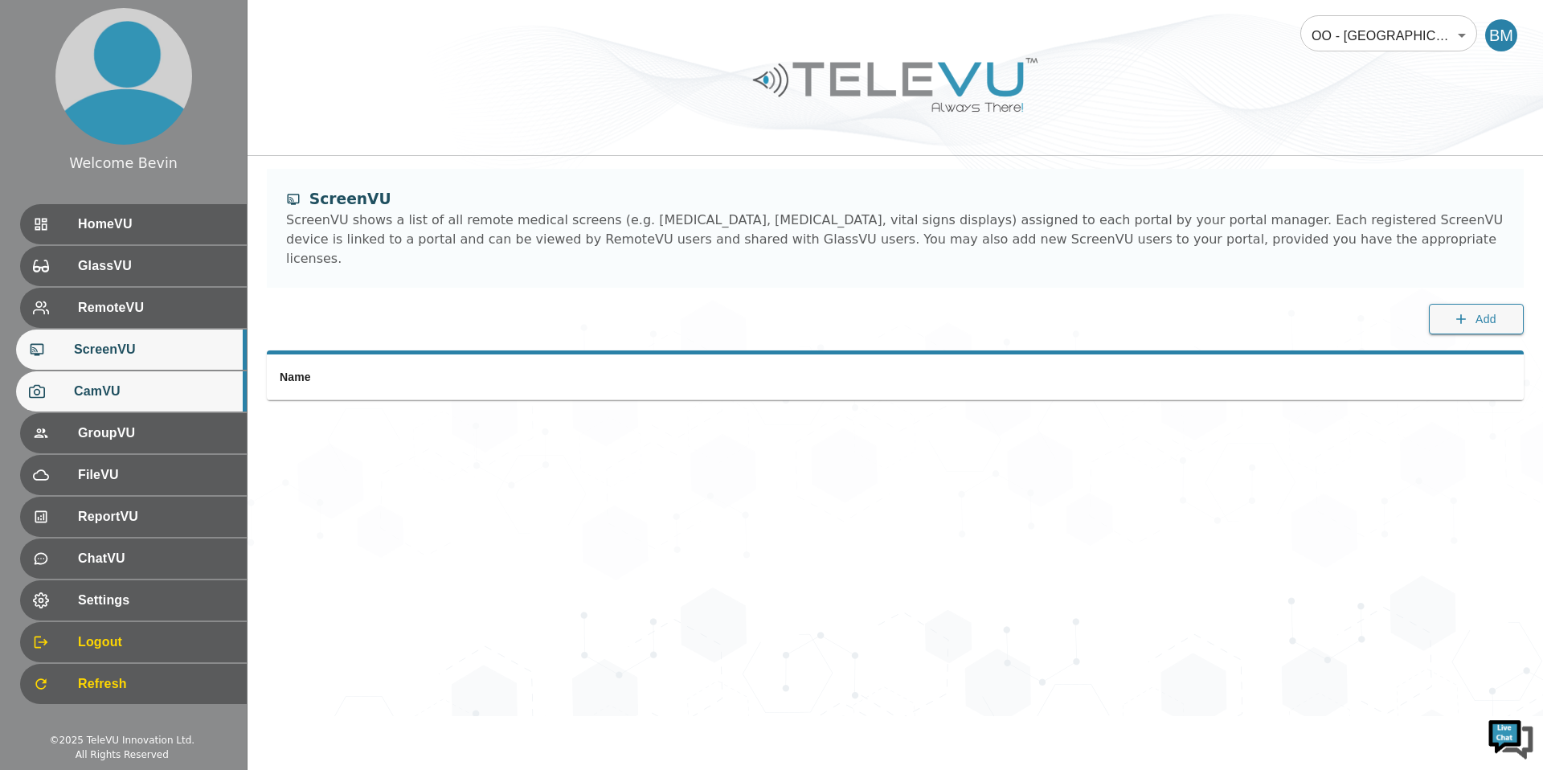
click at [113, 387] on span "CamVU" at bounding box center [154, 391] width 160 height 19
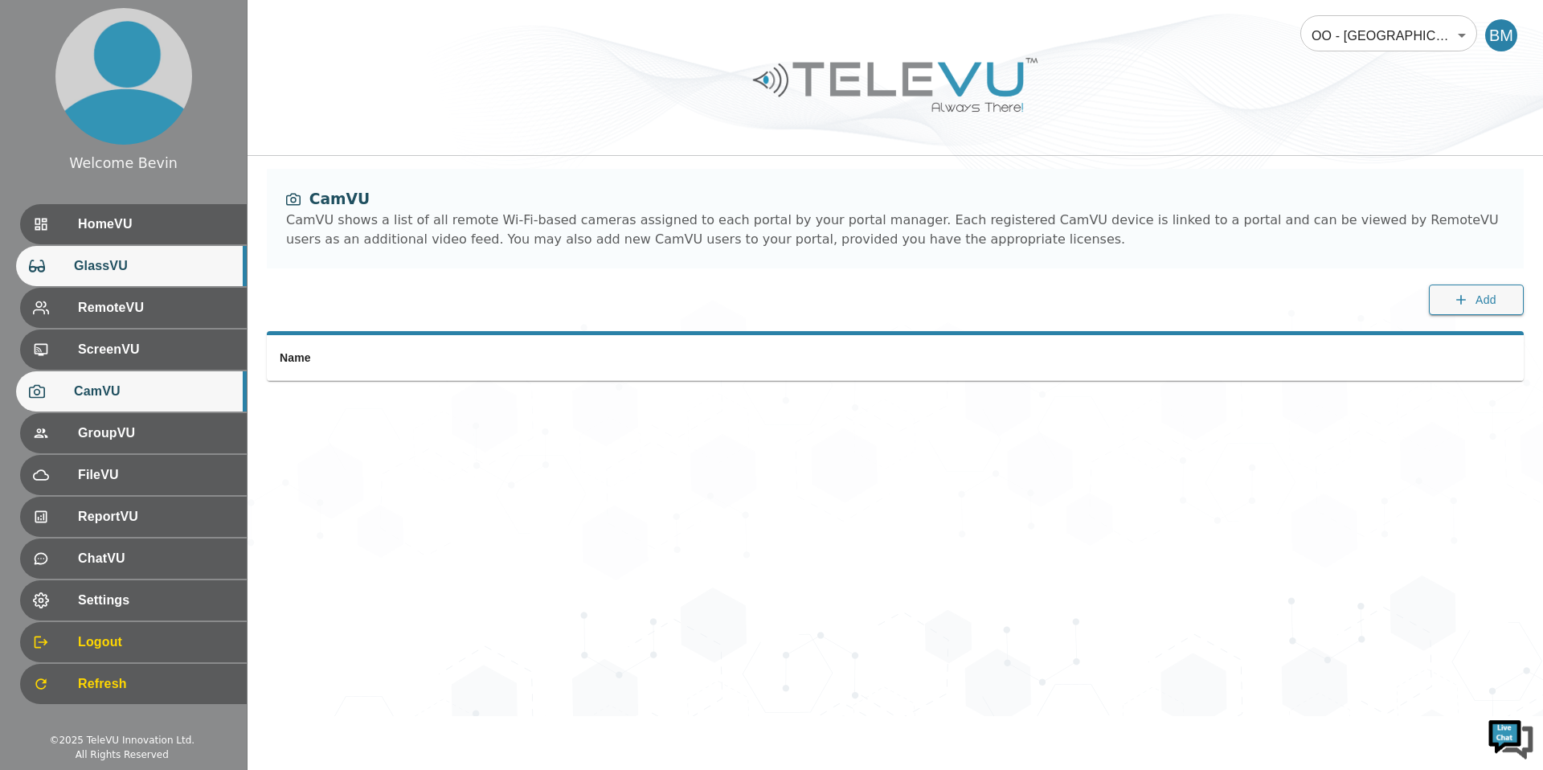
click at [145, 263] on span "GlassVU" at bounding box center [154, 265] width 160 height 19
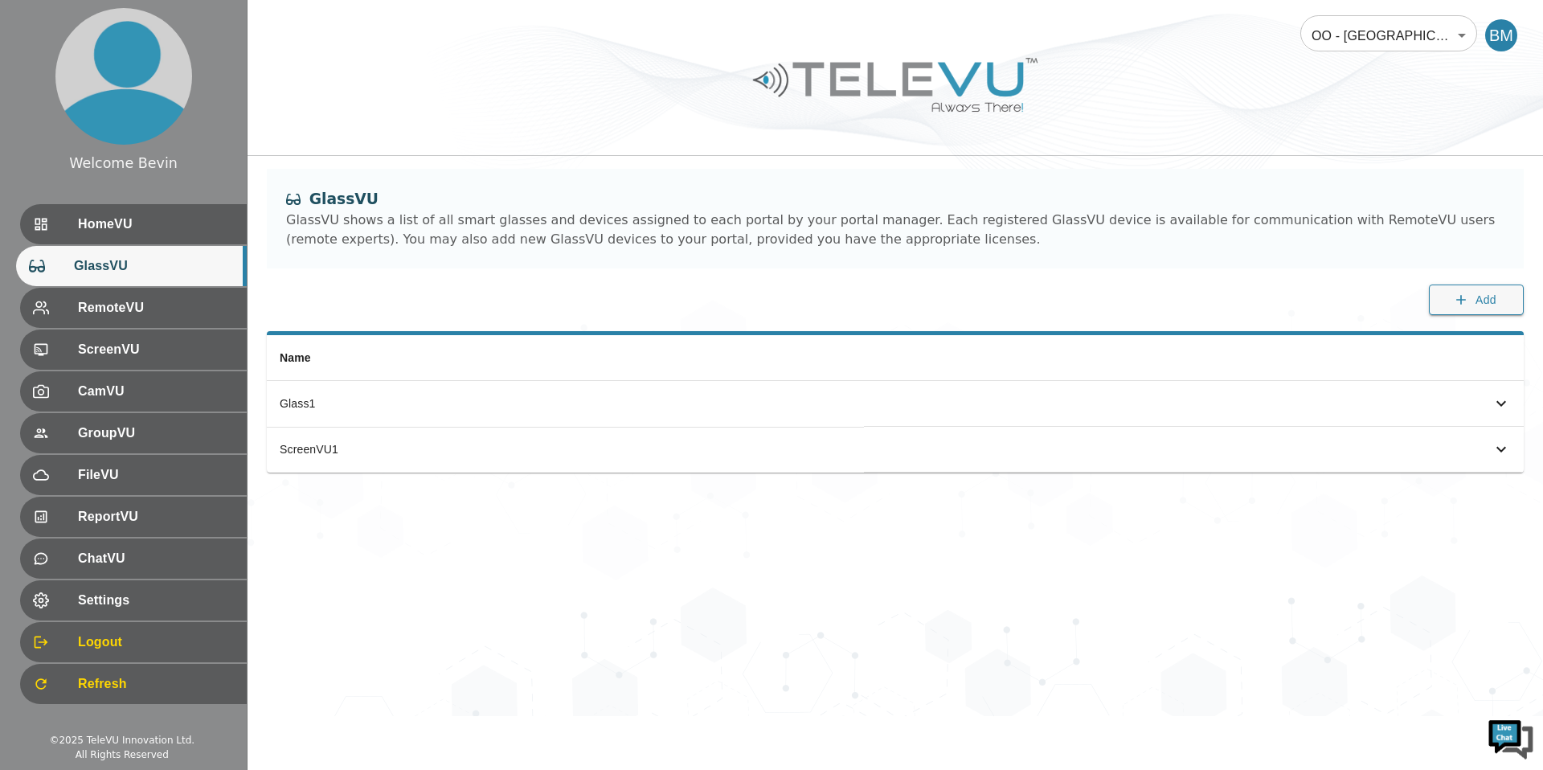
click at [1401, 27] on body "Welcome Bevin HomeVU GlassVU RemoteVU ScreenVU CamVU GroupVU FileVU ReportVU Ch…" at bounding box center [771, 358] width 1543 height 716
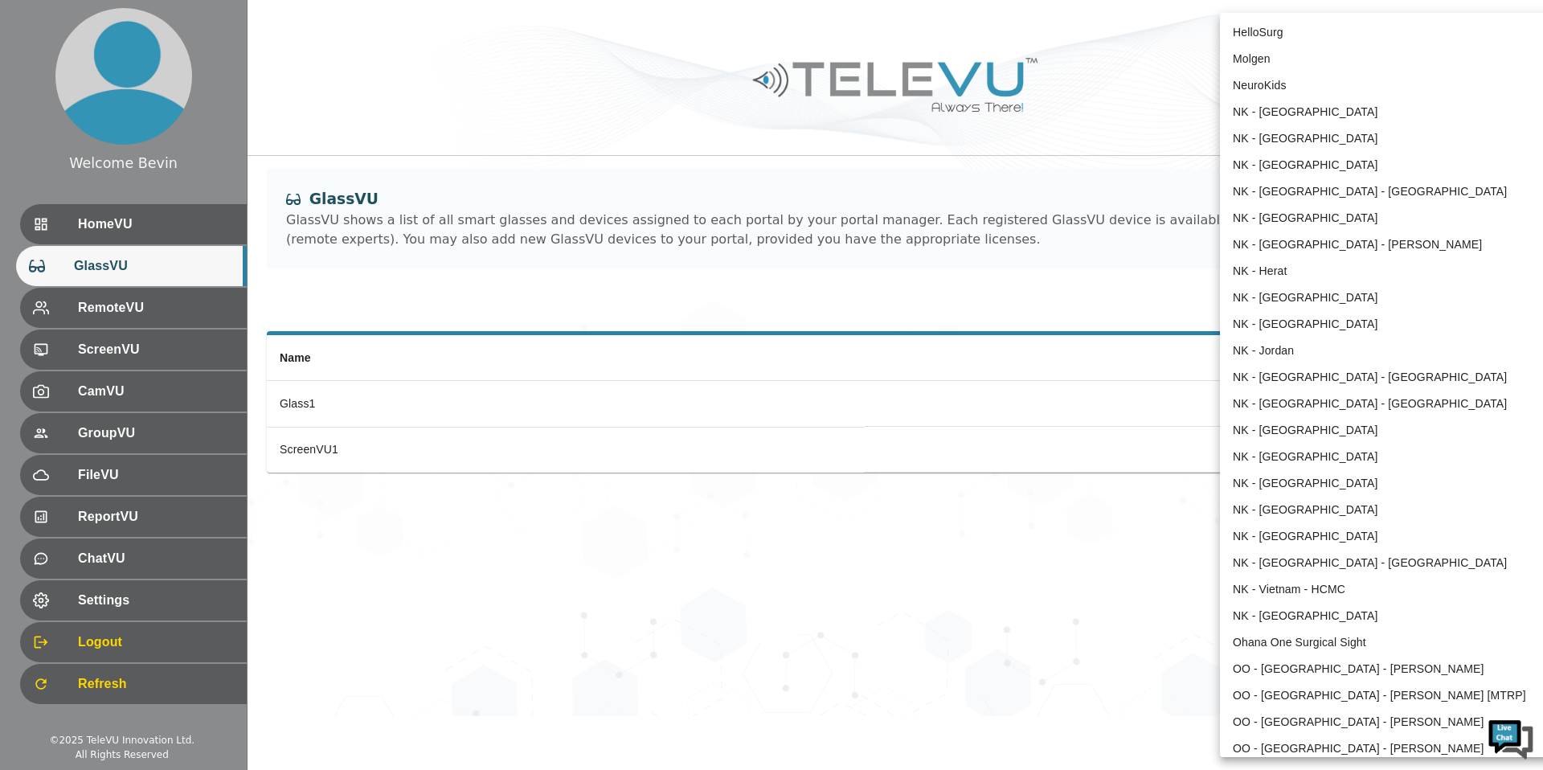
scroll to position [788, 0]
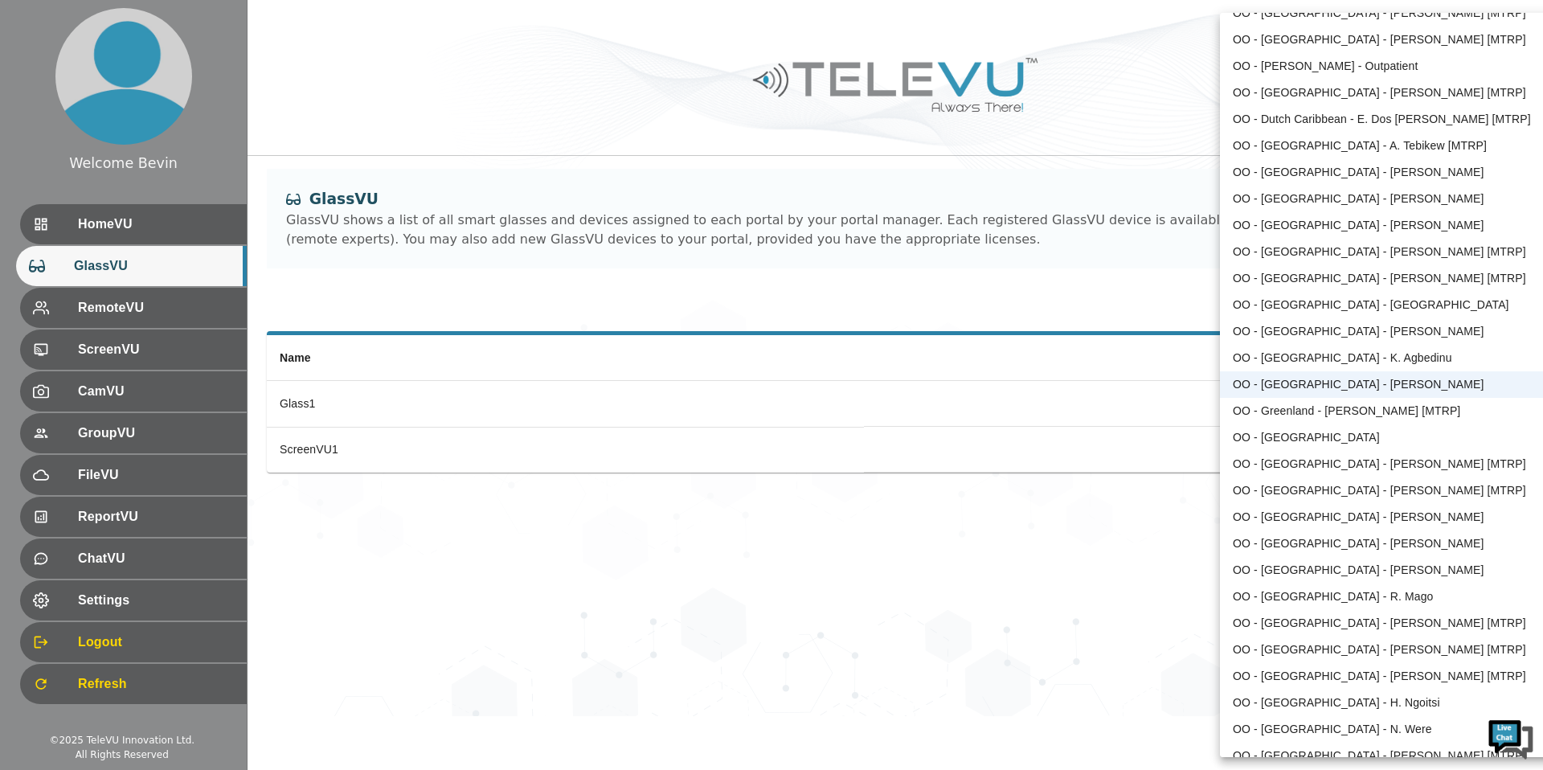
click at [1378, 351] on li "OO - [GEOGRAPHIC_DATA] - K. Agbedinu" at bounding box center [1386, 358] width 333 height 27
type input "214"
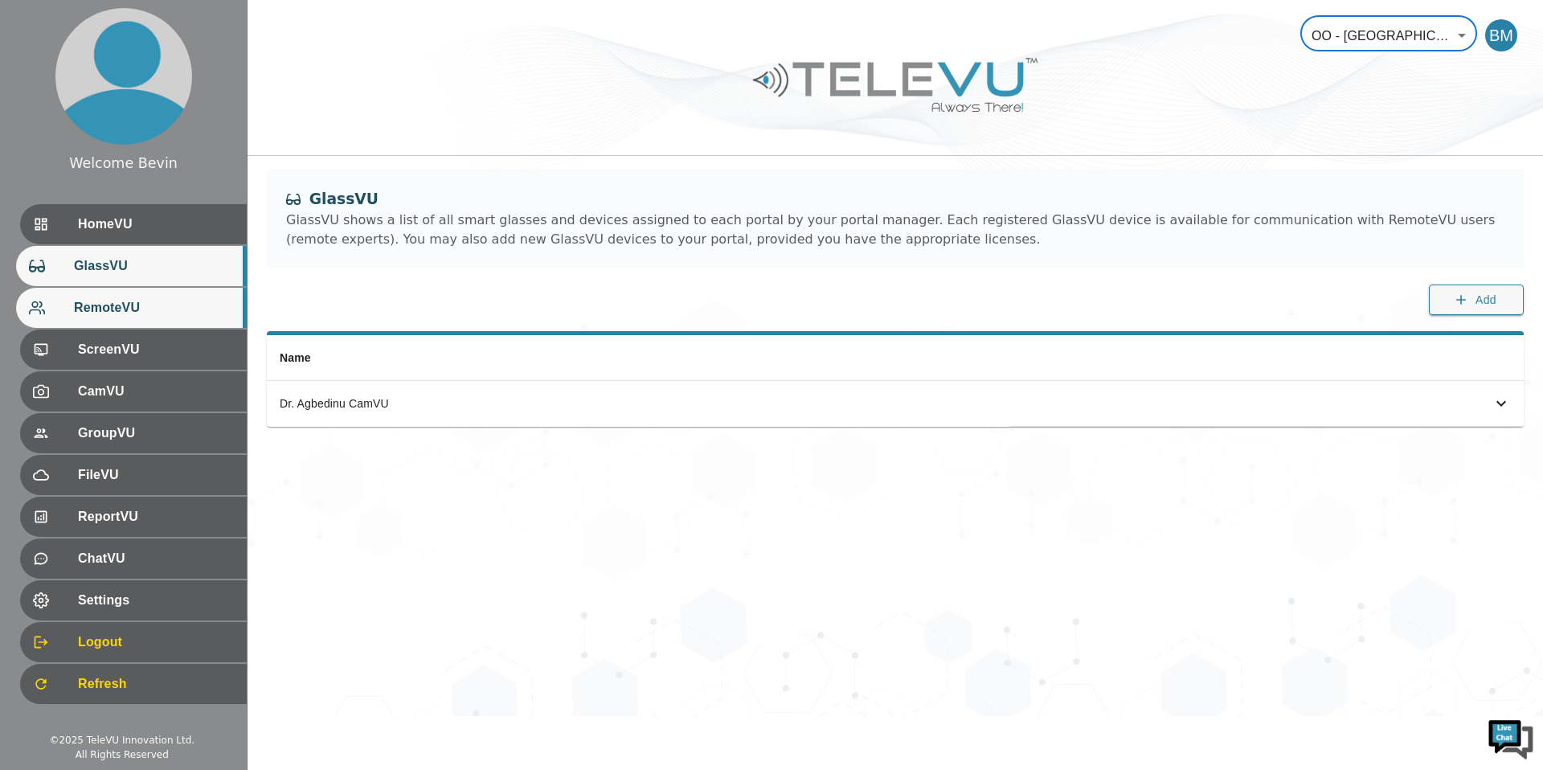
click at [84, 309] on span "RemoteVU" at bounding box center [154, 307] width 160 height 19
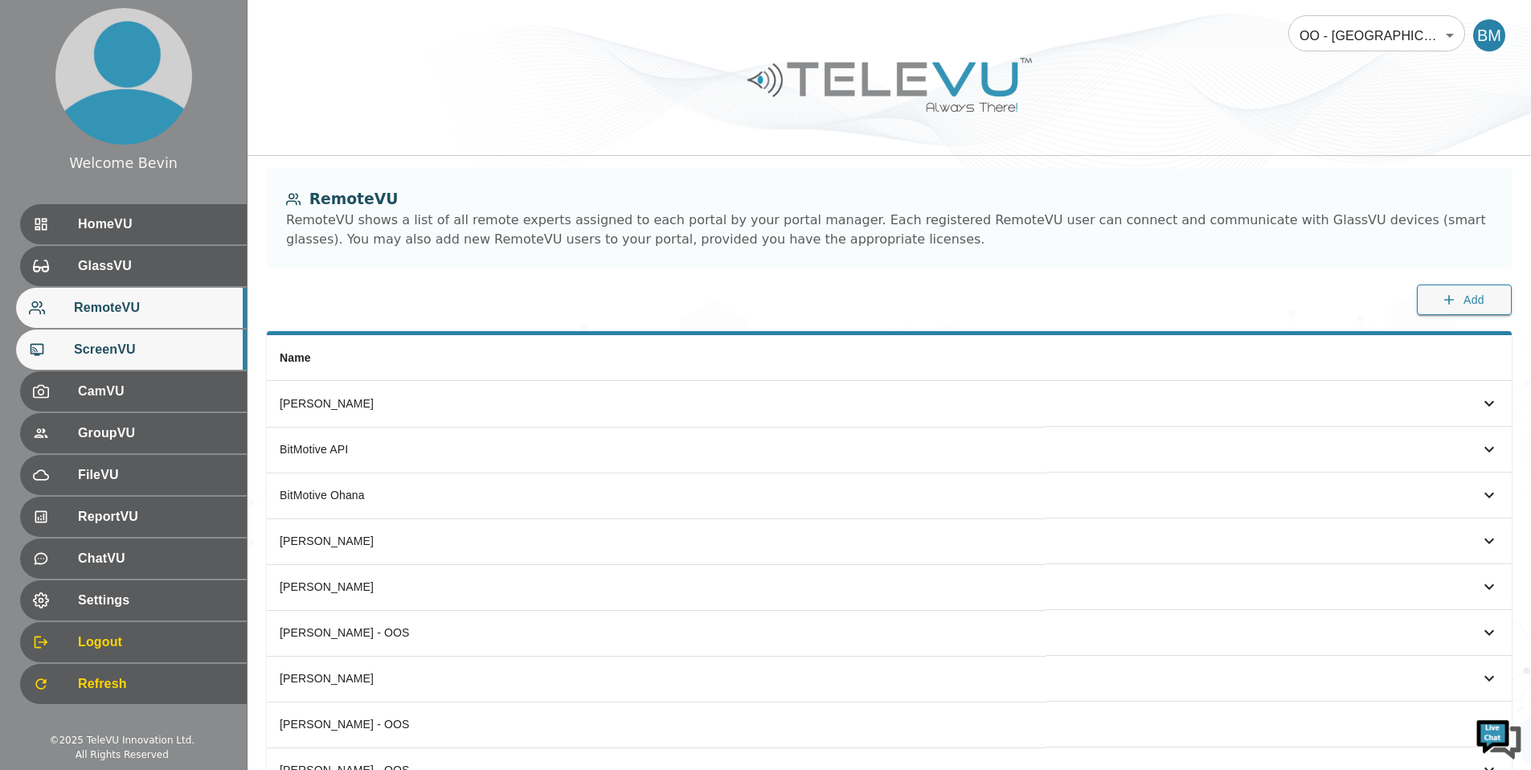
click at [90, 361] on div "ScreenVU" at bounding box center [131, 349] width 231 height 40
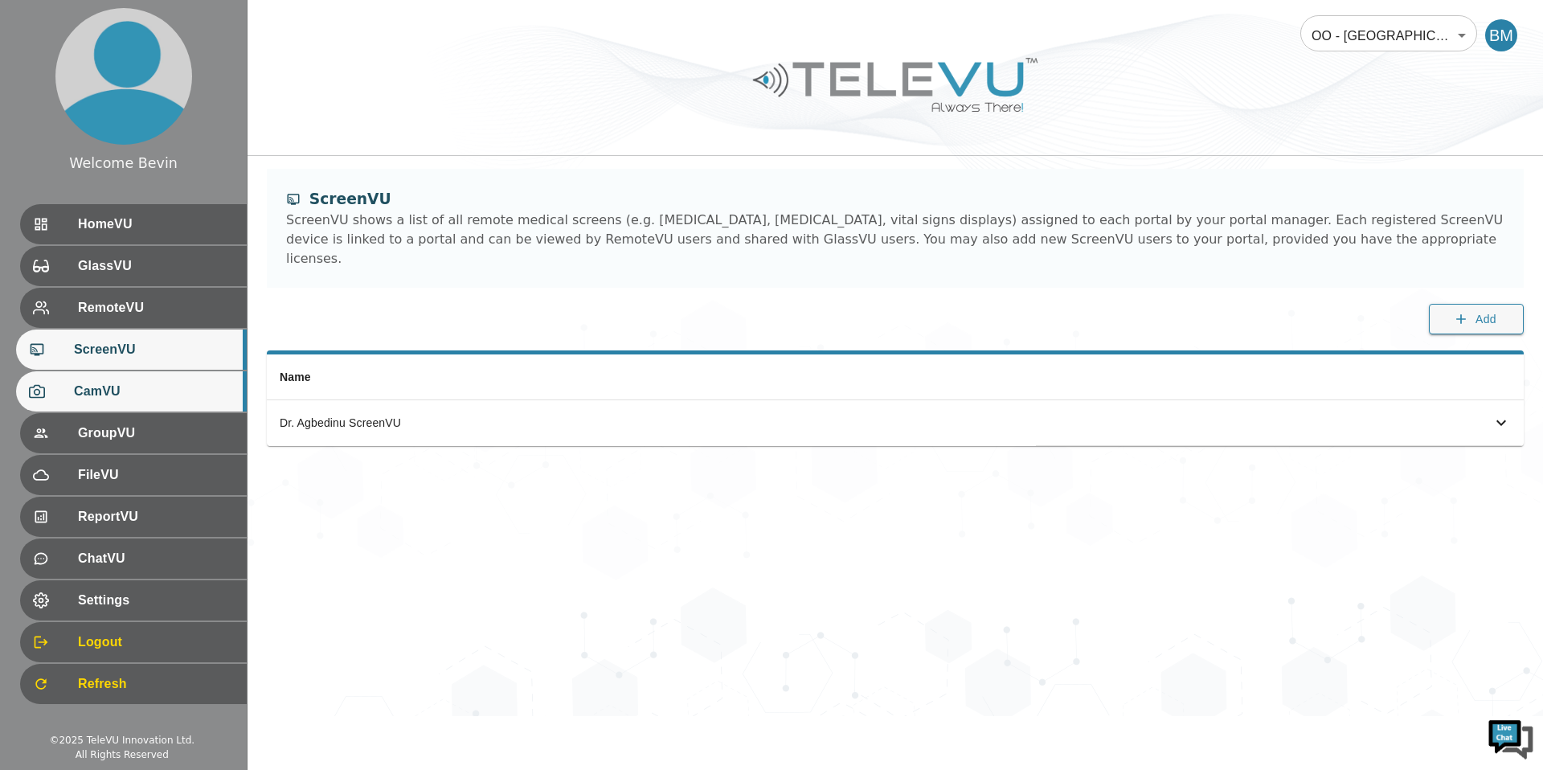
click at [91, 410] on div "CamVU" at bounding box center [131, 391] width 231 height 40
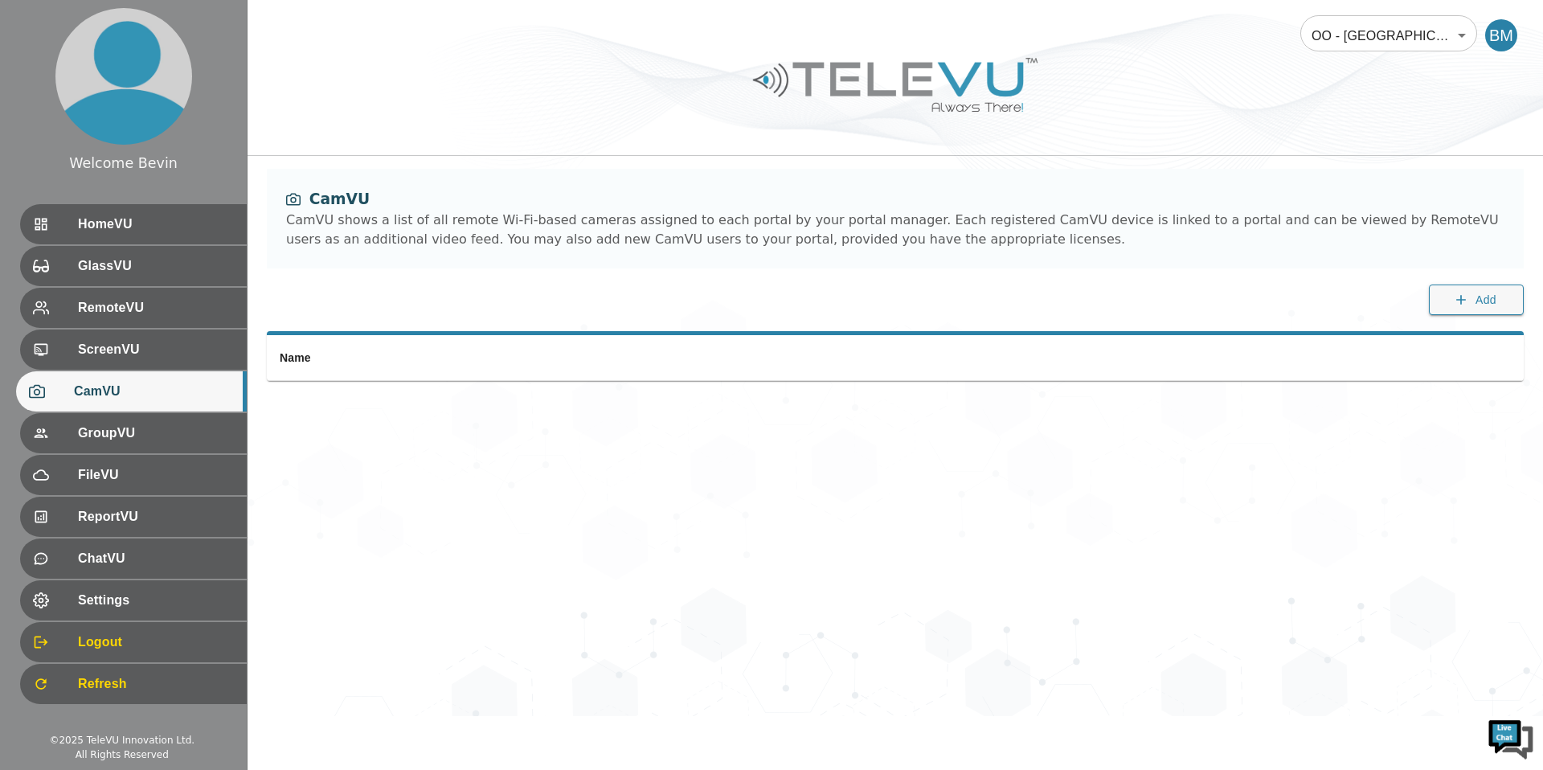
click at [1369, 31] on body "Welcome Bevin HomeVU GlassVU RemoteVU ScreenVU CamVU GroupVU FileVU ReportVU Ch…" at bounding box center [771, 358] width 1543 height 716
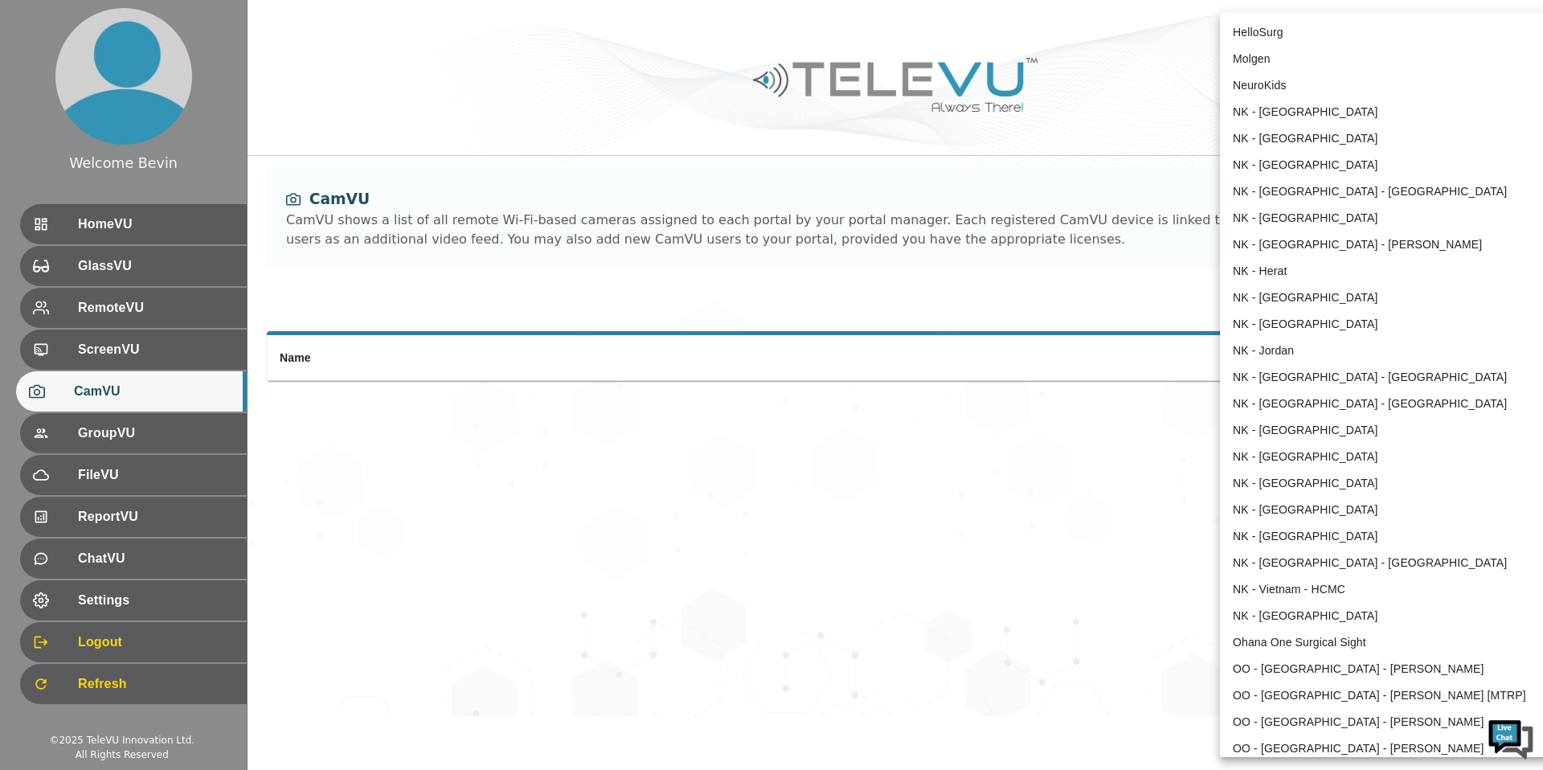
scroll to position [762, 0]
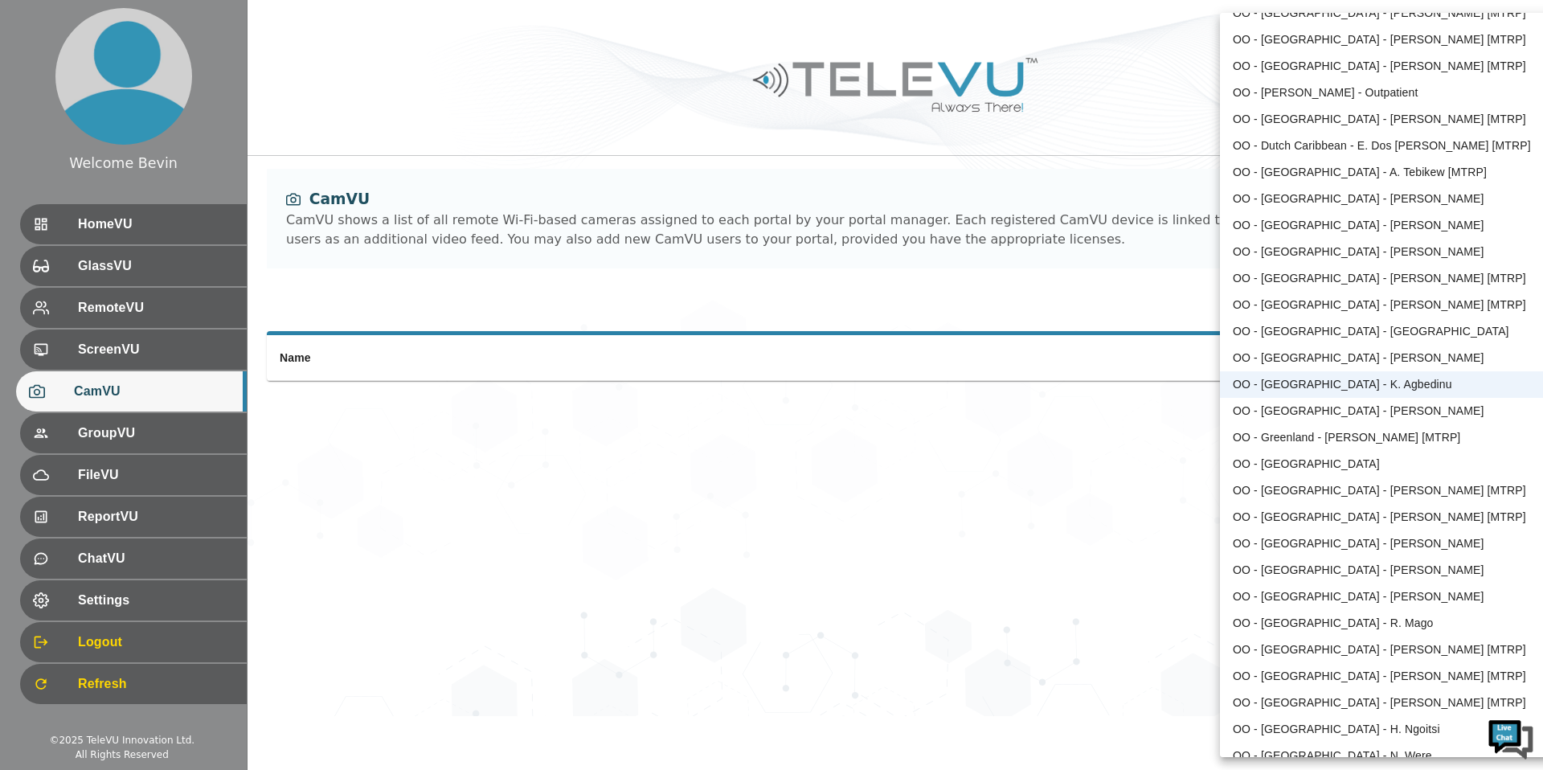
click at [1351, 306] on li "OO - [GEOGRAPHIC_DATA] - [PERSON_NAME] [MTRP]" at bounding box center [1386, 305] width 333 height 27
type input "93"
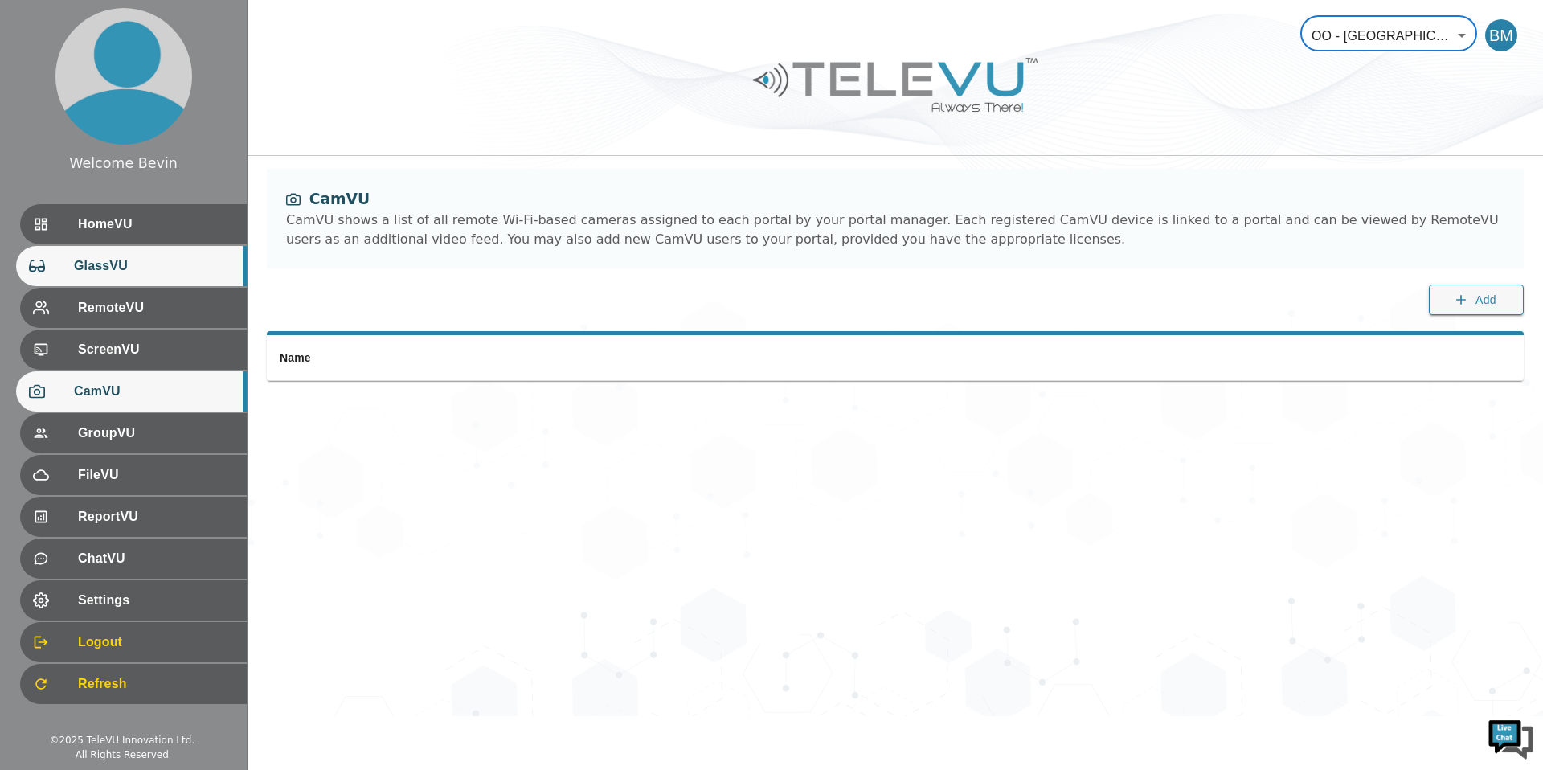
click at [118, 262] on span "GlassVU" at bounding box center [154, 265] width 160 height 19
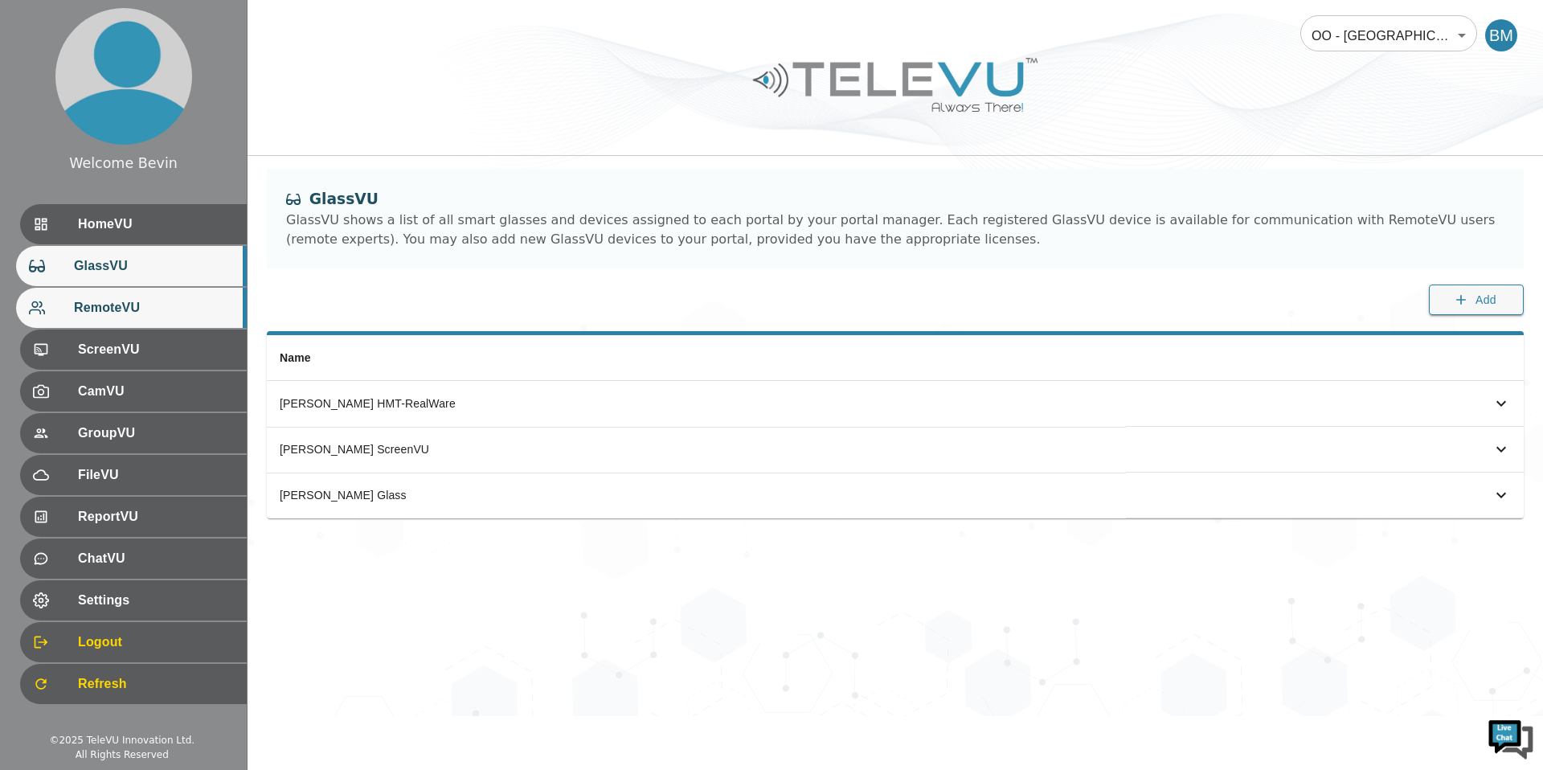
click at [117, 313] on span "RemoteVU" at bounding box center [154, 307] width 160 height 19
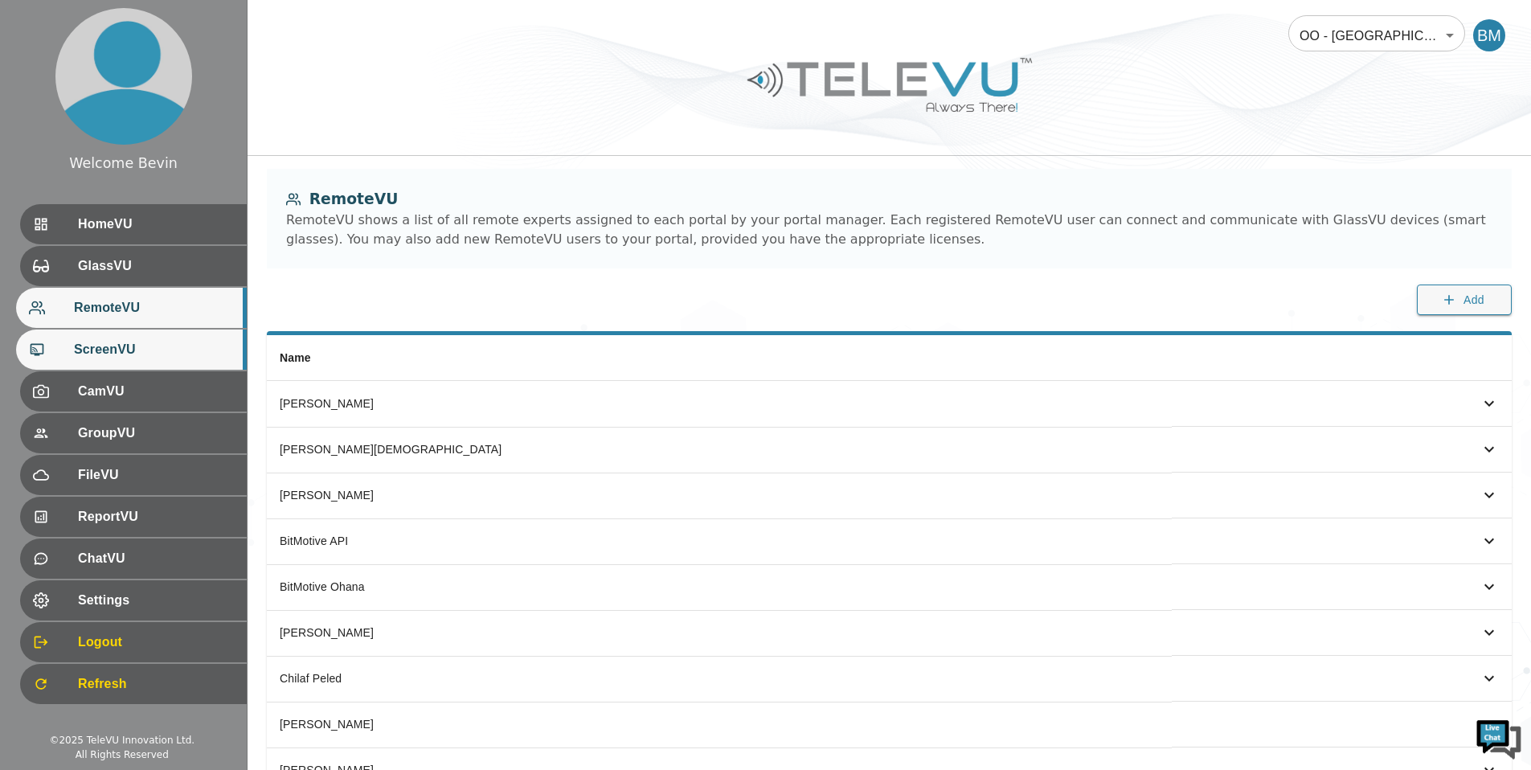
click at [121, 358] on span "ScreenVU" at bounding box center [154, 349] width 160 height 19
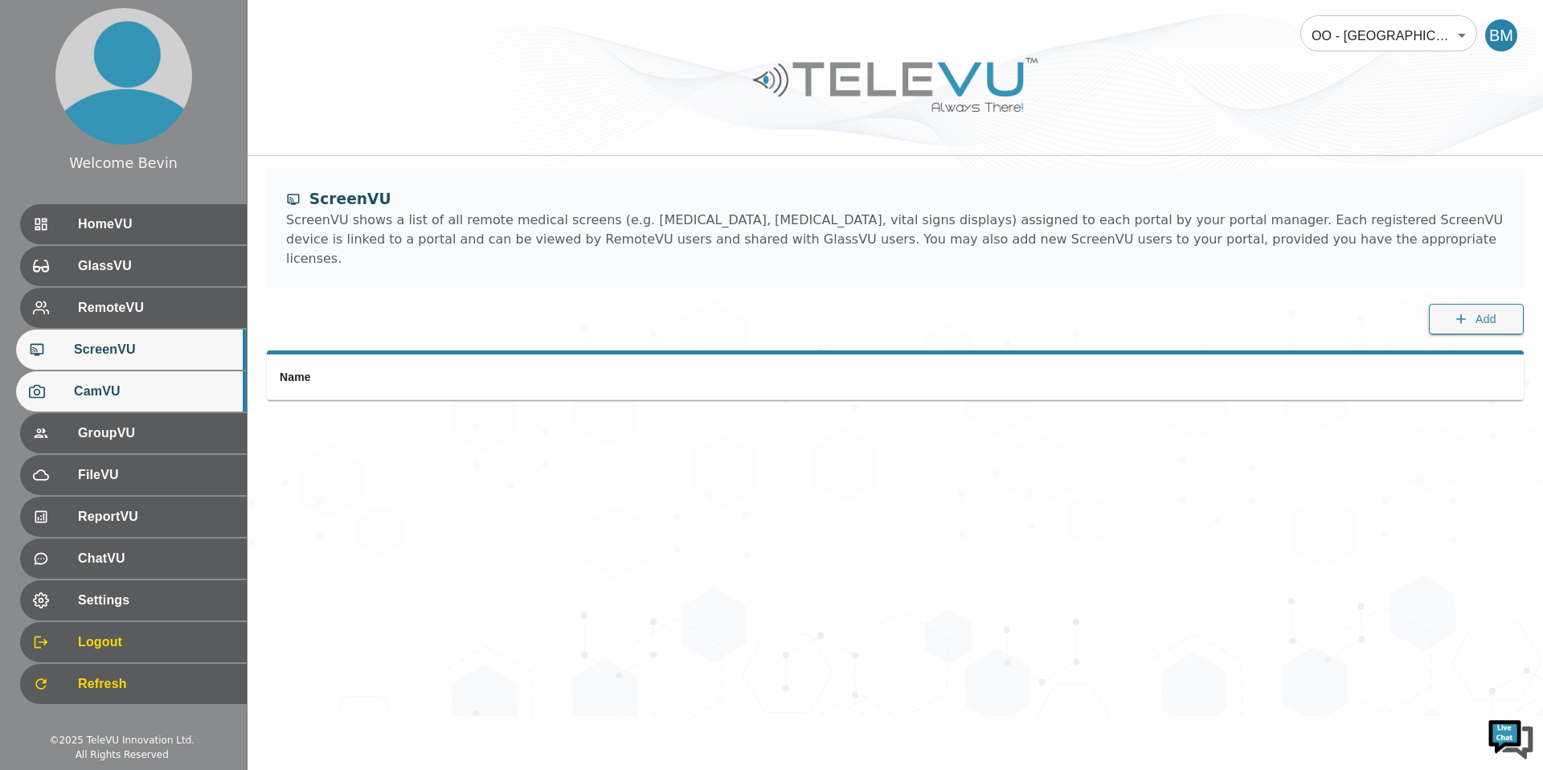
click at [116, 402] on div "CamVU" at bounding box center [131, 391] width 231 height 40
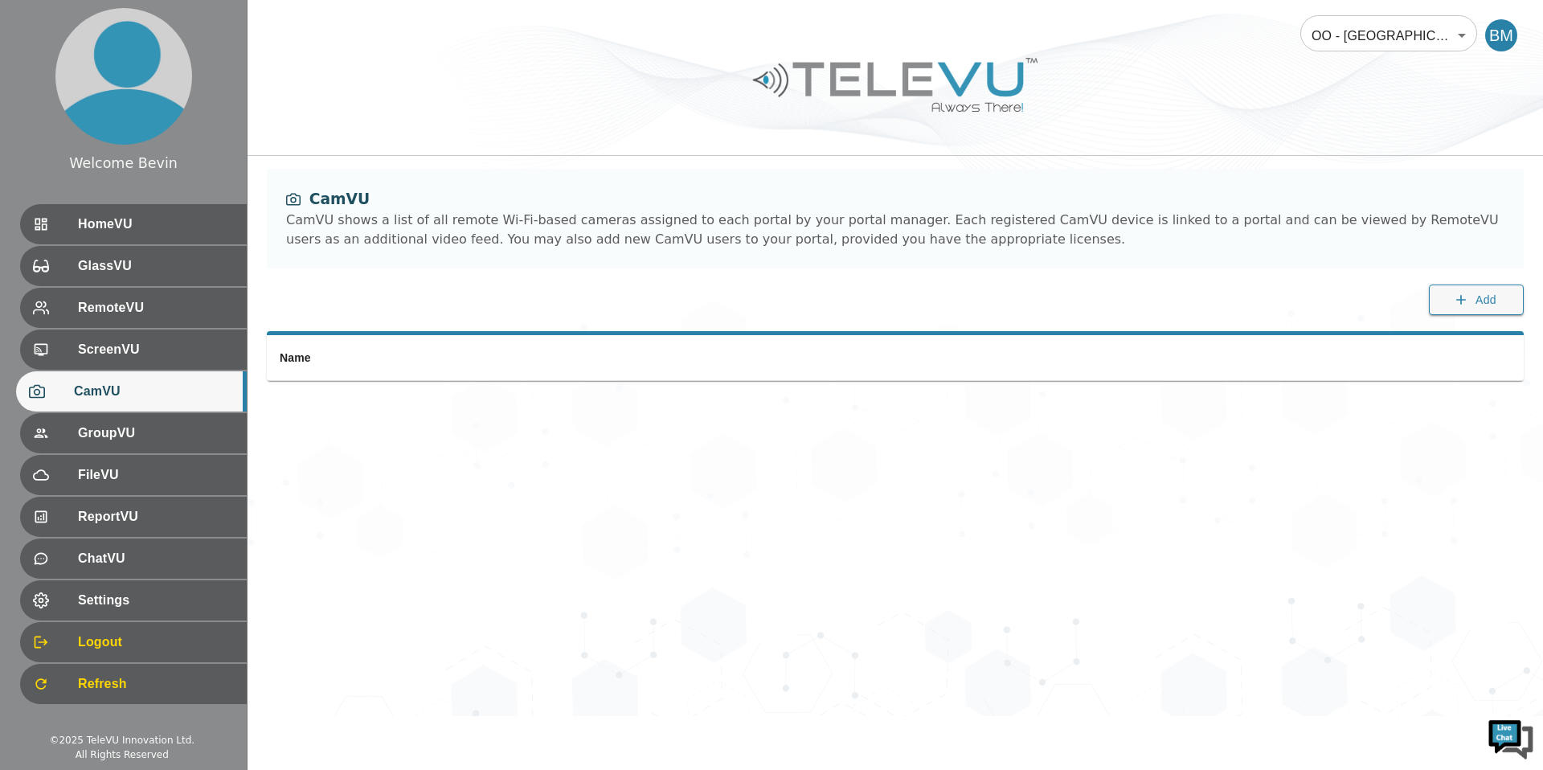
click at [1360, 44] on body "Welcome Bevin HomeVU GlassVU RemoteVU ScreenVU CamVU GroupVU FileVU ReportVU Ch…" at bounding box center [771, 358] width 1543 height 716
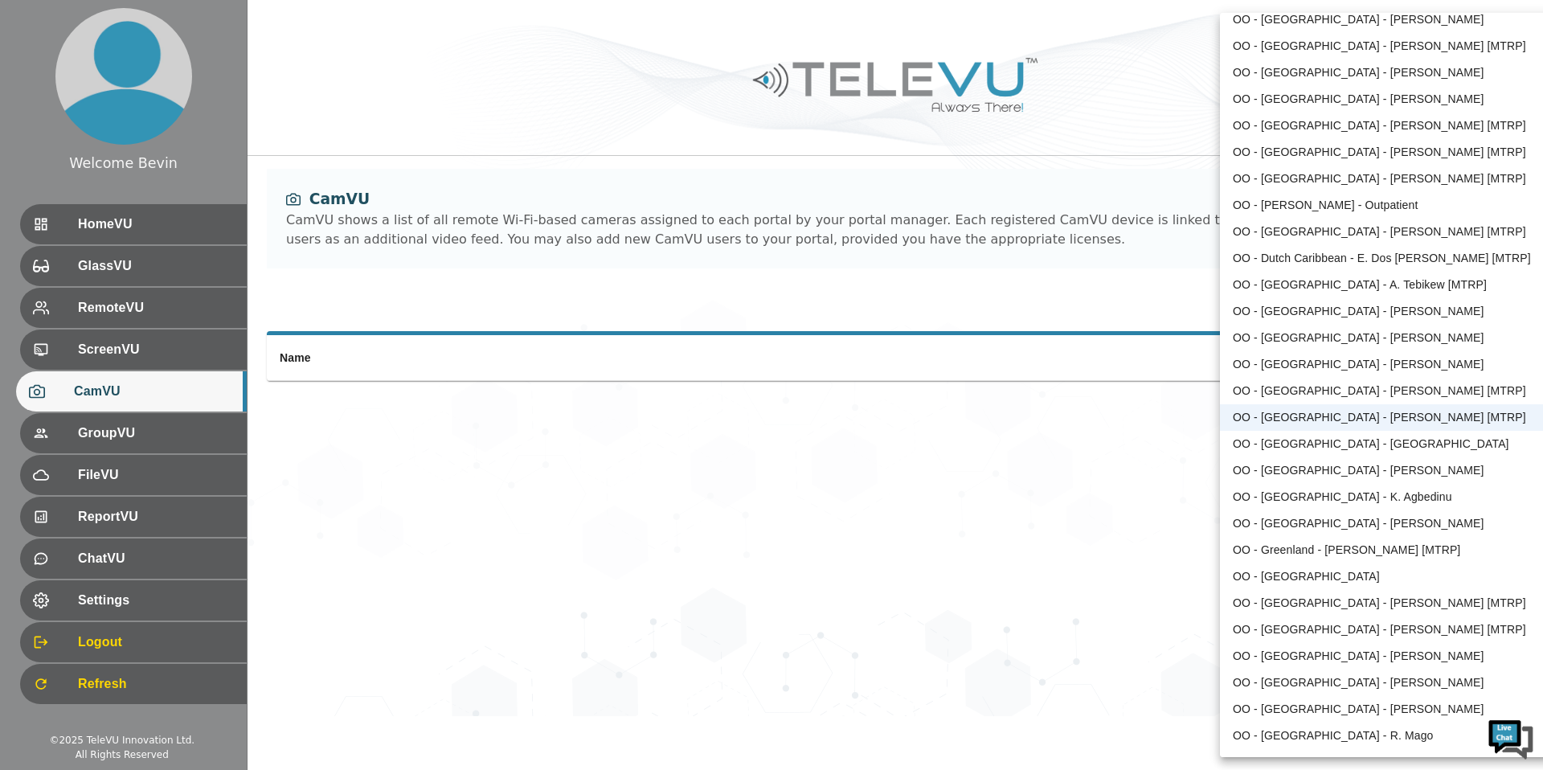
scroll to position [647, 0]
click at [1347, 176] on li "OO - [GEOGRAPHIC_DATA] - [PERSON_NAME] [MTRP]" at bounding box center [1386, 181] width 333 height 27
type input "141"
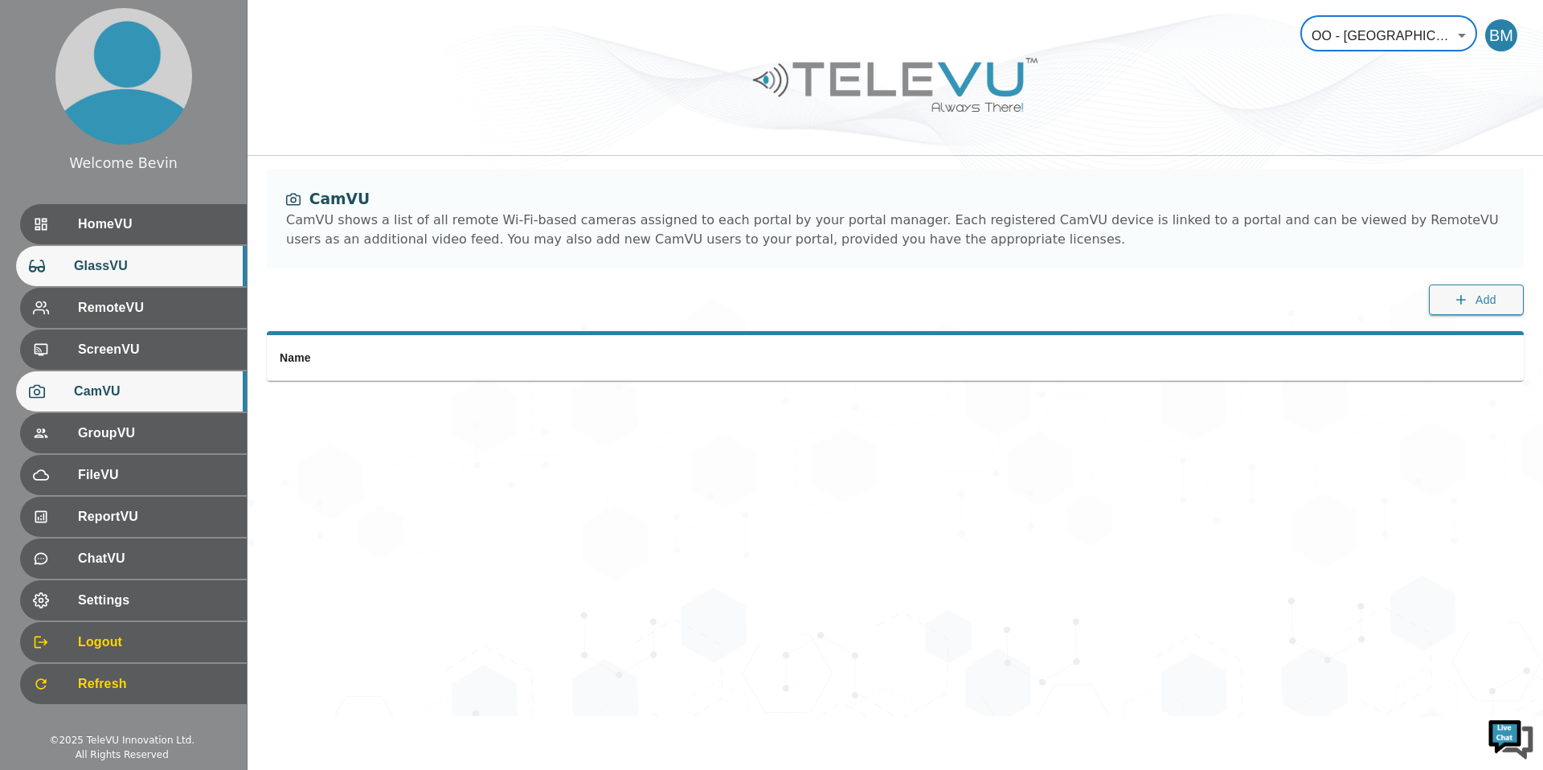
click at [90, 256] on span "GlassVU" at bounding box center [154, 265] width 160 height 19
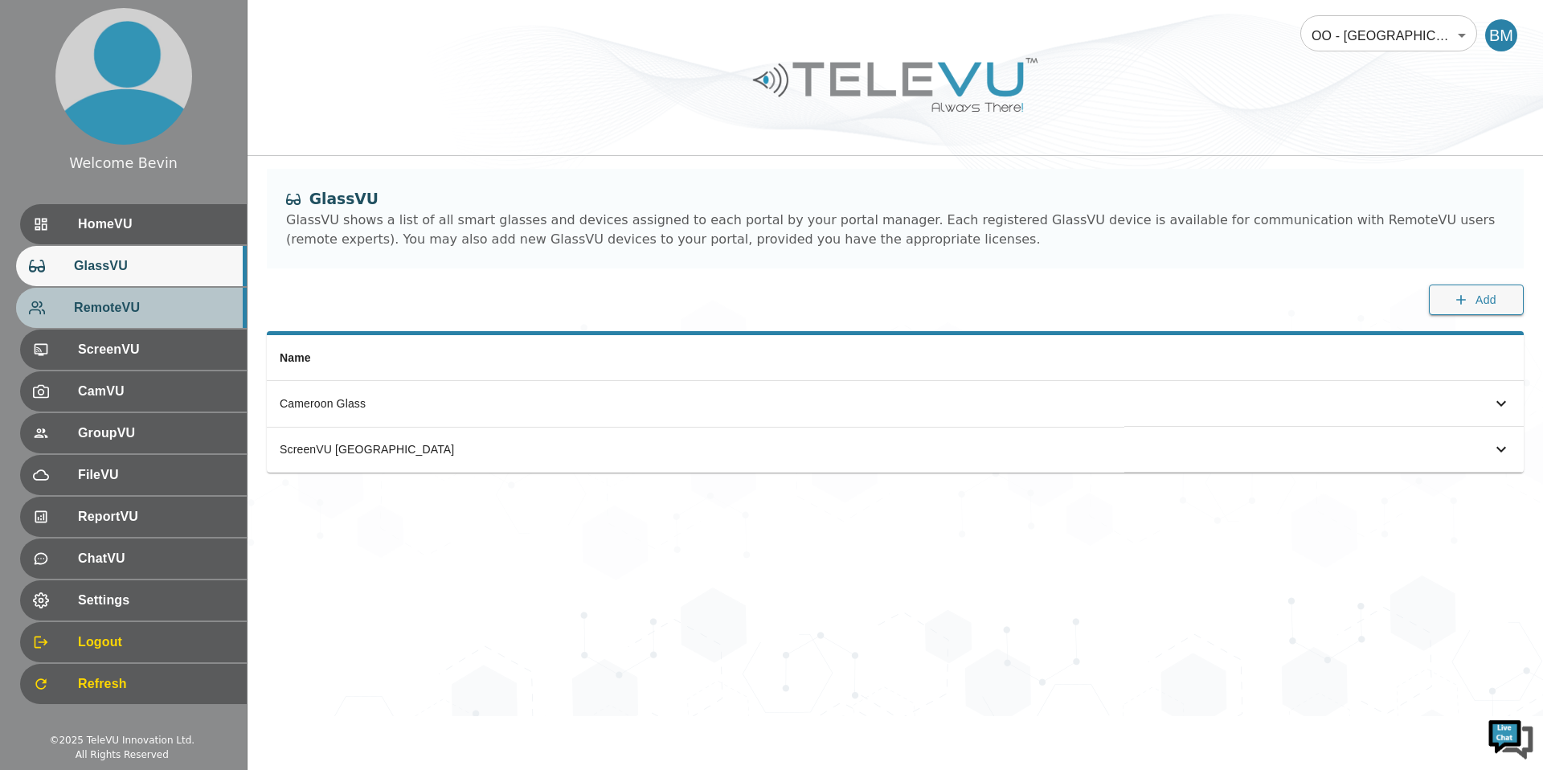
click at [89, 305] on span "RemoteVU" at bounding box center [154, 307] width 160 height 19
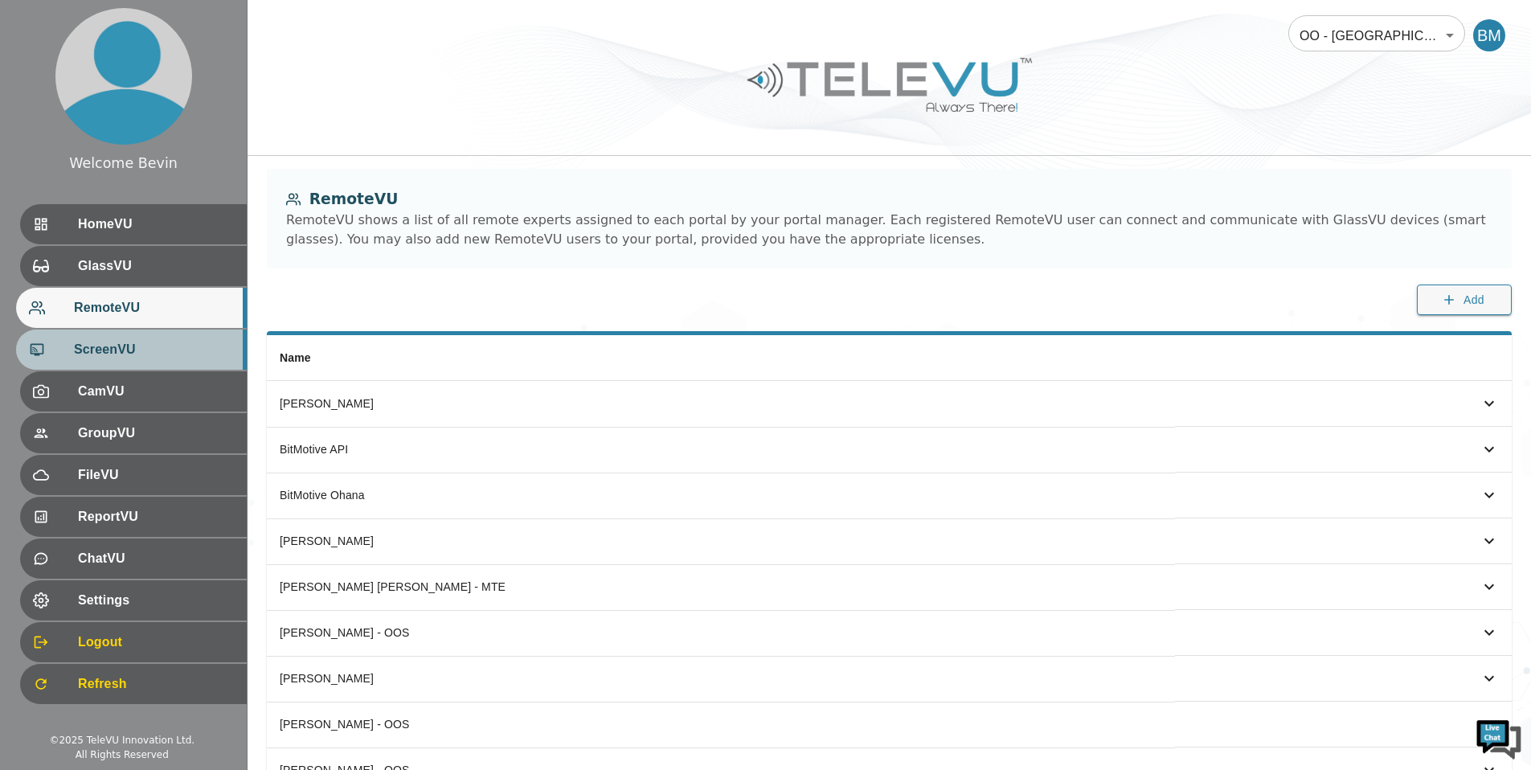
click at [97, 366] on div "ScreenVU" at bounding box center [131, 349] width 231 height 40
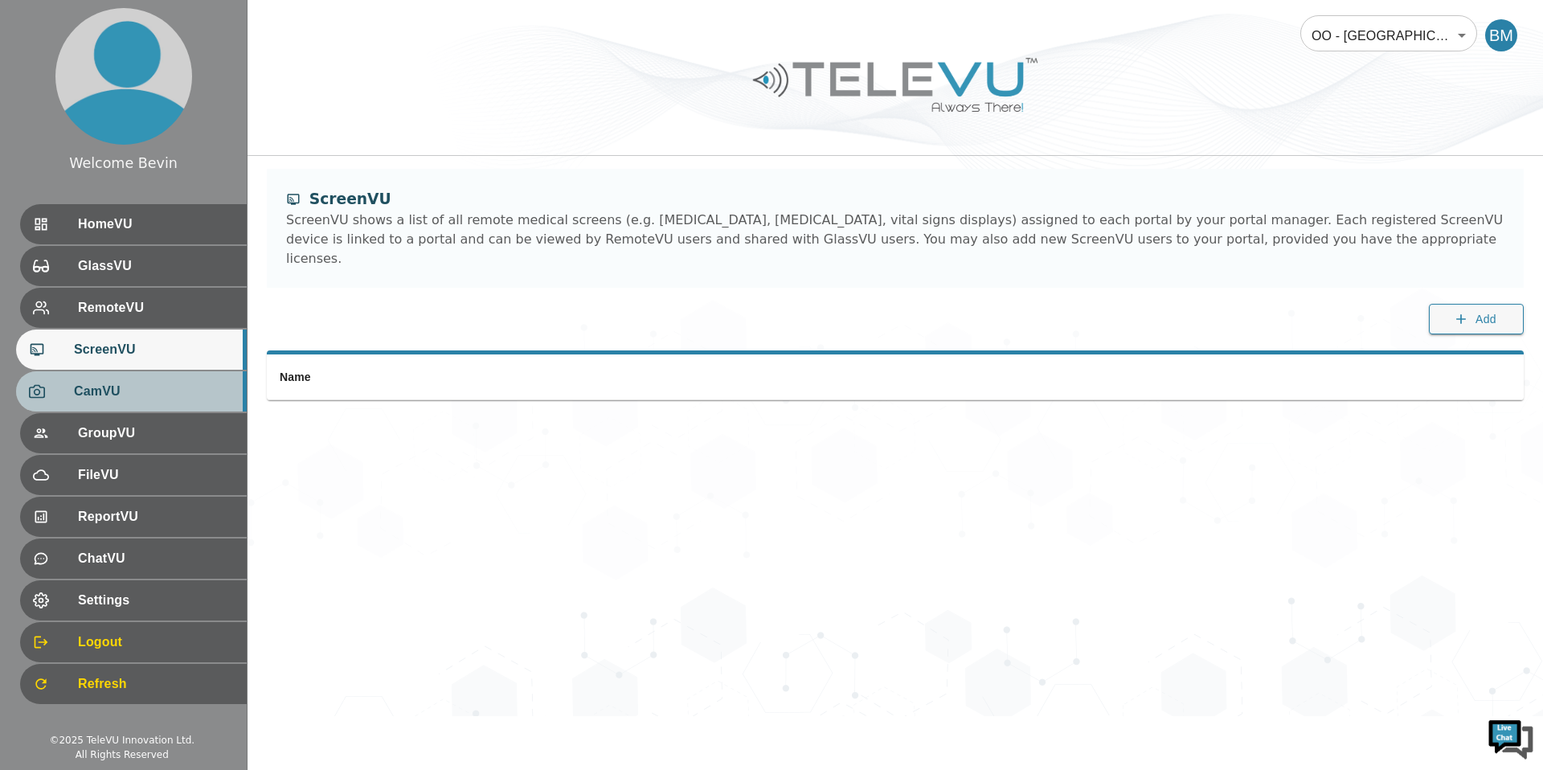
click at [113, 399] on span "CamVU" at bounding box center [154, 391] width 160 height 19
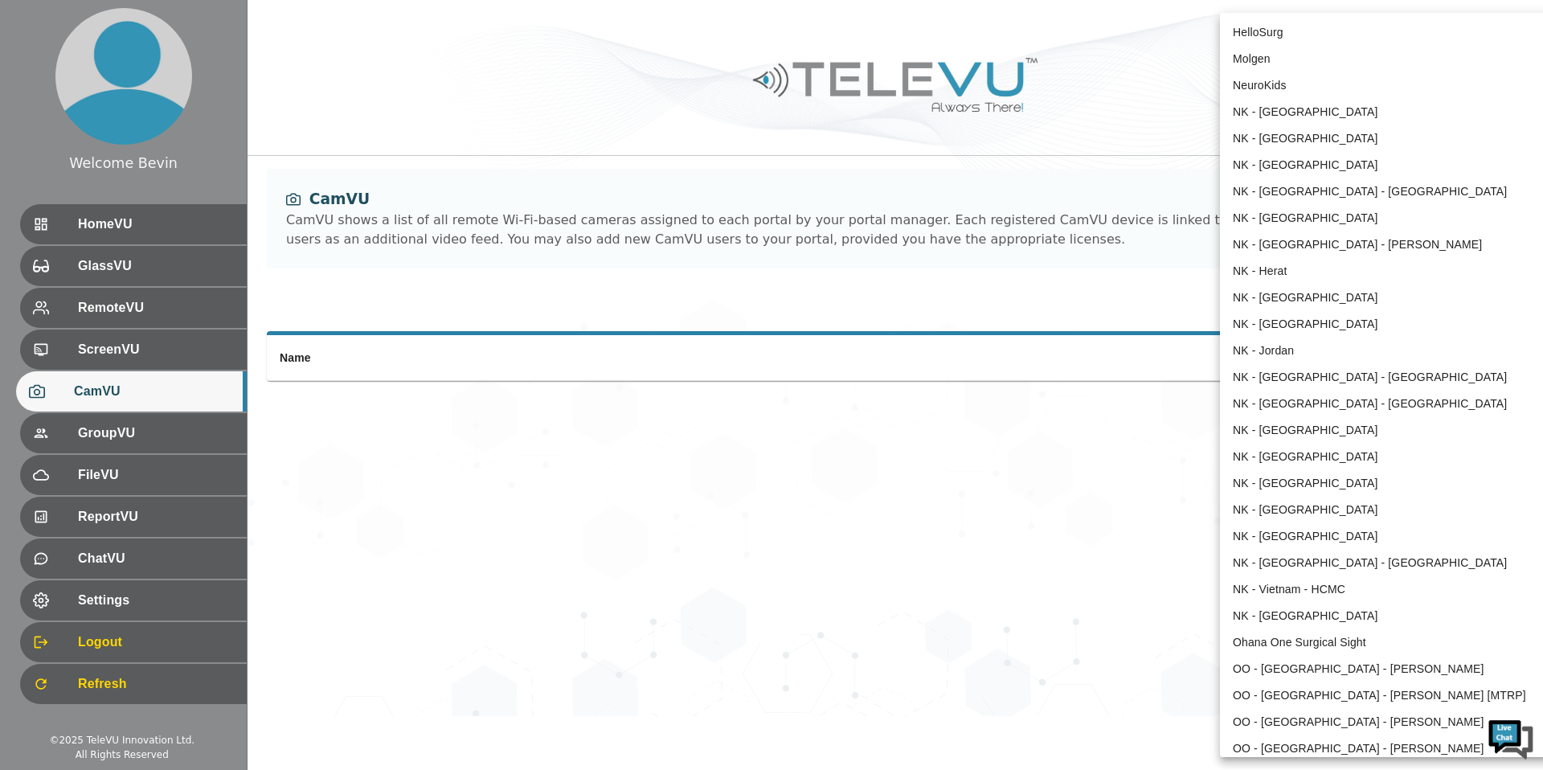
click at [1408, 27] on body "Welcome Bevin HomeVU GlassVU RemoteVU ScreenVU CamVU GroupVU FileVU ReportVU Ch…" at bounding box center [771, 358] width 1543 height 716
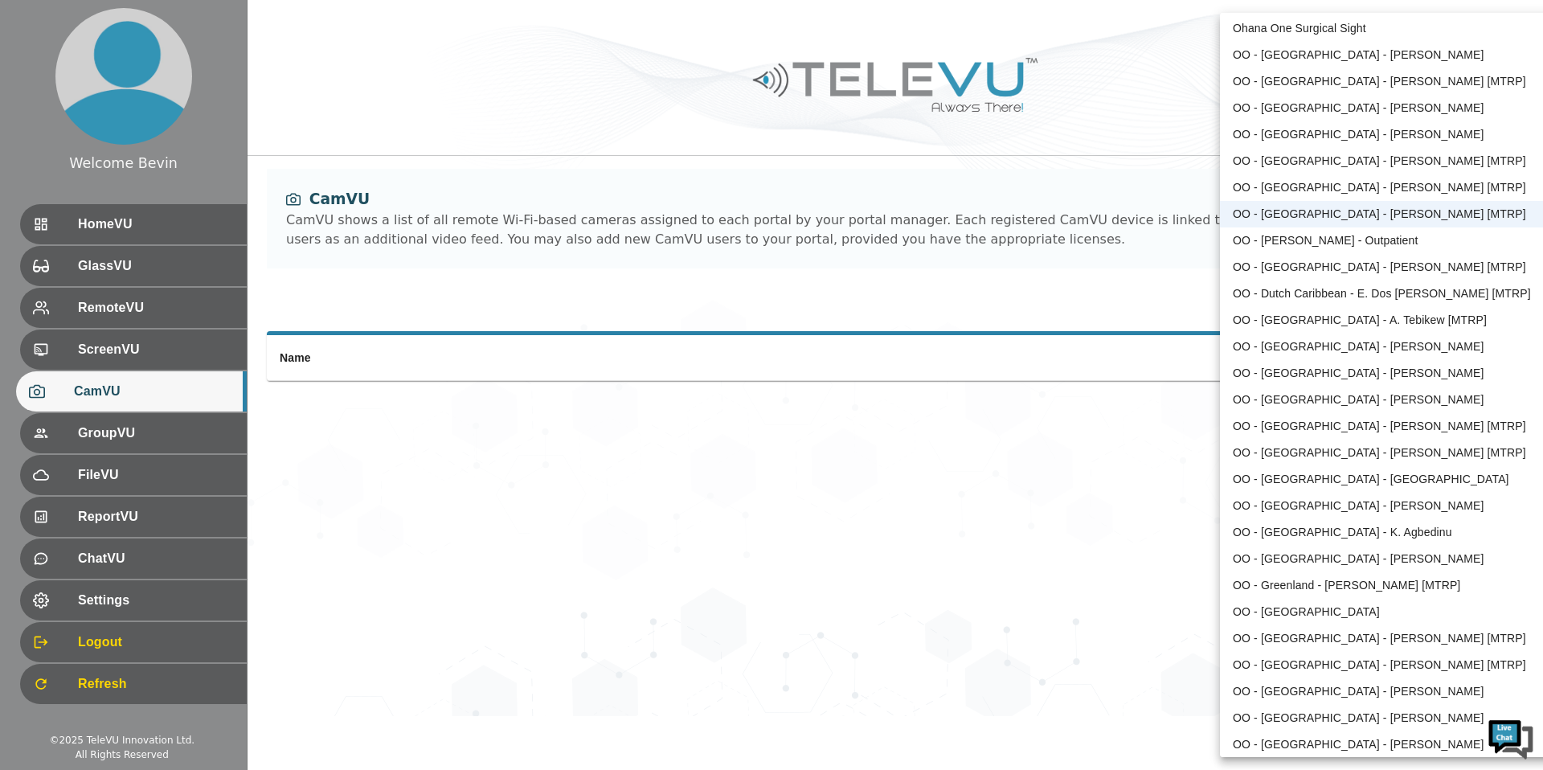
scroll to position [598, 0]
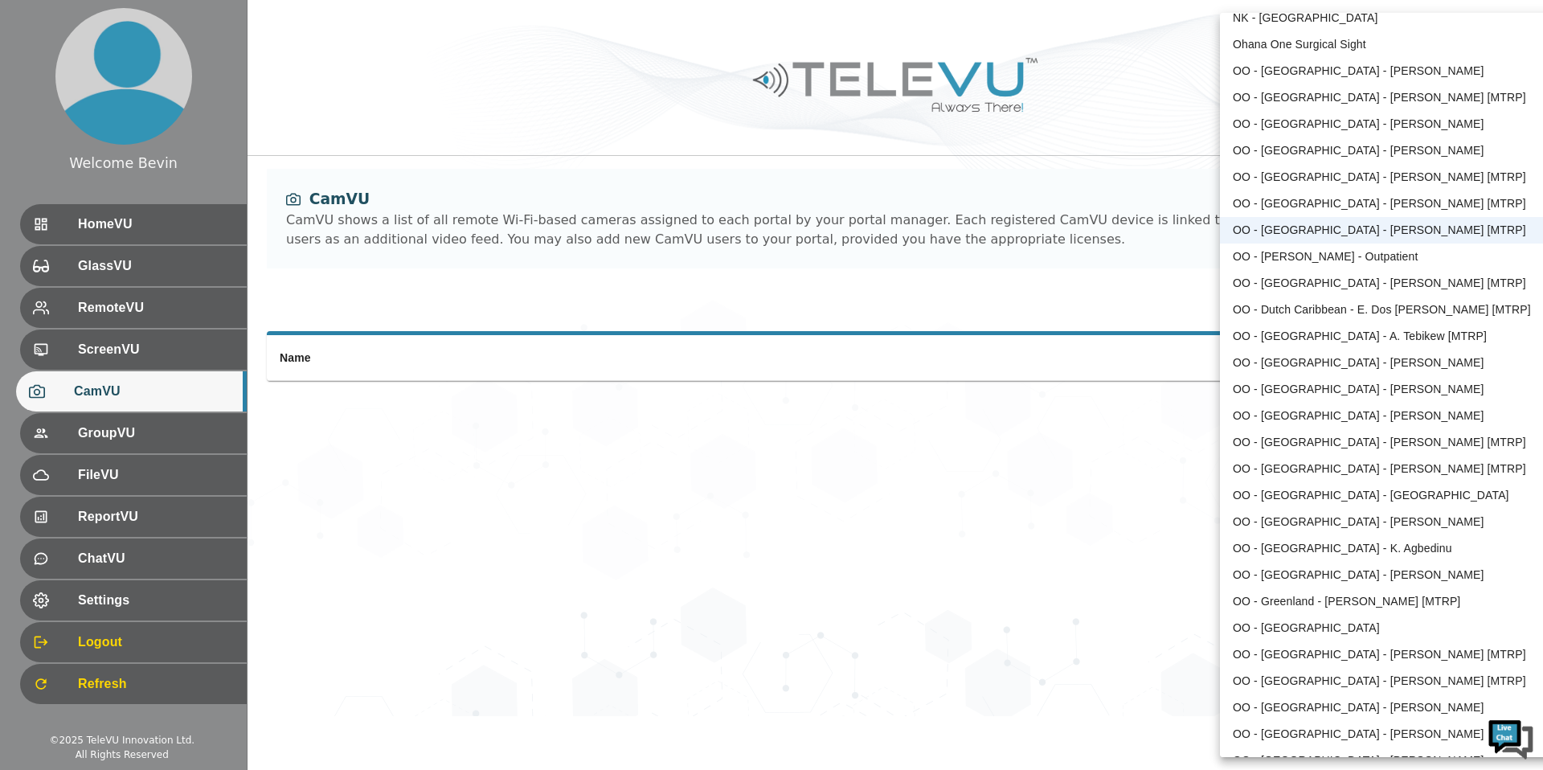
click at [1347, 169] on li "OO - [GEOGRAPHIC_DATA] - [PERSON_NAME] [MTRP]" at bounding box center [1386, 177] width 333 height 27
type input "135"
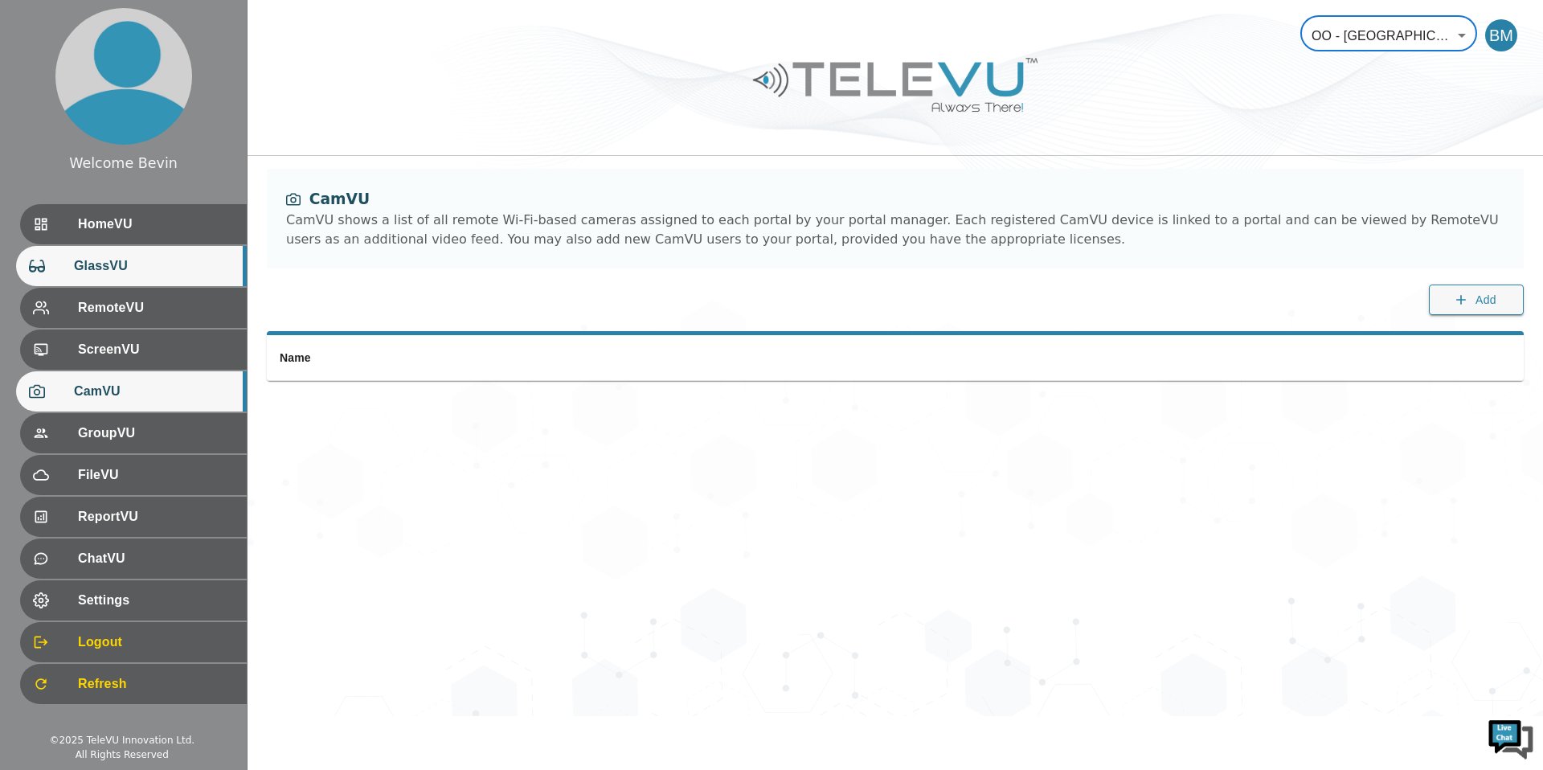
click at [115, 276] on div "GlassVU" at bounding box center [131, 266] width 231 height 40
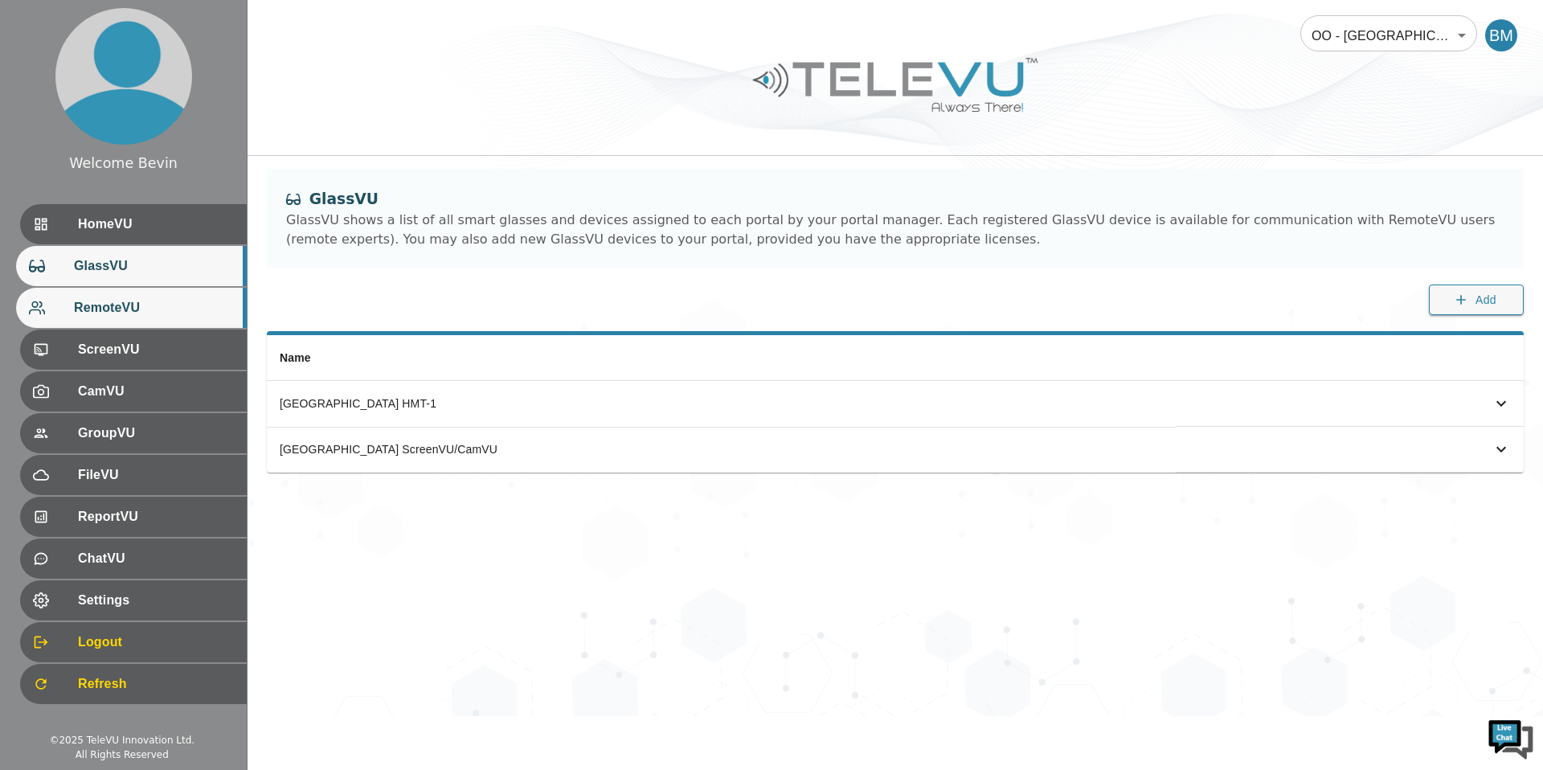
click at [112, 306] on span "RemoteVU" at bounding box center [154, 307] width 160 height 19
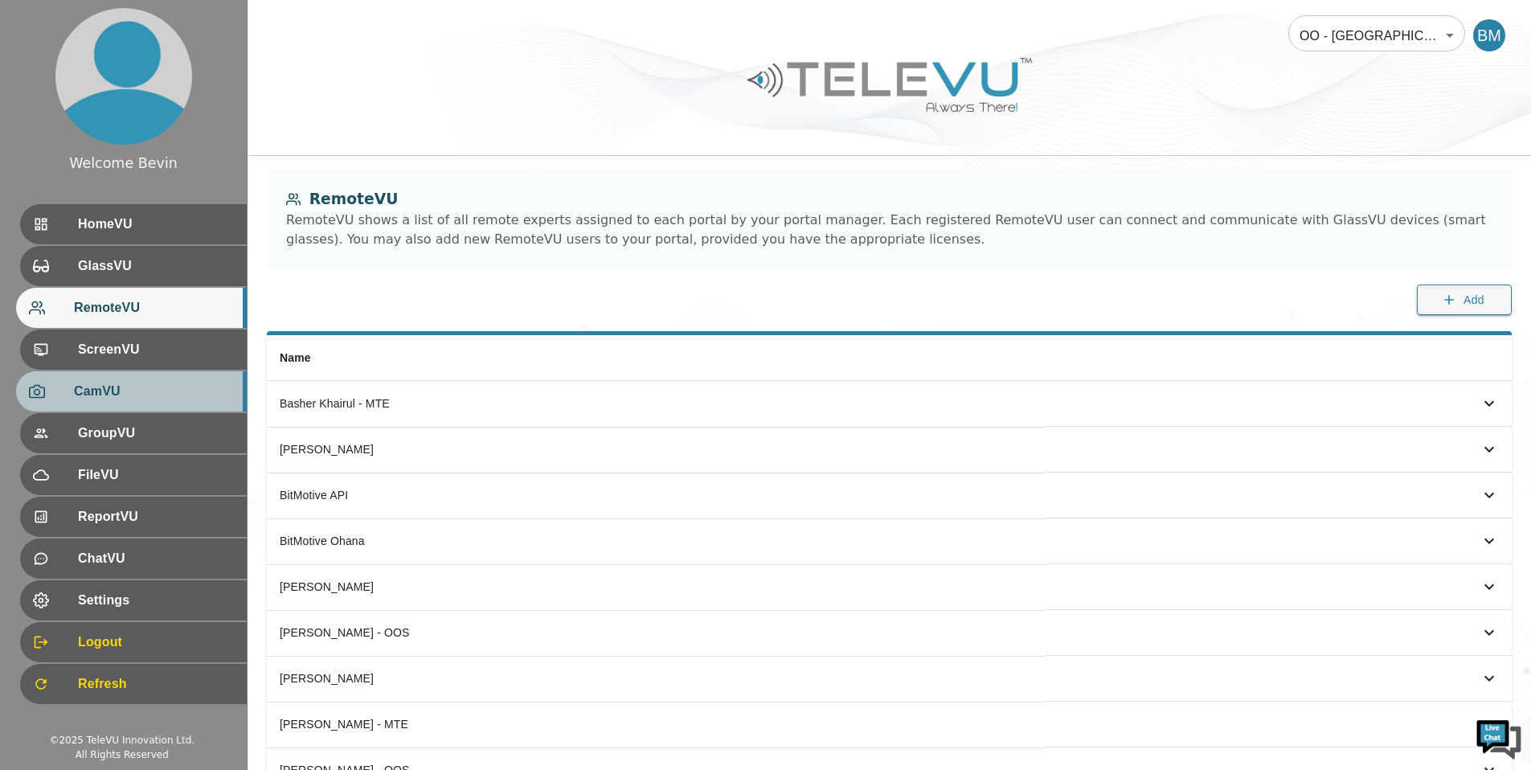
click at [100, 374] on div "CamVU" at bounding box center [131, 391] width 231 height 40
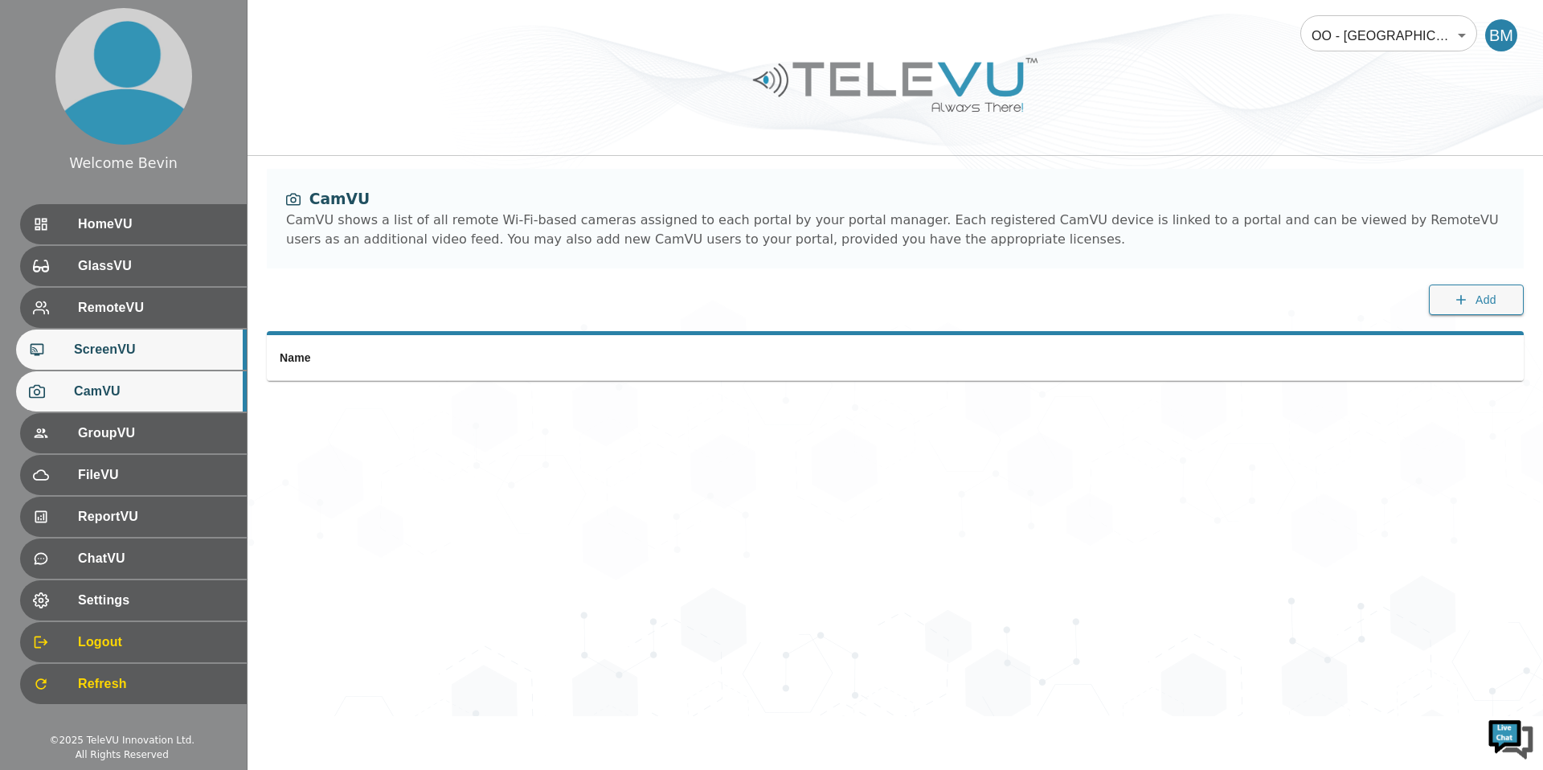
click at [104, 358] on span "ScreenVU" at bounding box center [154, 349] width 160 height 19
